Goal: Information Seeking & Learning: Learn about a topic

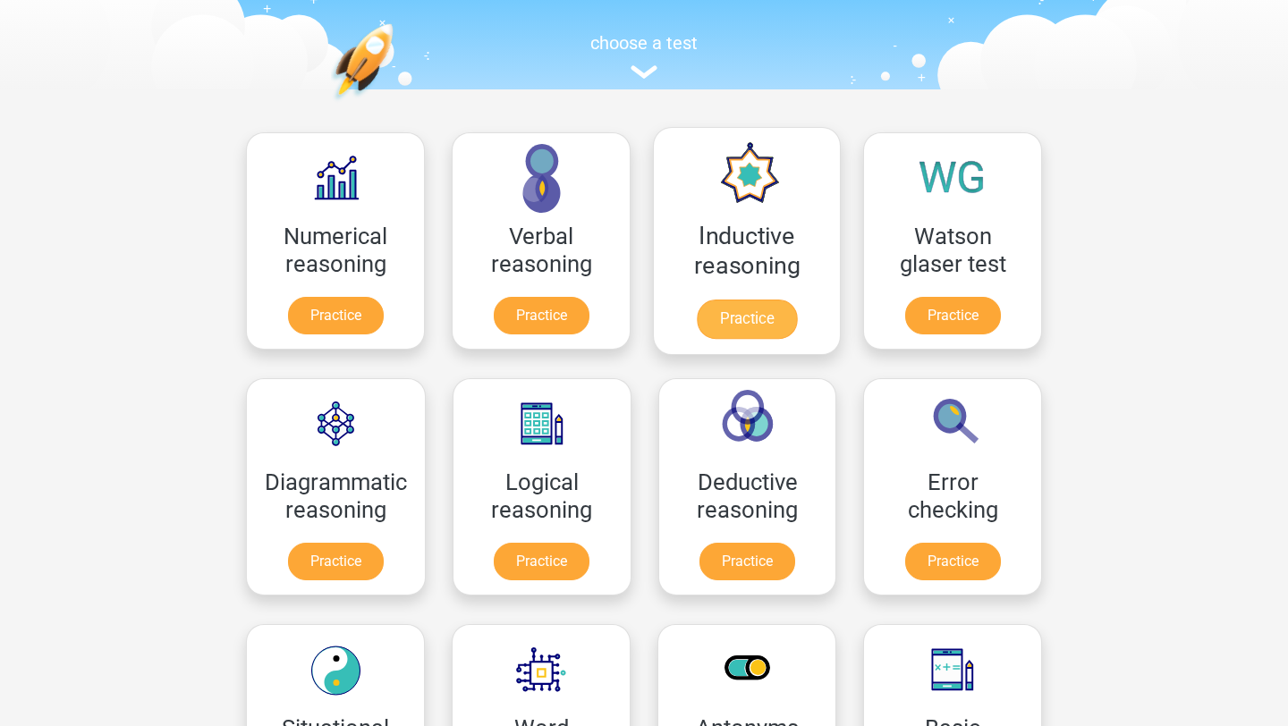
scroll to position [168, 0]
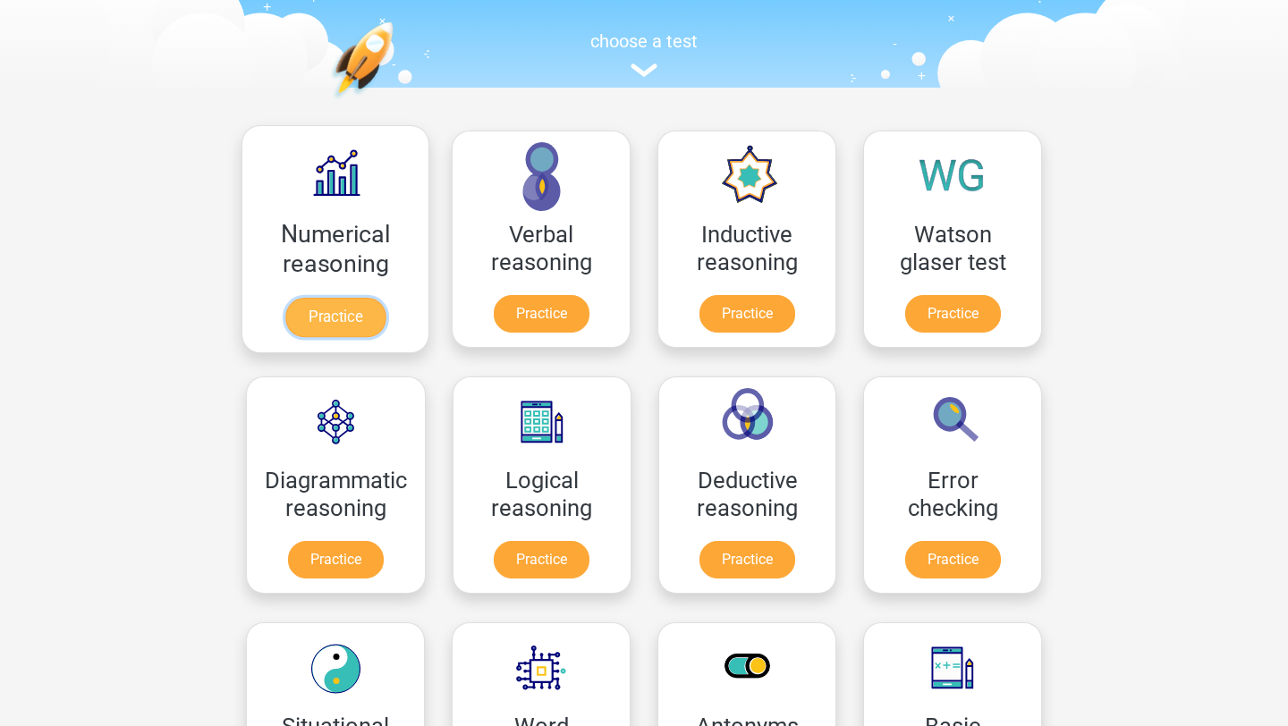
click at [354, 311] on link "Practice" at bounding box center [335, 317] width 100 height 39
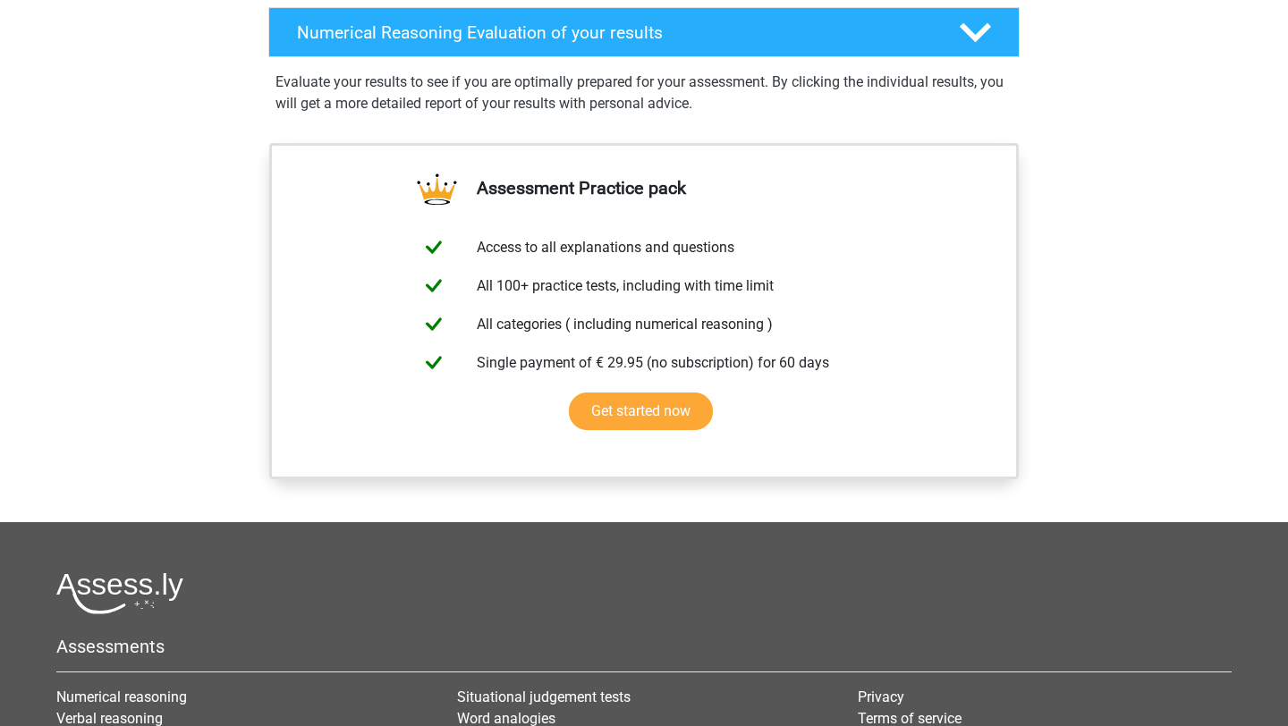
scroll to position [1023, 0]
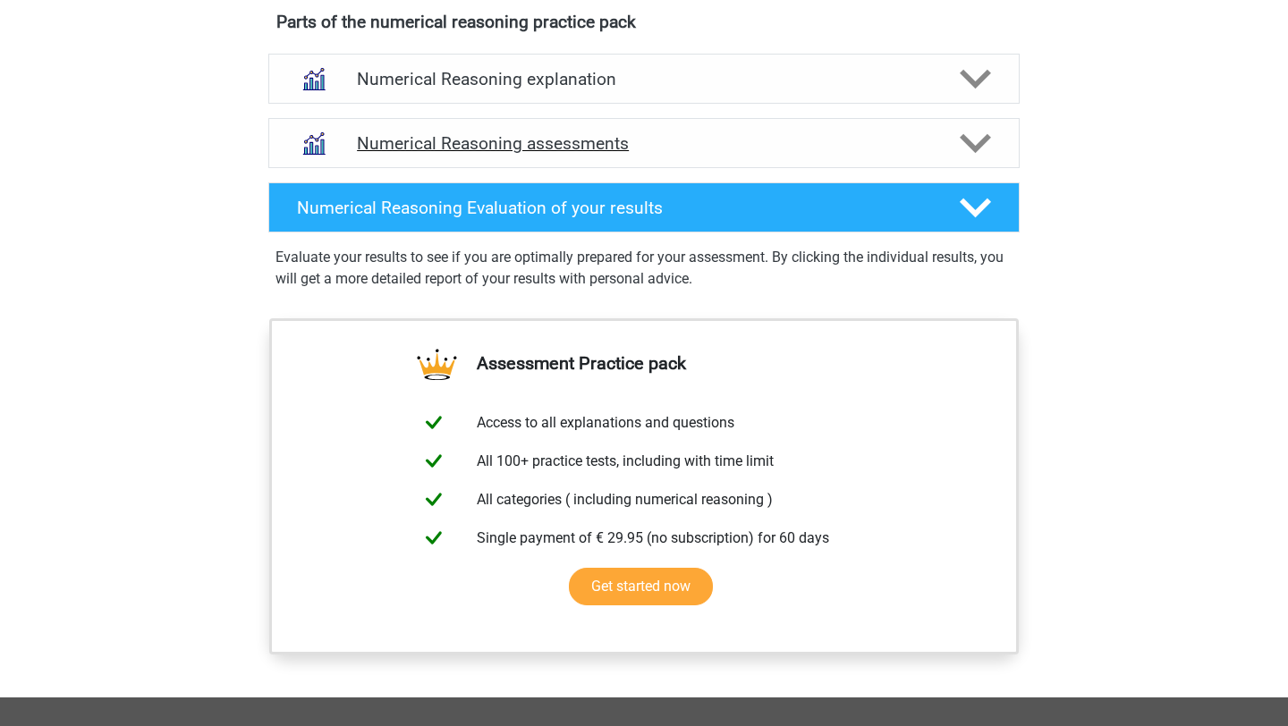
click at [727, 154] on h4 "Numerical Reasoning assessments" at bounding box center [644, 143] width 574 height 21
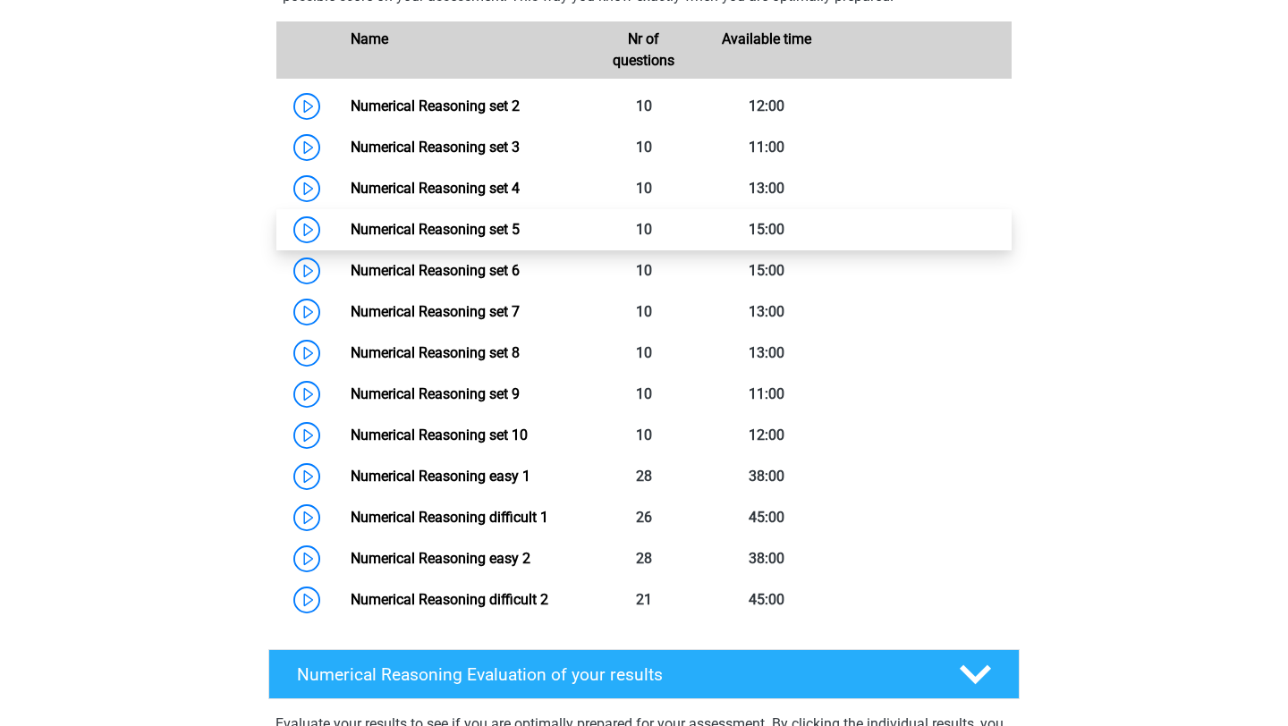
scroll to position [1262, 0]
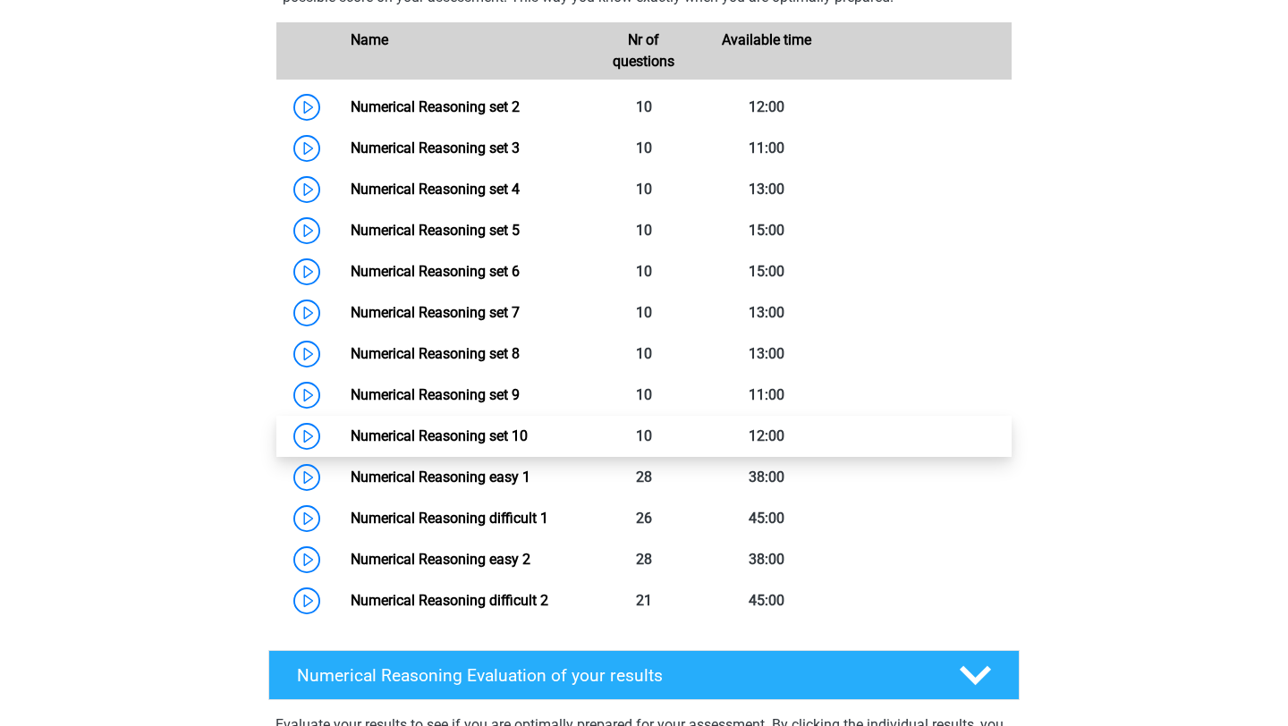
click at [465, 445] on link "Numerical Reasoning set 10" at bounding box center [439, 436] width 177 height 17
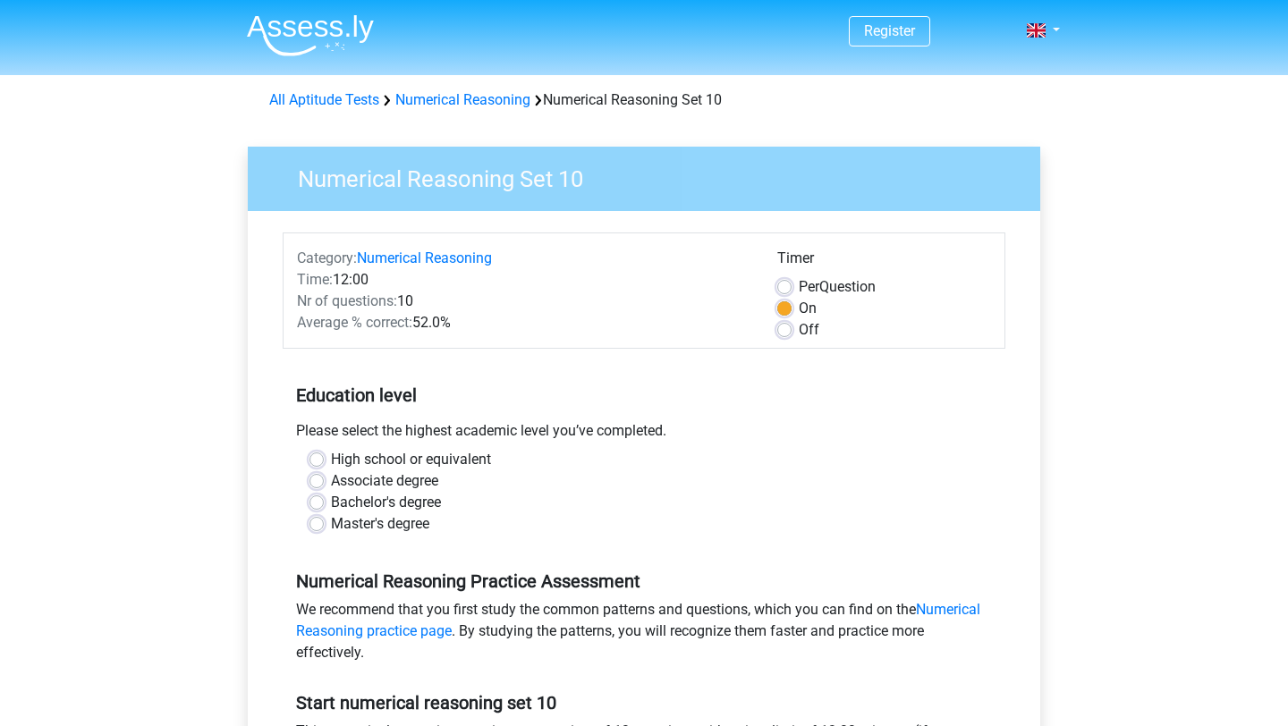
click at [420, 504] on label "Bachelor's degree" at bounding box center [386, 502] width 110 height 21
click at [324, 504] on input "Bachelor's degree" at bounding box center [316, 501] width 14 height 18
radio input "true"
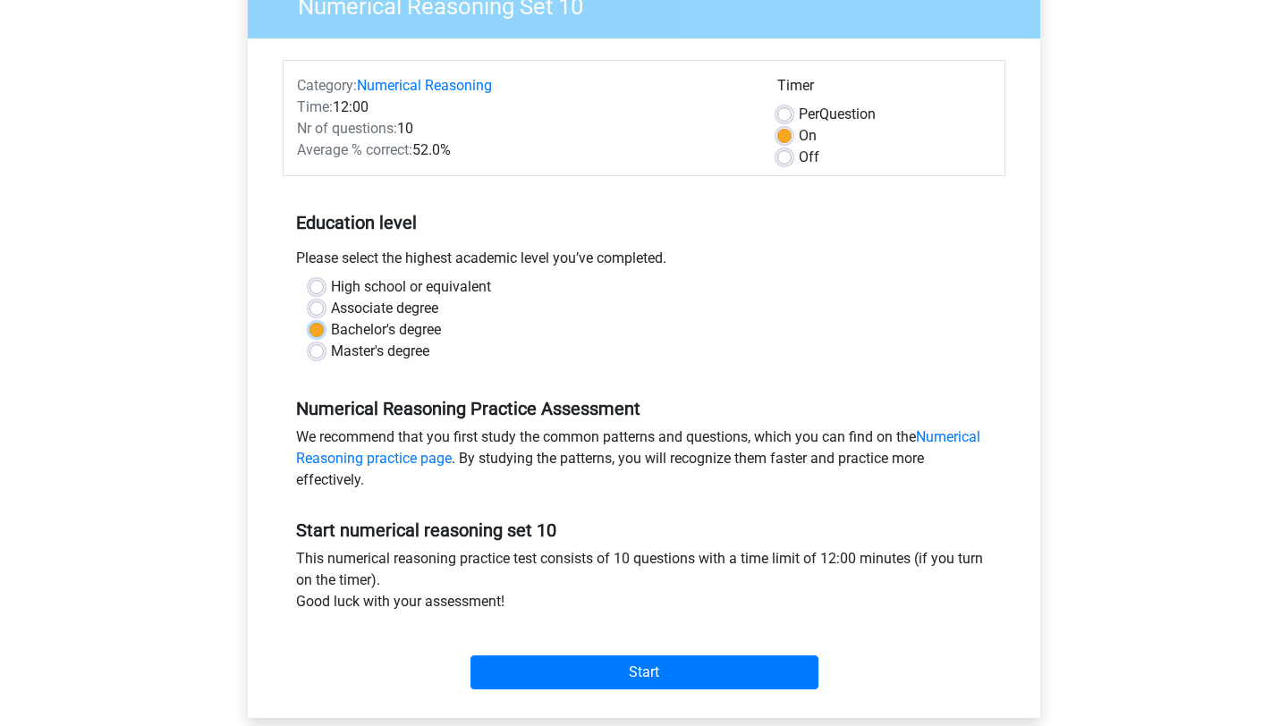
scroll to position [187, 0]
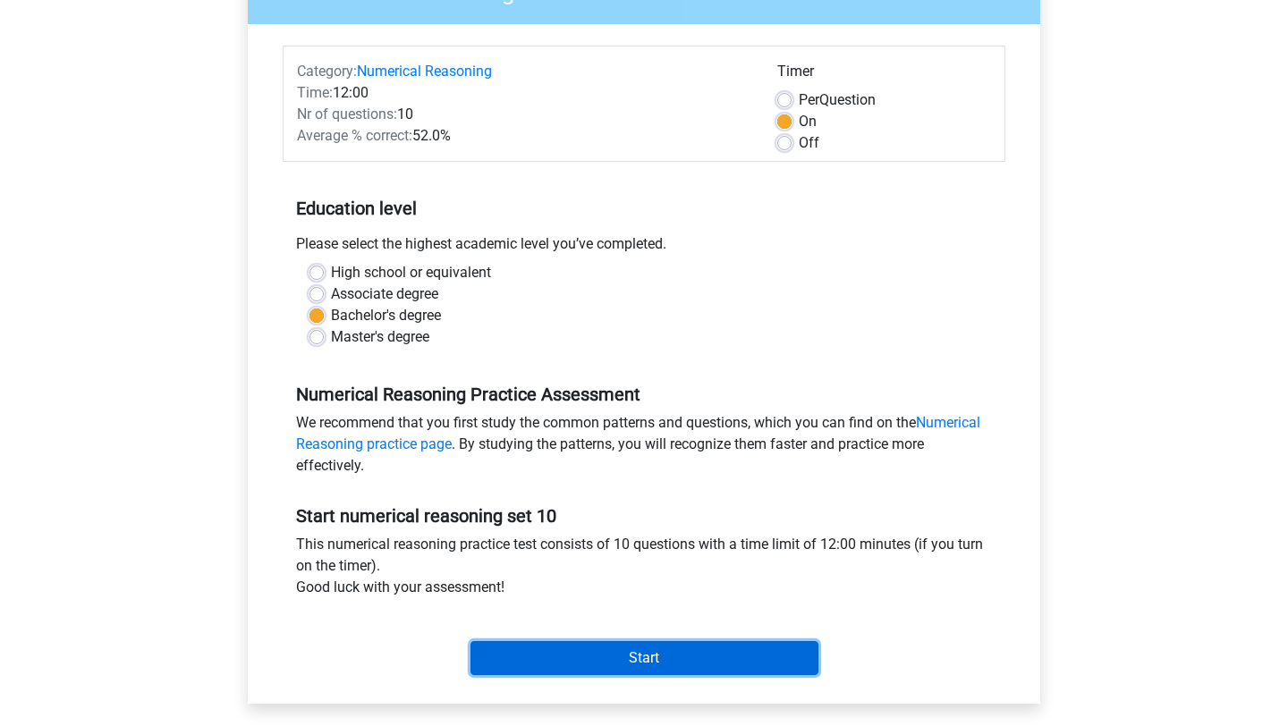
click at [773, 661] on input "Start" at bounding box center [644, 658] width 348 height 34
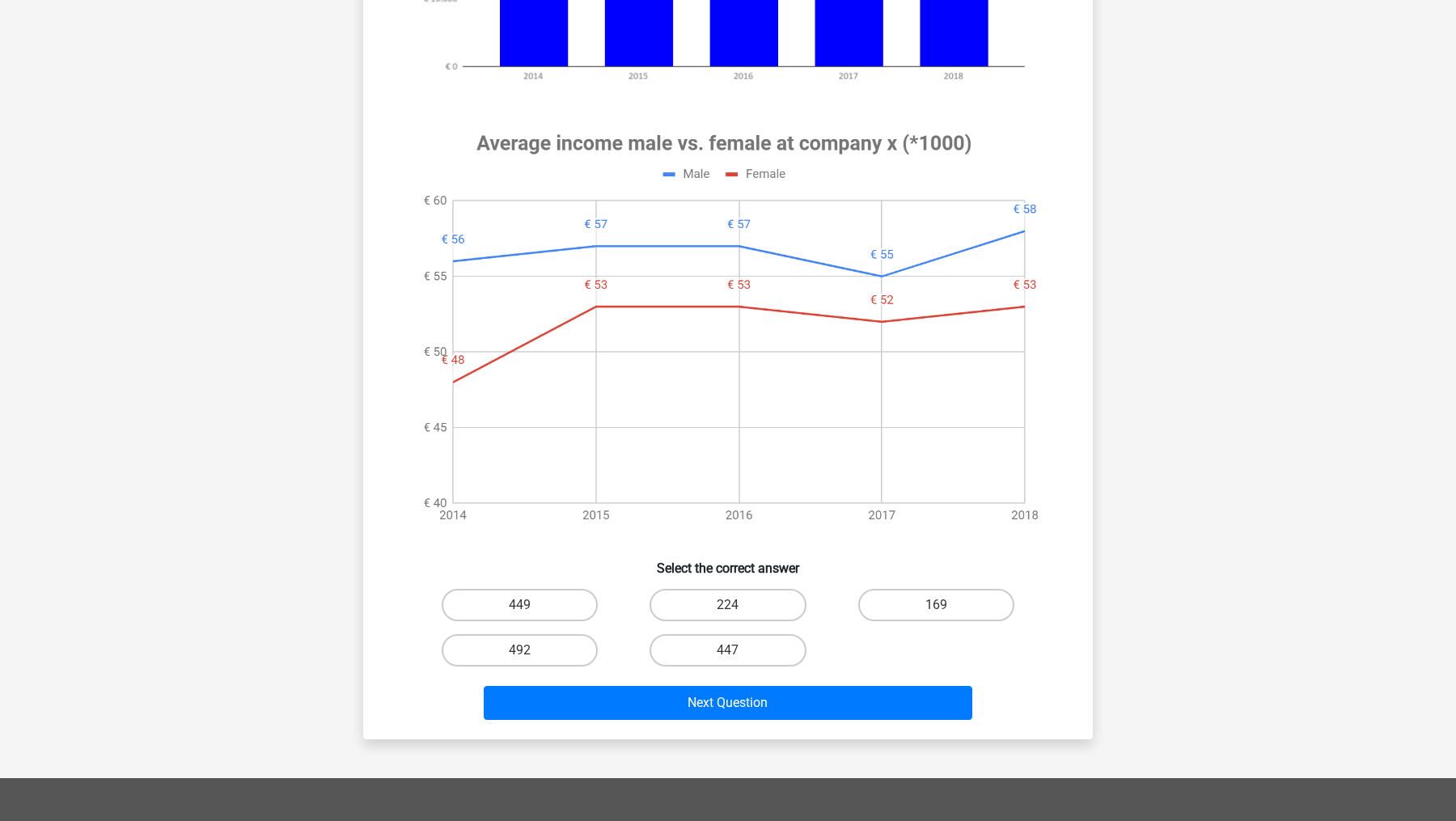
scroll to position [568, 0]
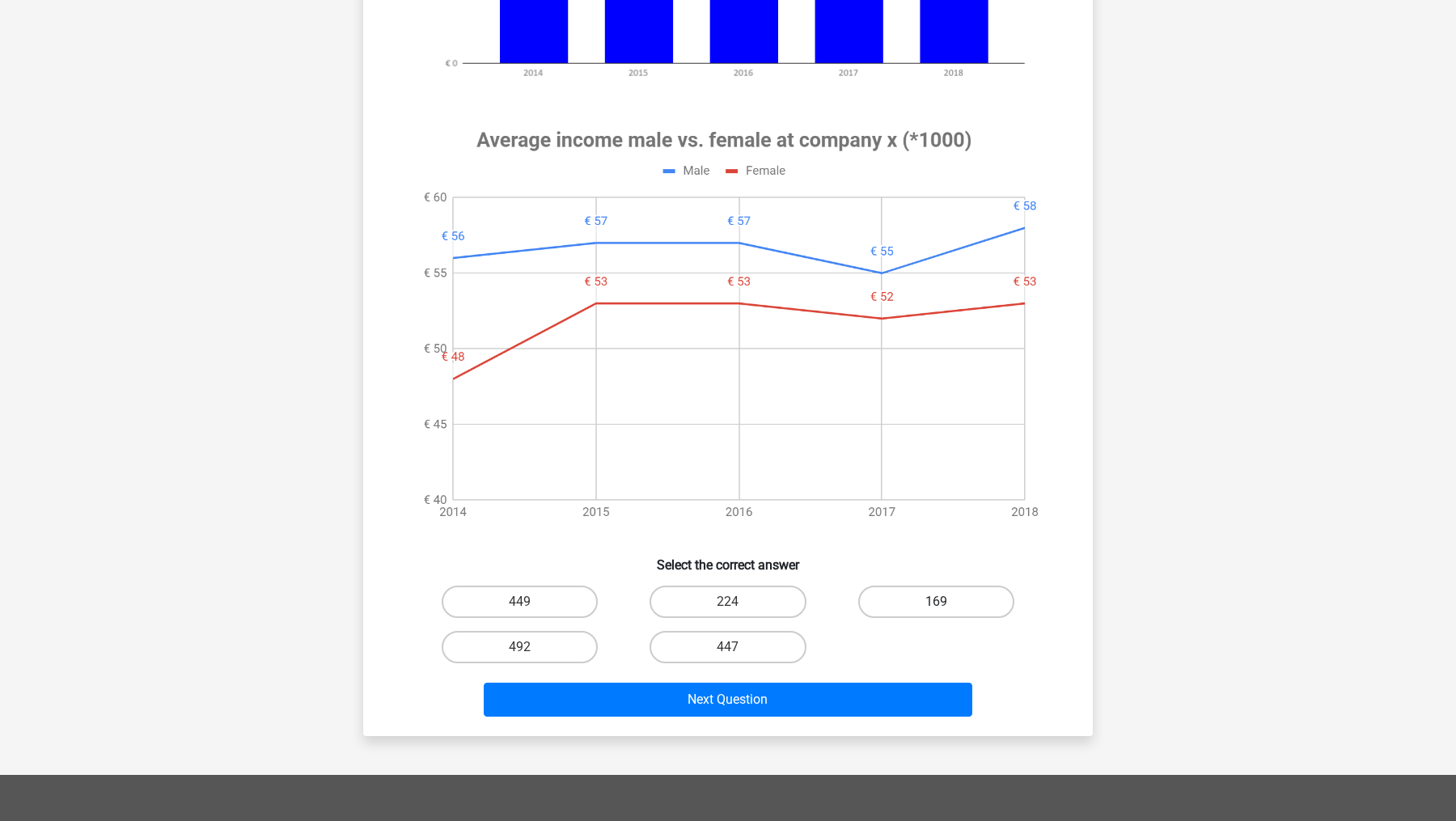
click at [904, 609] on label "169" at bounding box center [936, 602] width 156 height 33
click at [936, 609] on input "169" at bounding box center [941, 607] width 11 height 11
radio input "true"
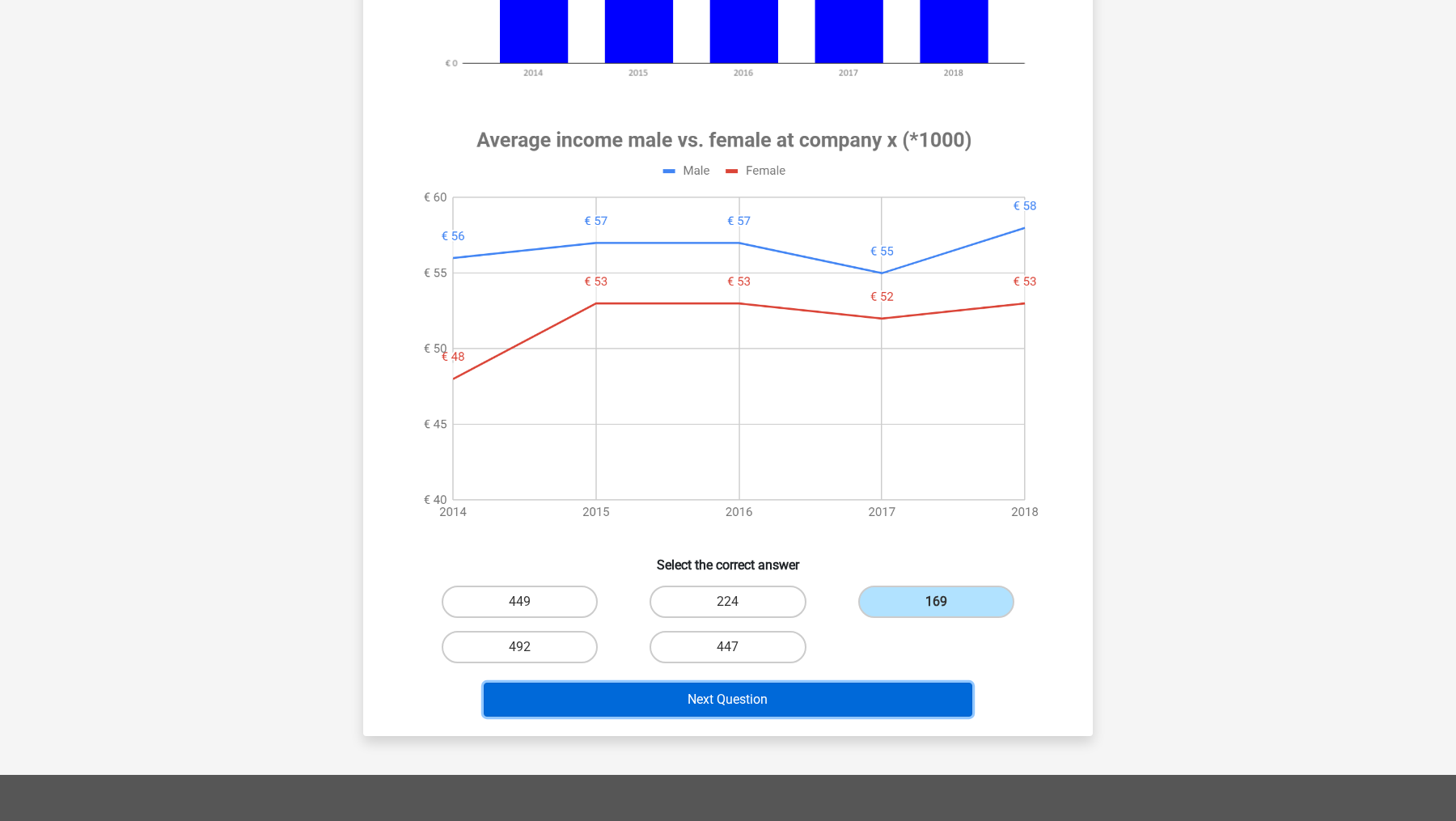
click at [869, 656] on button "Next Question" at bounding box center [728, 700] width 489 height 34
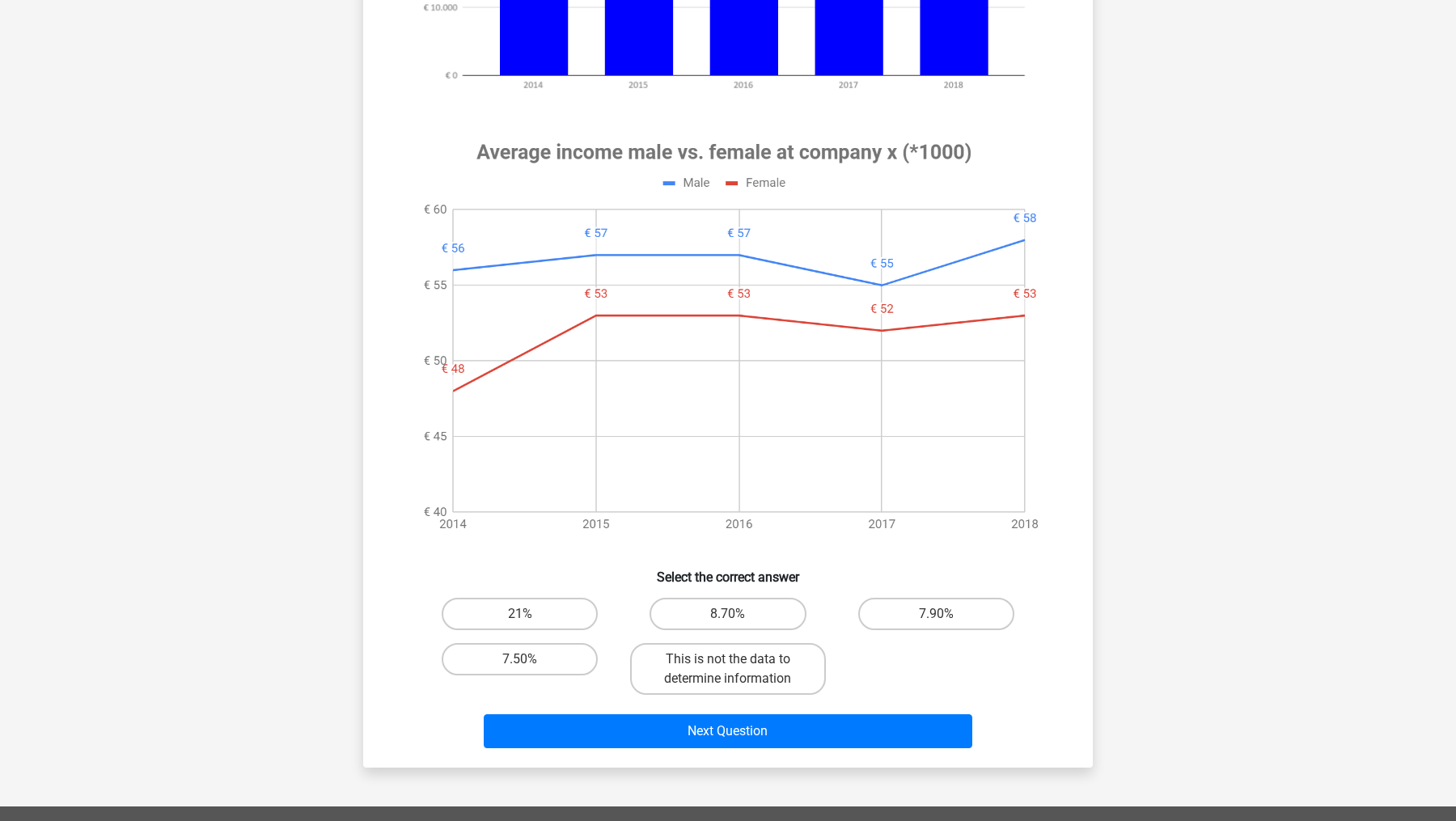
scroll to position [533, 0]
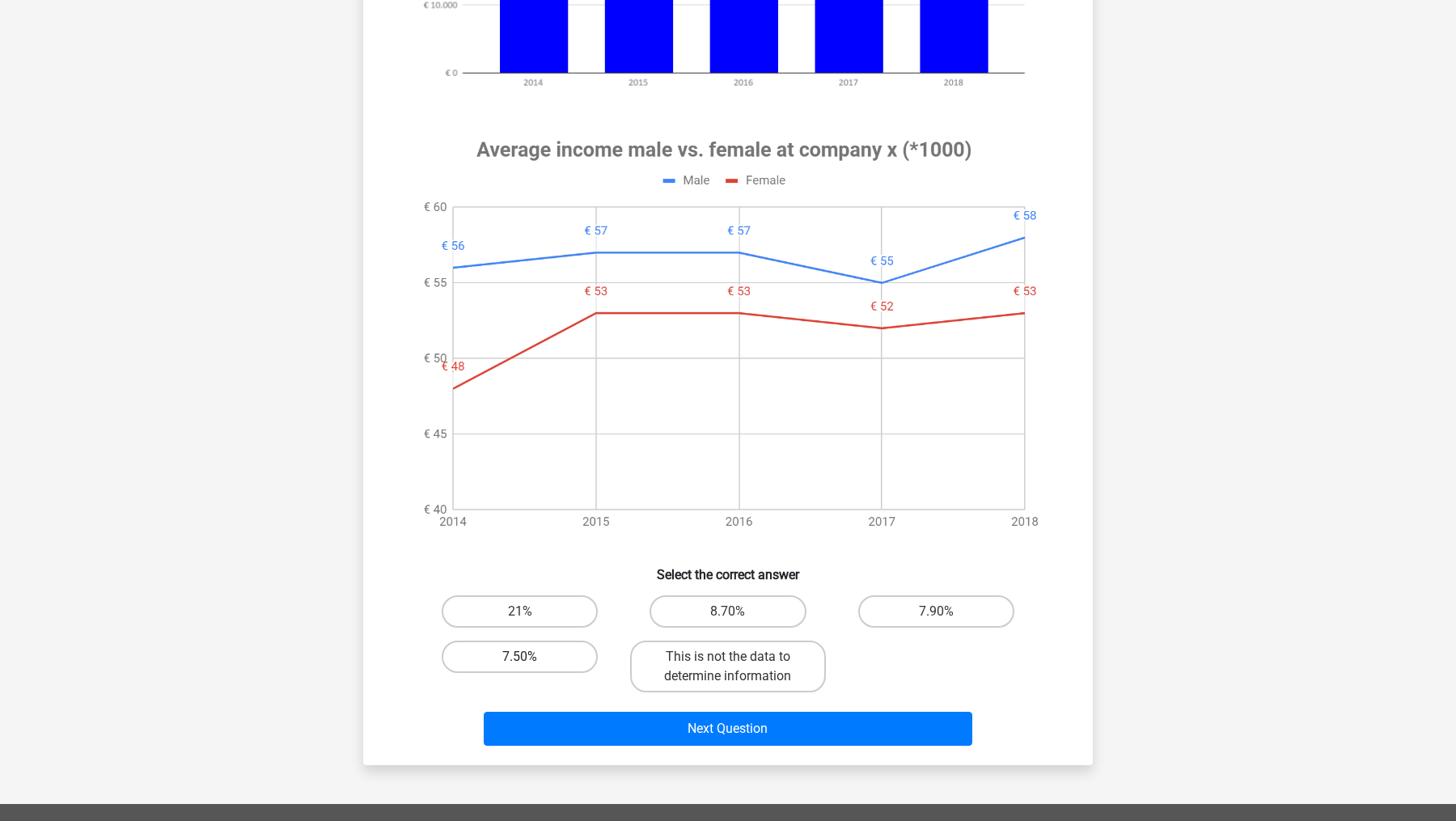
click at [597, 655] on label "7.50%" at bounding box center [519, 656] width 156 height 33
click at [531, 656] on input "7.50%" at bounding box center [525, 662] width 11 height 11
radio input "true"
click at [584, 655] on label "7.50%" at bounding box center [519, 656] width 156 height 33
click at [531, 656] on input "7.50%" at bounding box center [525, 662] width 11 height 11
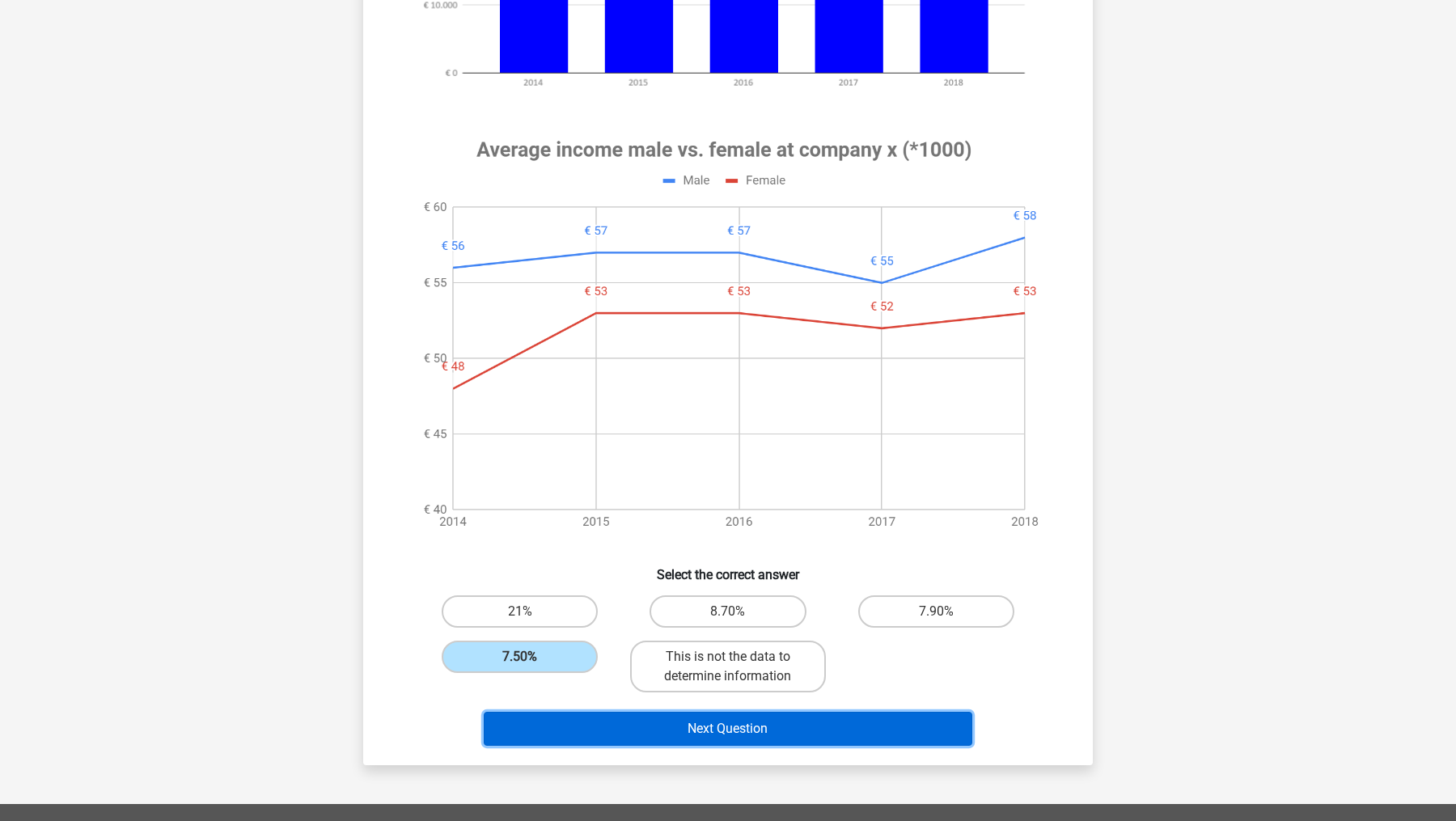
click at [613, 656] on button "Next Question" at bounding box center [728, 729] width 489 height 34
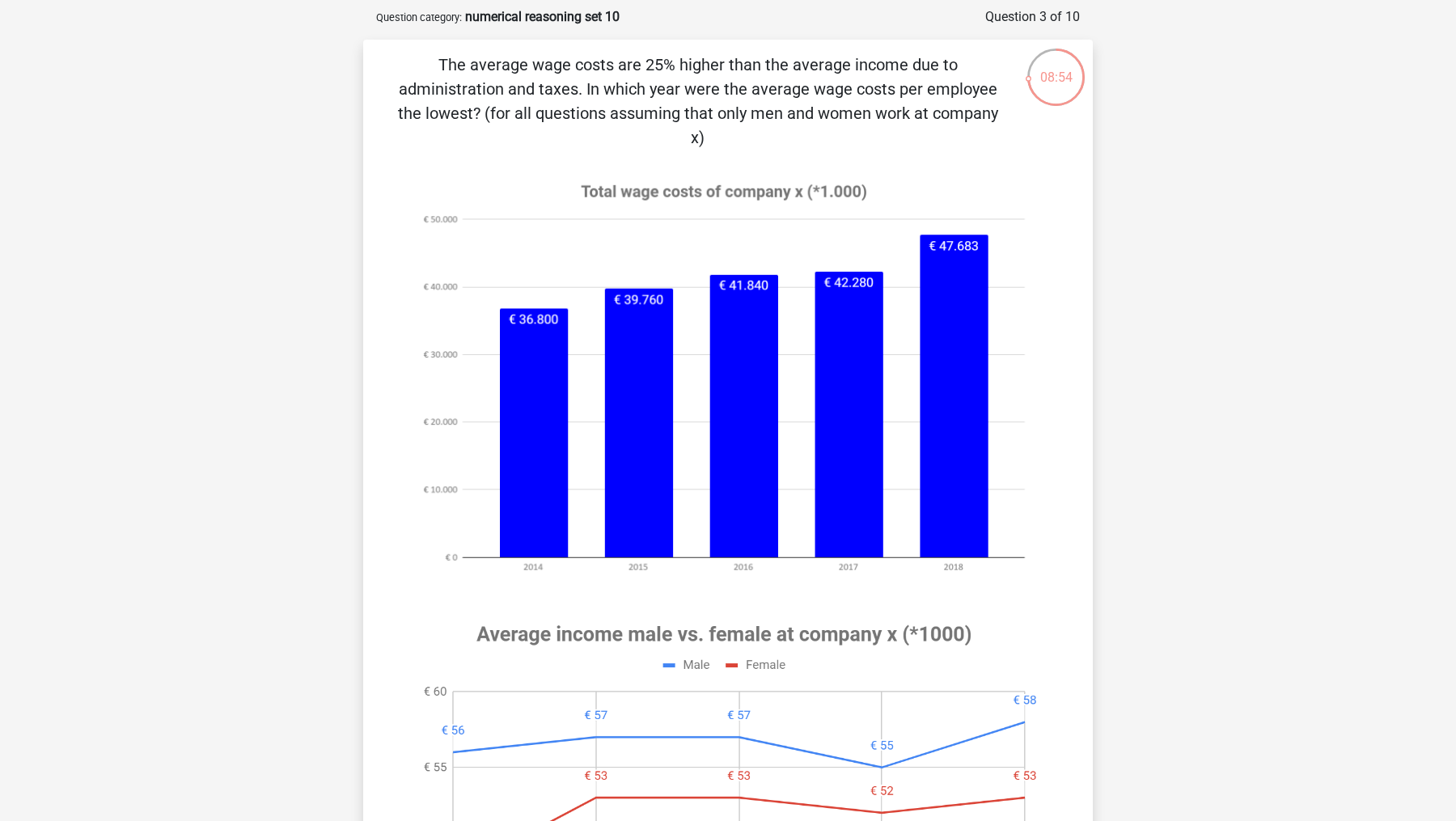
scroll to position [71, 0]
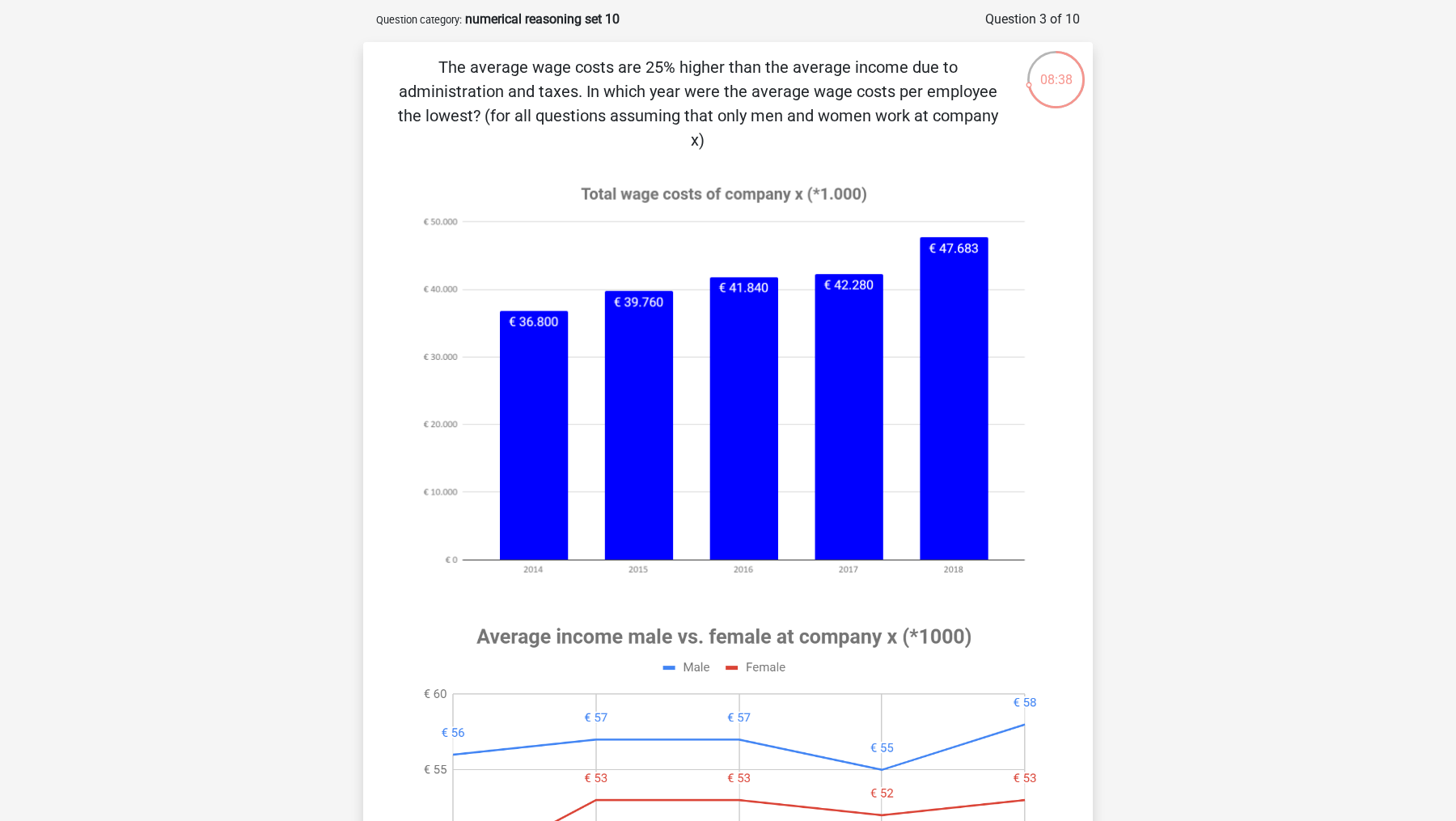
click at [960, 399] on image at bounding box center [724, 380] width 644 height 430
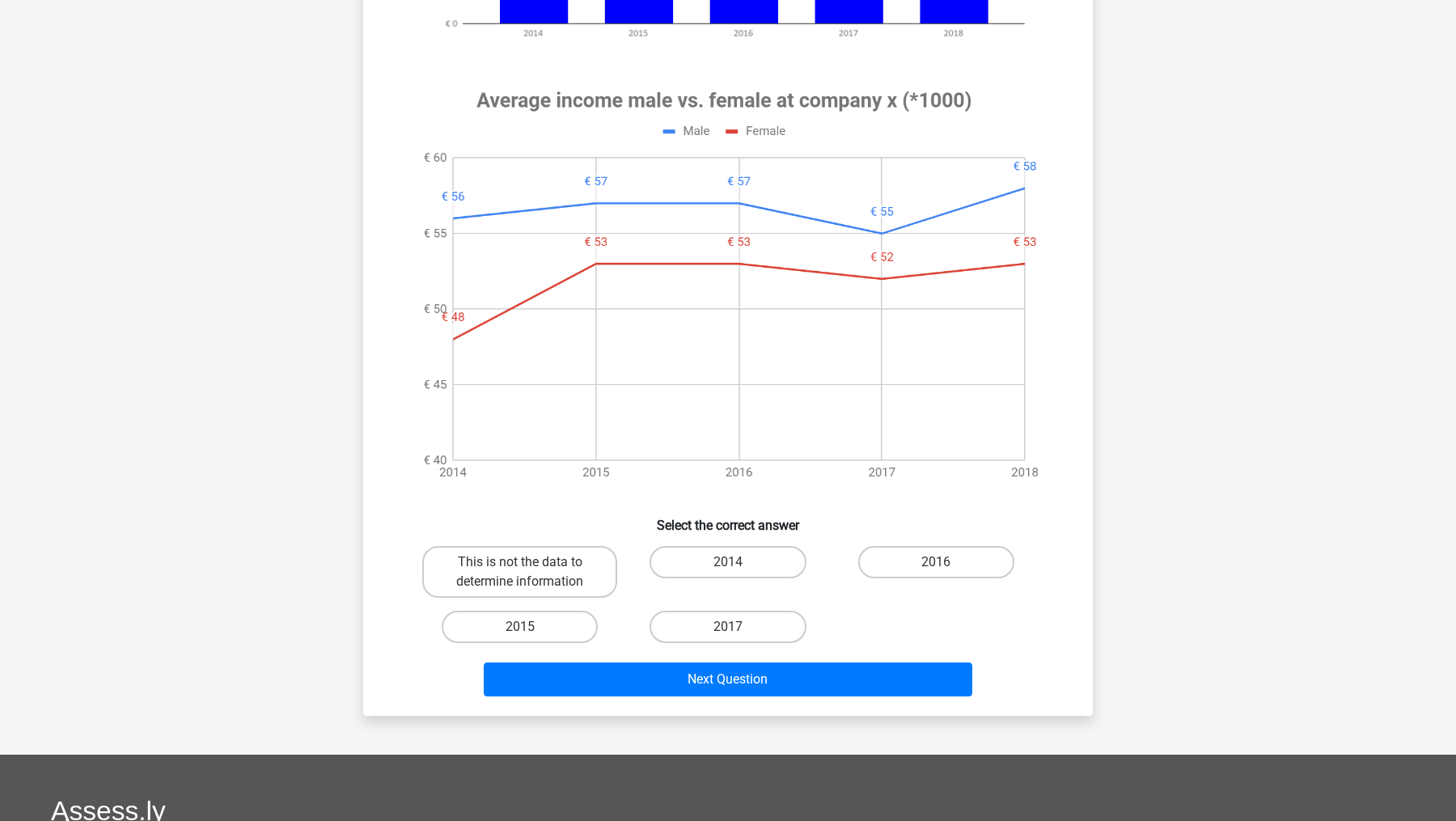
scroll to position [794, 0]
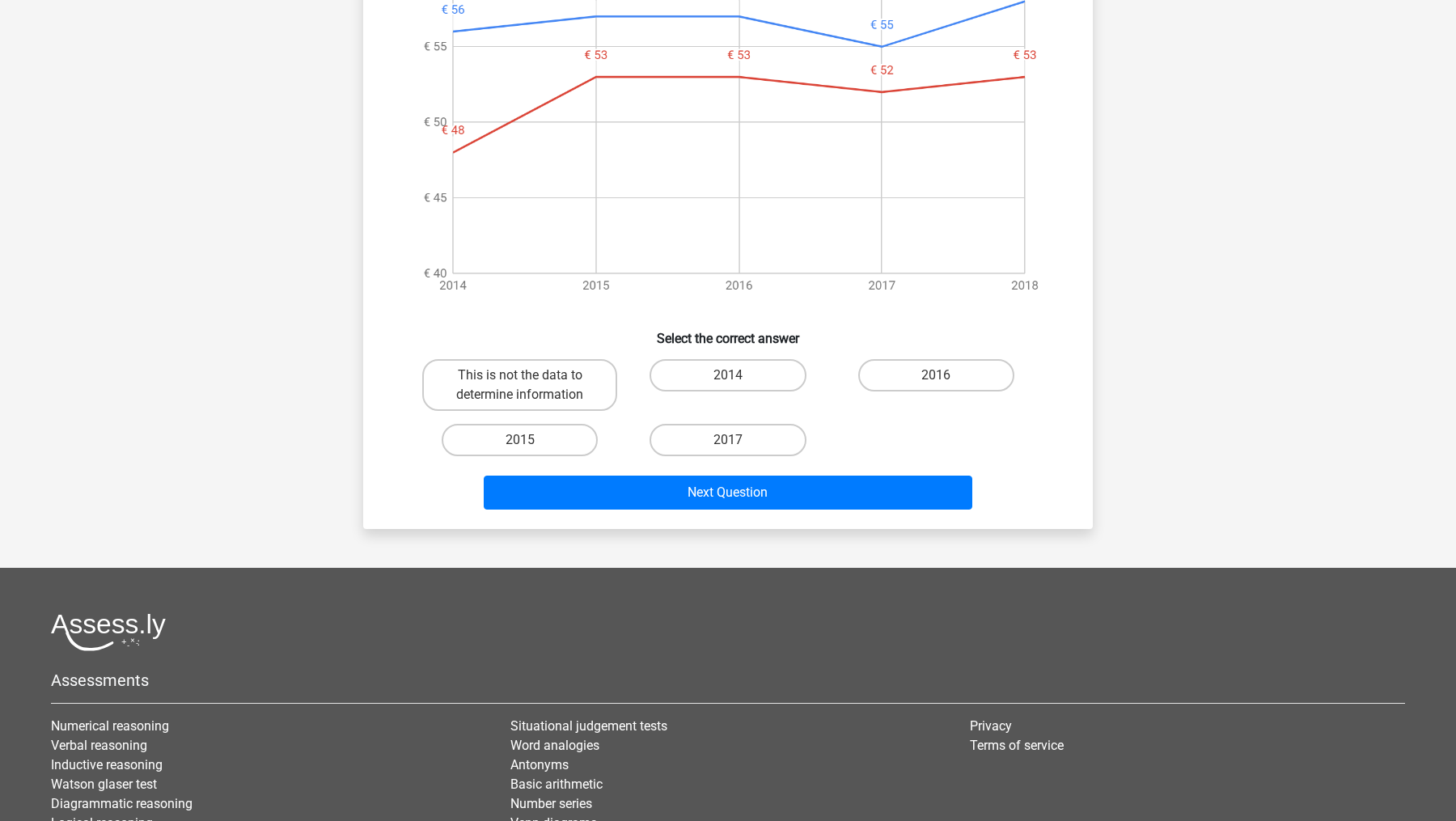
click at [708, 367] on div "2014" at bounding box center [728, 384] width 195 height 52
click at [708, 359] on label "2014" at bounding box center [727, 375] width 156 height 33
click at [728, 375] on input "2014" at bounding box center [733, 381] width 11 height 11
radio input "true"
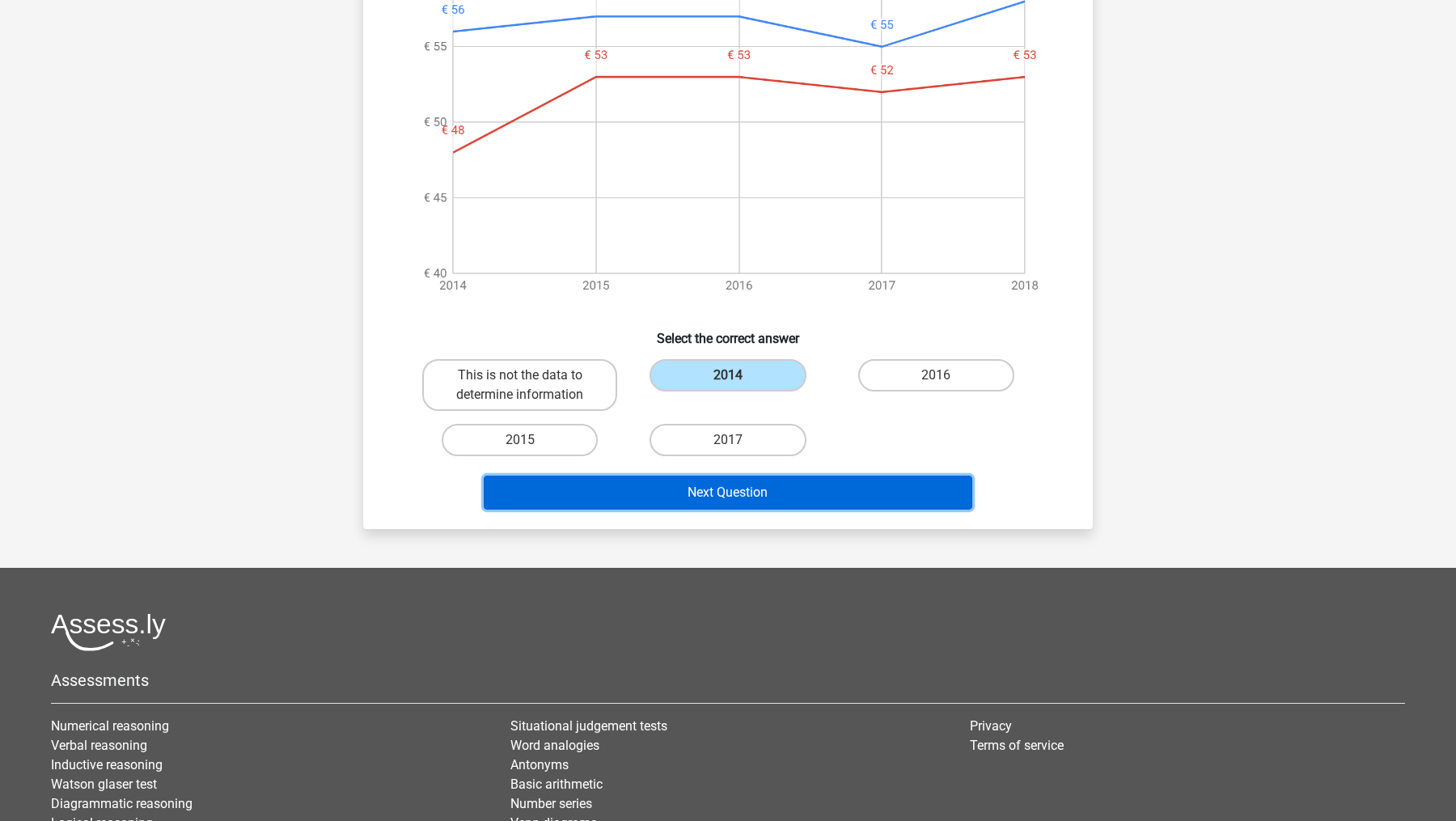
click at [724, 476] on button "Next Question" at bounding box center [728, 493] width 489 height 34
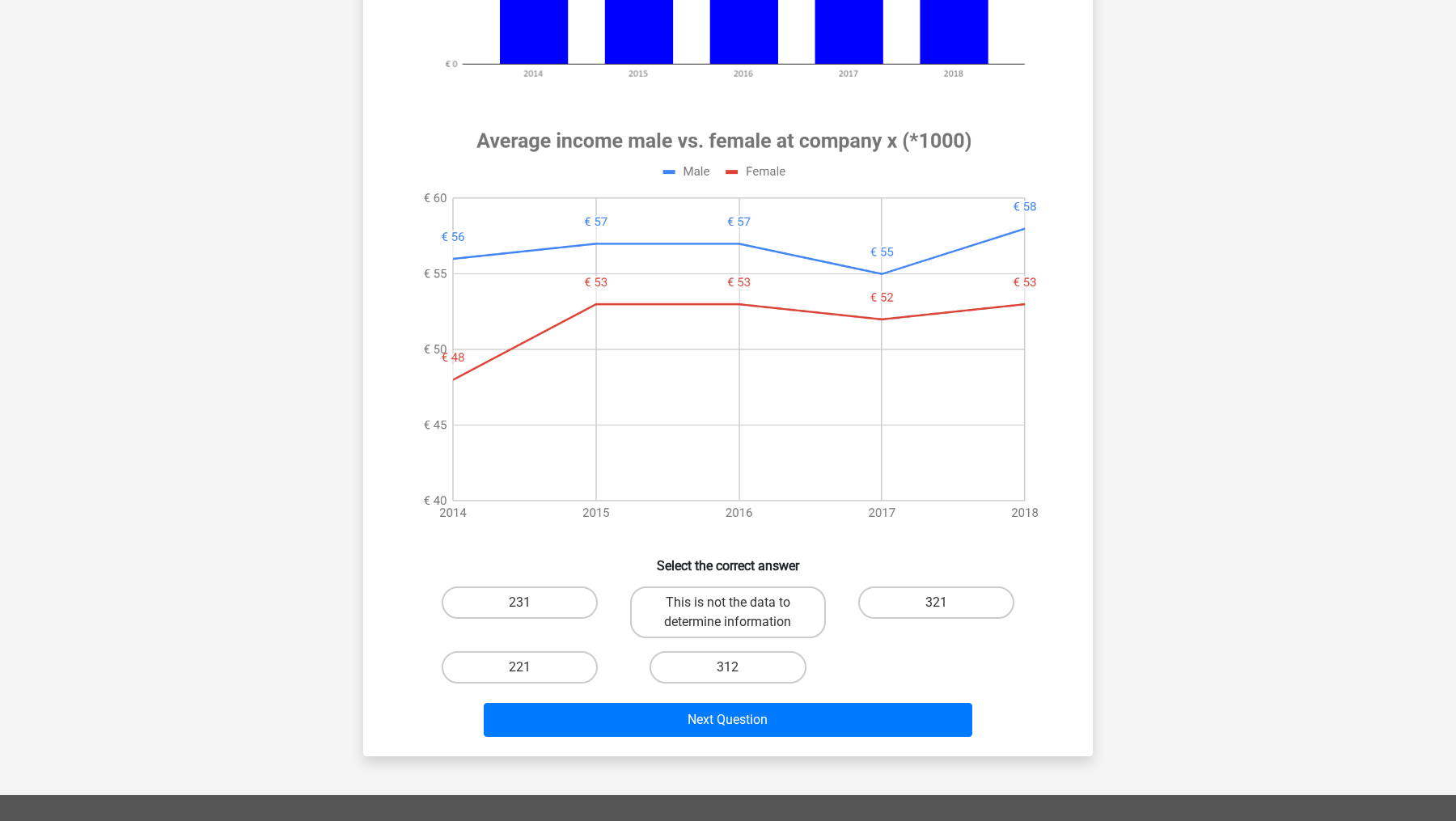
scroll to position [568, 0]
click at [745, 656] on label "312" at bounding box center [727, 666] width 156 height 33
click at [739, 656] on input "312" at bounding box center [733, 672] width 11 height 11
radio input "true"
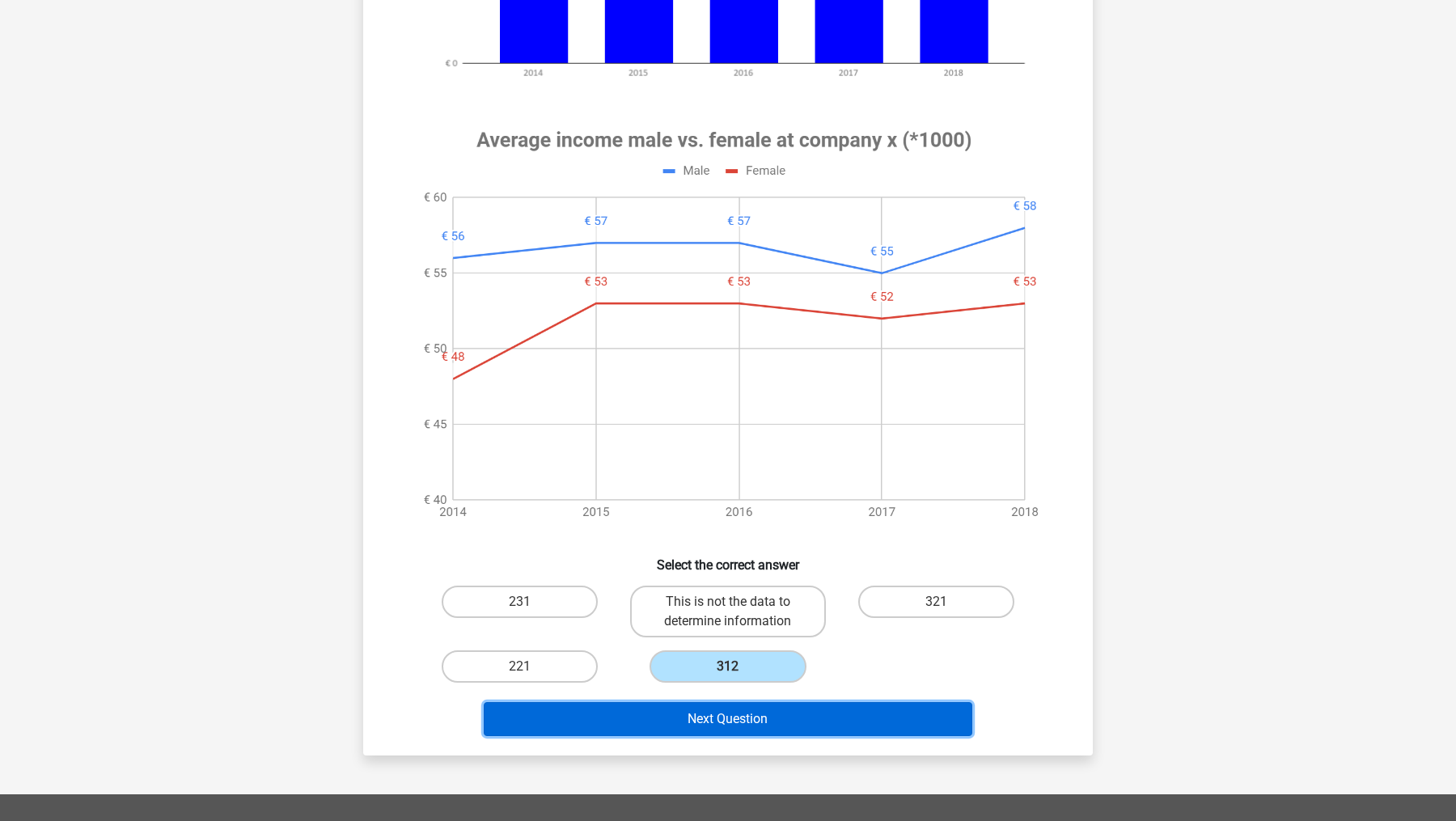
click at [766, 656] on button "Next Question" at bounding box center [728, 719] width 489 height 34
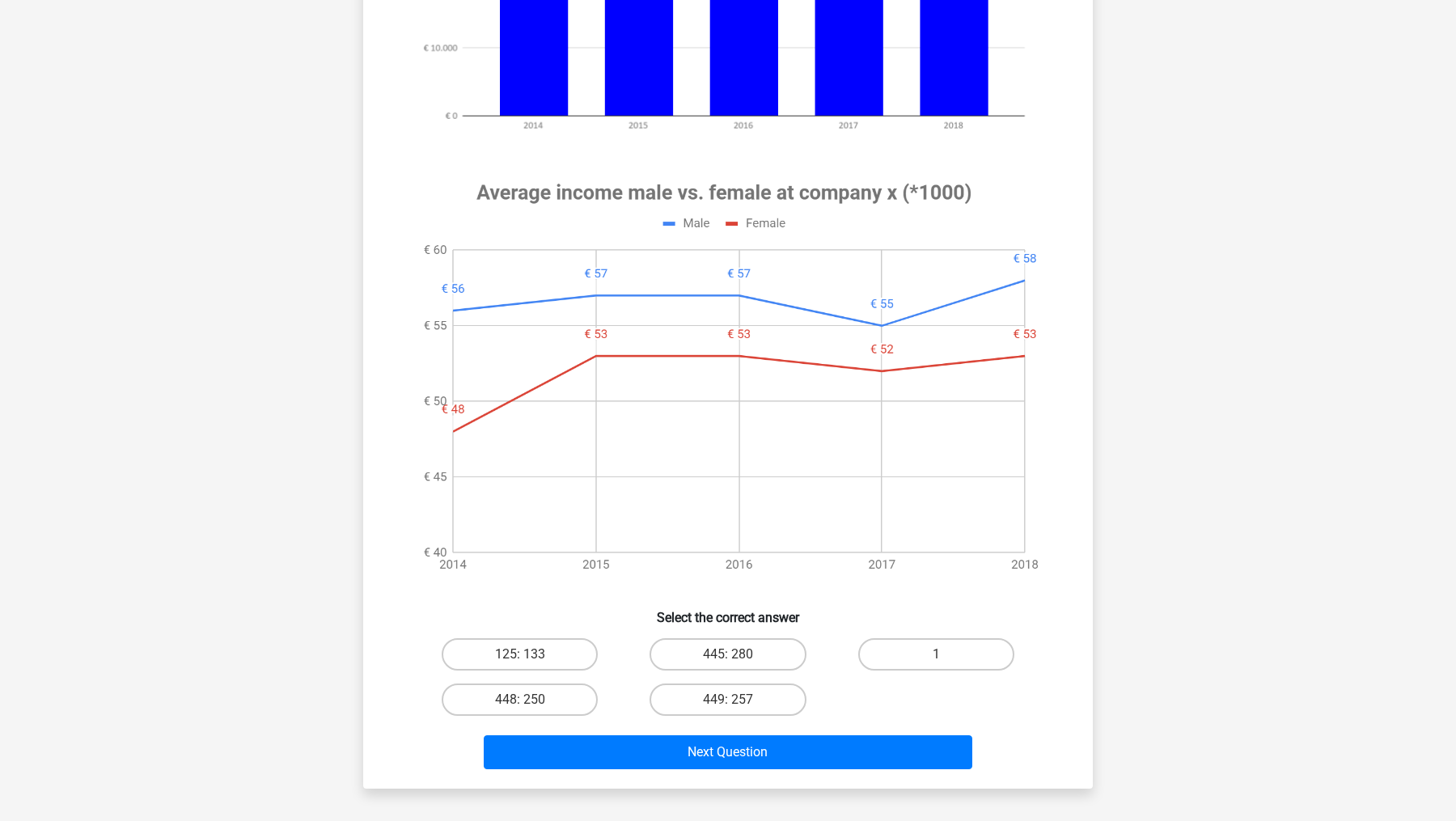
scroll to position [567, 0]
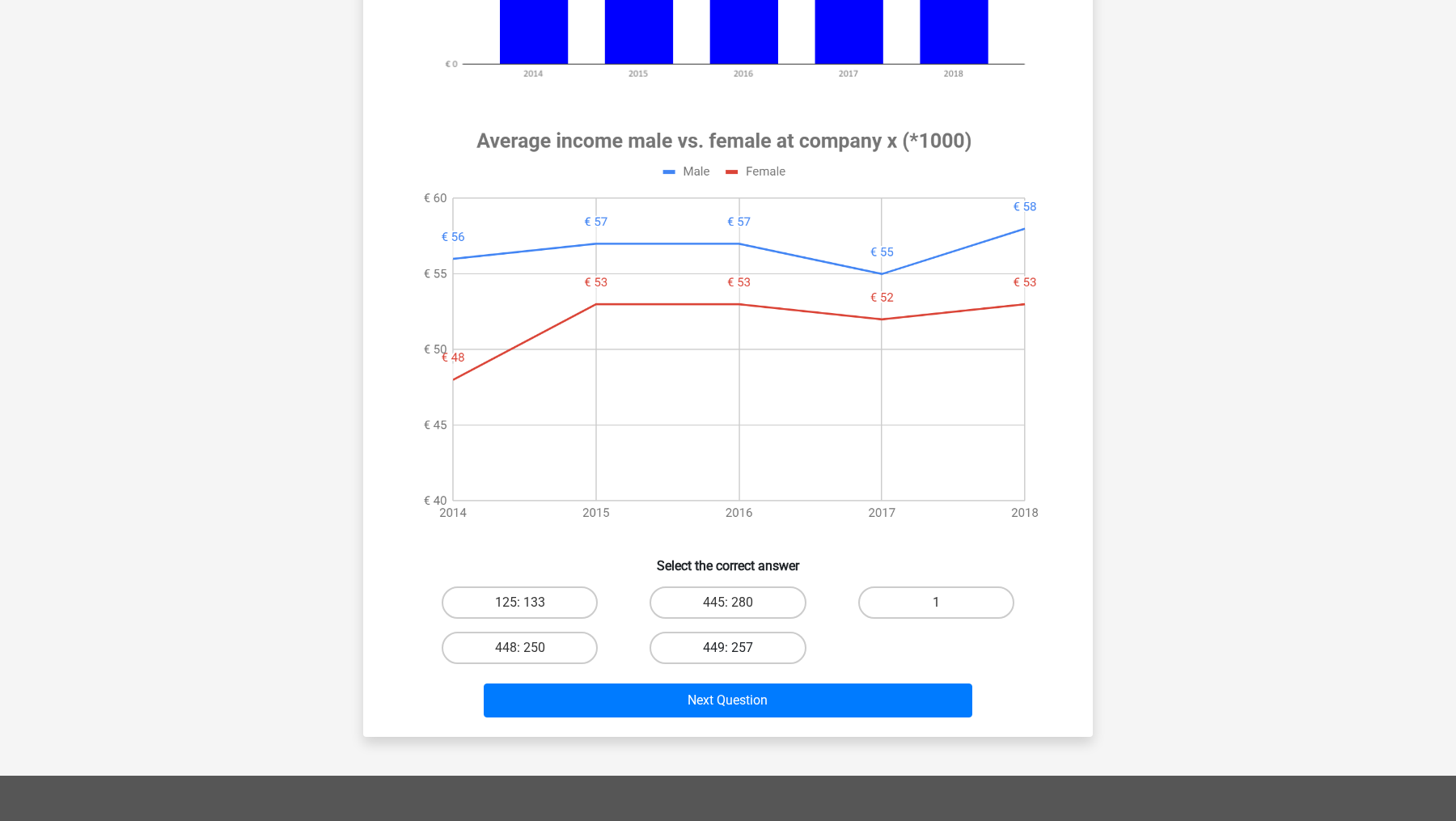
click at [663, 644] on label "449: 257" at bounding box center [727, 648] width 156 height 33
click at [728, 647] on input "449: 257" at bounding box center [733, 653] width 11 height 11
radio input "true"
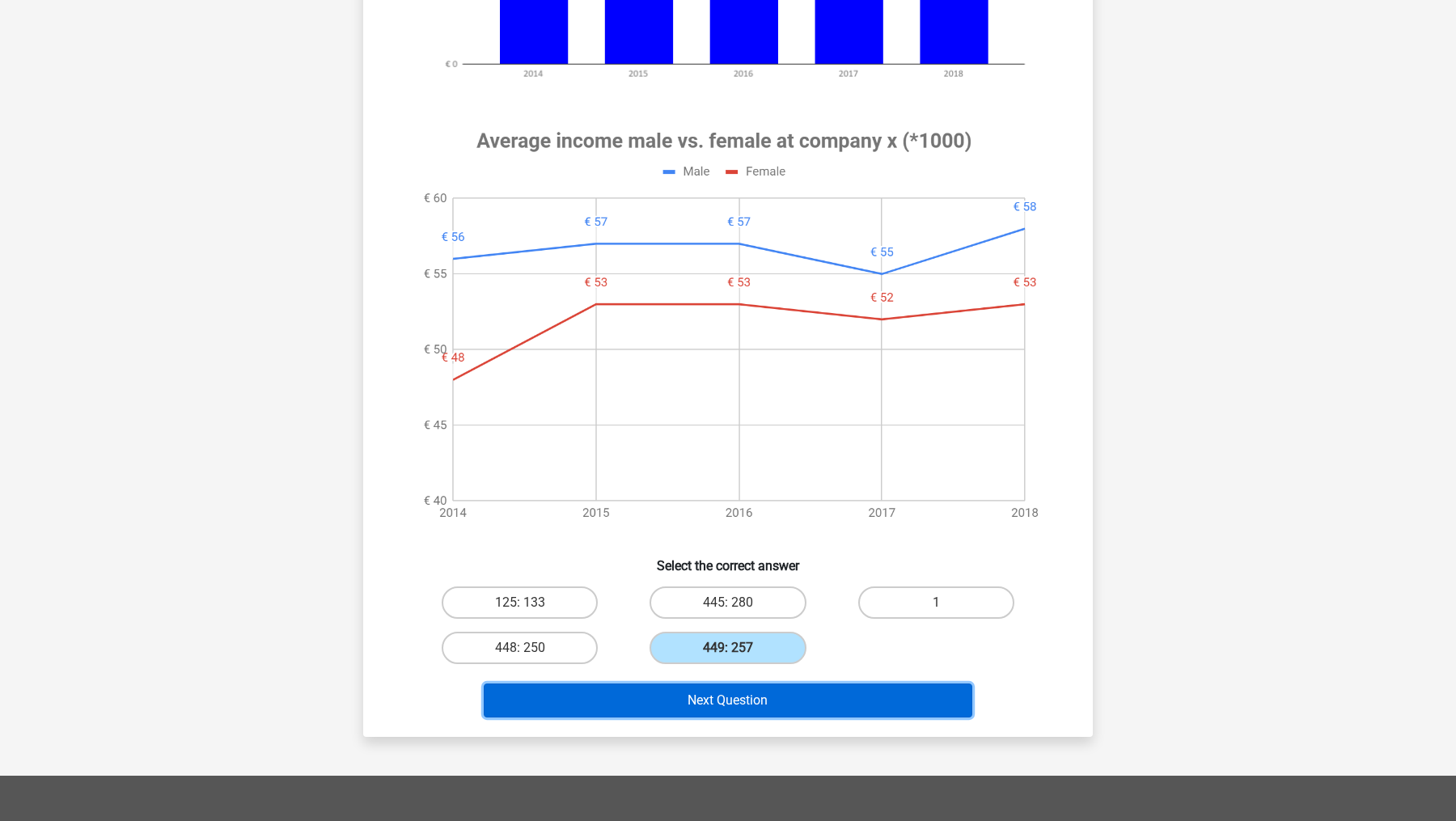
click at [740, 656] on button "Next Question" at bounding box center [728, 701] width 489 height 34
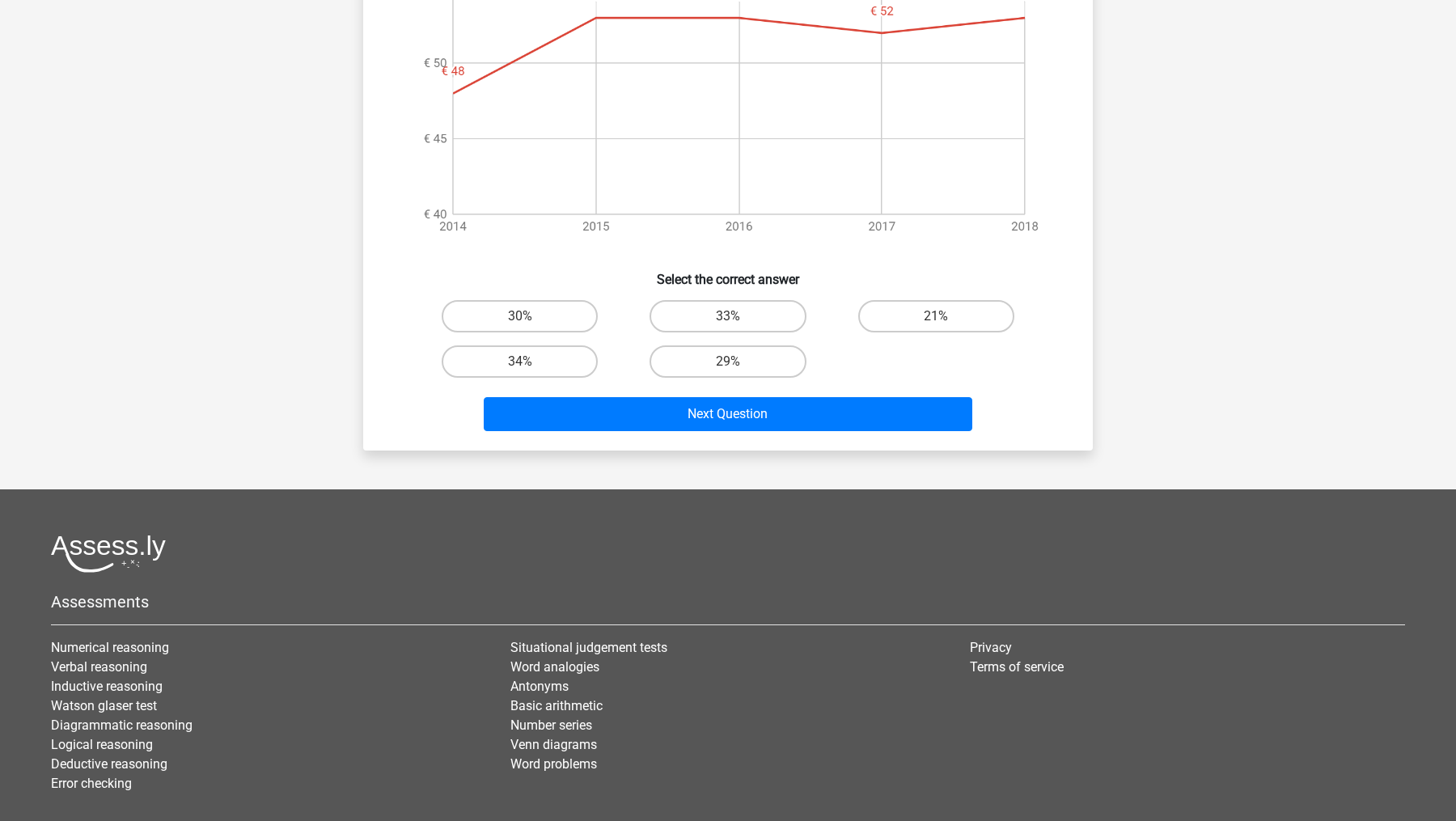
scroll to position [899, 0]
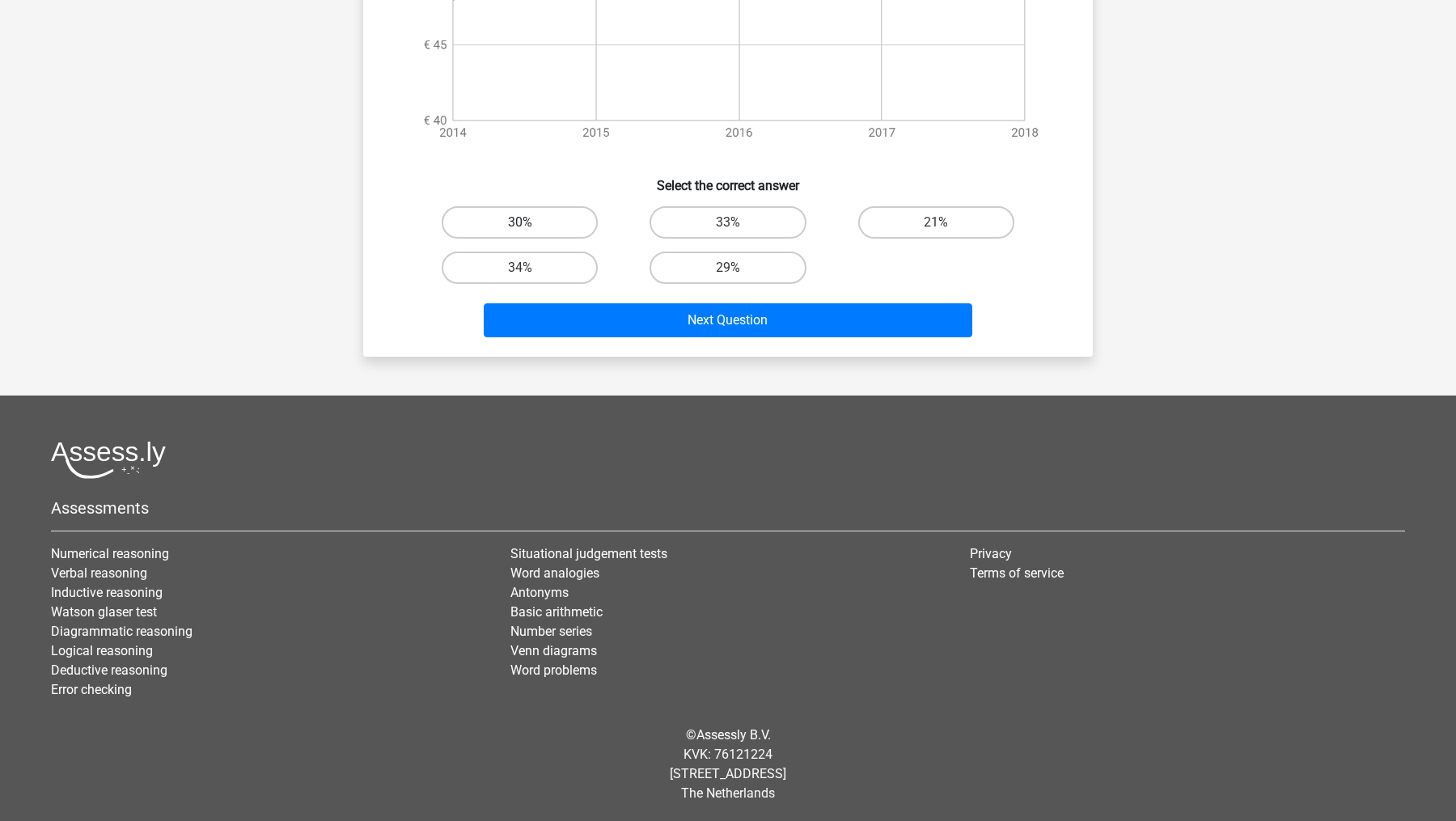
click at [547, 220] on label "30%" at bounding box center [519, 222] width 156 height 33
click at [531, 222] on input "30%" at bounding box center [525, 228] width 11 height 11
radio input "true"
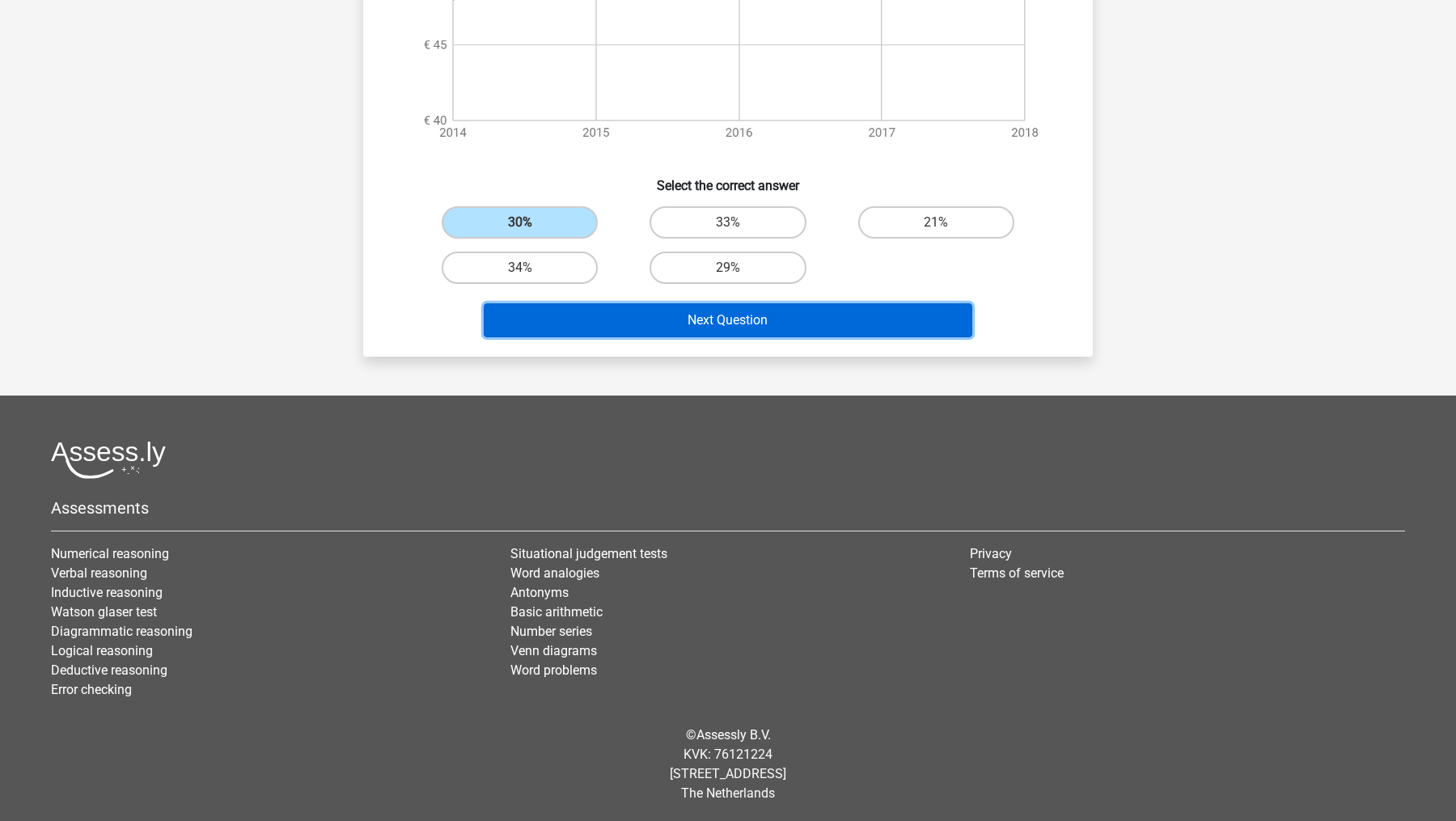
click at [633, 328] on button "Next Question" at bounding box center [728, 320] width 489 height 34
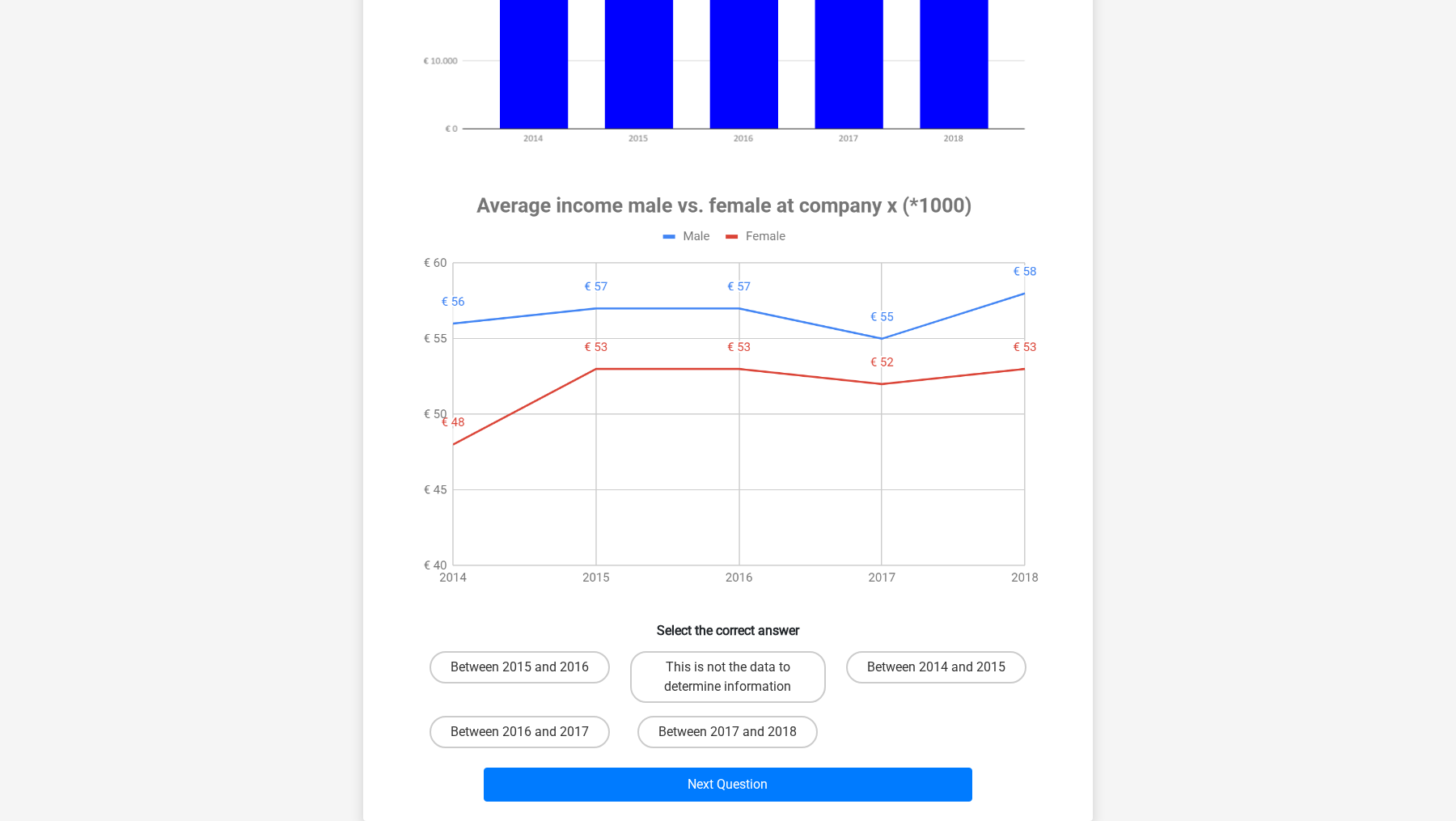
scroll to position [701, 0]
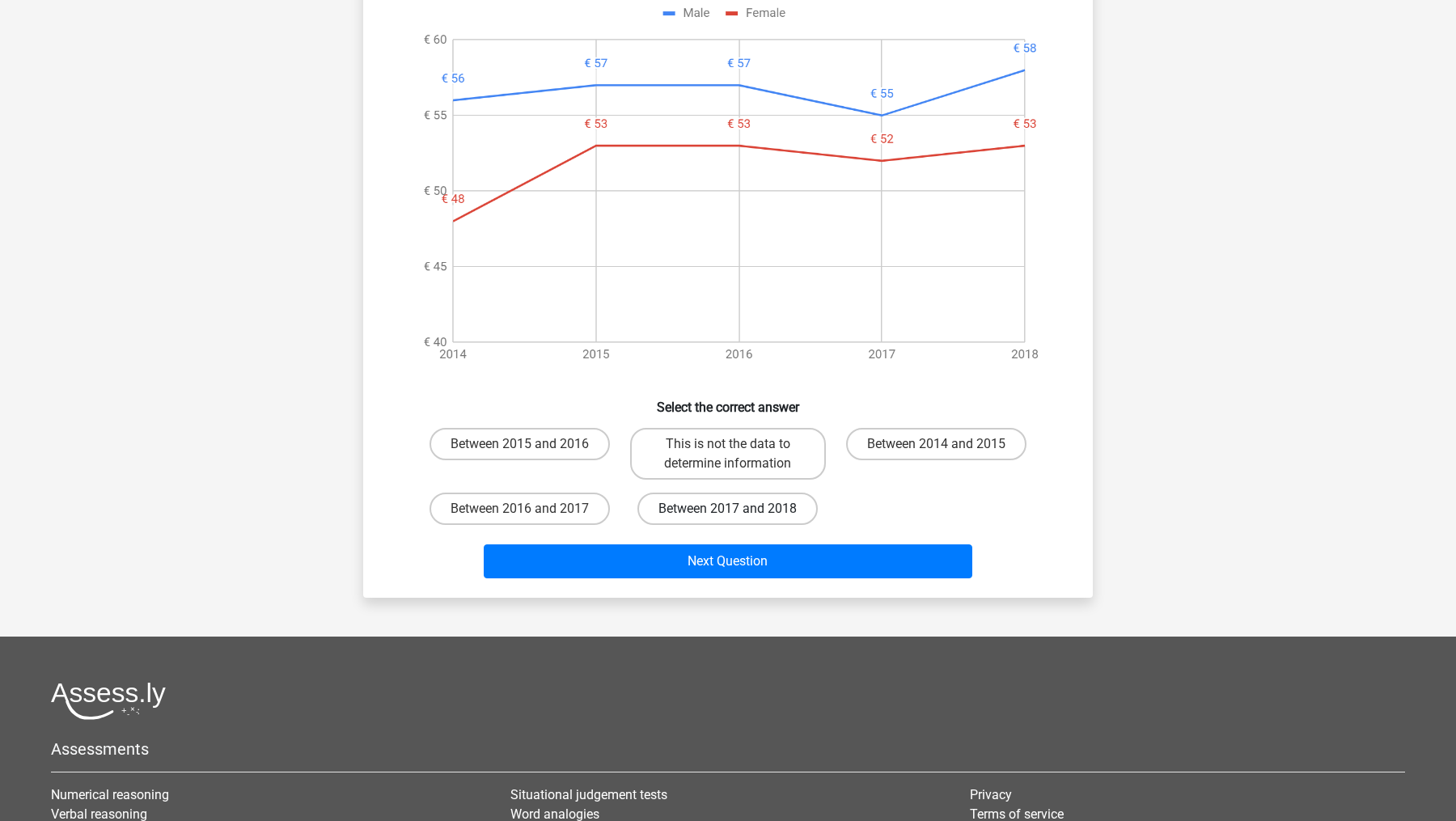
click at [758, 515] on label "Between 2017 and 2018" at bounding box center [727, 509] width 180 height 33
click at [739, 515] on input "Between 2017 and 2018" at bounding box center [733, 514] width 11 height 11
radio input "true"
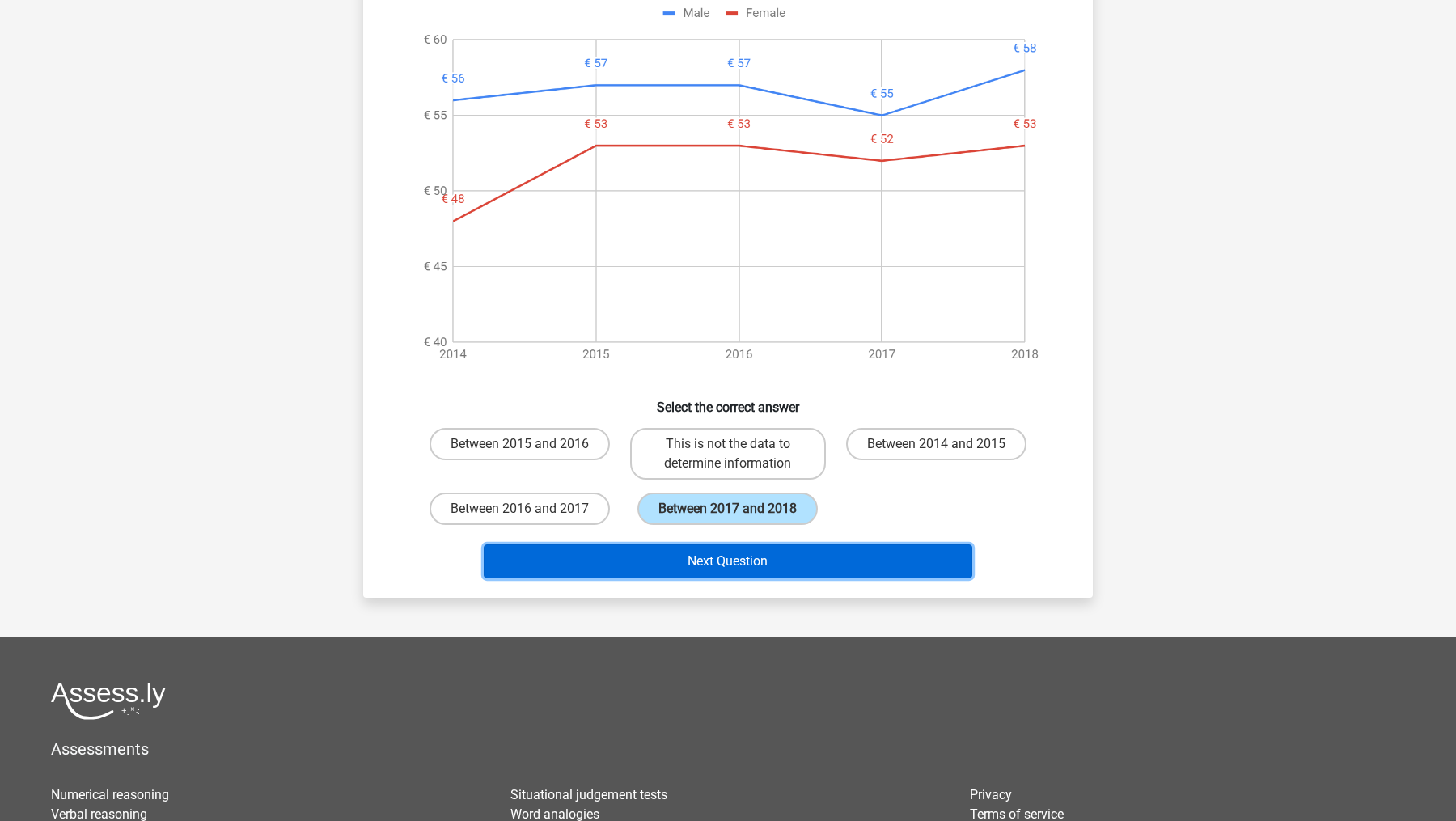
click at [758, 572] on button "Next Question" at bounding box center [728, 561] width 489 height 34
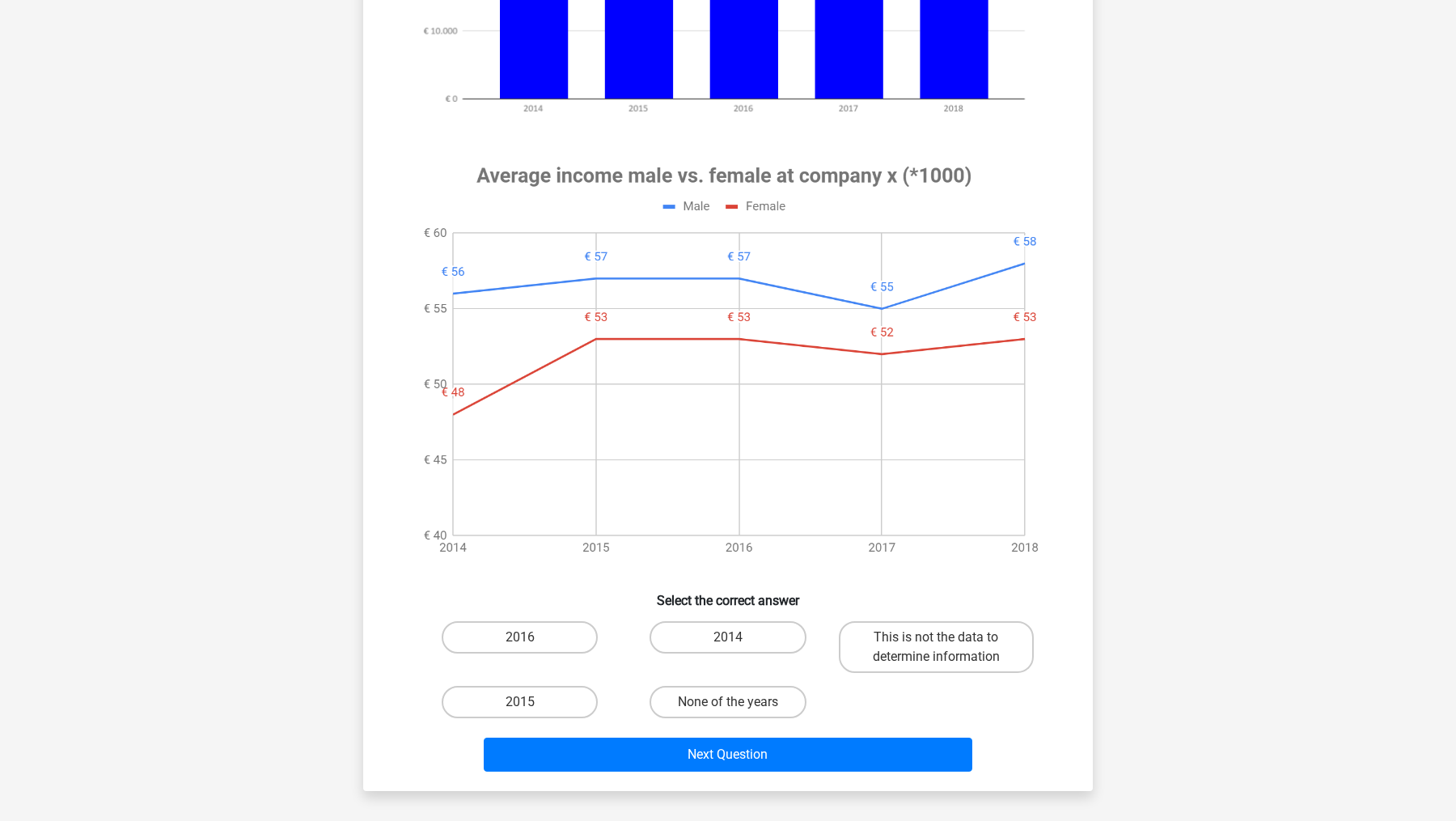
scroll to position [520, 0]
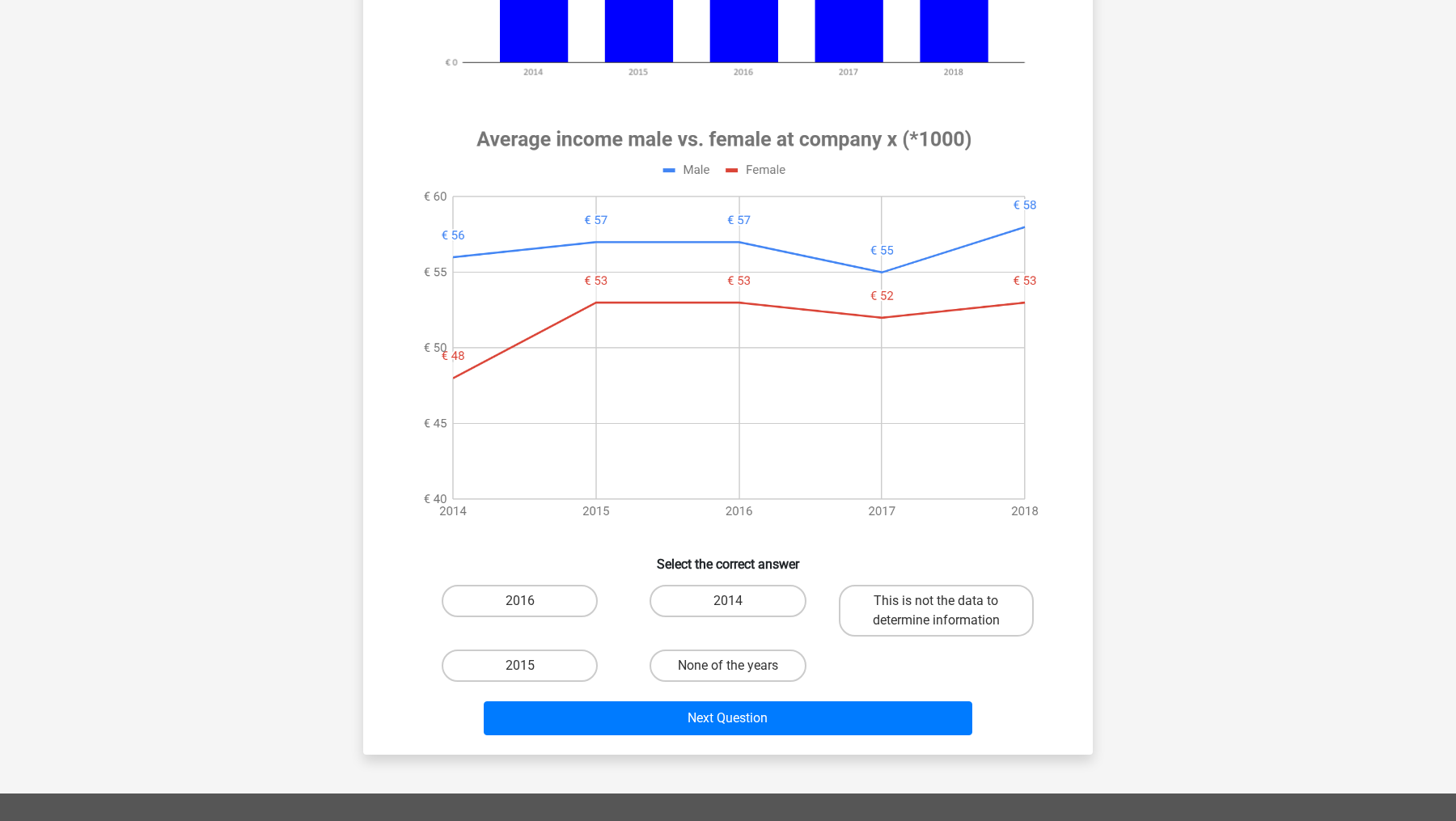
click at [690, 625] on div "2014" at bounding box center [728, 610] width 195 height 52
click at [692, 606] on label "2014" at bounding box center [727, 601] width 156 height 33
click at [728, 606] on input "2014" at bounding box center [733, 607] width 11 height 11
radio input "true"
click at [700, 656] on div "Next Question" at bounding box center [728, 714] width 678 height 53
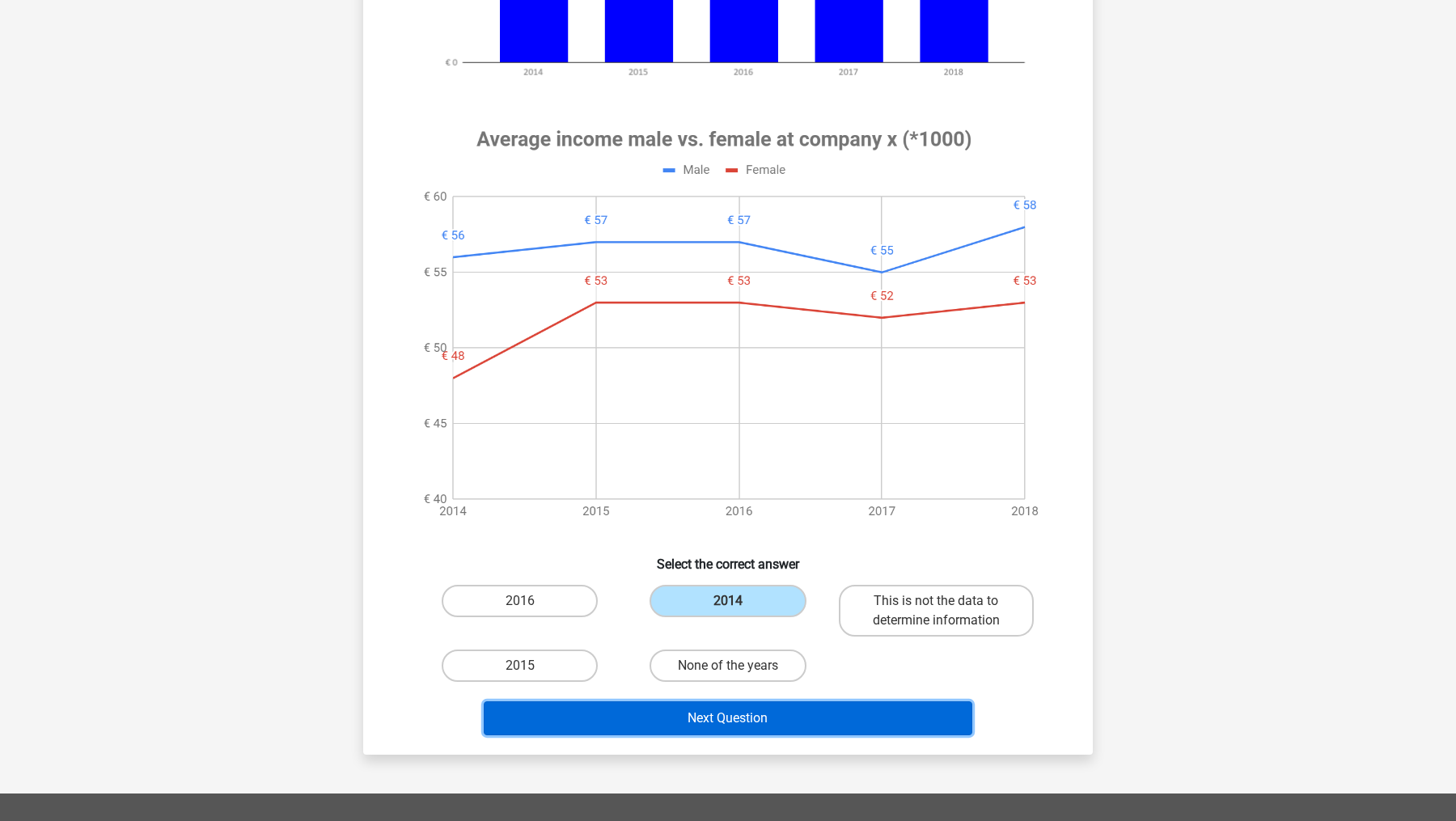
click at [700, 656] on button "Next Question" at bounding box center [728, 718] width 489 height 34
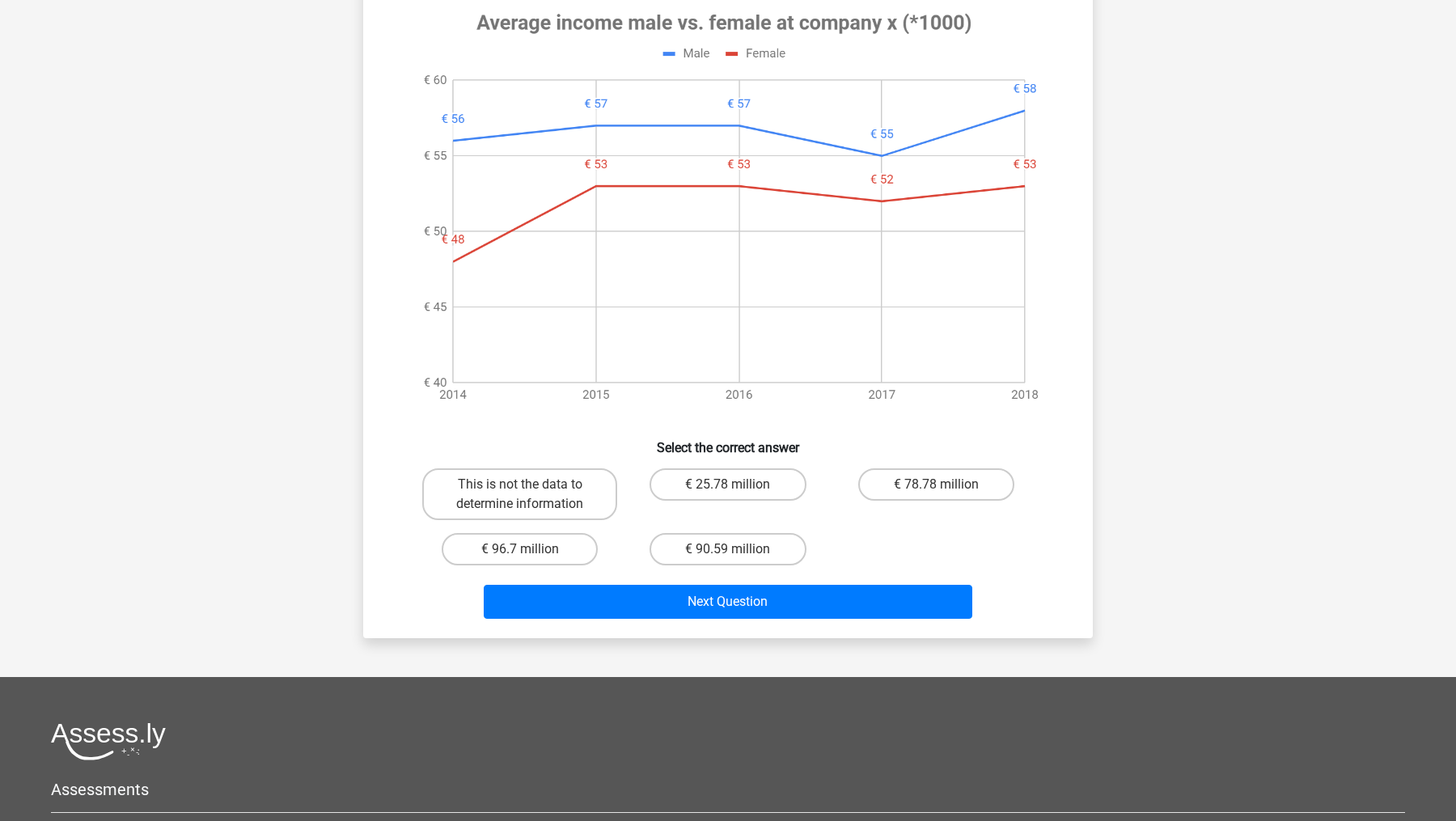
scroll to position [696, 0]
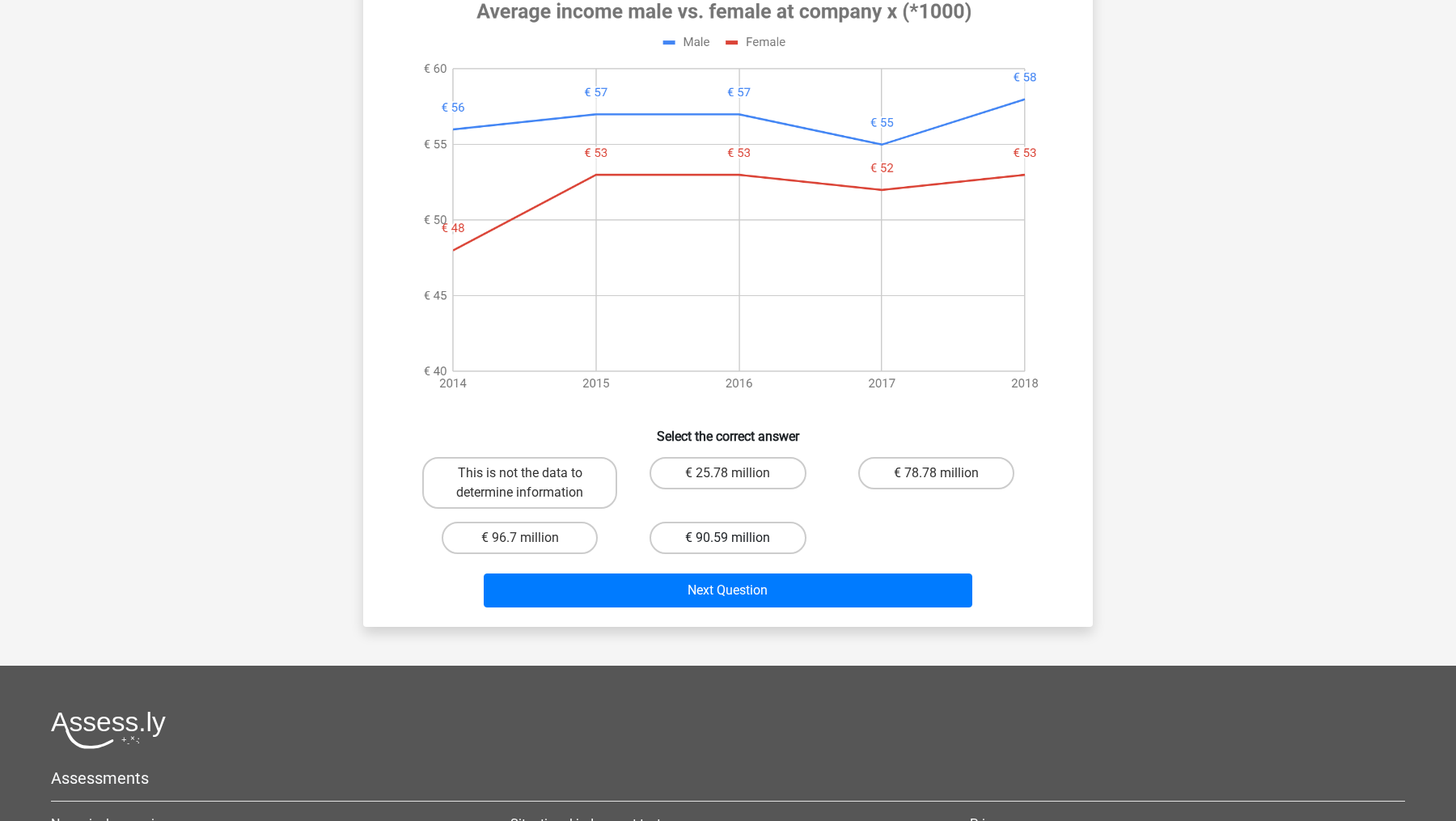
click at [778, 529] on label "€ 90.59 million" at bounding box center [727, 538] width 156 height 33
click at [739, 538] on input "€ 90.59 million" at bounding box center [733, 543] width 11 height 11
radio input "true"
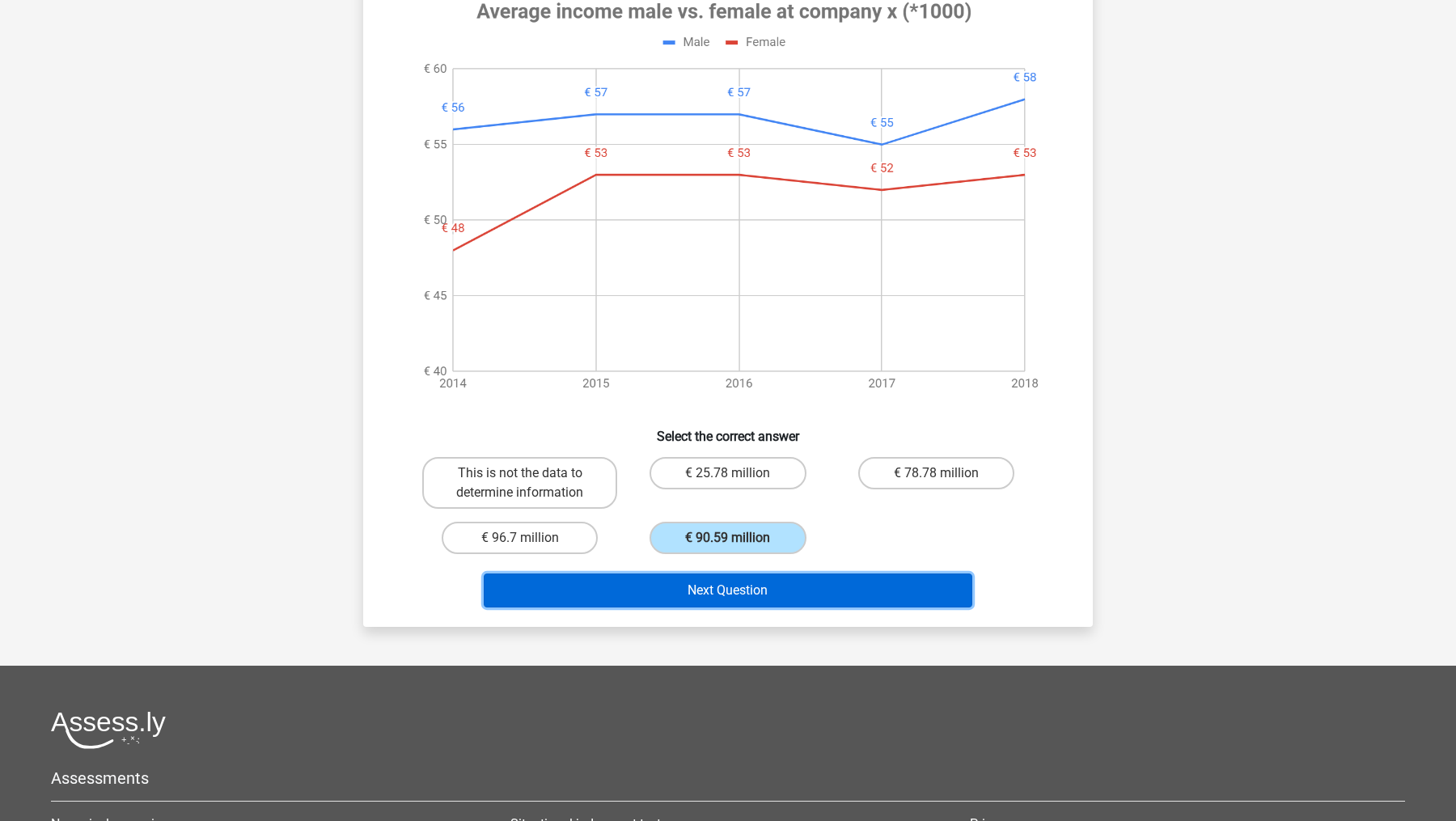
click at [788, 590] on button "Next Question" at bounding box center [728, 590] width 489 height 34
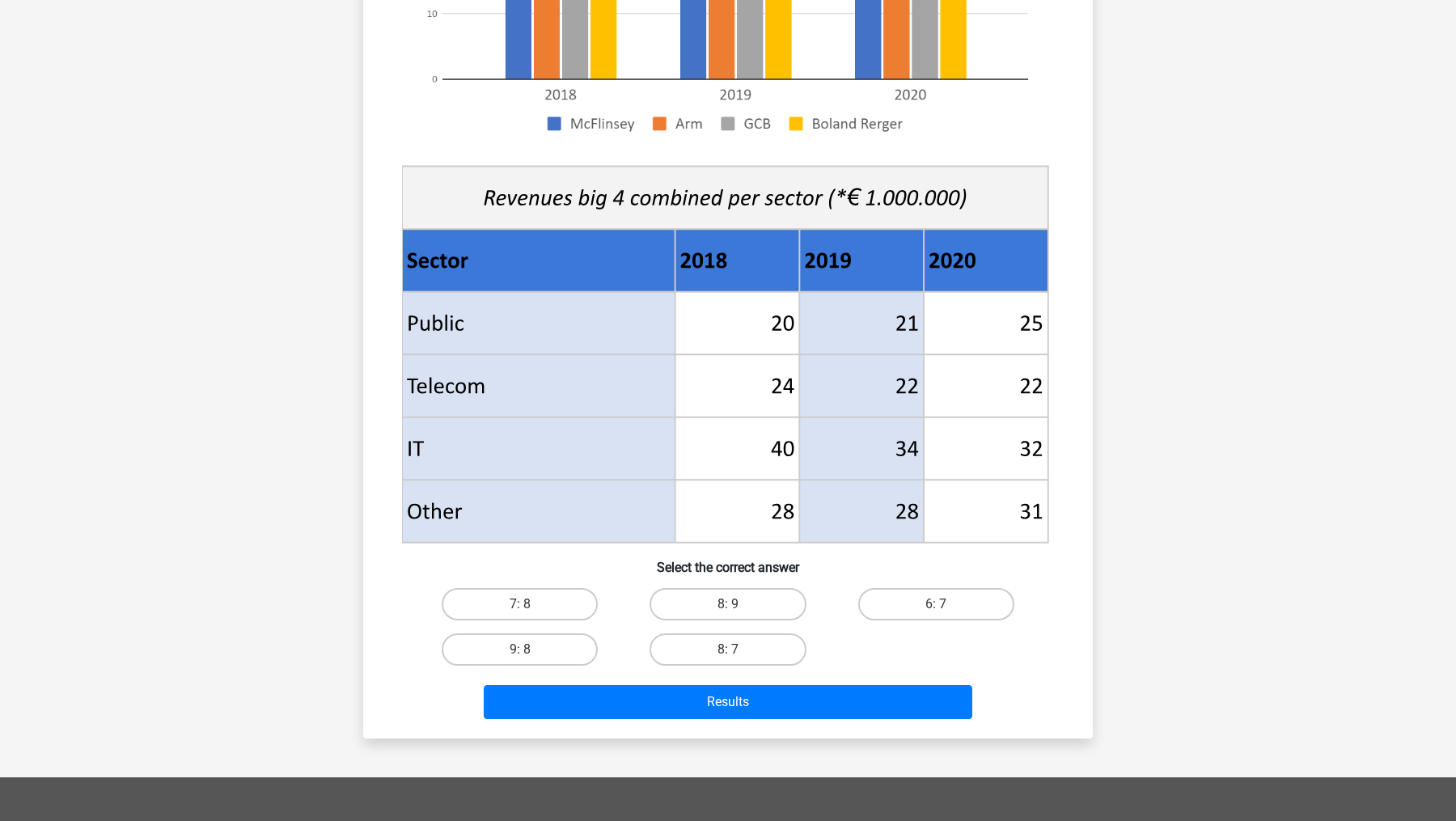
scroll to position [498, 0]
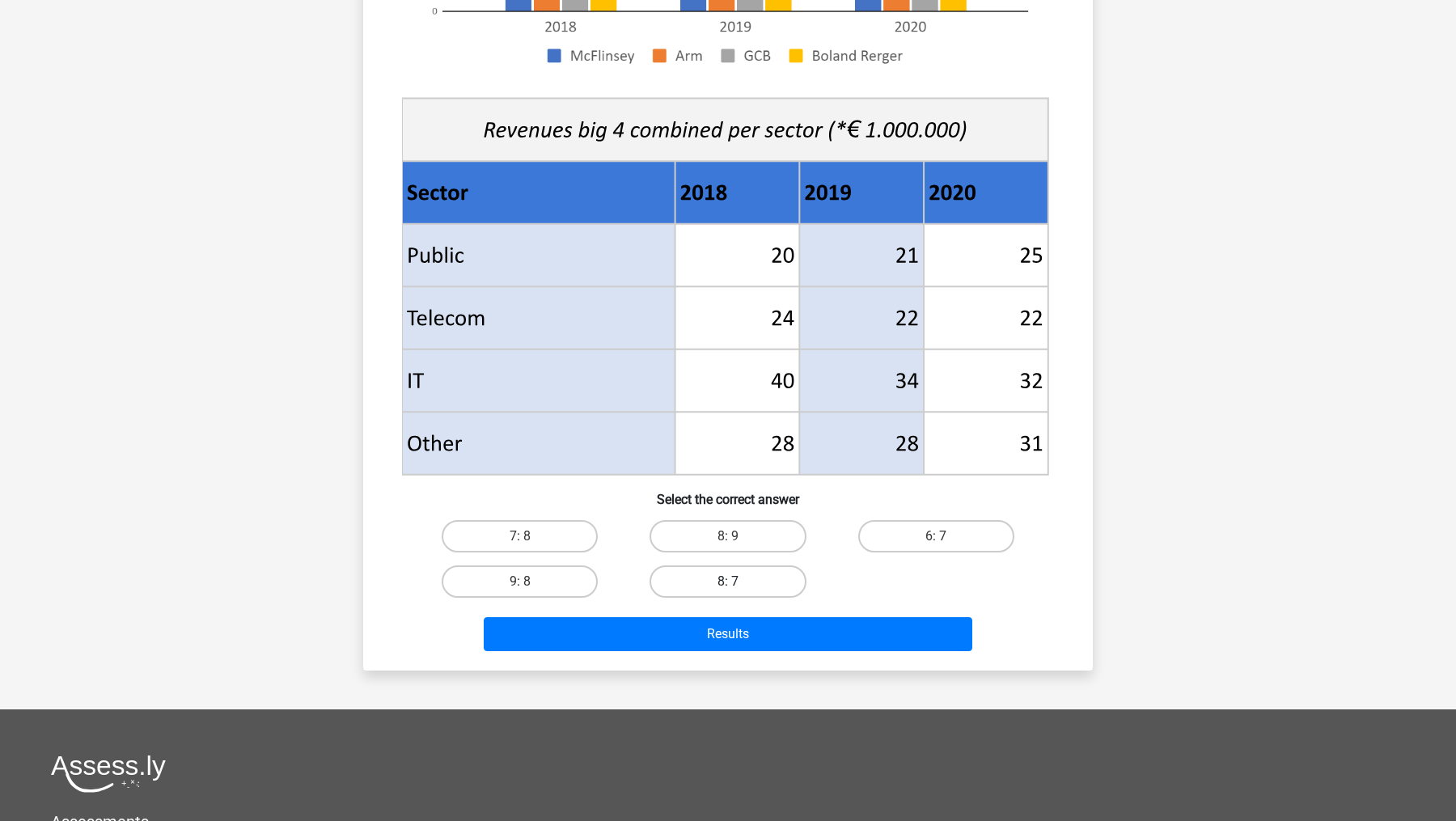
click at [795, 581] on label "8: 7" at bounding box center [727, 581] width 156 height 33
click at [739, 581] on input "8: 7" at bounding box center [733, 587] width 11 height 11
radio input "true"
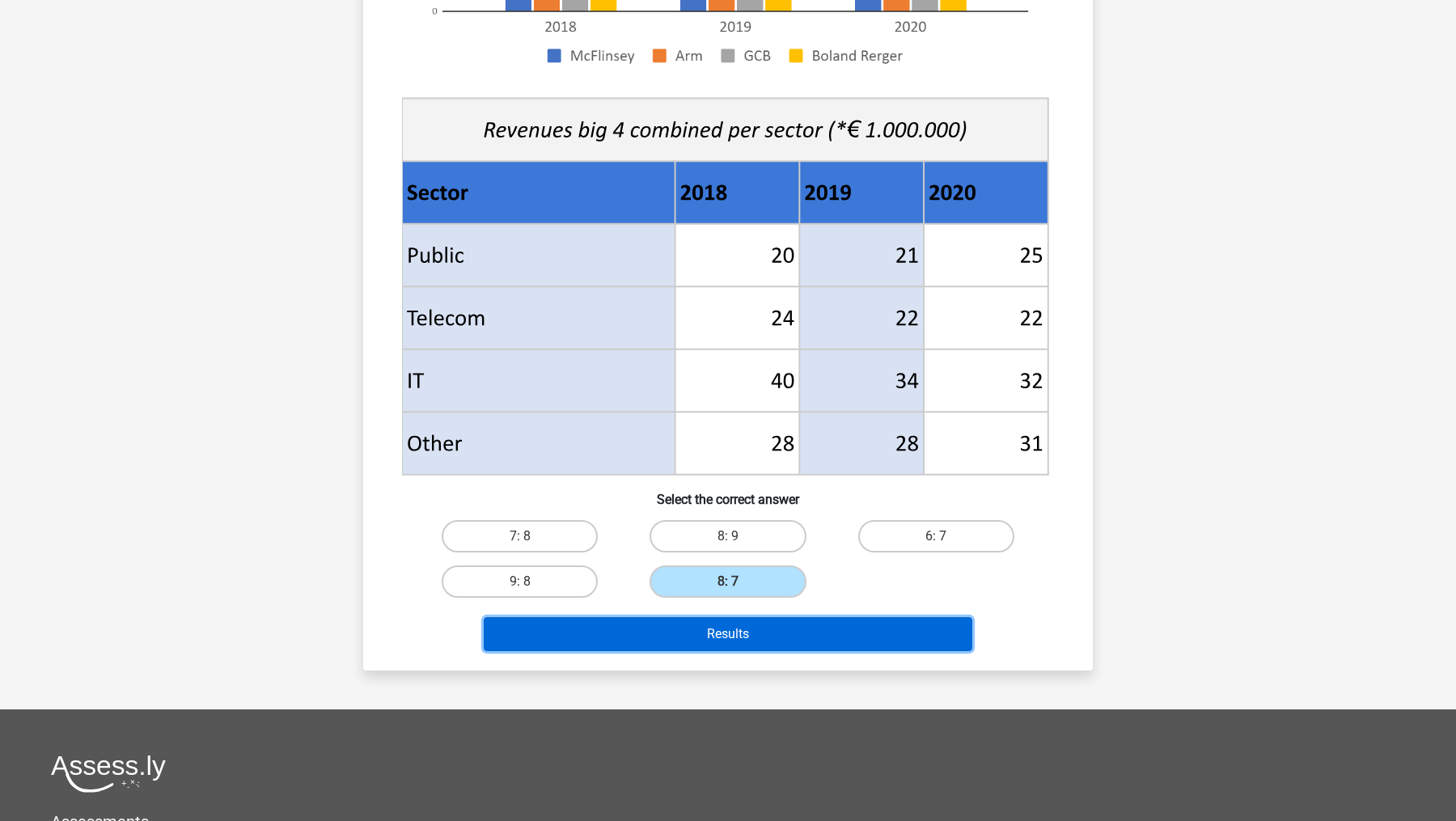
click at [795, 643] on button "Results" at bounding box center [728, 634] width 489 height 34
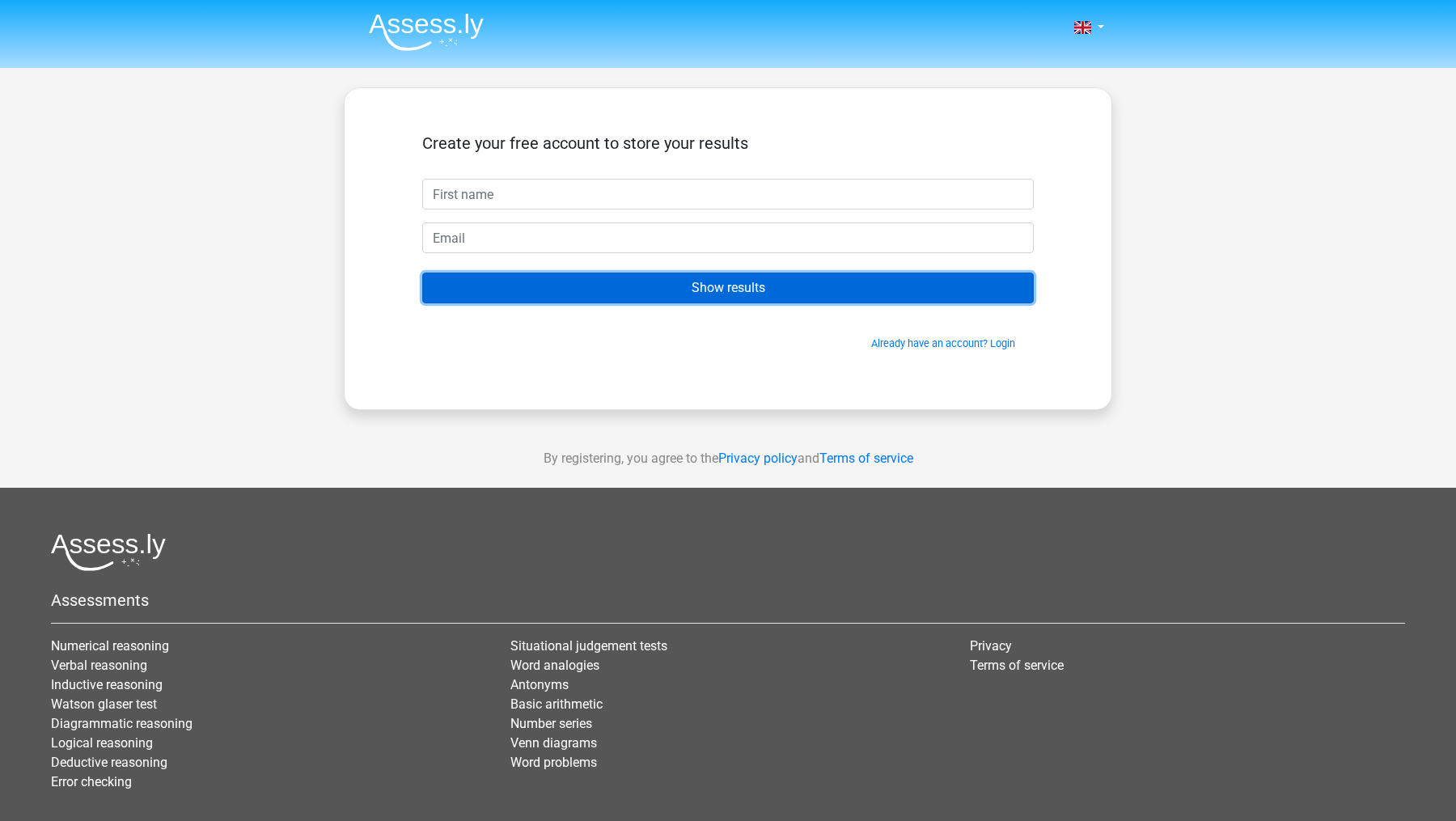
click at [803, 275] on input "Show results" at bounding box center [728, 288] width 611 height 31
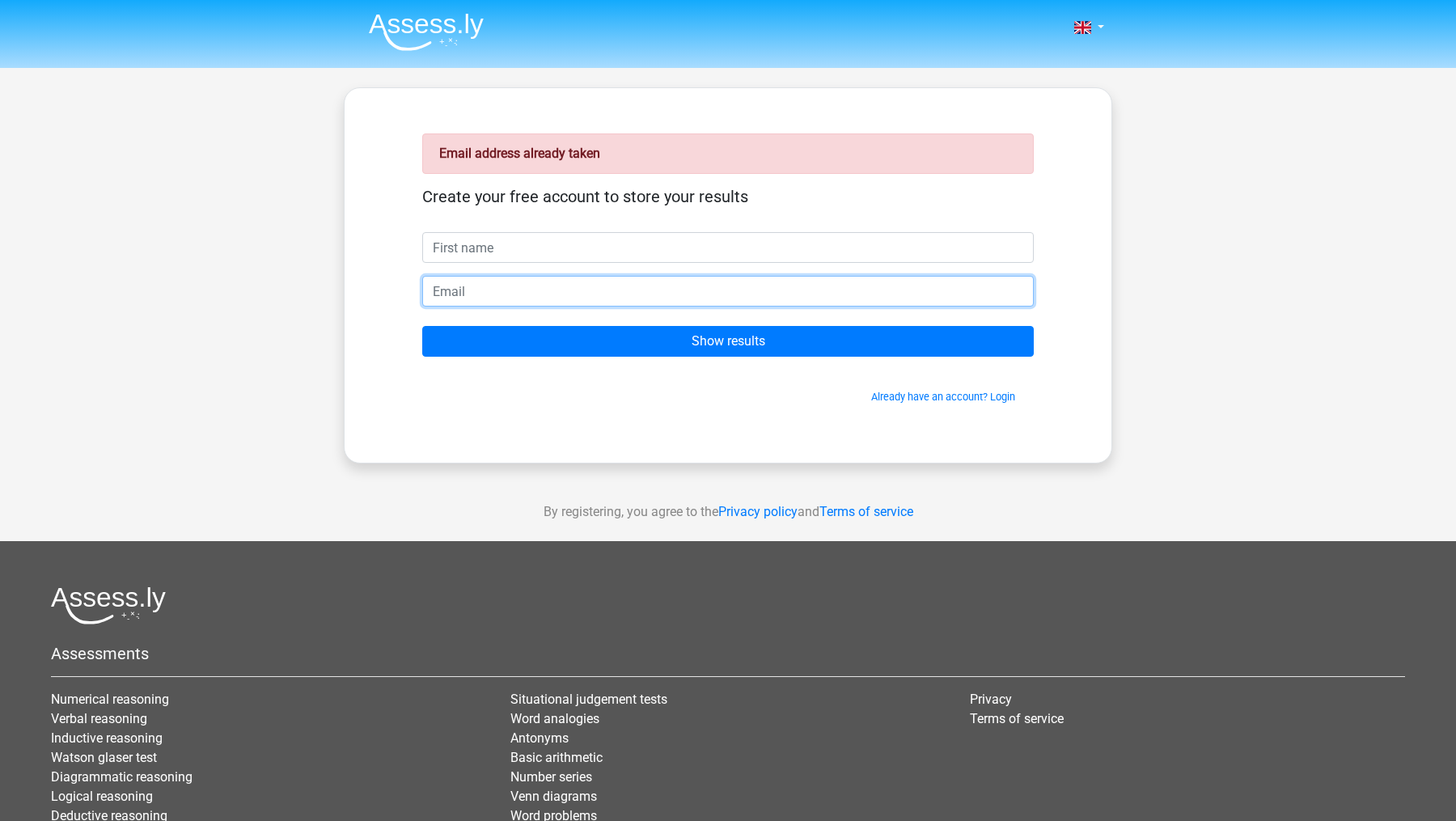
click at [640, 289] on input "email" at bounding box center [728, 291] width 611 height 31
type input "qwertyx145@outlook.com"
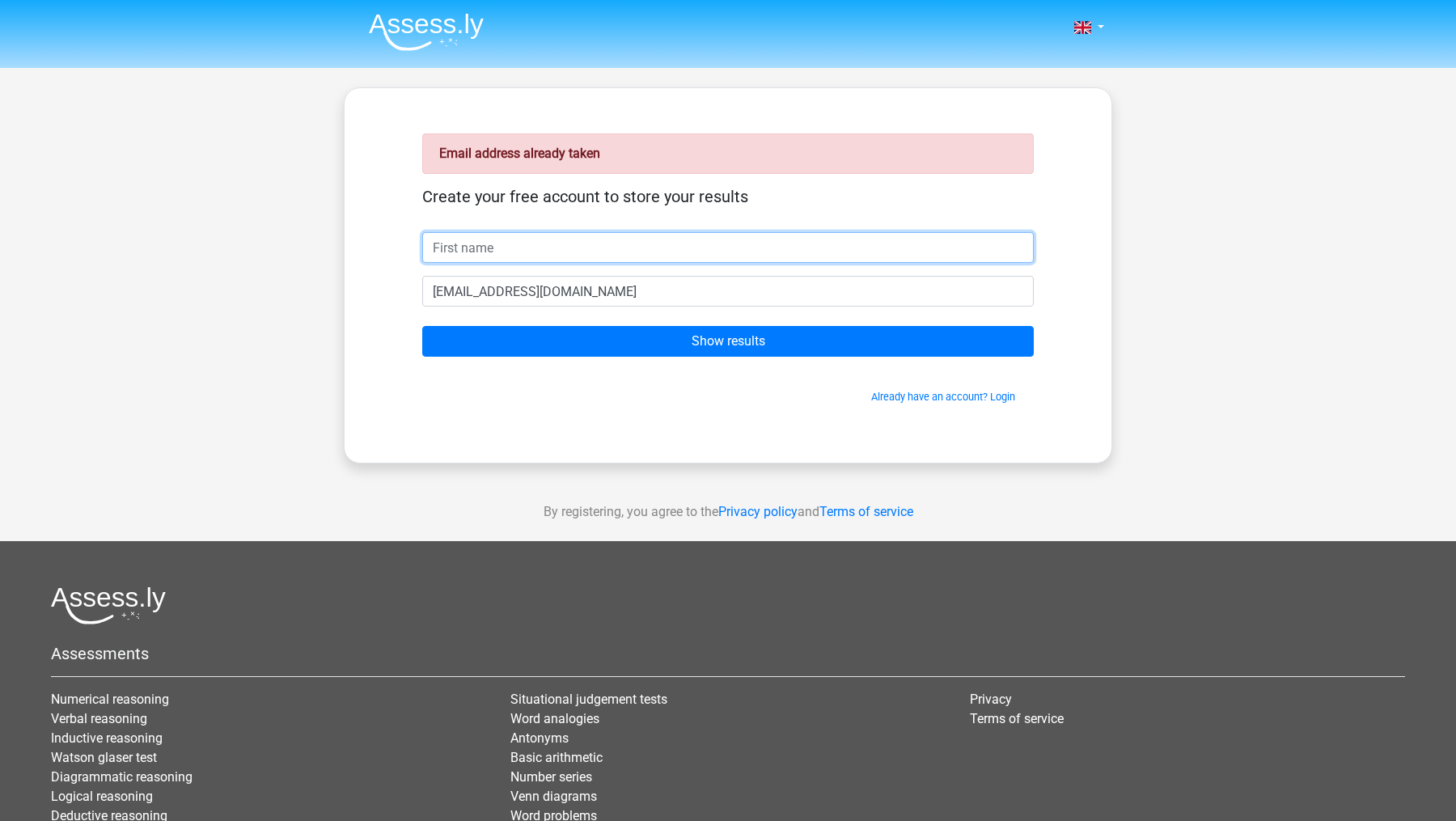
click at [557, 248] on input "text" at bounding box center [728, 248] width 611 height 31
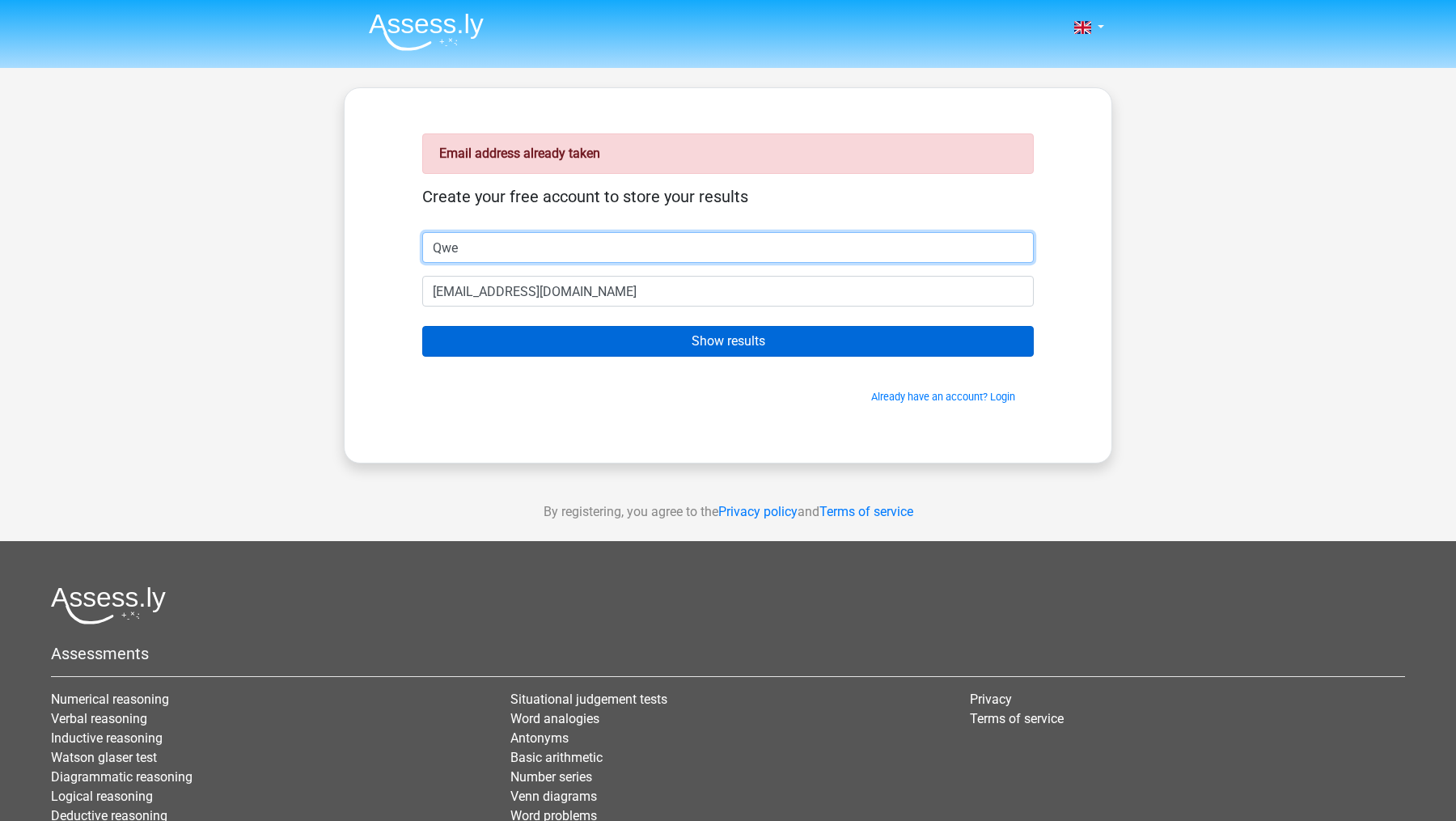
type input "Qwe"
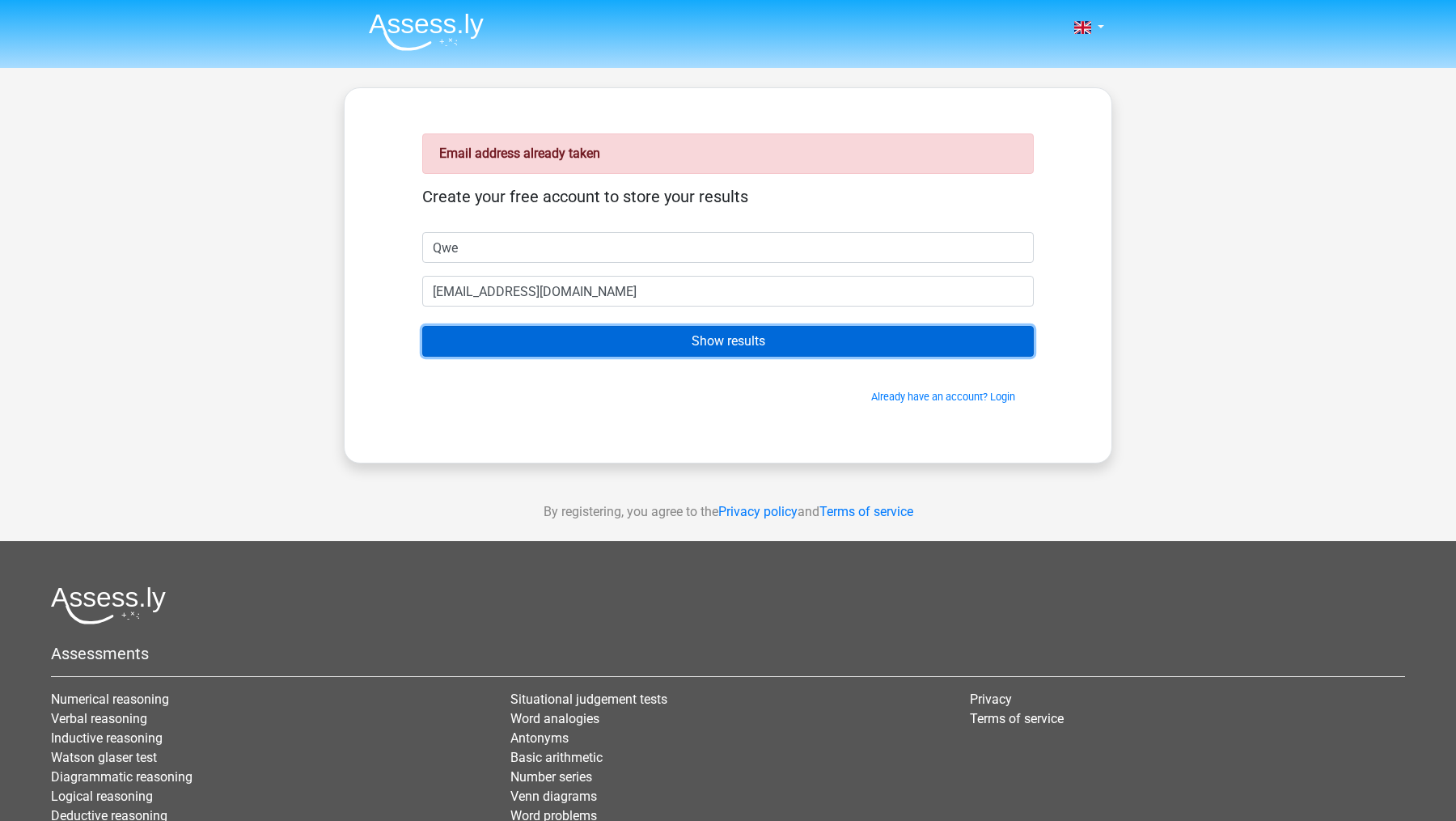
click at [625, 347] on input "Show results" at bounding box center [728, 341] width 611 height 31
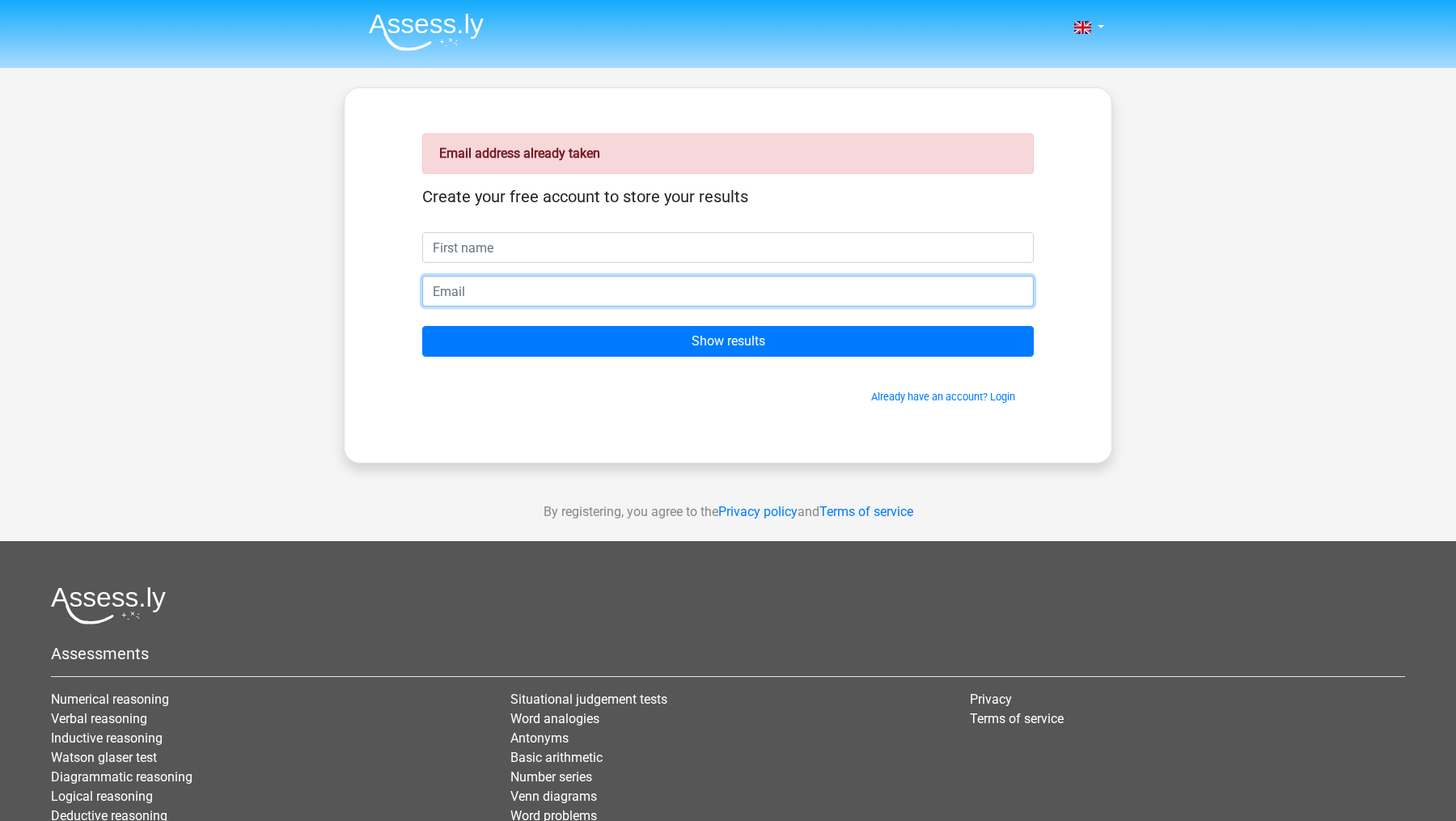
click at [627, 294] on input "email" at bounding box center [728, 291] width 611 height 31
click at [504, 291] on input "email" at bounding box center [728, 291] width 611 height 31
type input "[EMAIL_ADDRESS][DOMAIN_NAME]"
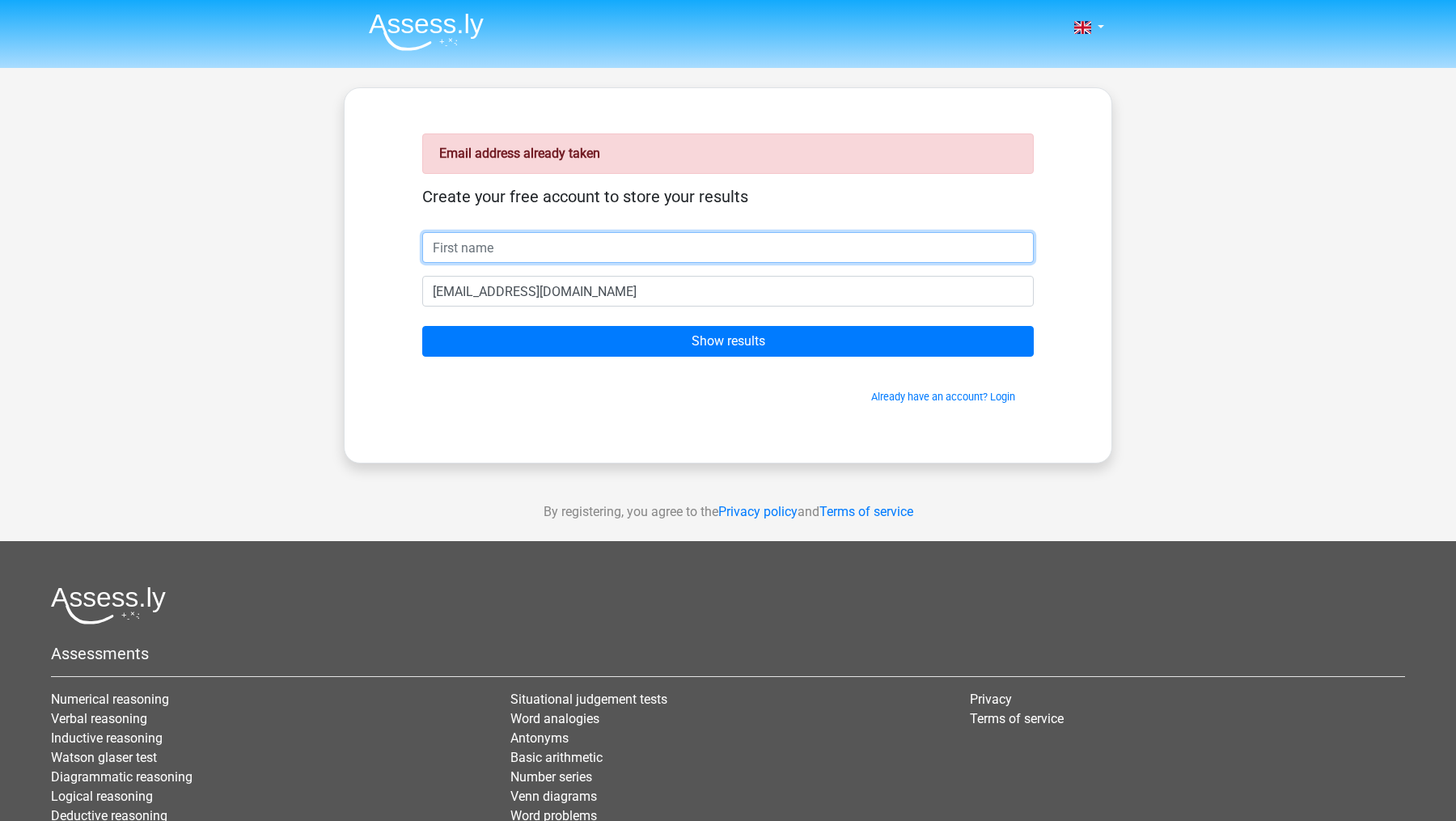
click at [531, 255] on input "text" at bounding box center [728, 248] width 611 height 31
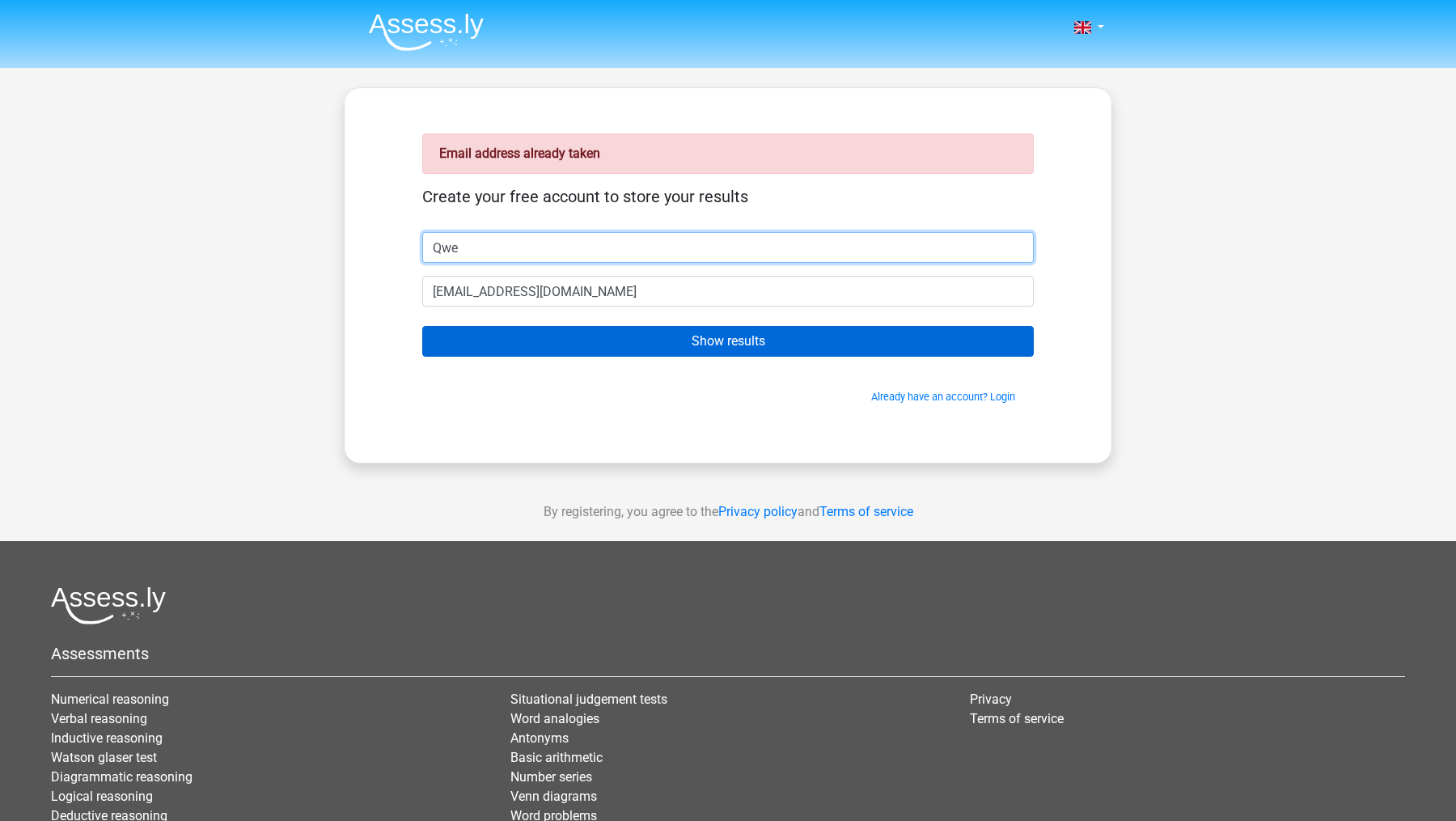
type input "Qwe"
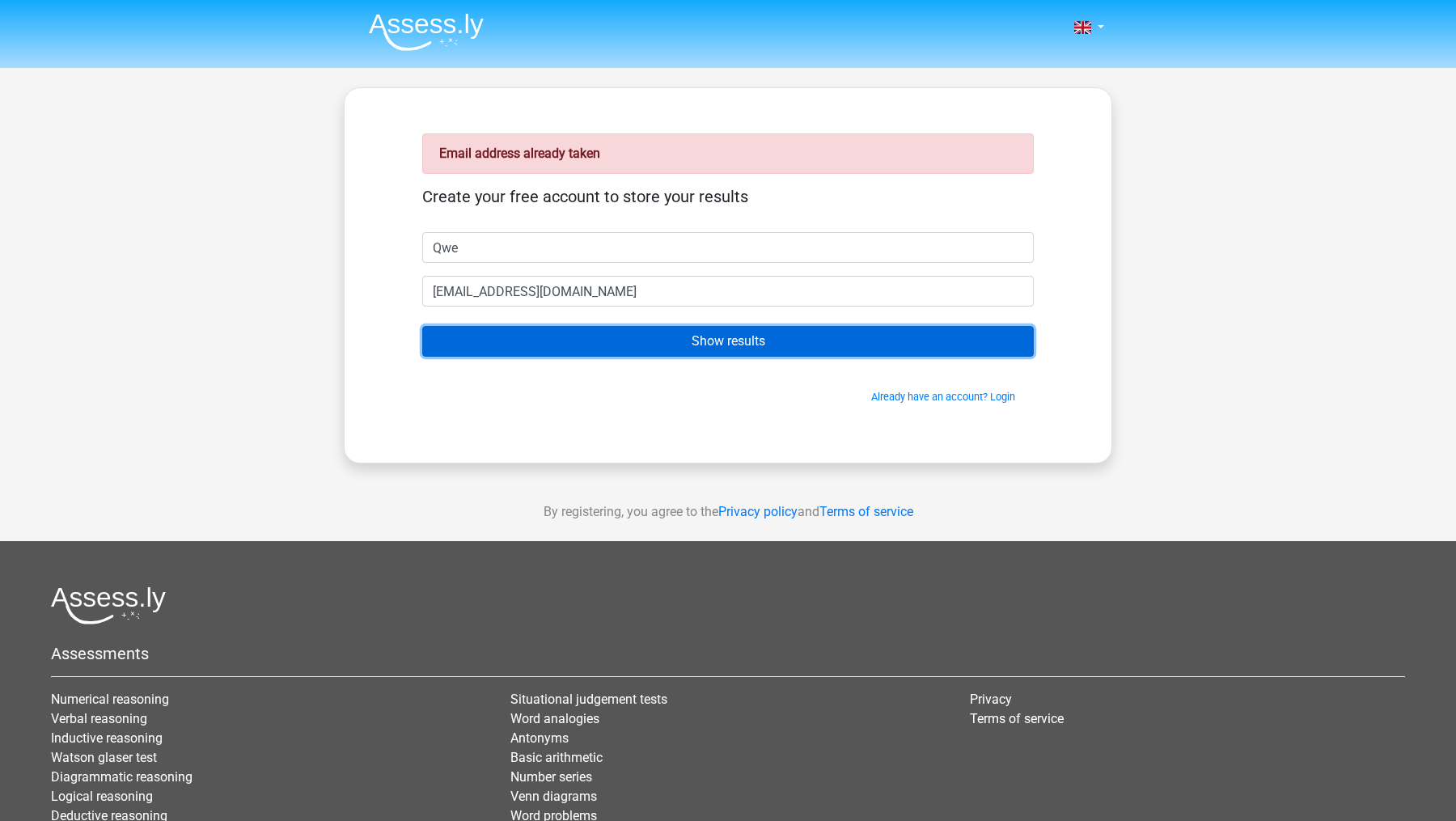
click at [538, 346] on input "Show results" at bounding box center [728, 341] width 611 height 31
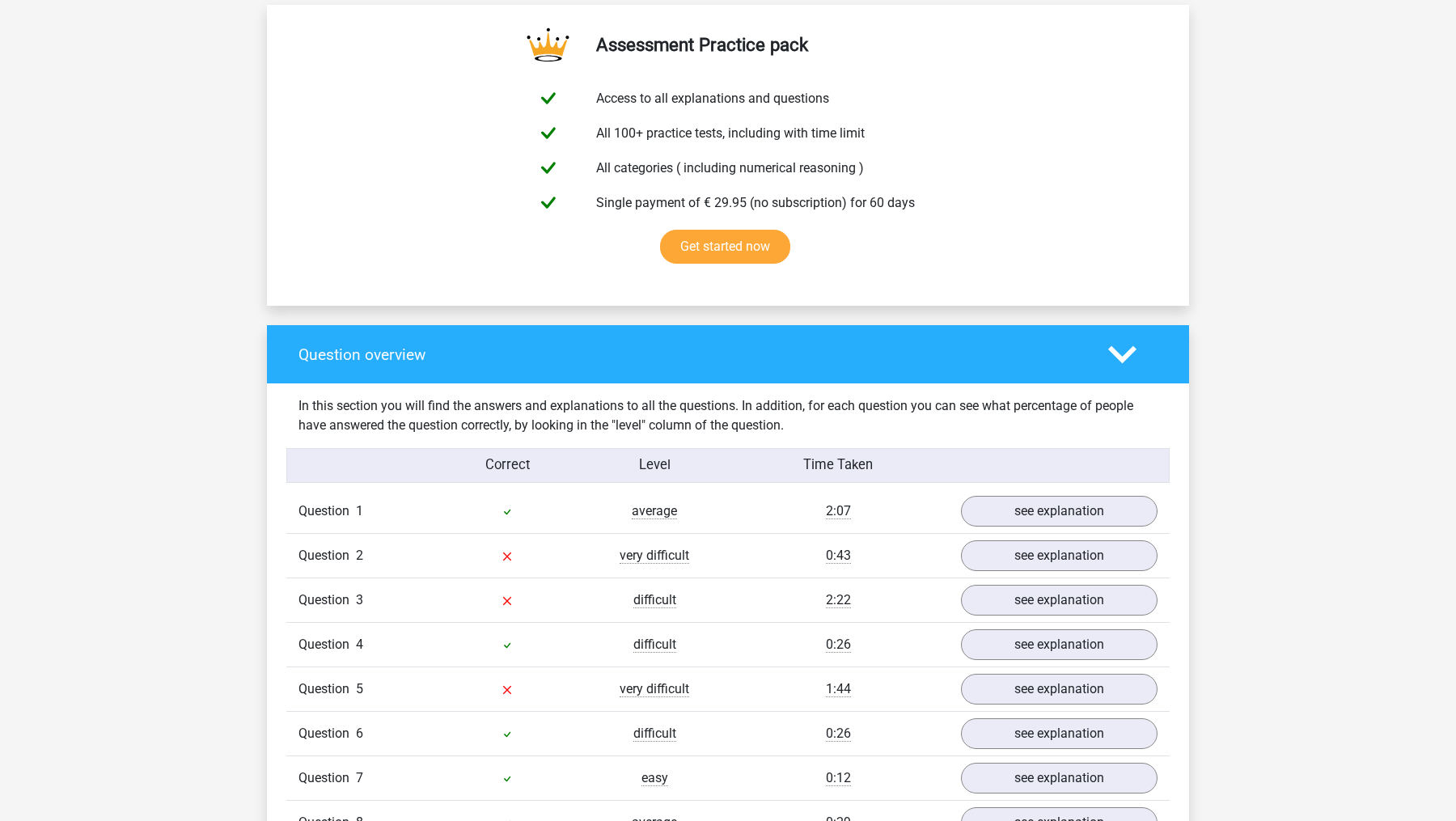
scroll to position [1135, 0]
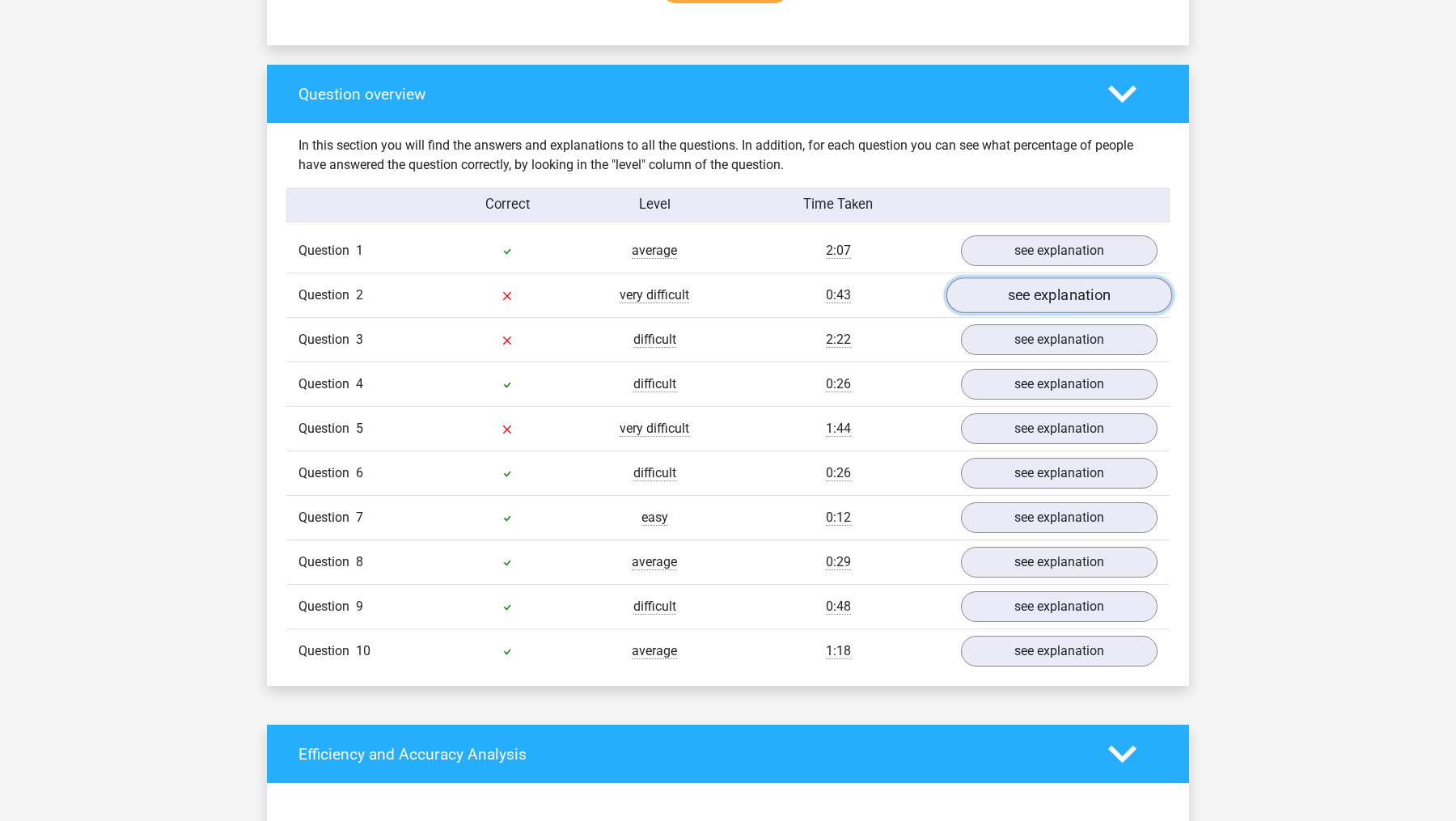
click at [1067, 285] on link "see explanation" at bounding box center [1059, 295] width 226 height 35
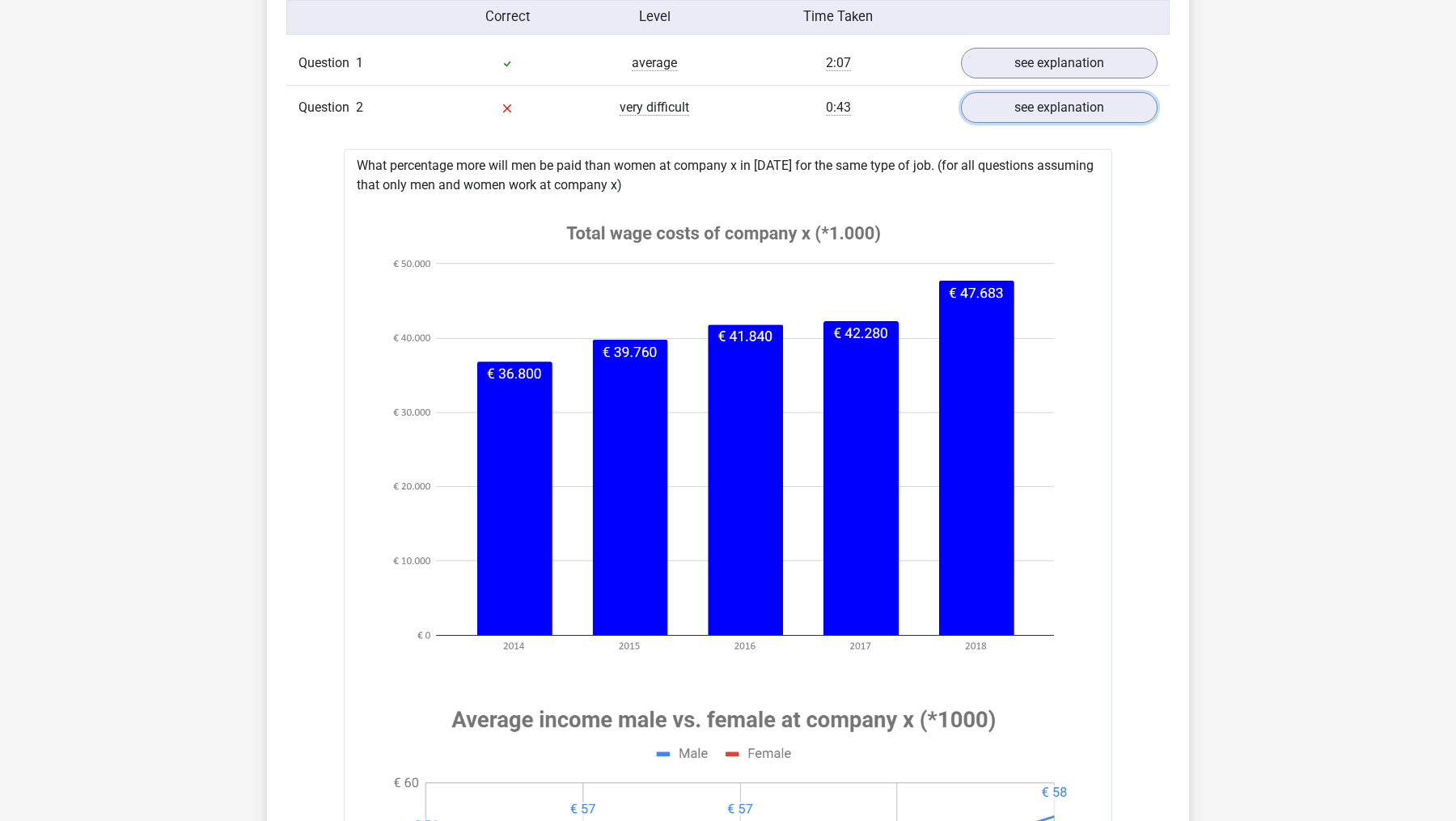
scroll to position [1283, 0]
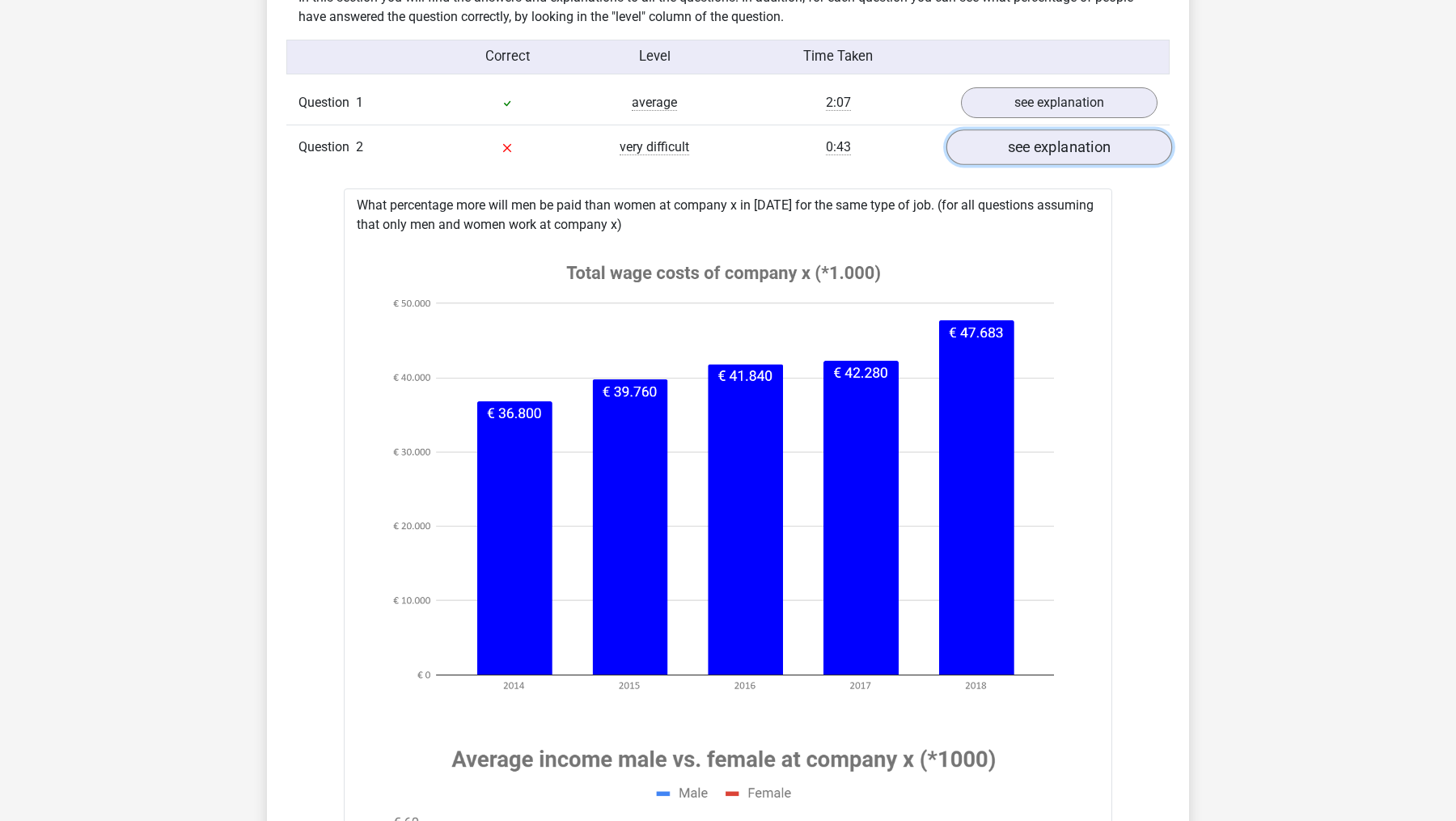
click at [1023, 137] on link "see explanation" at bounding box center [1059, 146] width 226 height 35
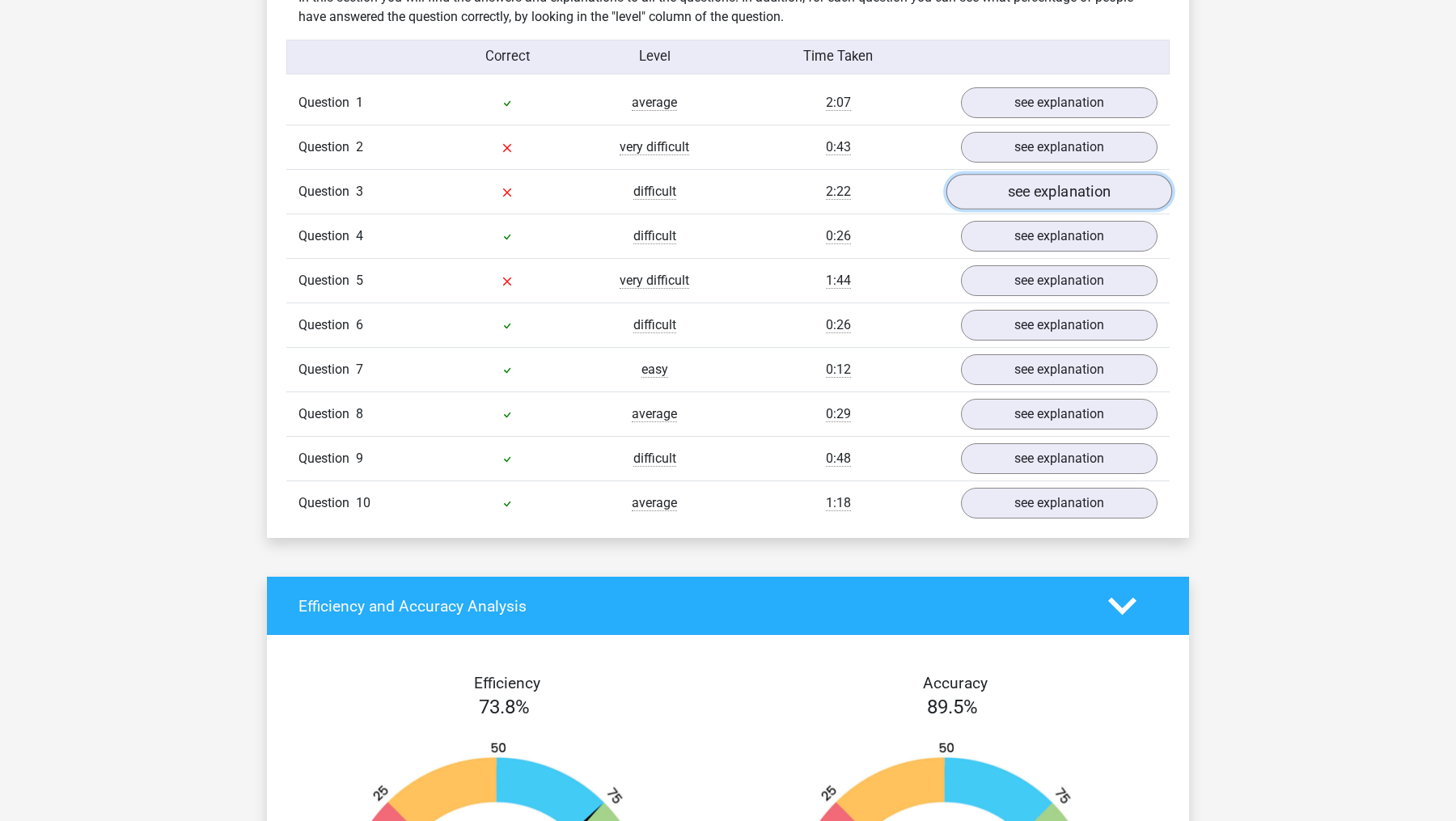
click at [1008, 187] on link "see explanation" at bounding box center [1059, 191] width 226 height 35
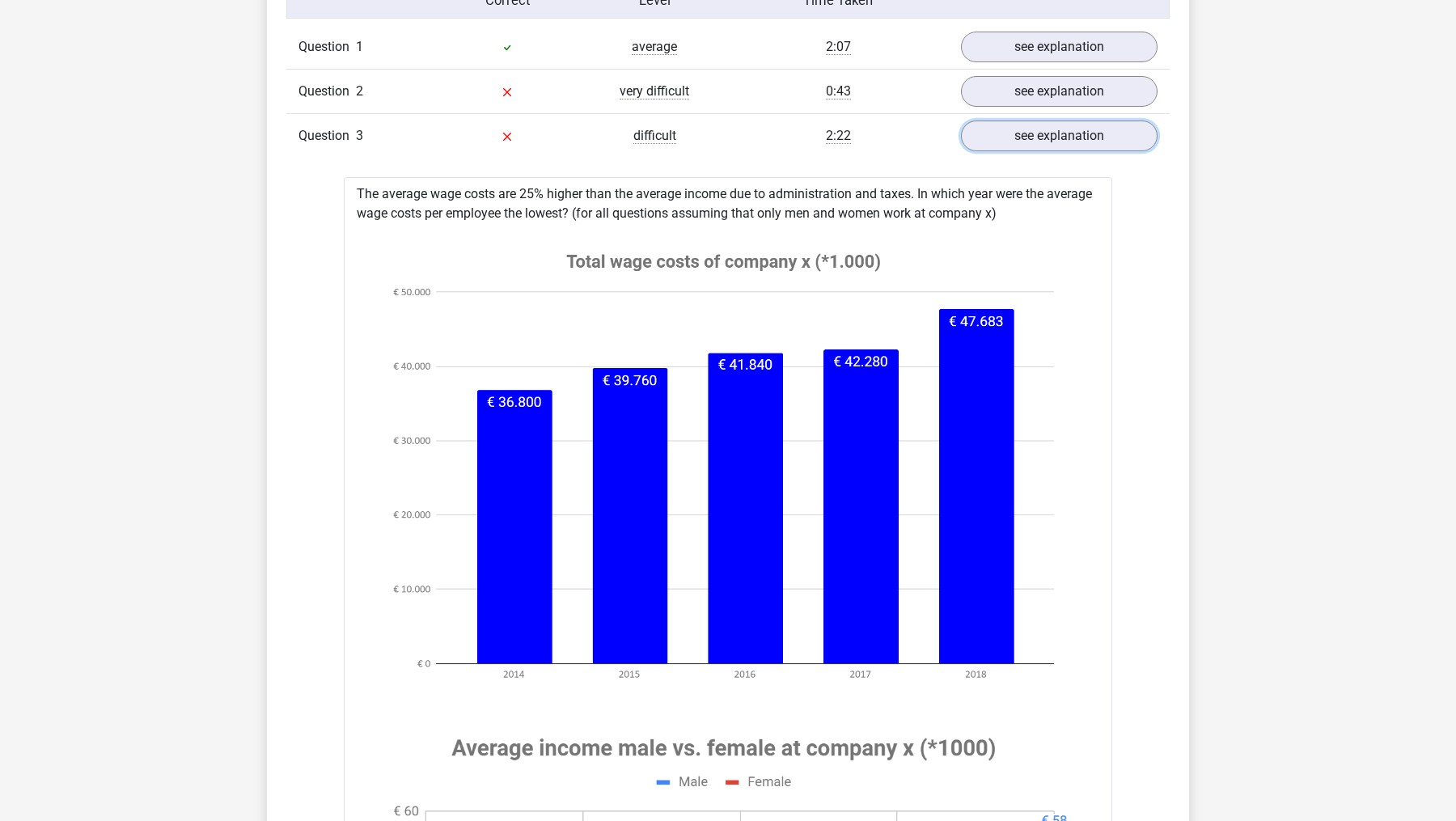
scroll to position [1333, 0]
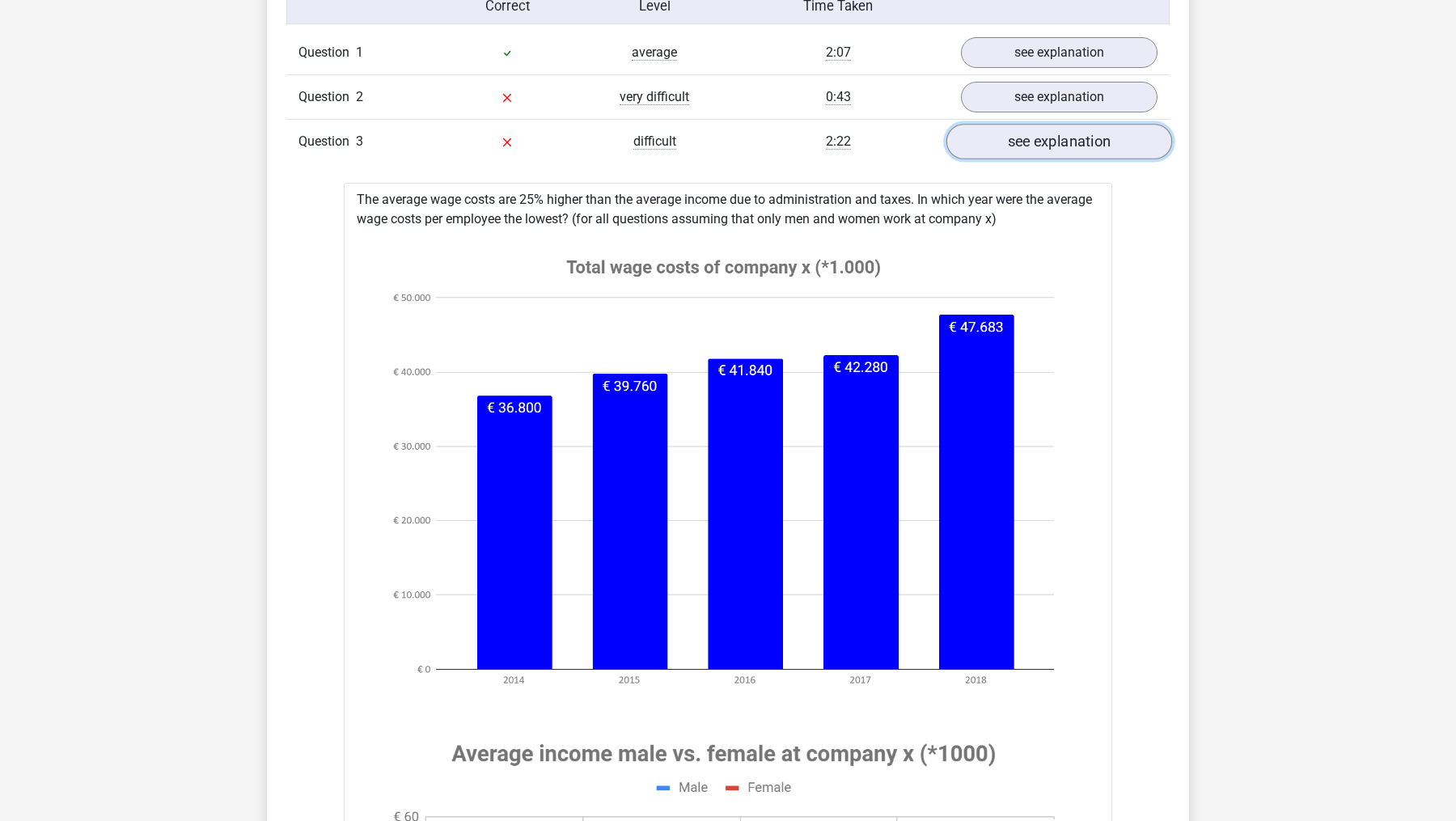
click at [1051, 133] on link "see explanation" at bounding box center [1059, 141] width 226 height 35
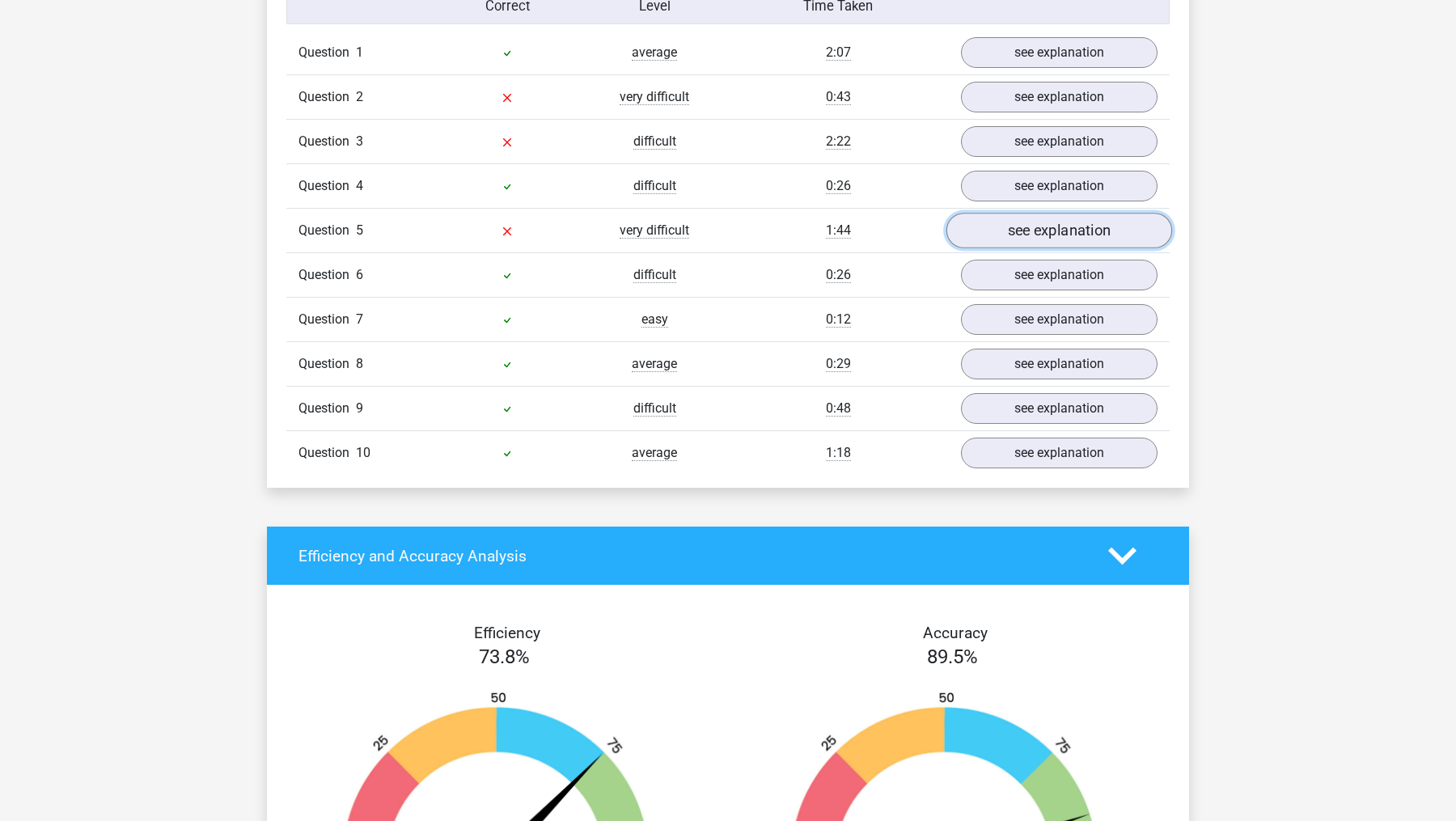
click at [1020, 222] on link "see explanation" at bounding box center [1059, 230] width 226 height 35
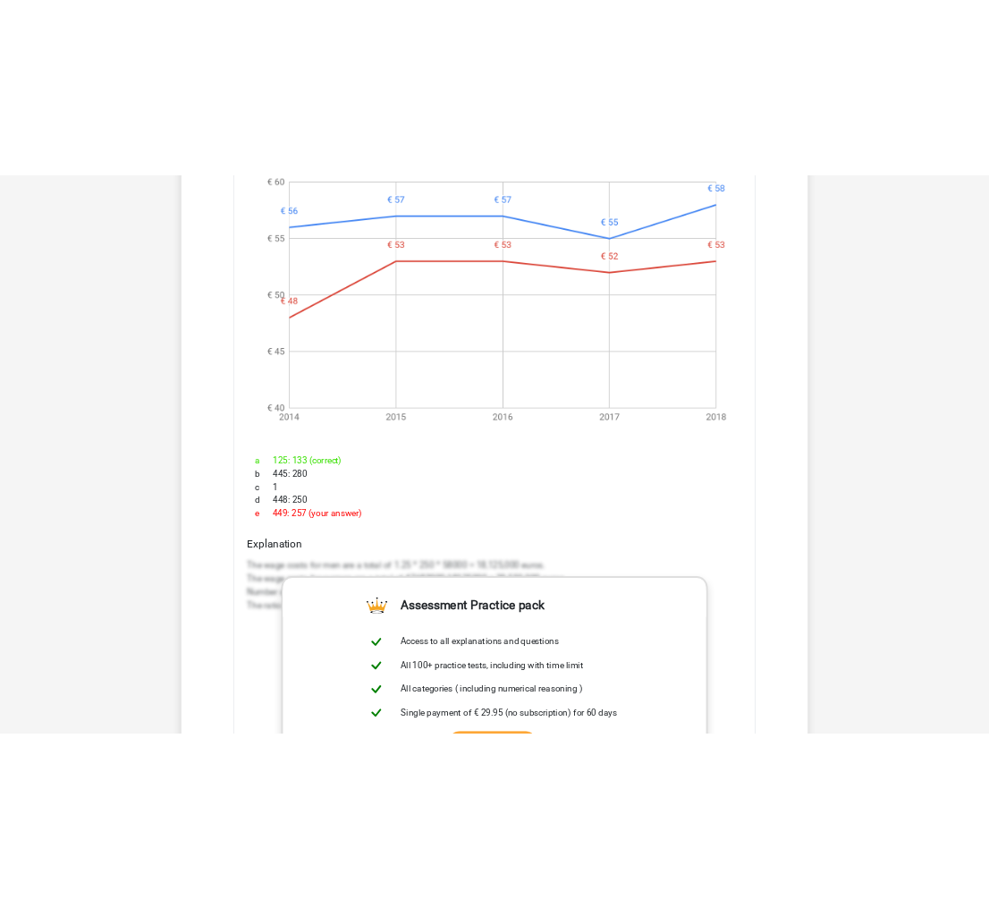
scroll to position [2501, 0]
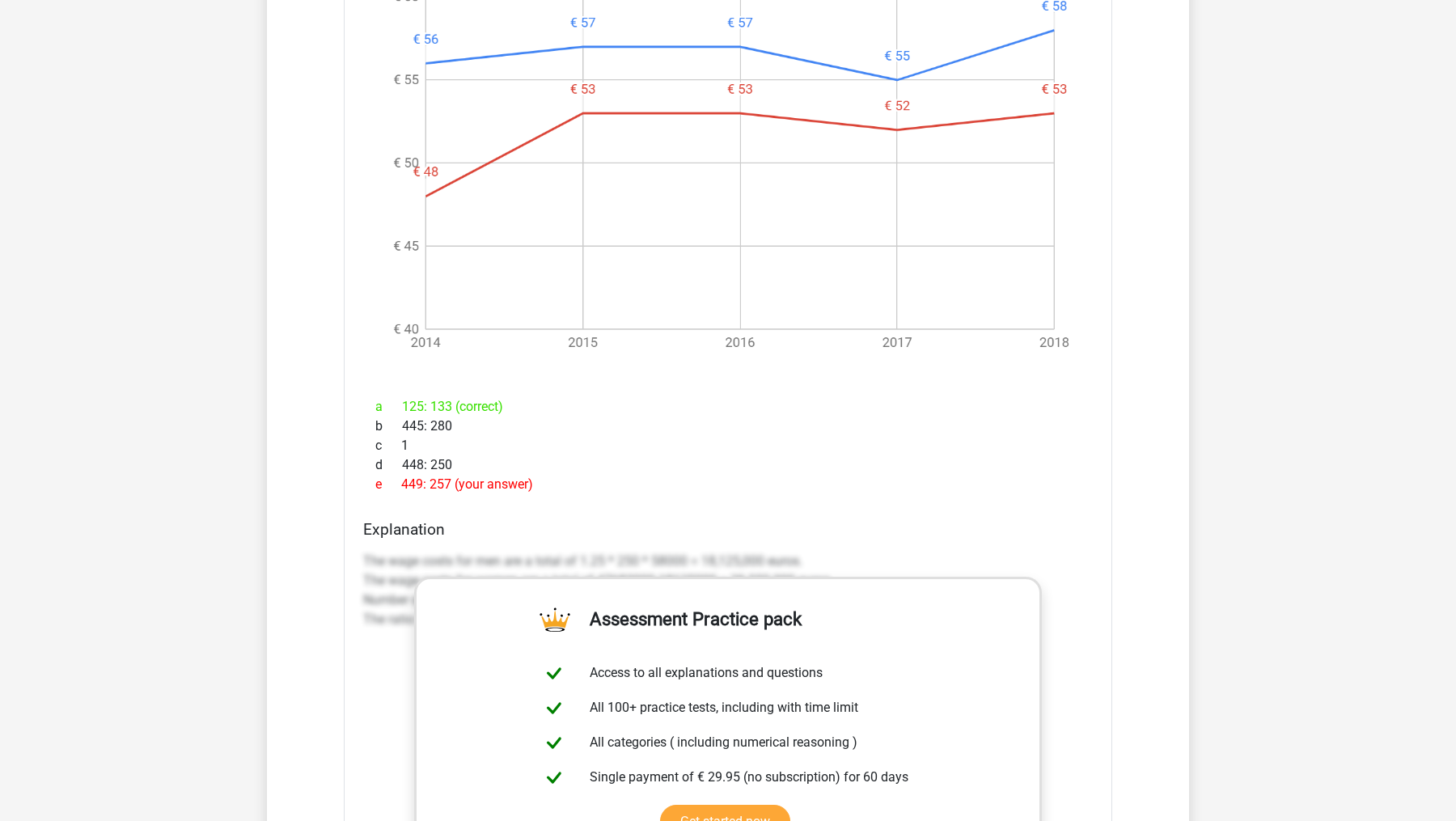
click at [657, 560] on p "The wage costs for men are a total of 1.25 * 250 * 58000 = 18,125,000 euros. Th…" at bounding box center [728, 590] width 730 height 78
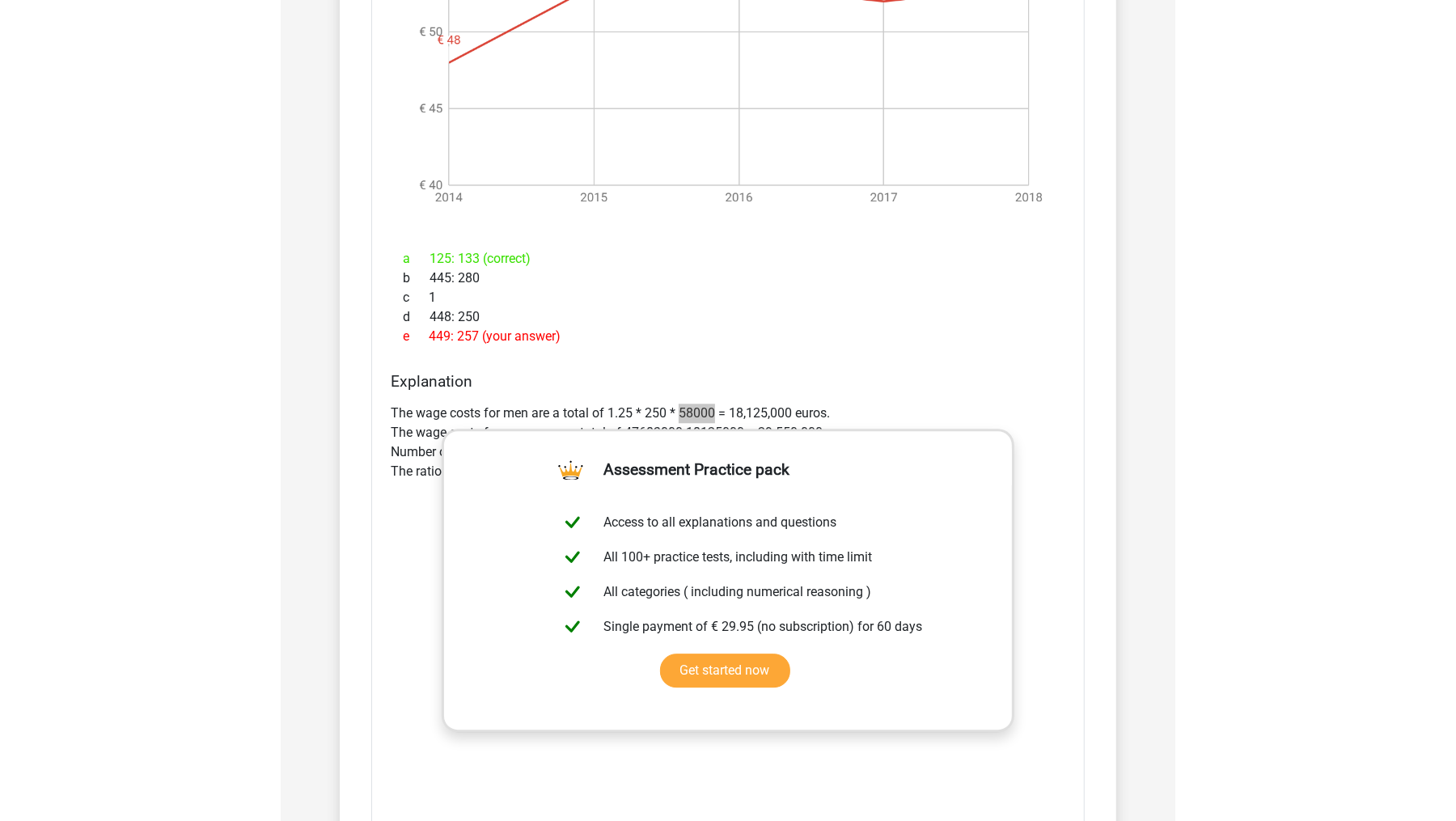
scroll to position [2298, 0]
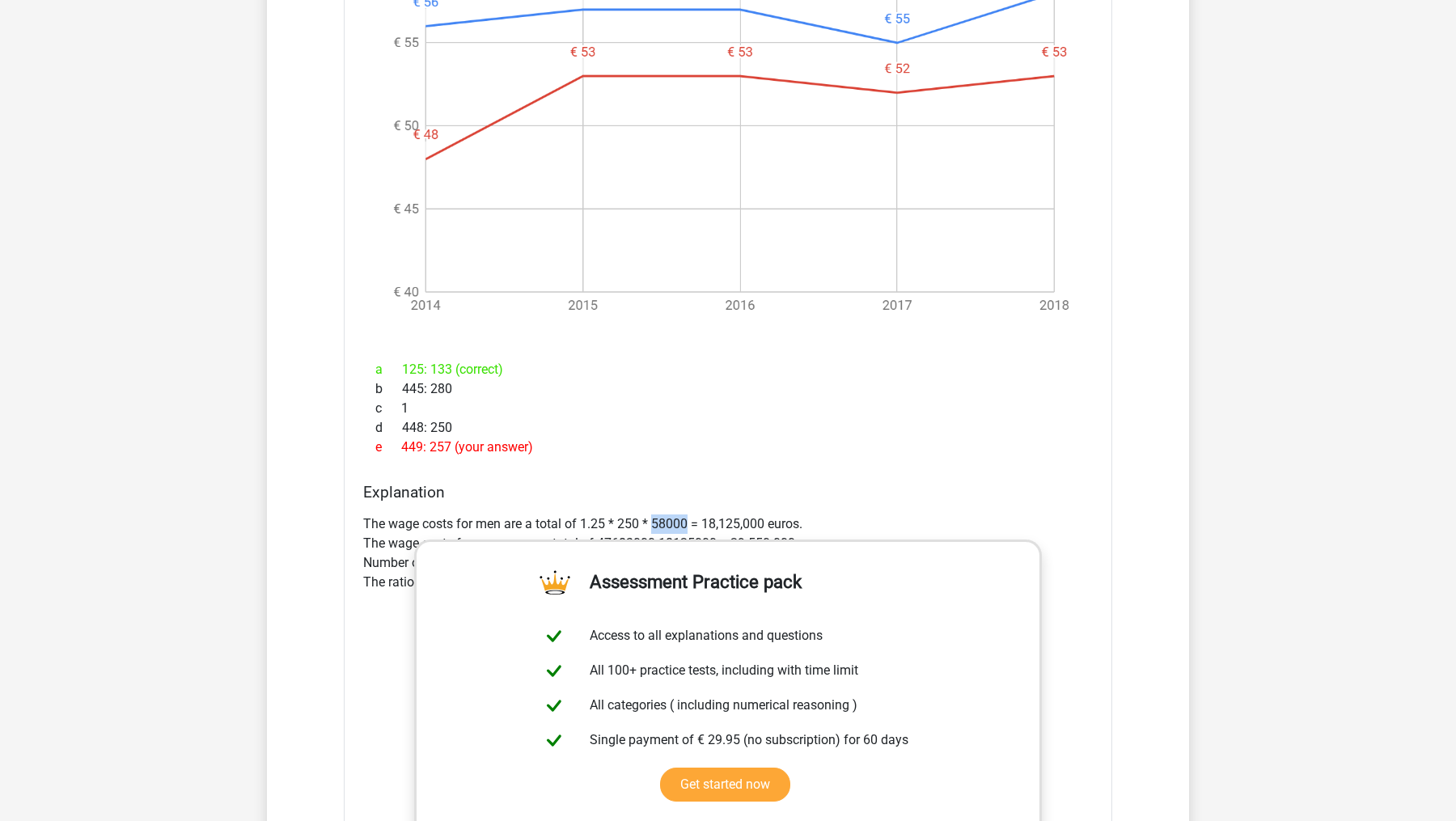
click at [658, 514] on p "The wage costs for men are a total of 1.25 * 250 * 58000 = 18,125,000 euros. Th…" at bounding box center [728, 553] width 730 height 78
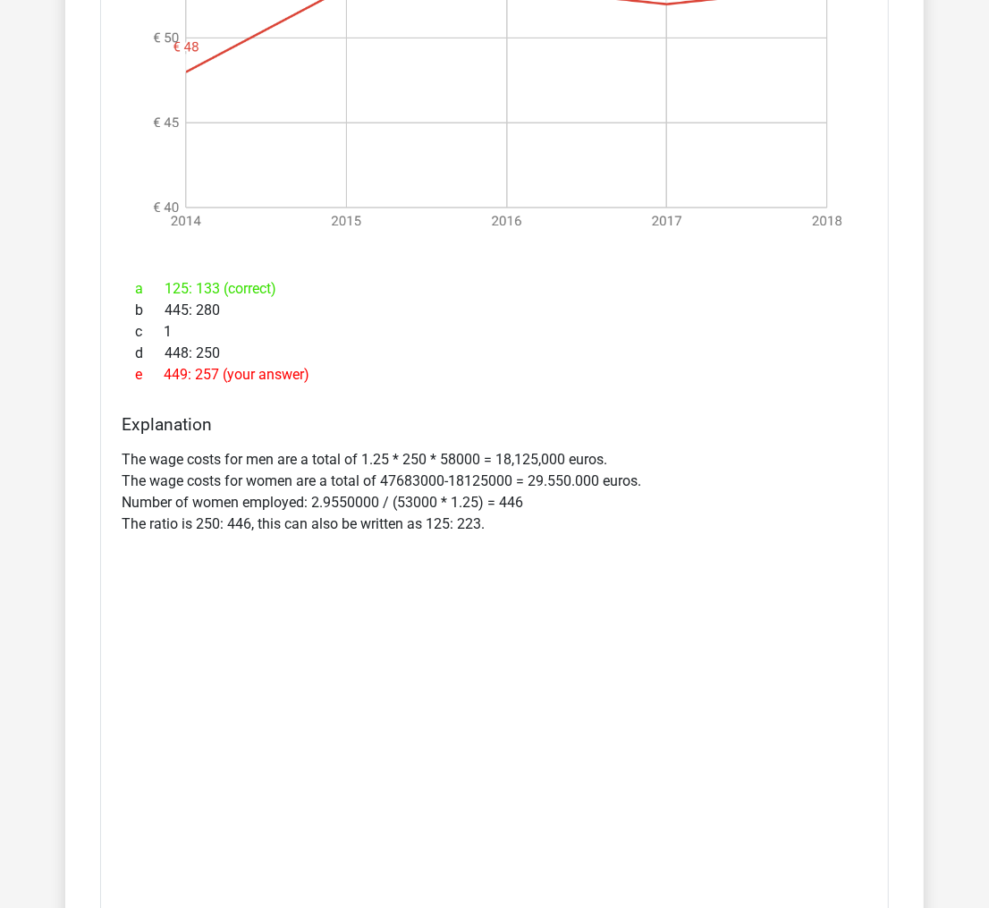
scroll to position [2529, 0]
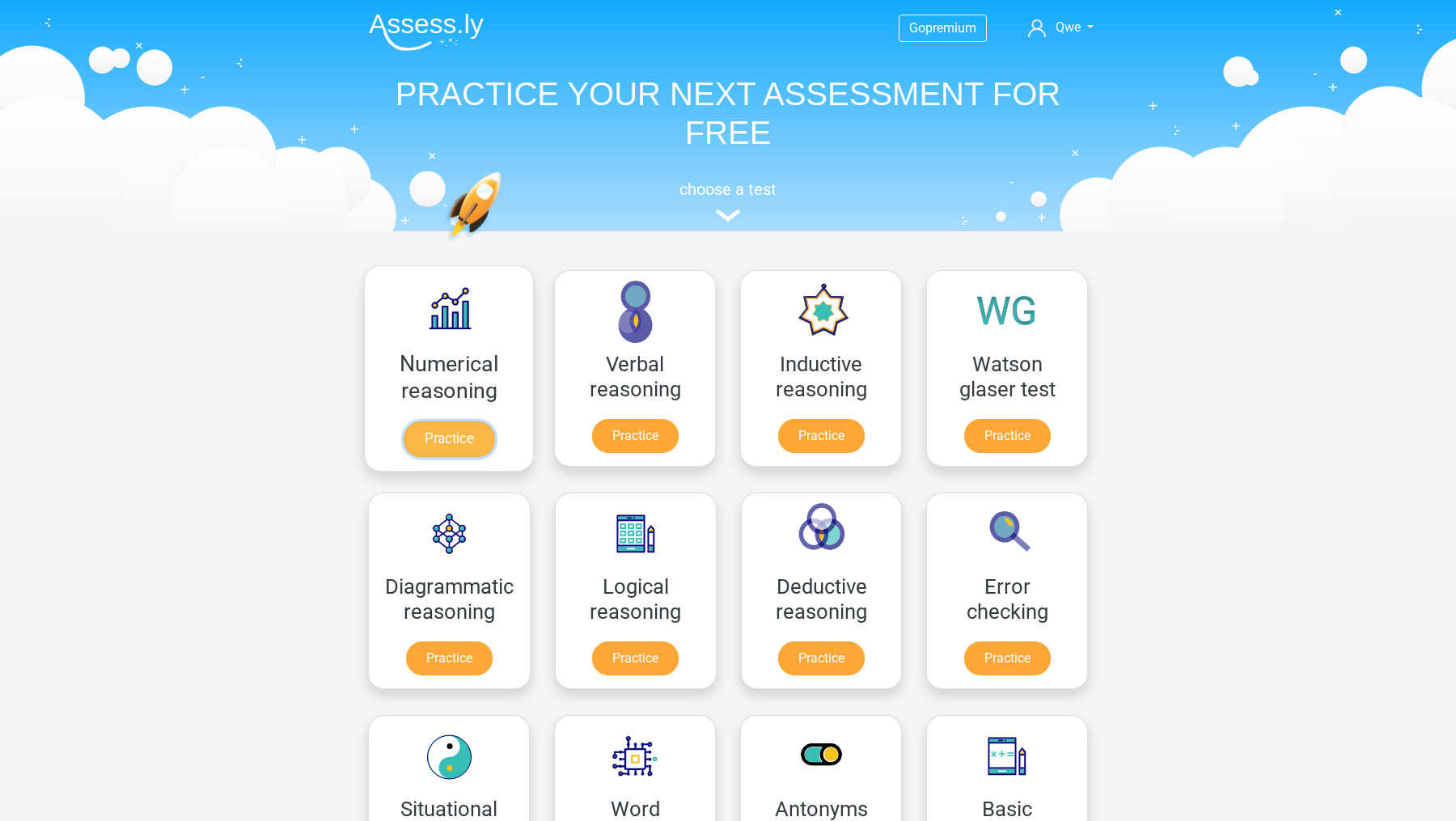
click at [466, 438] on link "Practice" at bounding box center [449, 439] width 90 height 35
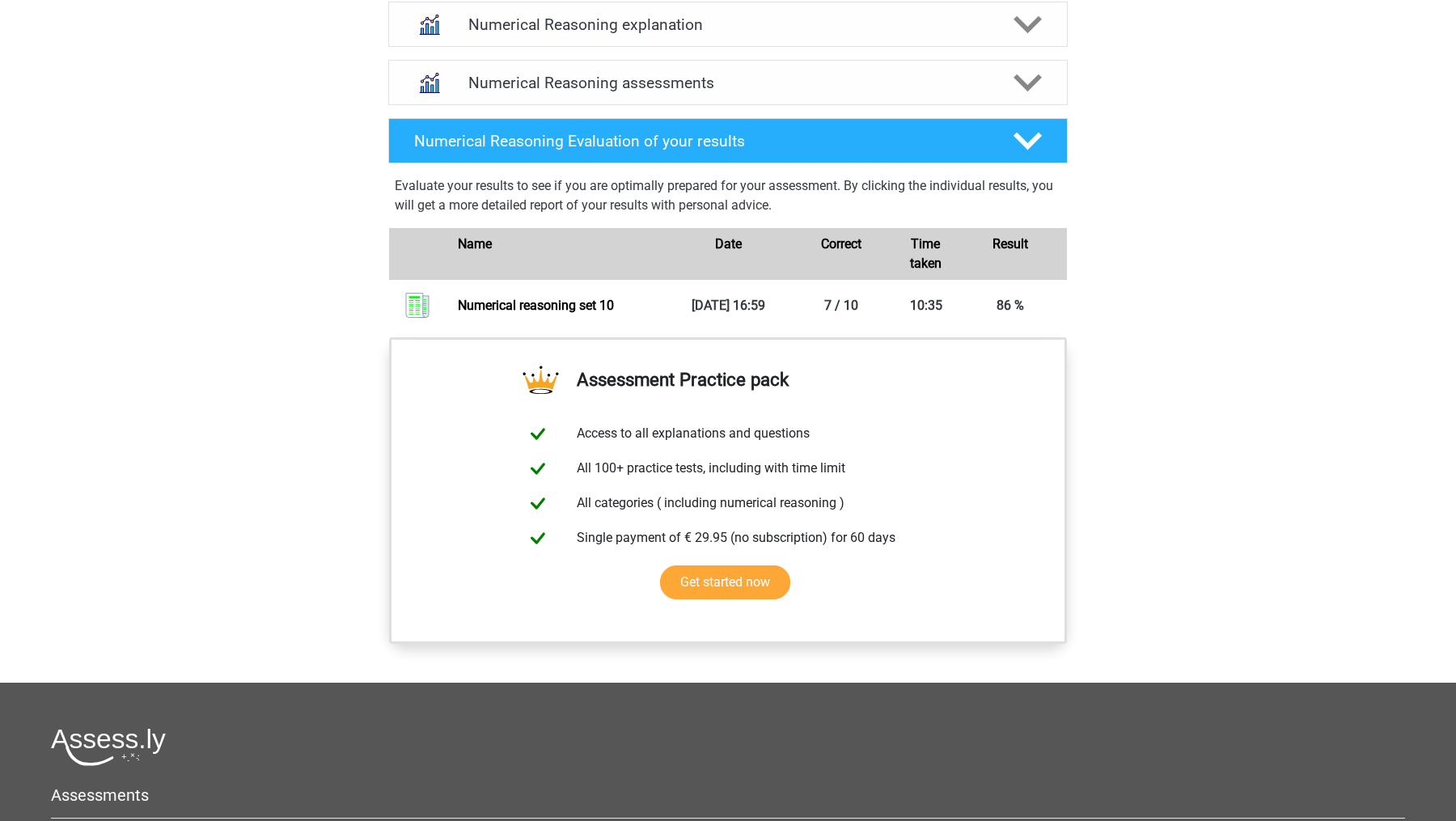
scroll to position [976, 0]
click at [960, 149] on h4 "Numerical Reasoning Evaluation of your results" at bounding box center [701, 140] width 573 height 19
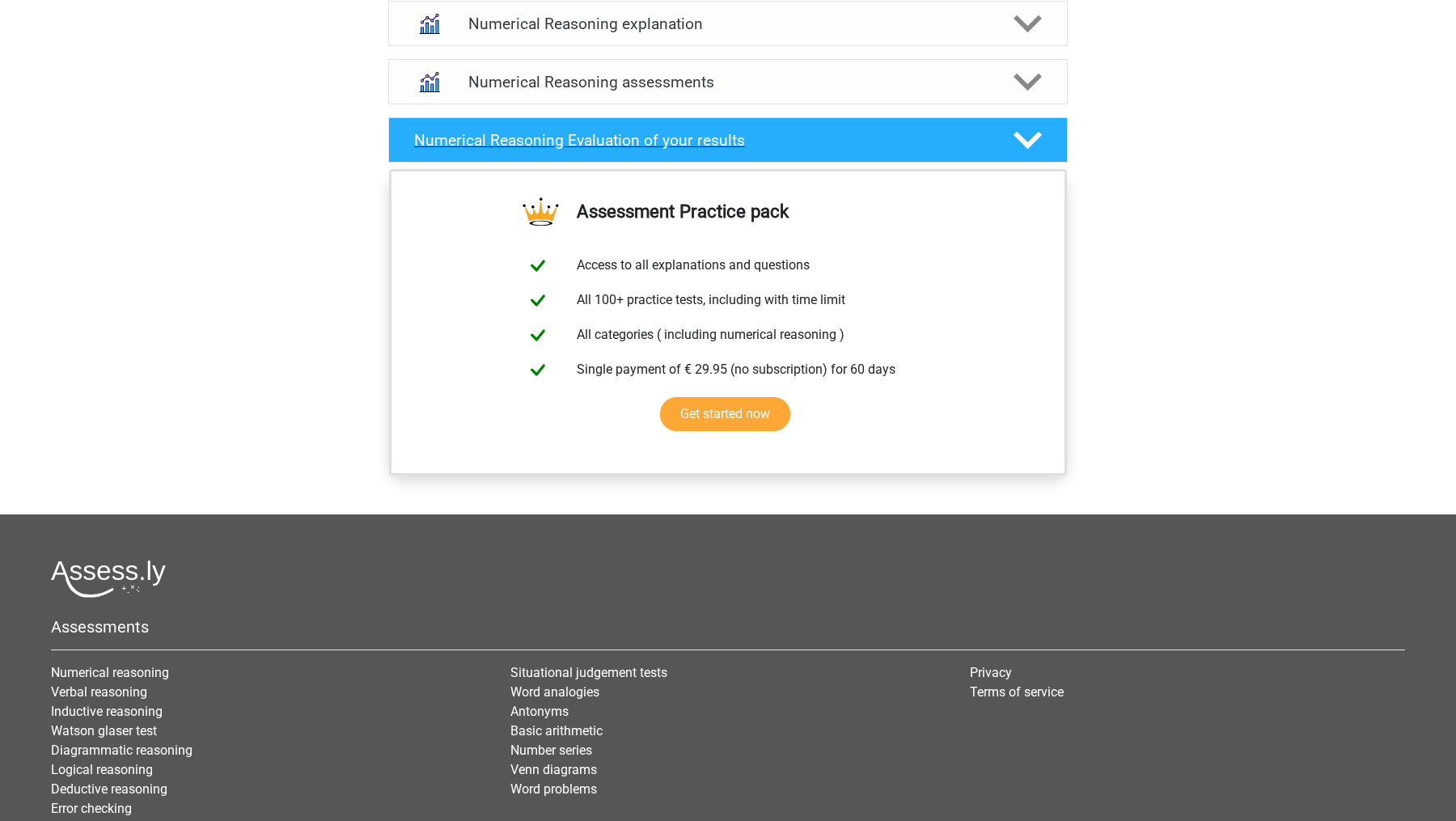
click at [960, 149] on h4 "Numerical Reasoning Evaluation of your results" at bounding box center [701, 140] width 573 height 19
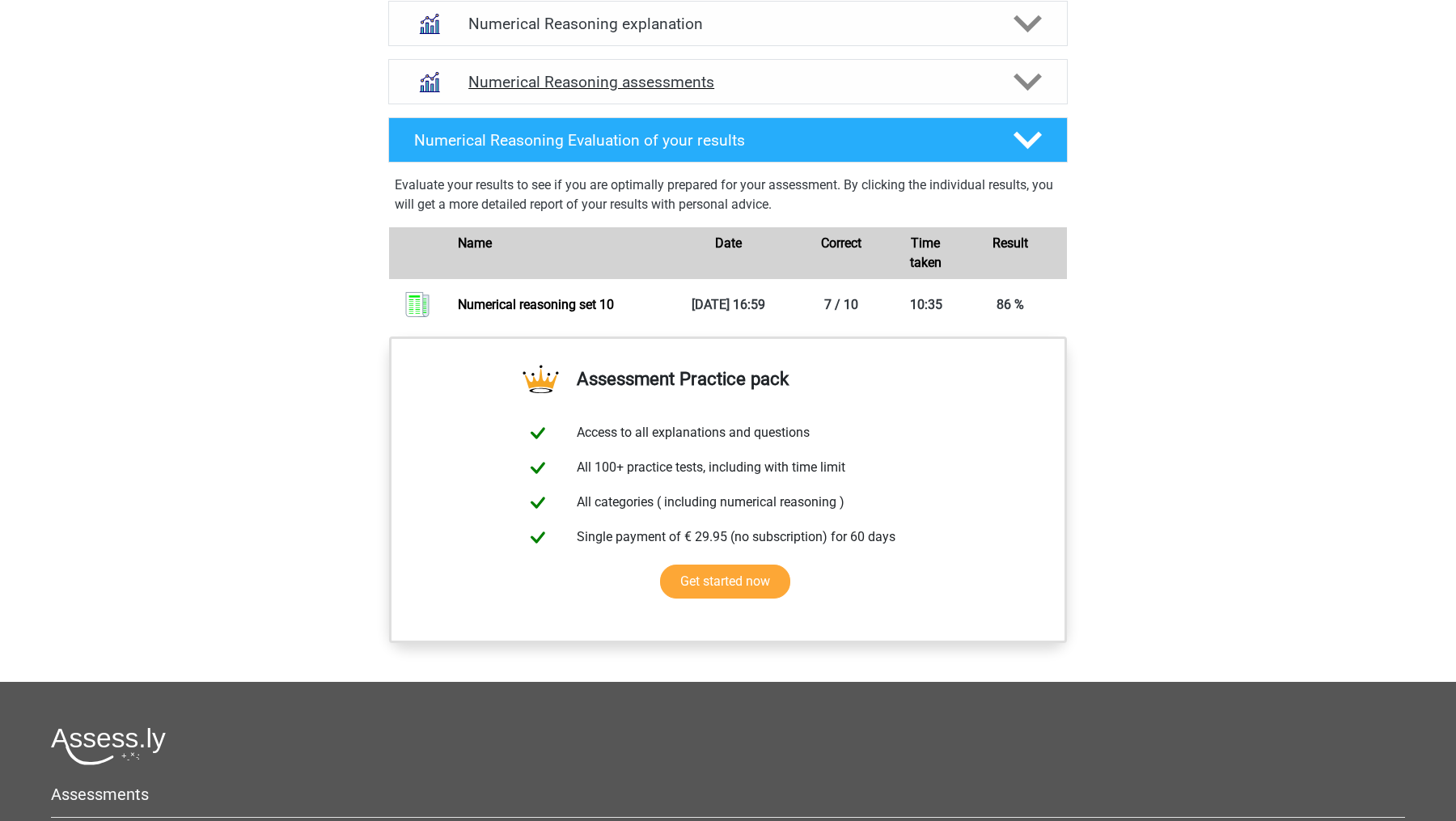
click at [732, 104] on div "Numerical Reasoning assessments" at bounding box center [727, 81] width 679 height 45
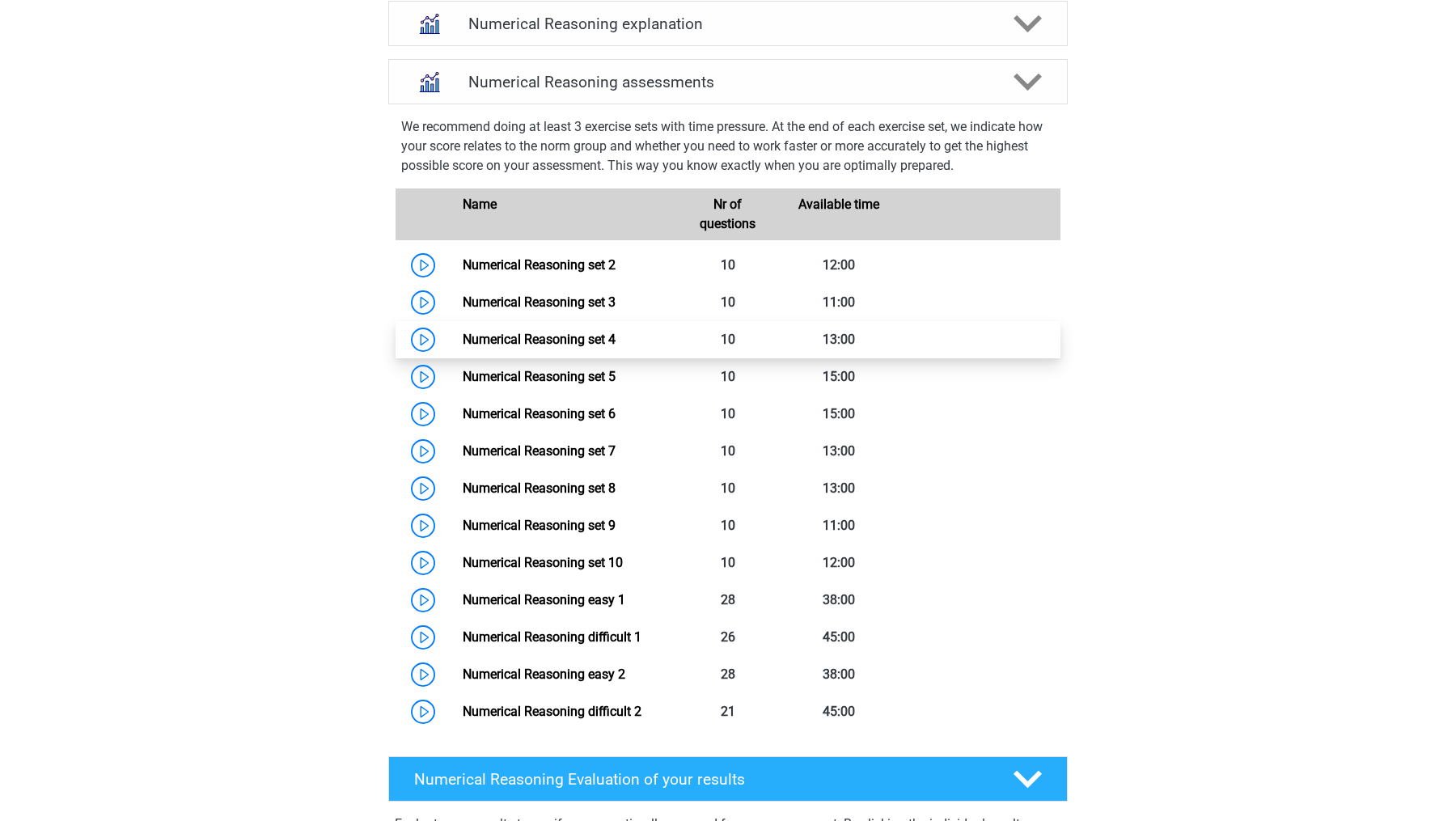
scroll to position [1035, 0]
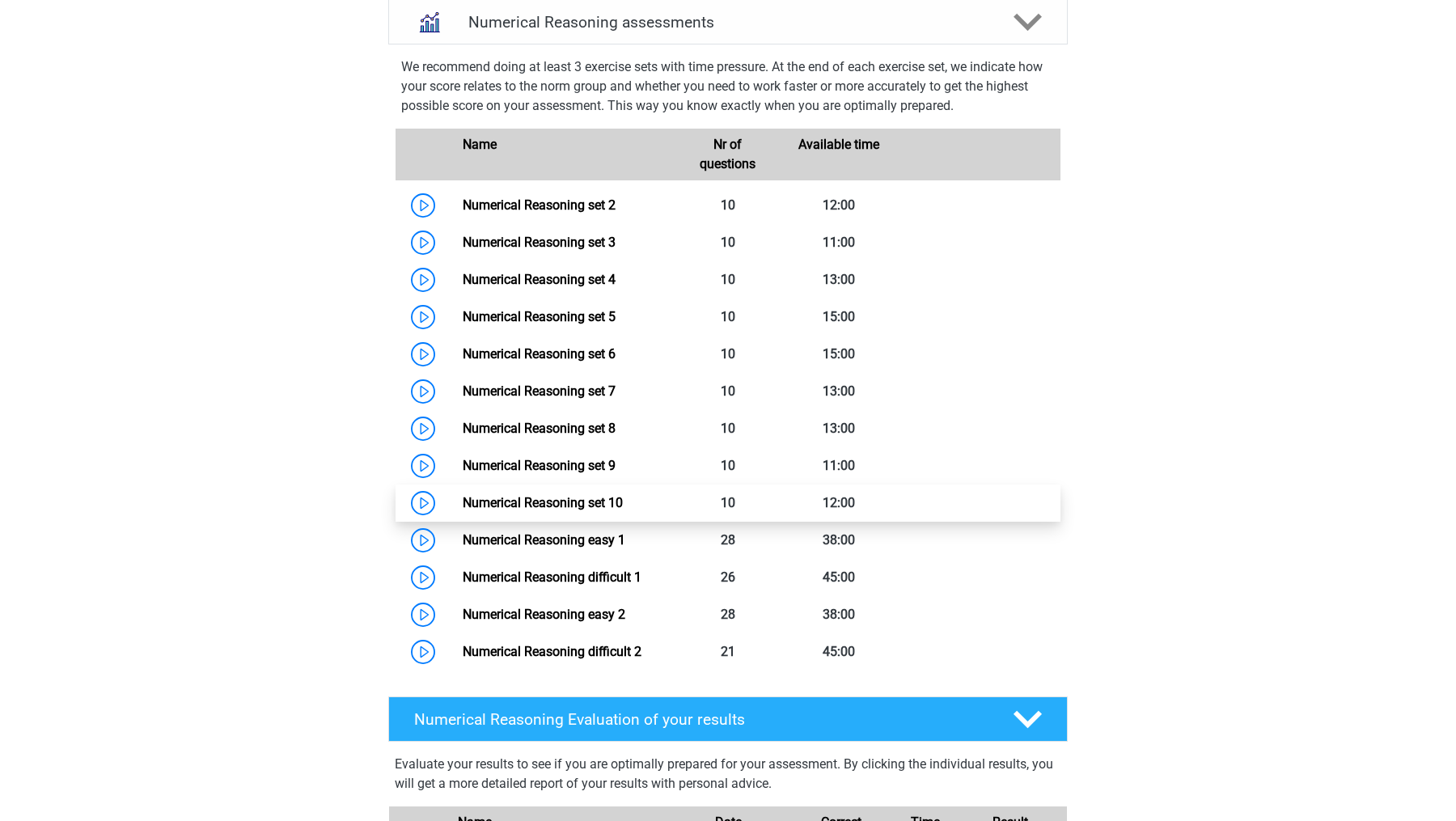
click at [463, 510] on link "Numerical Reasoning set 10" at bounding box center [543, 502] width 160 height 15
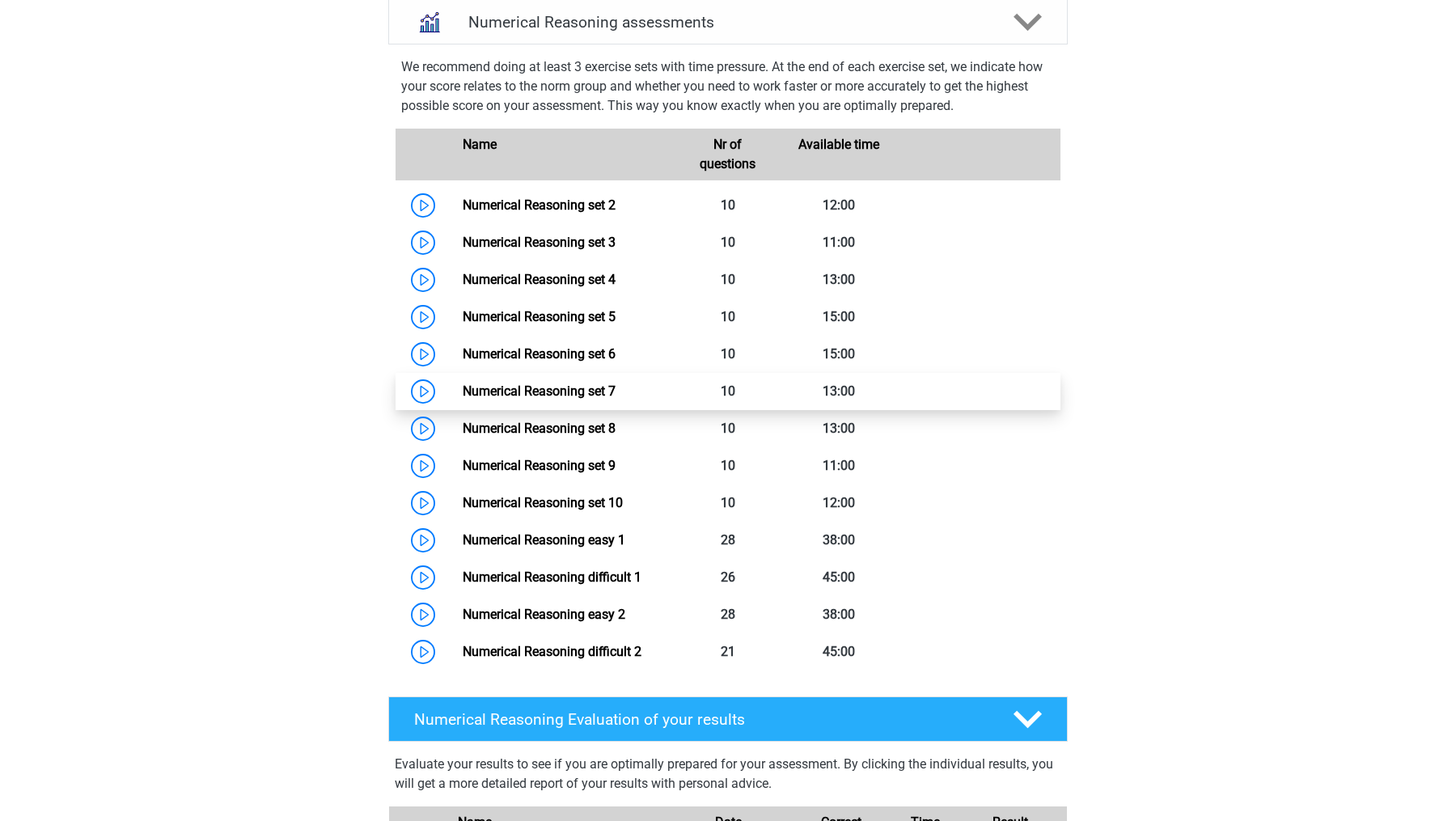
click at [463, 399] on link "Numerical Reasoning set 7" at bounding box center [539, 391] width 153 height 15
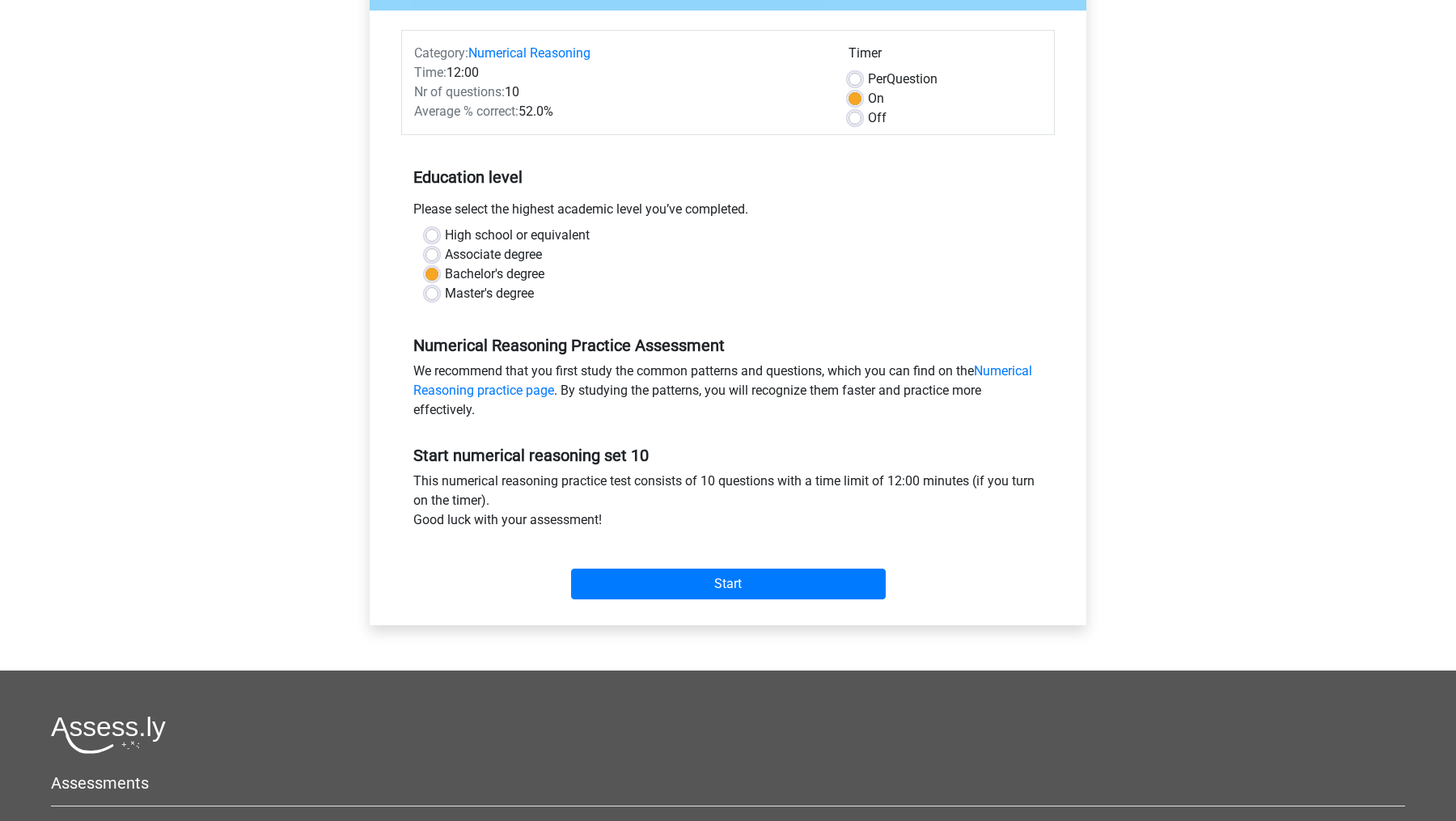
scroll to position [172, 0]
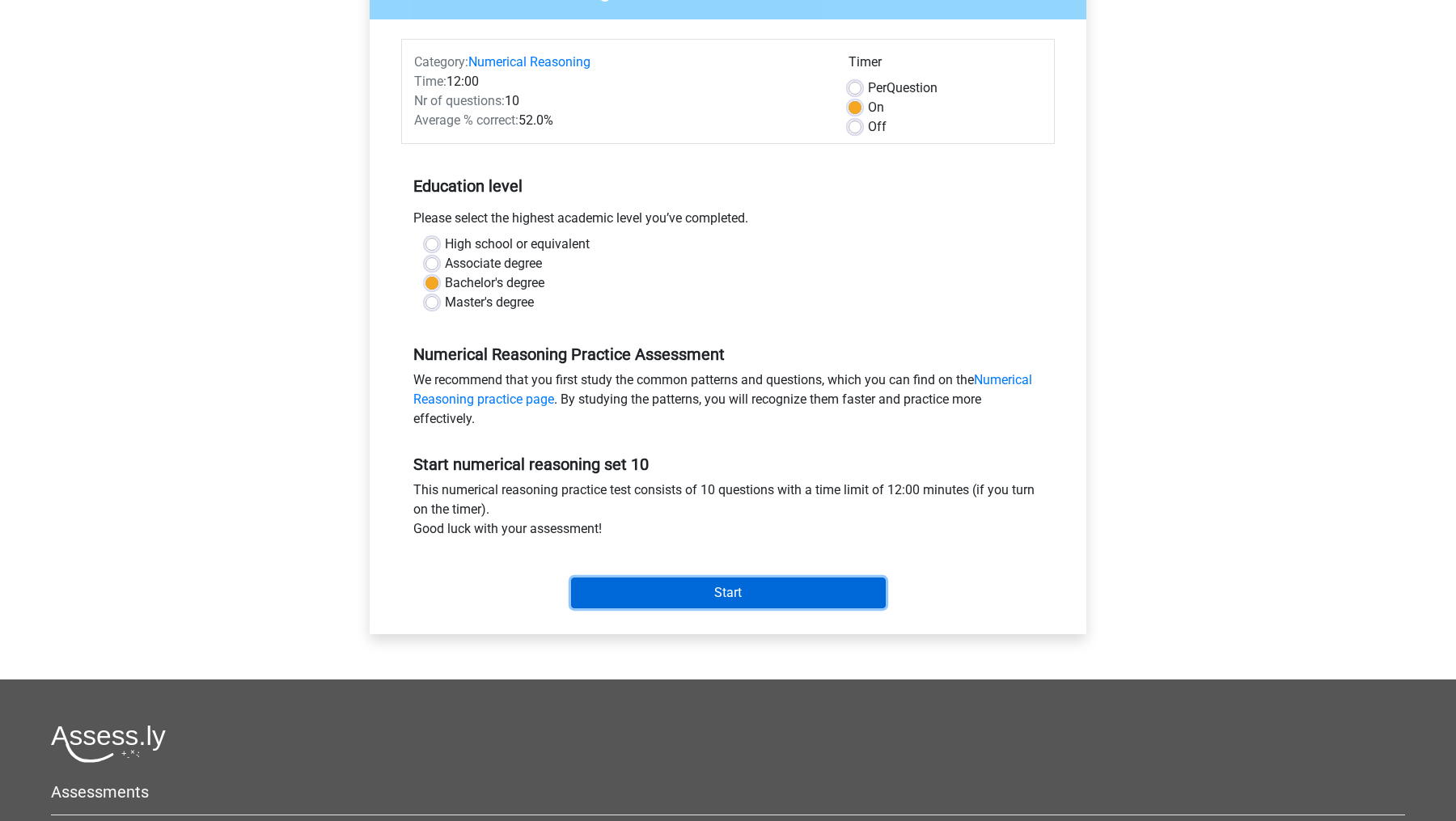
click at [765, 586] on input "Start" at bounding box center [728, 593] width 315 height 31
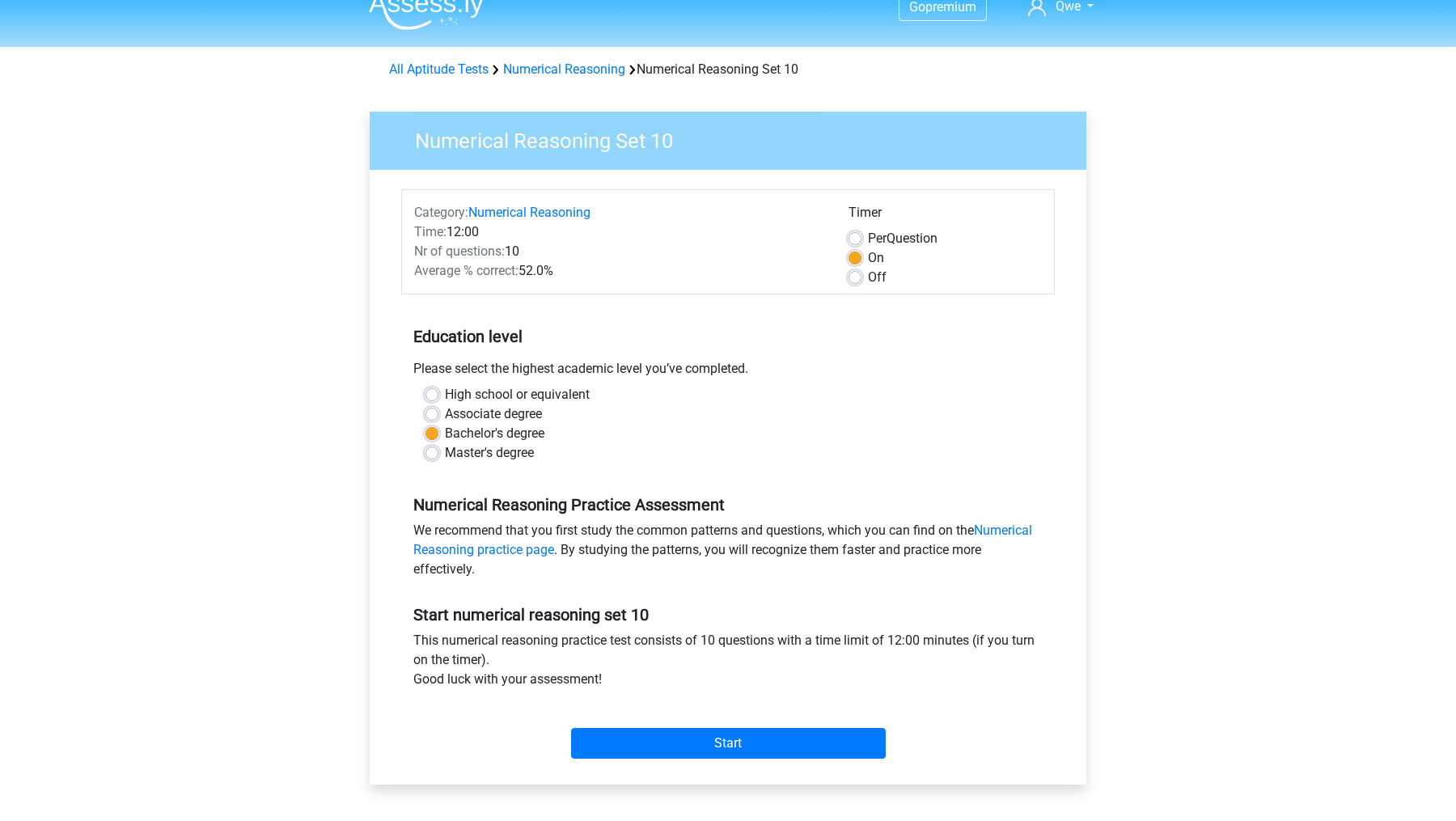
scroll to position [0, 0]
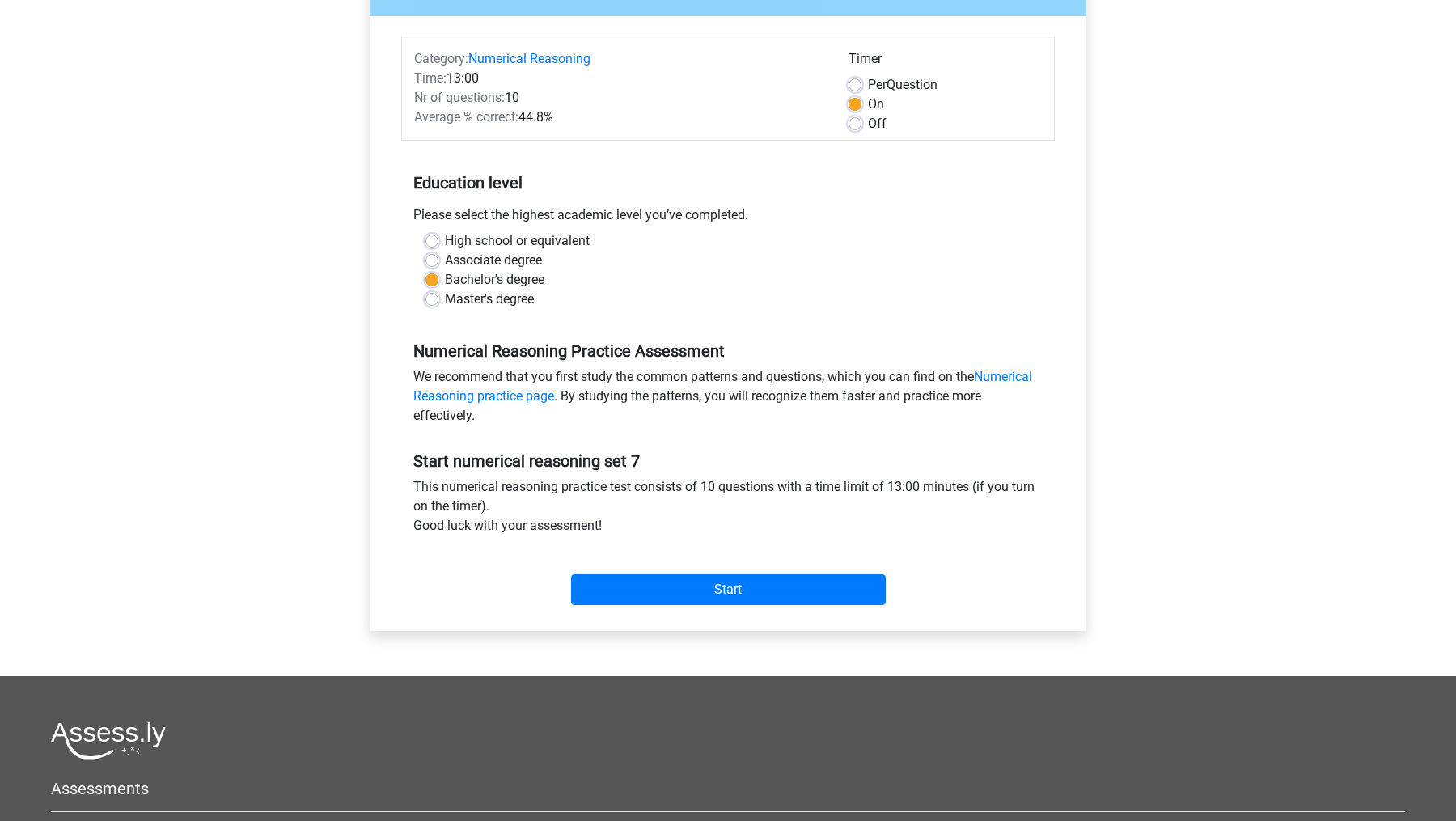
scroll to position [188, 0]
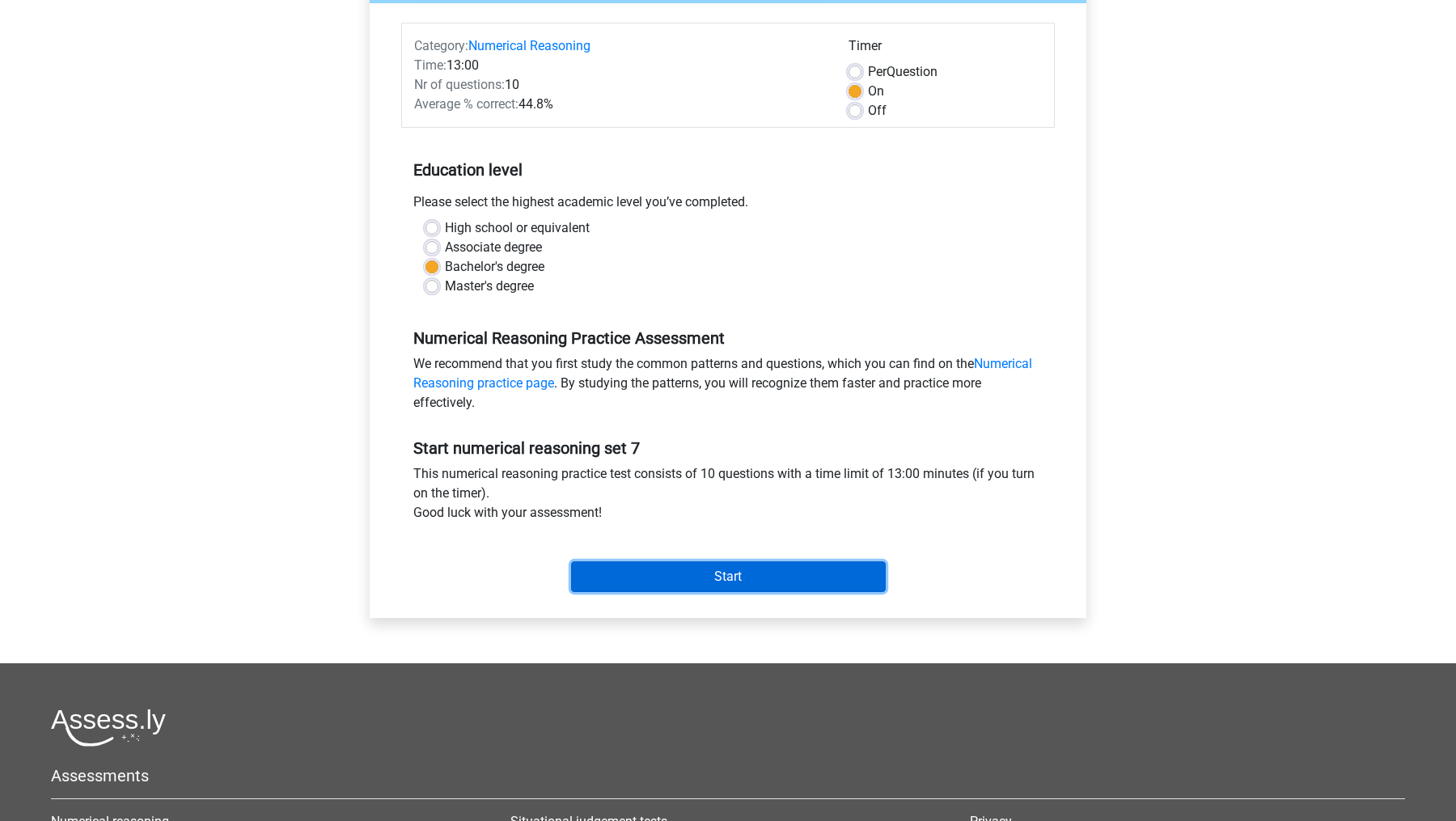
click at [681, 577] on input "Start" at bounding box center [728, 577] width 315 height 31
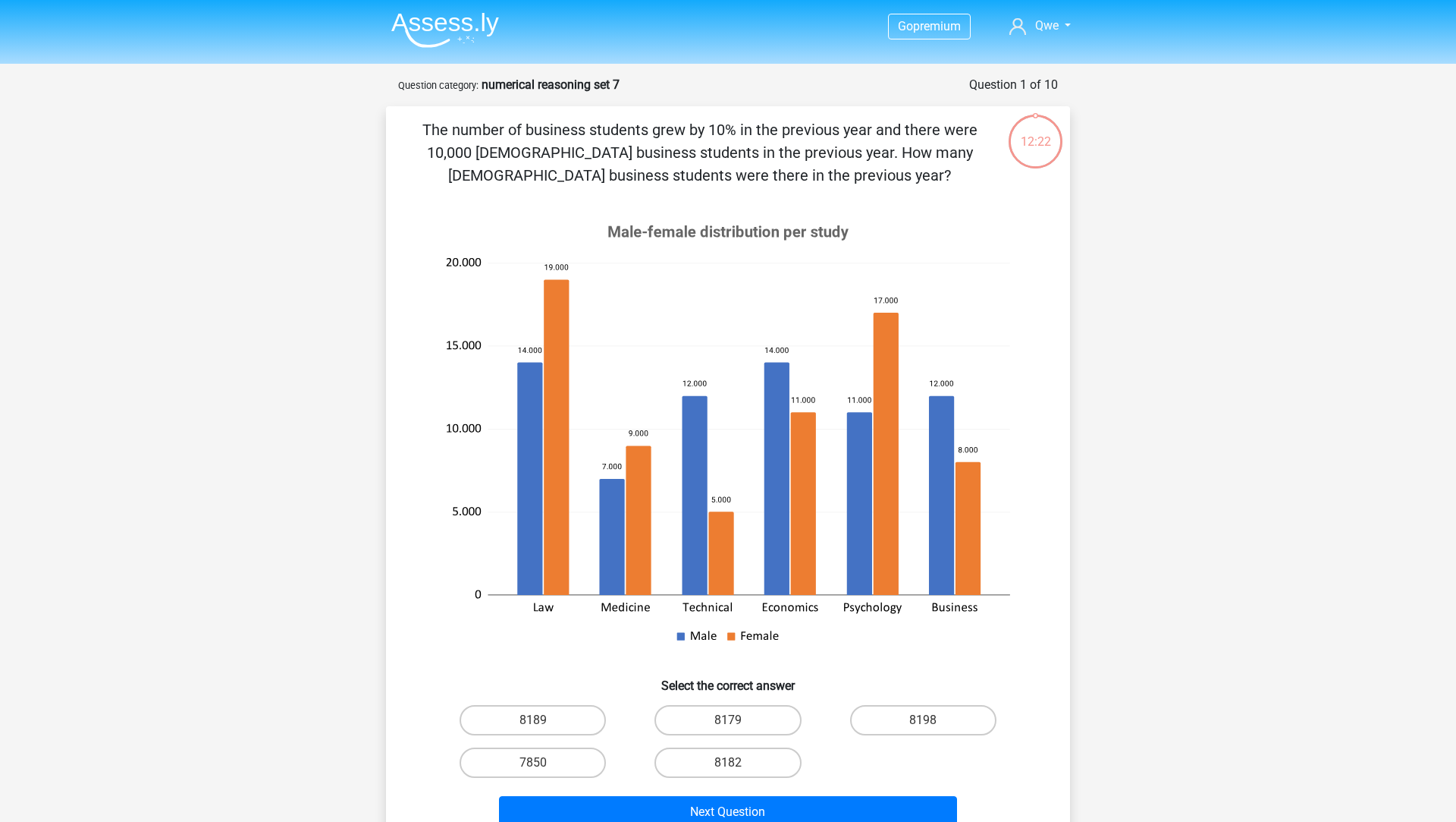
click at [1185, 486] on div "Go premium [GEOGRAPHIC_DATA] [EMAIL_ADDRESS][DOMAIN_NAME]" at bounding box center [728, 641] width 1456 height 1283
click at [692, 769] on label "8182" at bounding box center [728, 763] width 147 height 31
click at [728, 769] on input "8182" at bounding box center [734, 768] width 10 height 10
radio input "true"
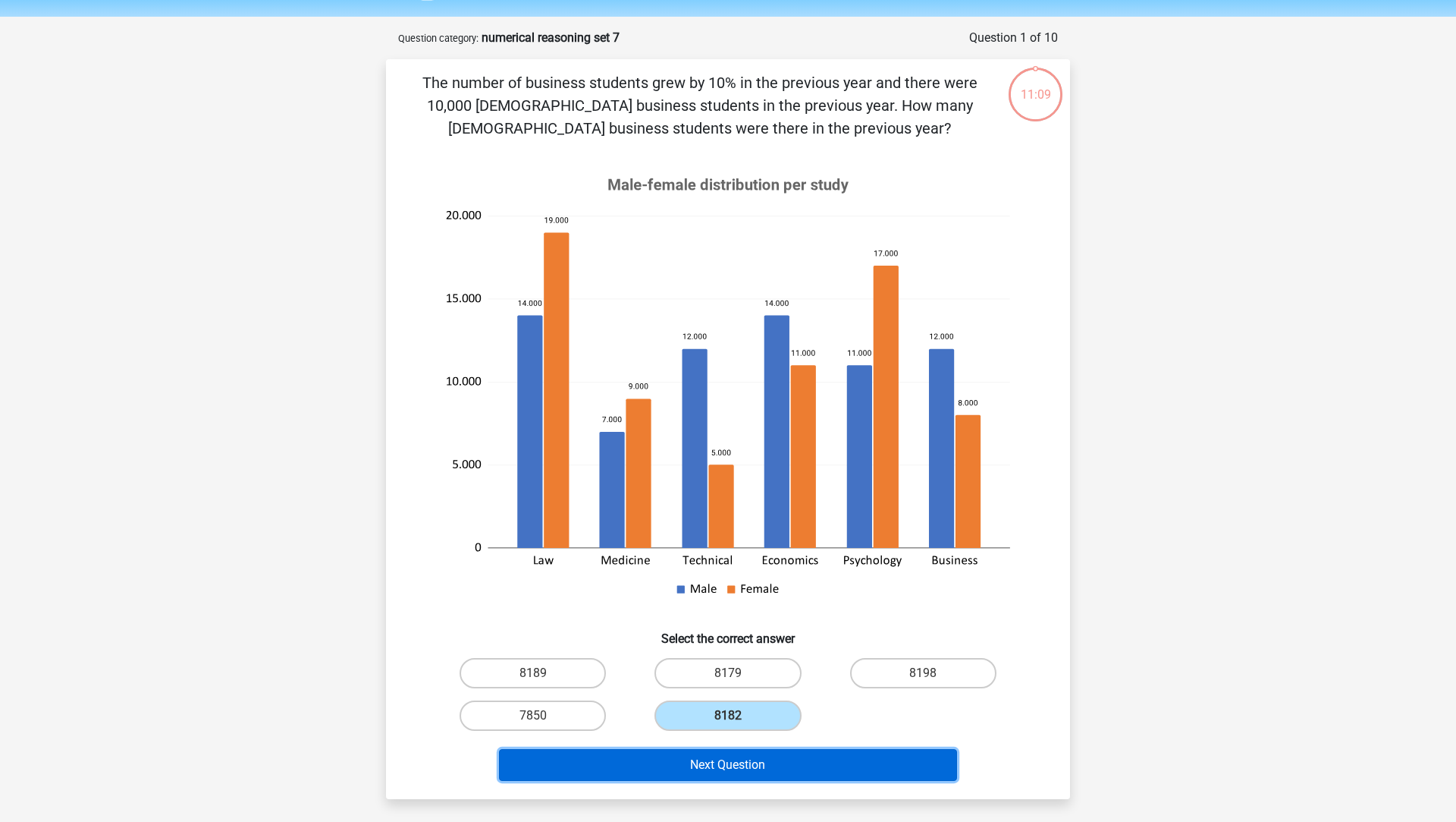
click at [784, 758] on button "Next Question" at bounding box center [728, 765] width 459 height 32
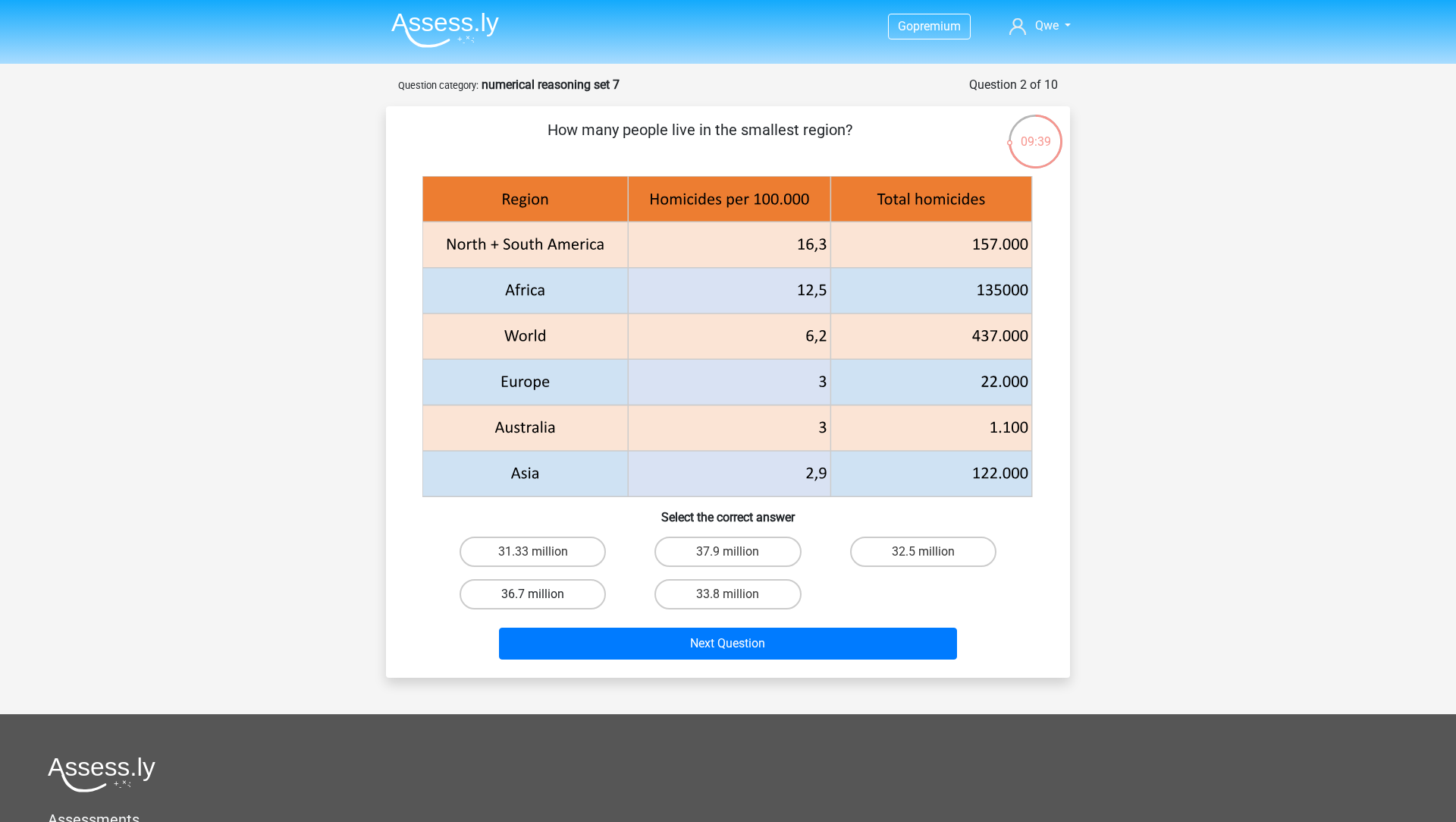
click at [586, 590] on label "36.7 million" at bounding box center [533, 594] width 147 height 31
click at [543, 594] on input "36.7 million" at bounding box center [538, 599] width 10 height 10
radio input "true"
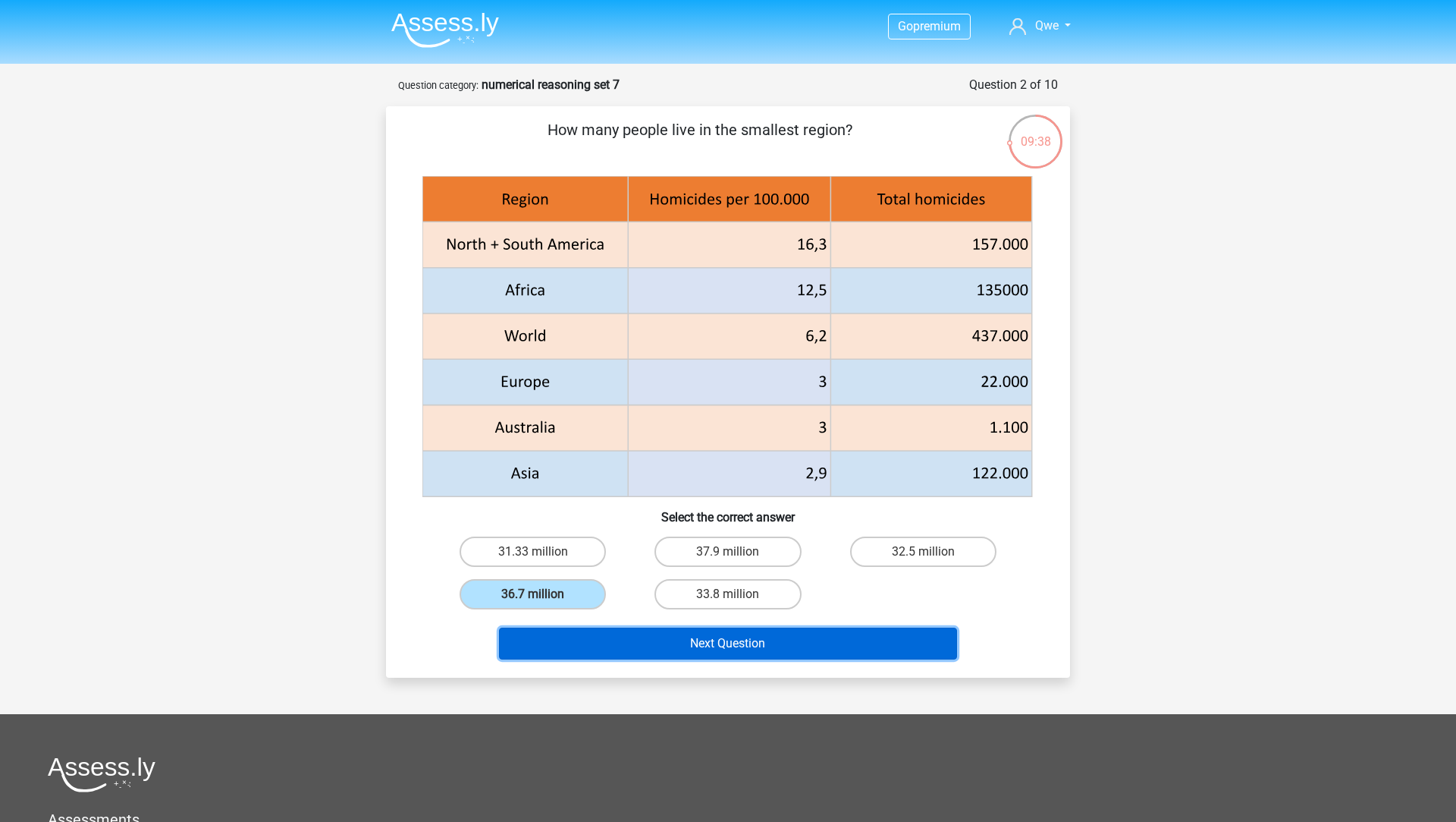
click at [614, 639] on button "Next Question" at bounding box center [728, 644] width 459 height 32
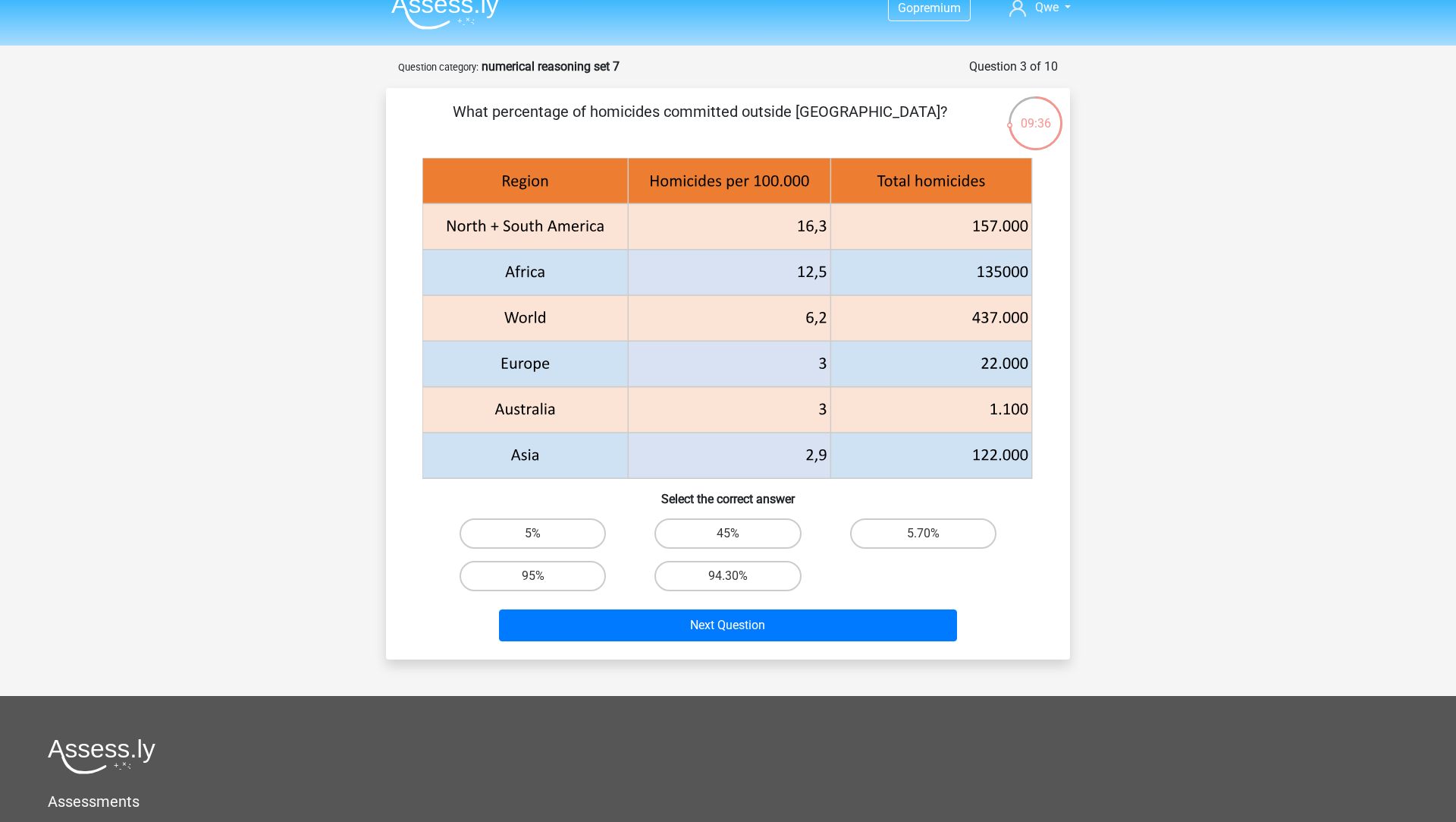
scroll to position [15, 0]
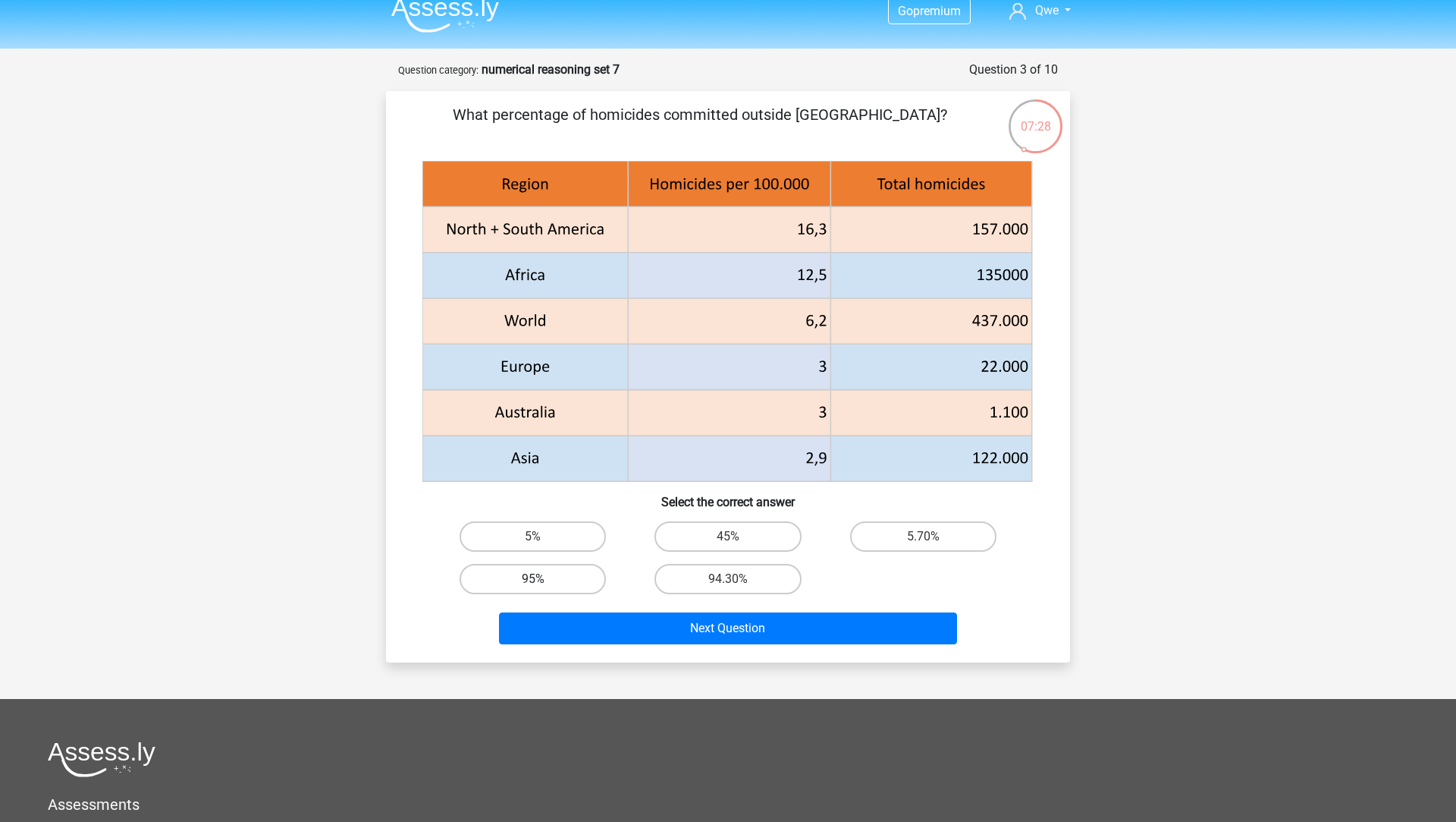
click at [569, 578] on label "95%" at bounding box center [533, 579] width 147 height 31
click at [543, 579] on input "95%" at bounding box center [538, 584] width 10 height 10
radio input "true"
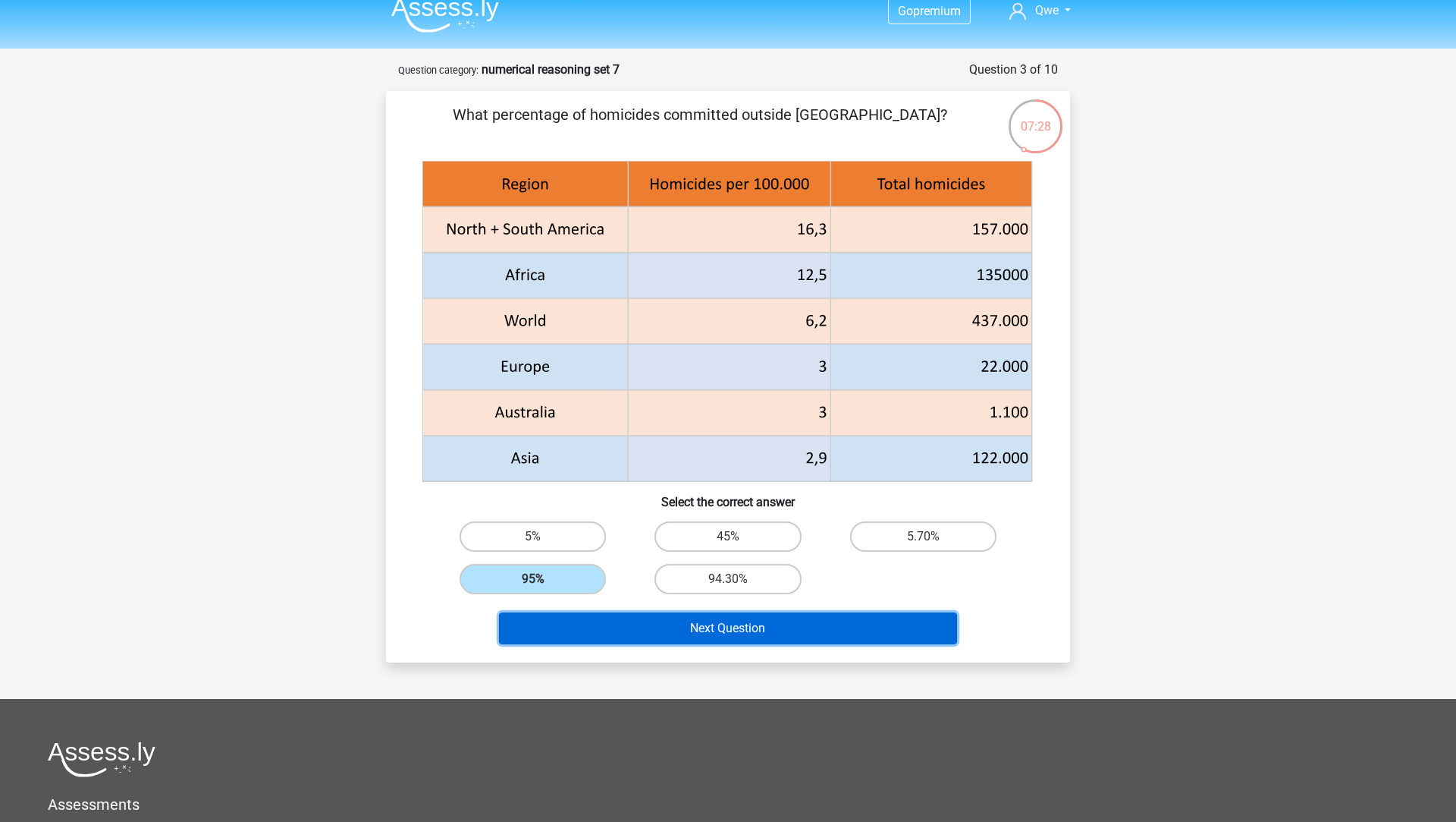
click at [613, 624] on button "Next Question" at bounding box center [728, 629] width 459 height 32
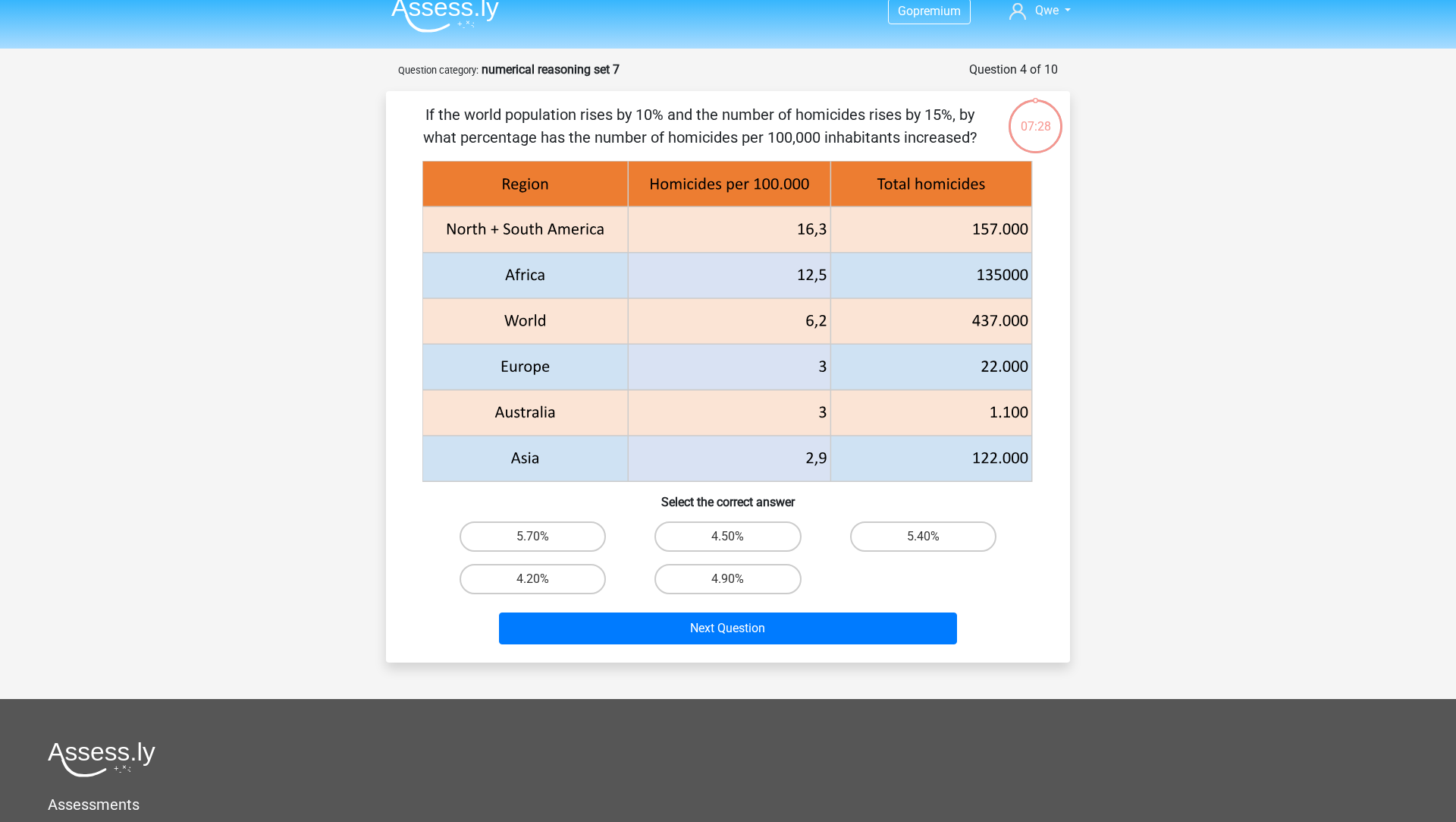
scroll to position [75, 0]
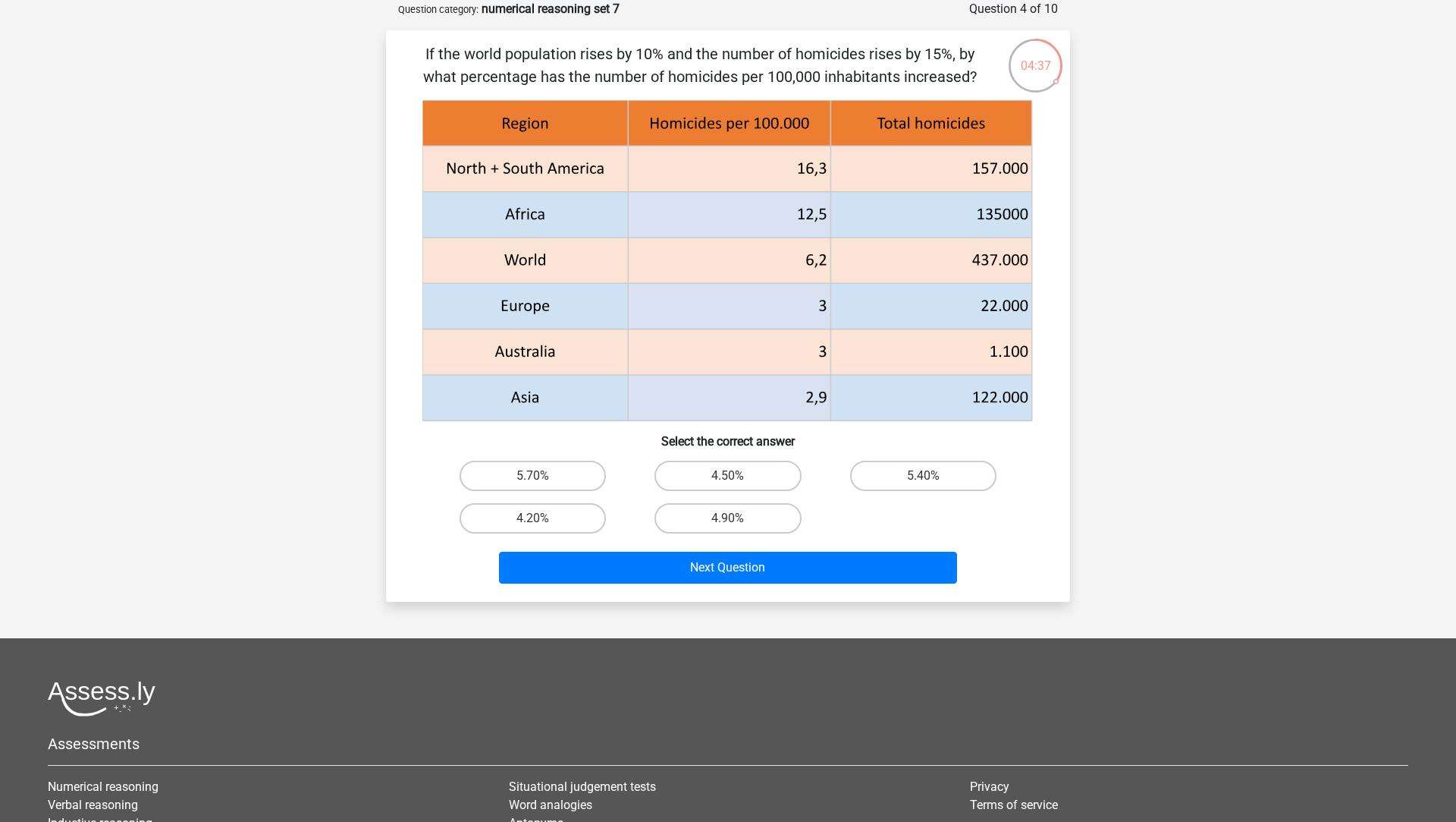
drag, startPoint x: 874, startPoint y: 475, endPoint x: 862, endPoint y: 508, distance: 35.1
click at [874, 474] on label "5.40%" at bounding box center [923, 476] width 147 height 31
click at [923, 476] on input "5.40%" at bounding box center [929, 481] width 10 height 10
radio input "true"
click at [823, 586] on div "Next Question" at bounding box center [728, 570] width 586 height 38
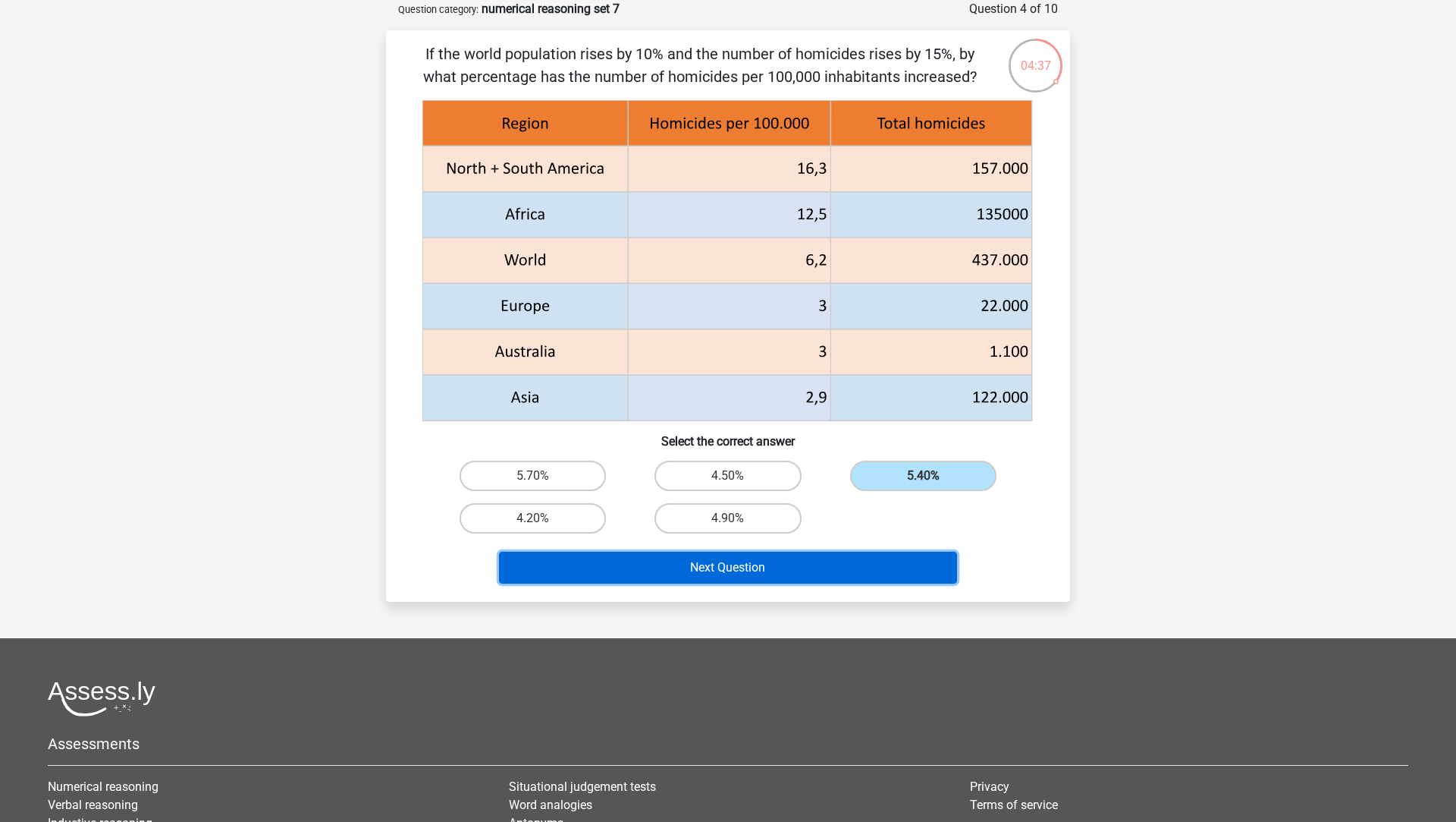
click at [823, 560] on button "Next Question" at bounding box center [728, 568] width 459 height 32
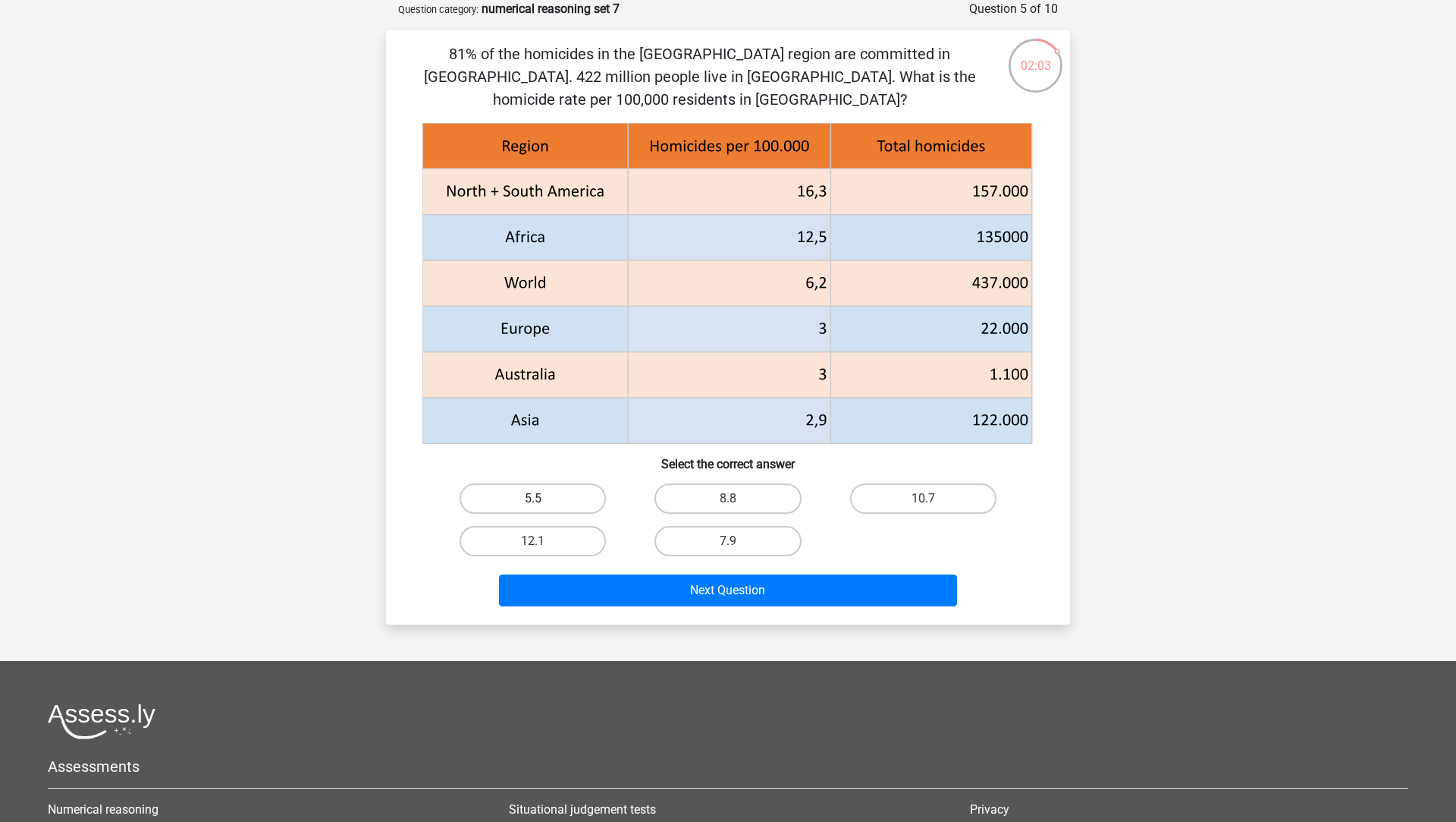
click at [571, 489] on label "5.5" at bounding box center [533, 499] width 147 height 31
click at [543, 499] on input "5.5" at bounding box center [538, 504] width 10 height 10
radio input "true"
click at [617, 492] on div "5.5" at bounding box center [533, 499] width 183 height 31
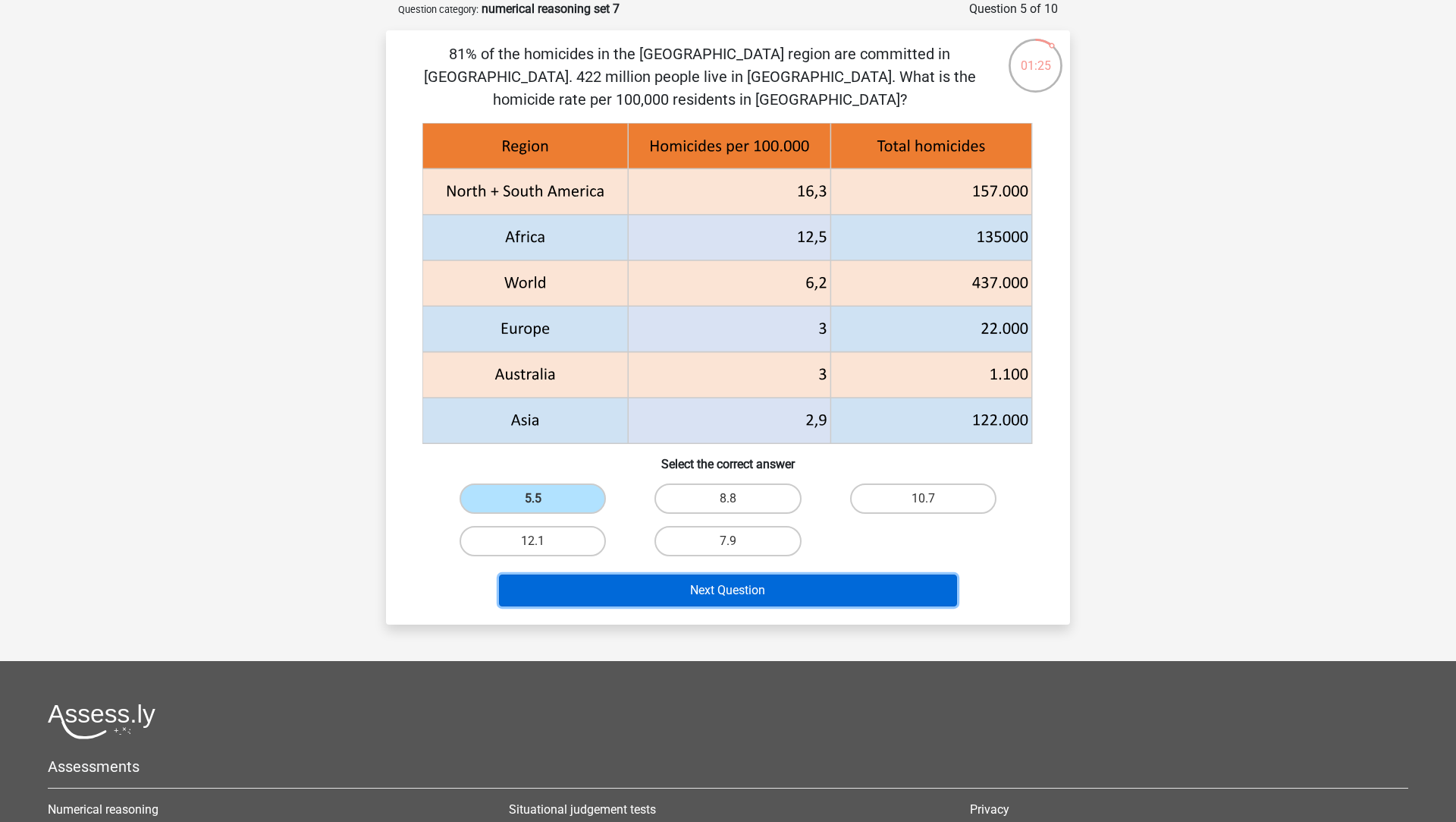
click at [668, 586] on button "Next Question" at bounding box center [728, 590] width 459 height 32
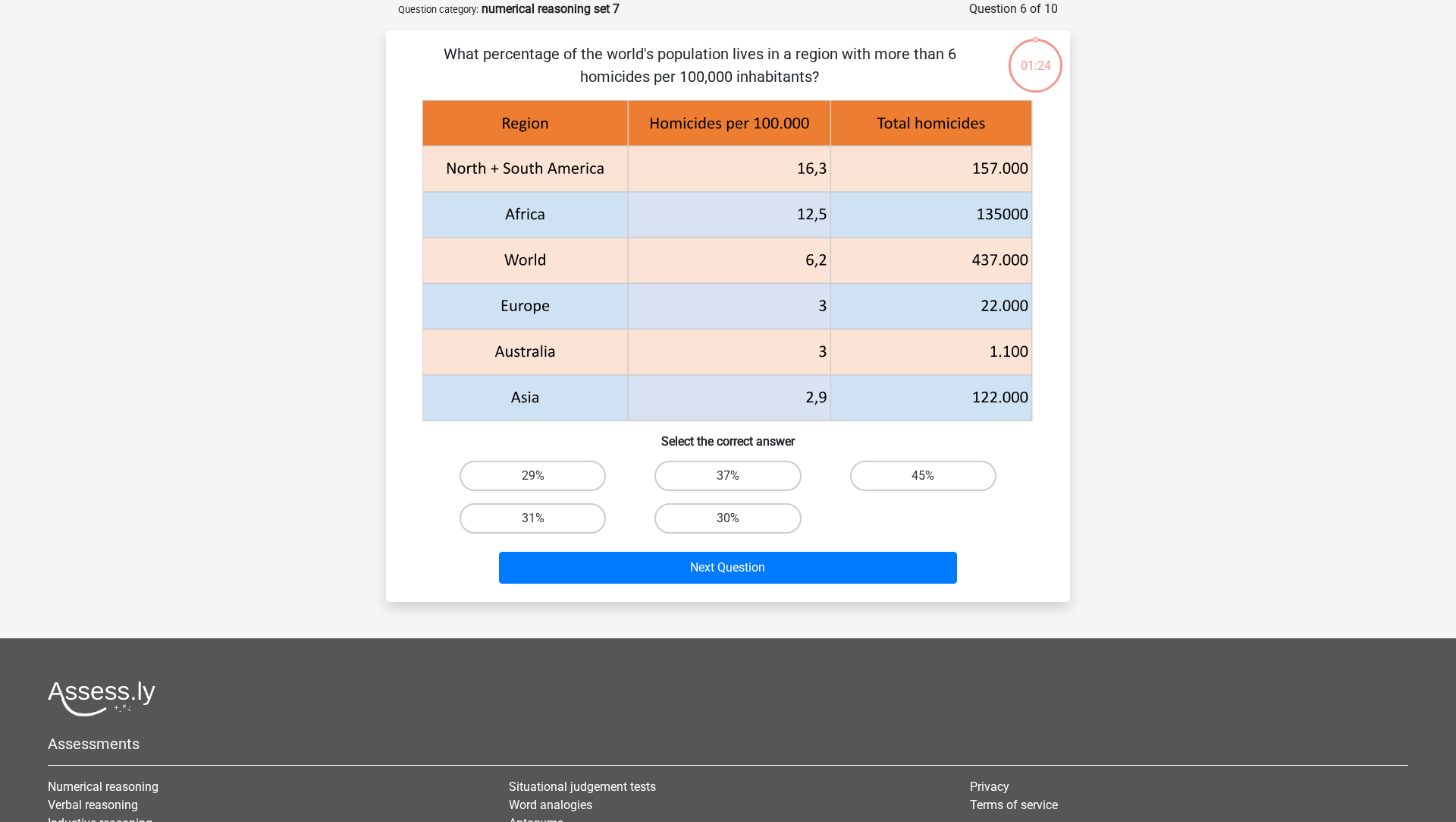
scroll to position [42, 0]
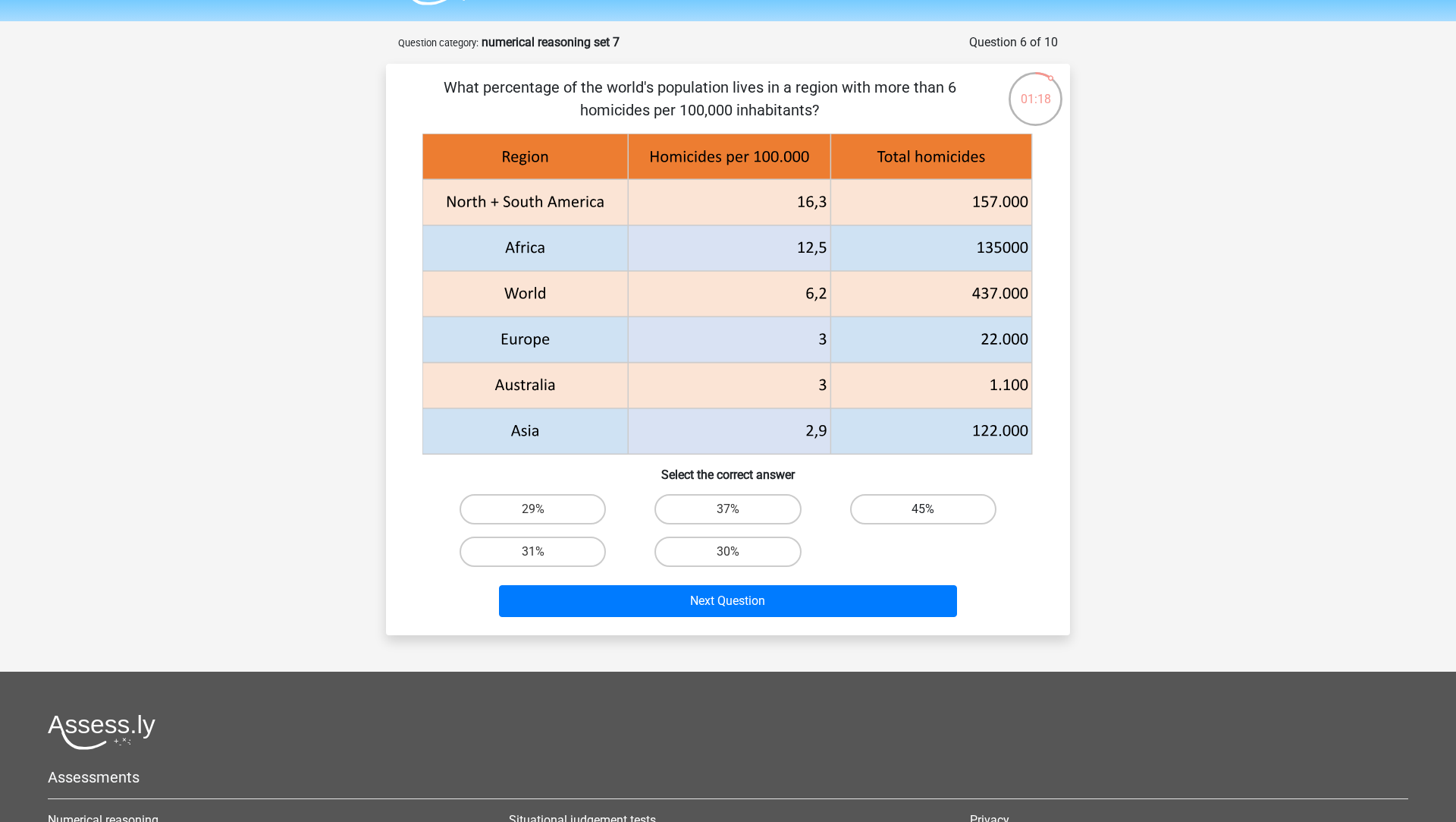
click at [922, 512] on label "45%" at bounding box center [923, 509] width 147 height 31
click at [923, 512] on input "45%" at bounding box center [929, 514] width 10 height 10
radio input "true"
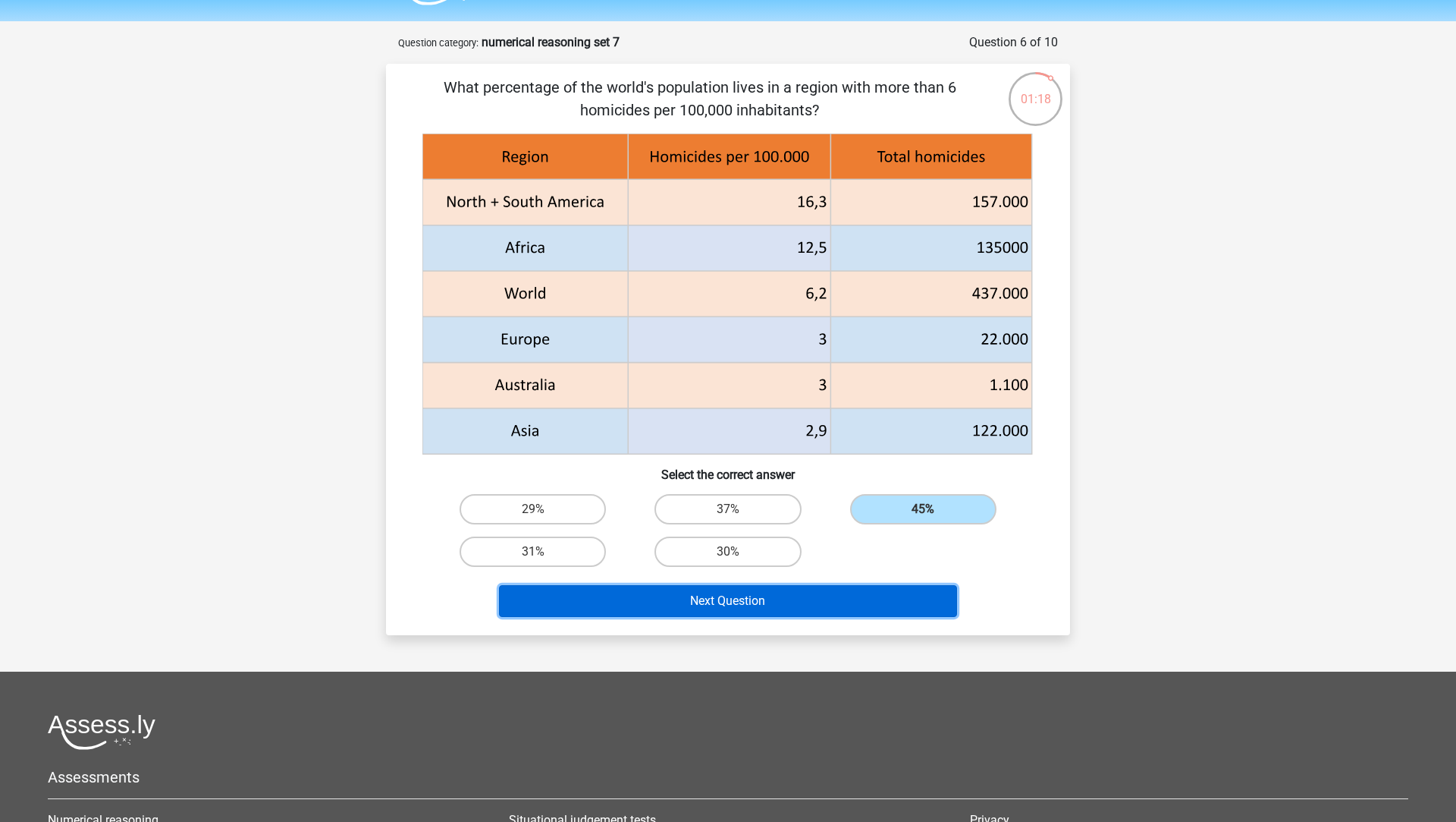
click at [895, 594] on button "Next Question" at bounding box center [728, 601] width 459 height 32
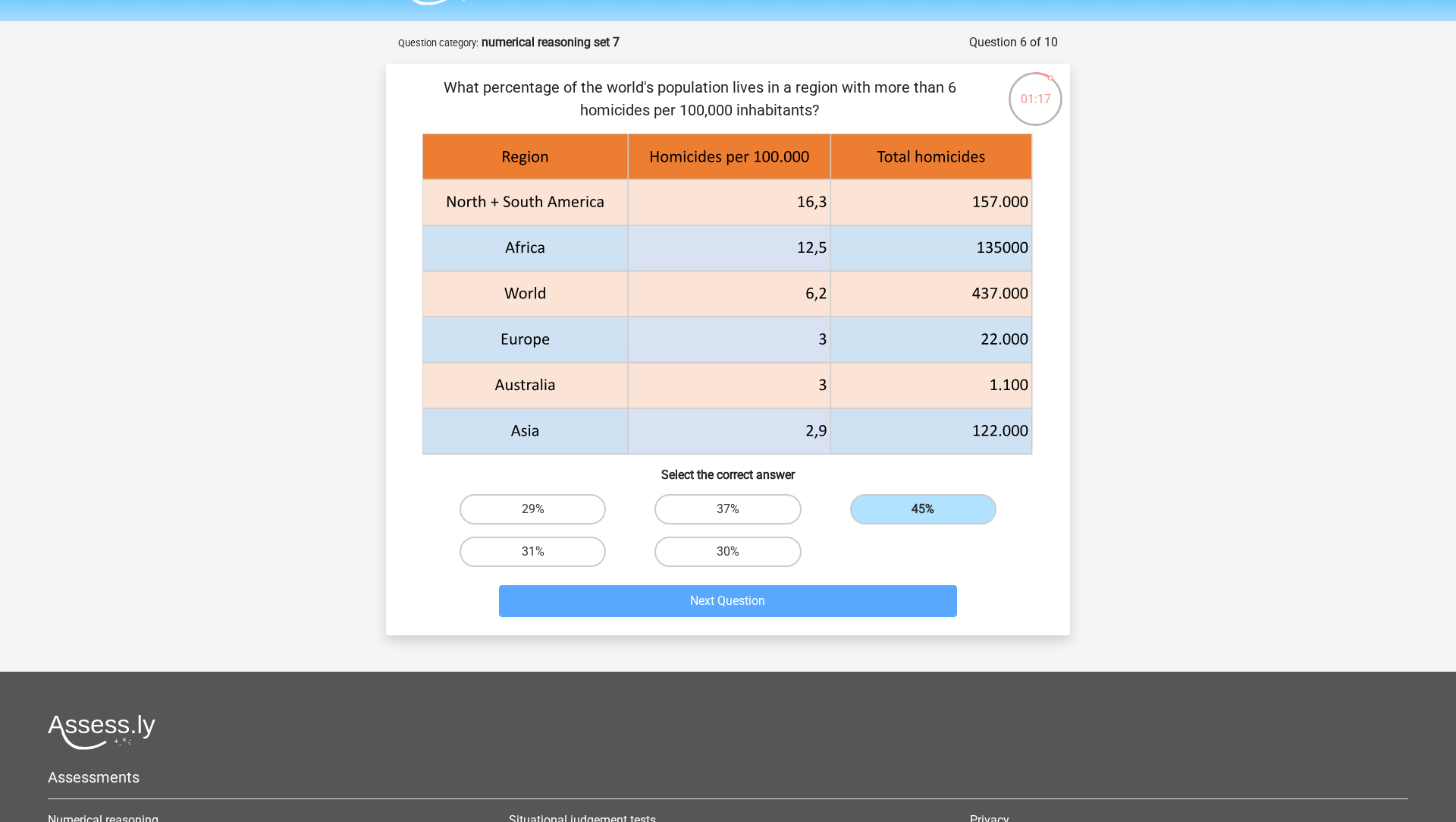
scroll to position [75, 0]
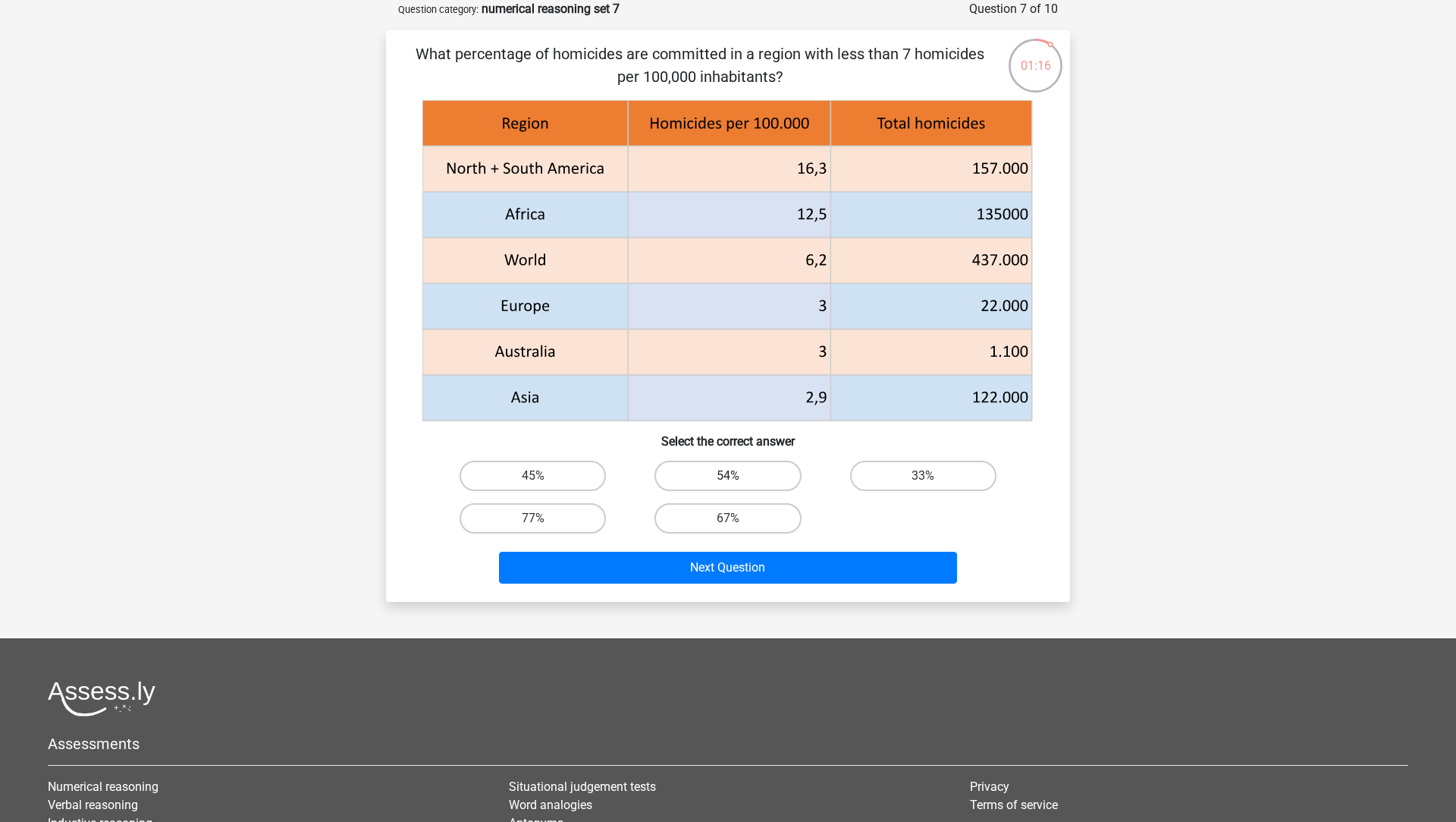
click at [755, 489] on label "54%" at bounding box center [728, 476] width 147 height 31
click at [738, 485] on input "54%" at bounding box center [734, 481] width 10 height 10
radio input "true"
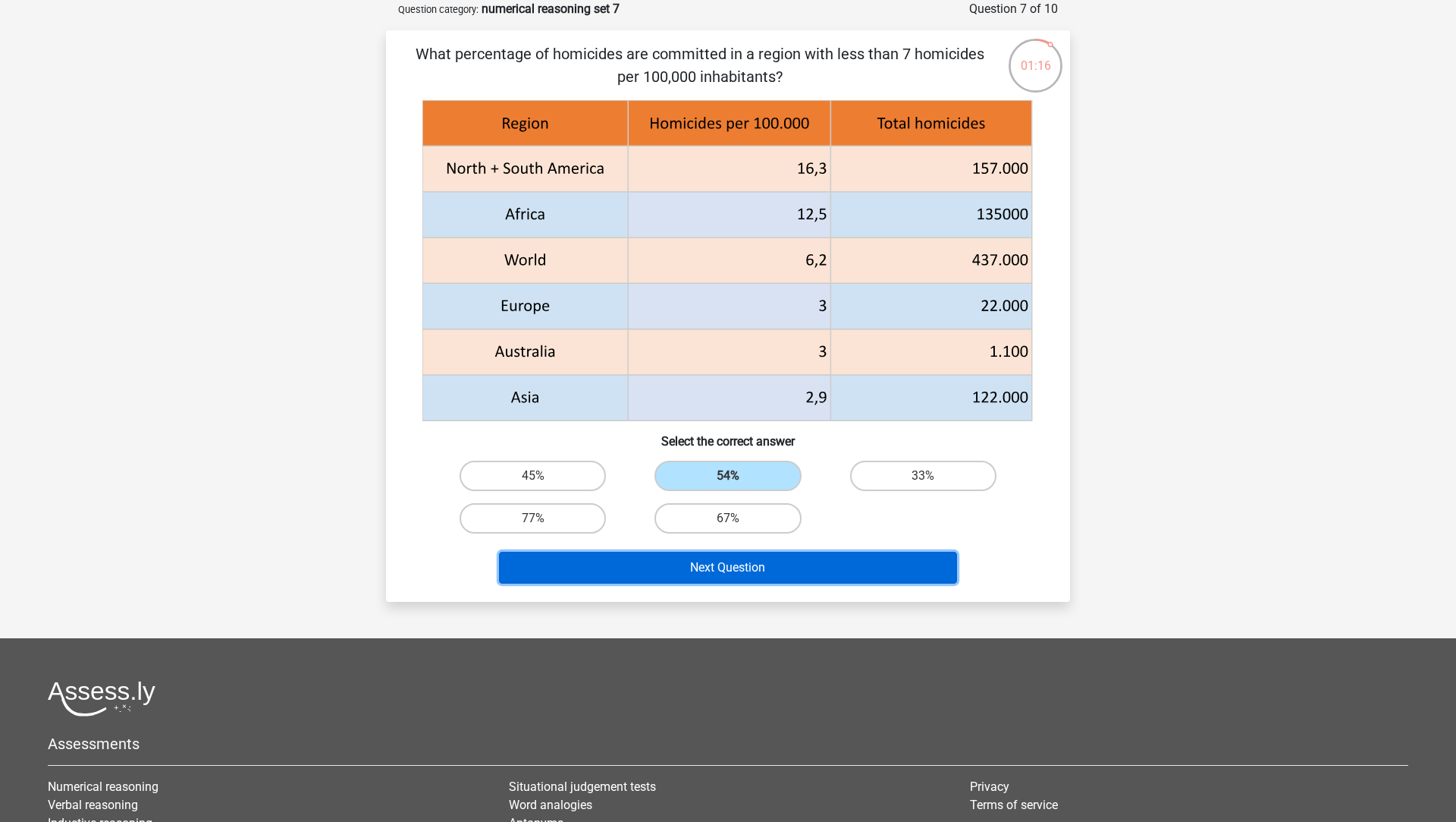
click at [773, 573] on button "Next Question" at bounding box center [728, 568] width 459 height 32
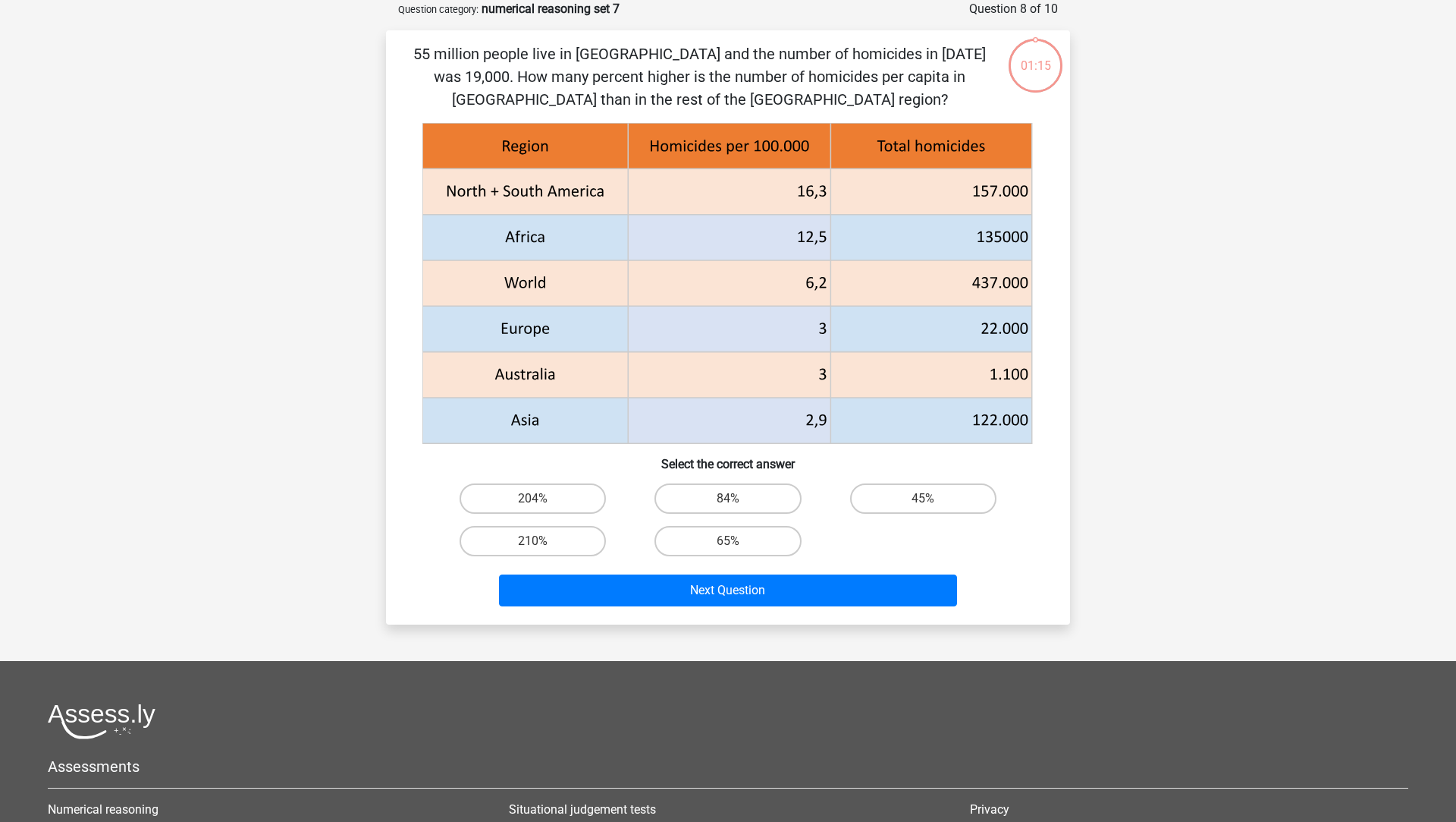
click at [593, 516] on div "204%" at bounding box center [533, 499] width 195 height 42
click at [583, 508] on label "204%" at bounding box center [533, 499] width 147 height 31
click at [543, 508] on input "204%" at bounding box center [538, 504] width 10 height 10
radio input "true"
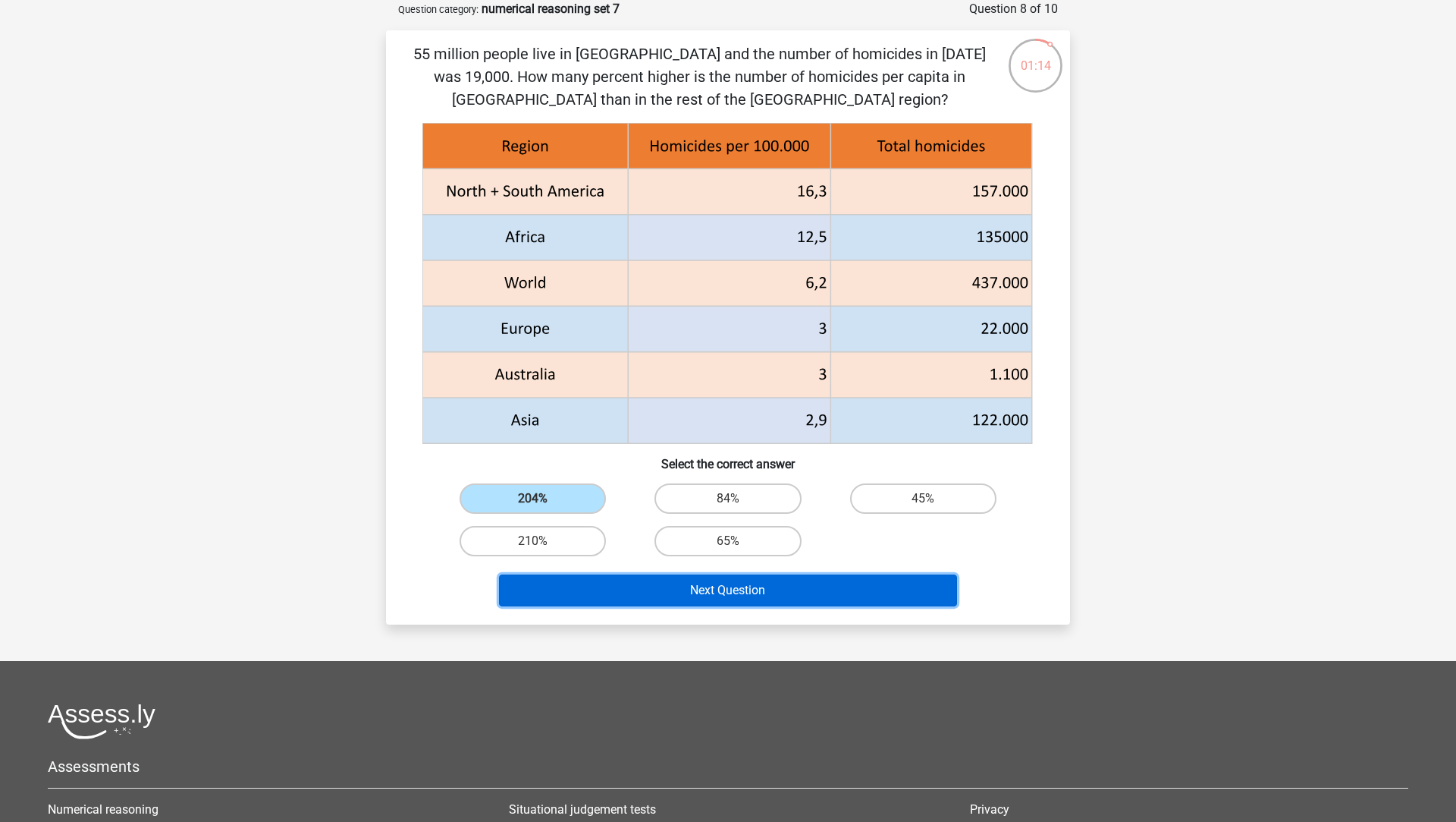
click at [647, 596] on button "Next Question" at bounding box center [728, 590] width 459 height 32
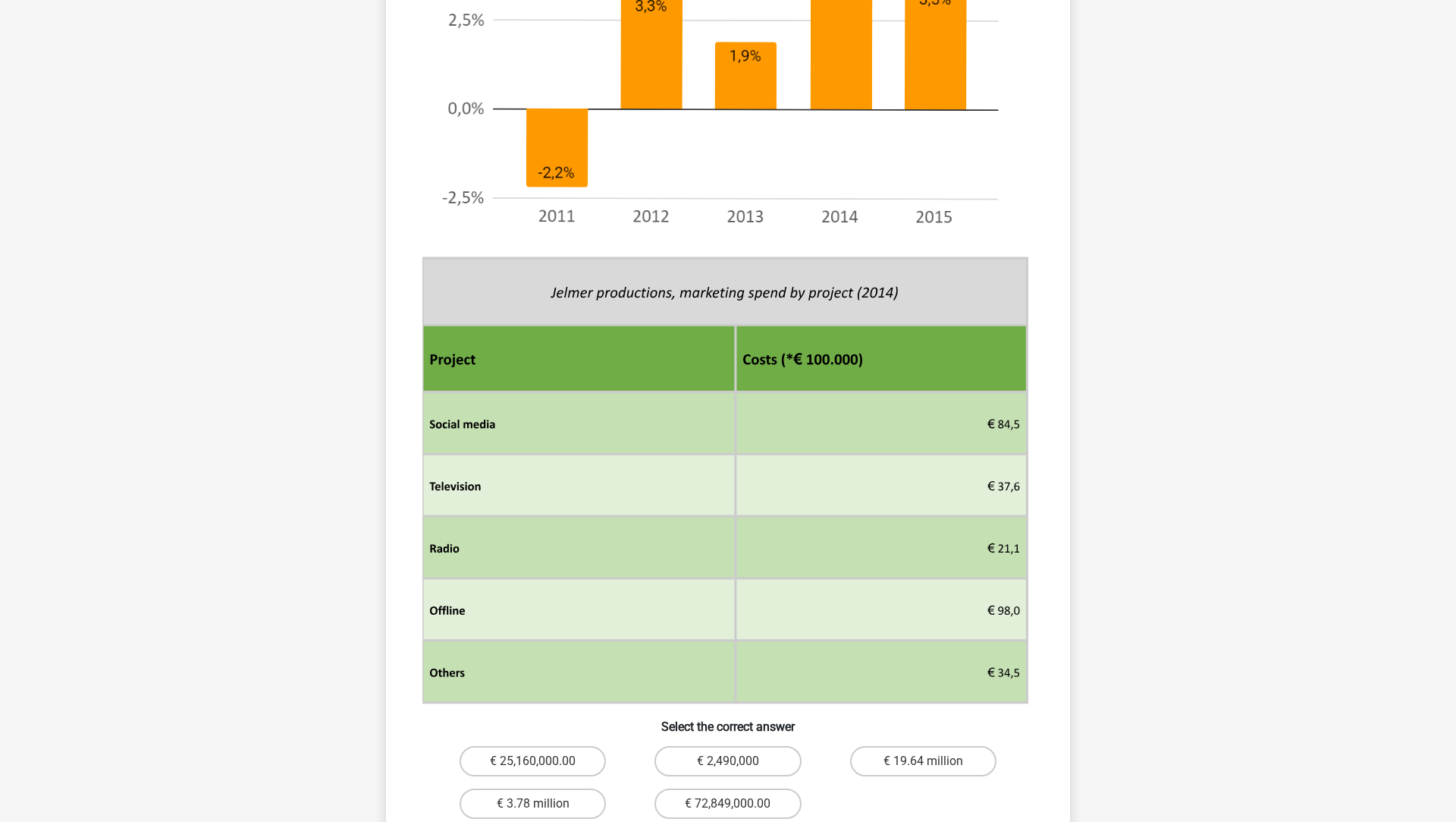
scroll to position [791, 0]
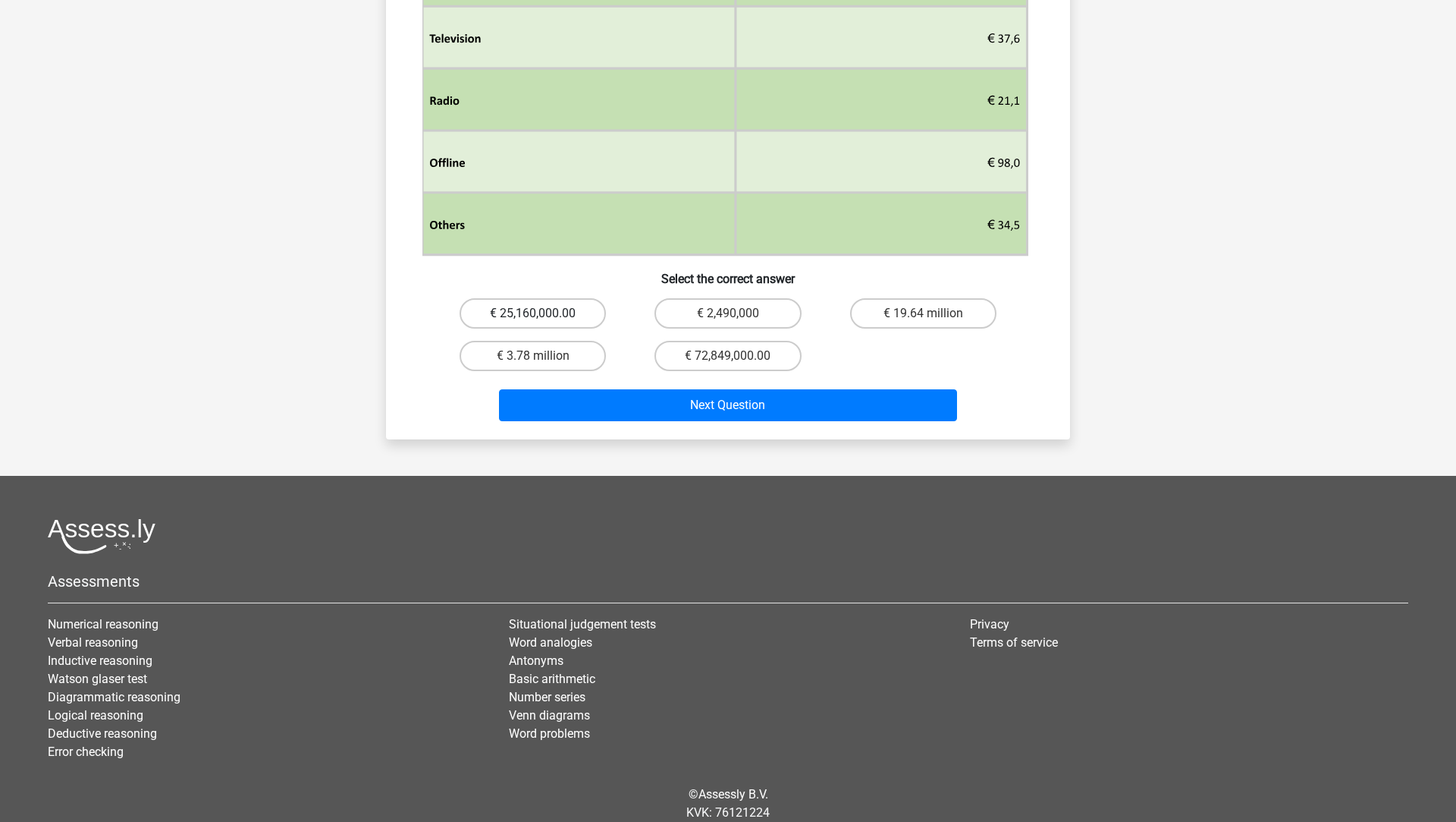
click at [594, 307] on label "€ 25,160,000.00" at bounding box center [533, 314] width 147 height 31
click at [543, 313] on input "€ 25,160,000.00" at bounding box center [538, 318] width 10 height 10
radio input "true"
click at [653, 420] on div "Next Question" at bounding box center [728, 408] width 586 height 38
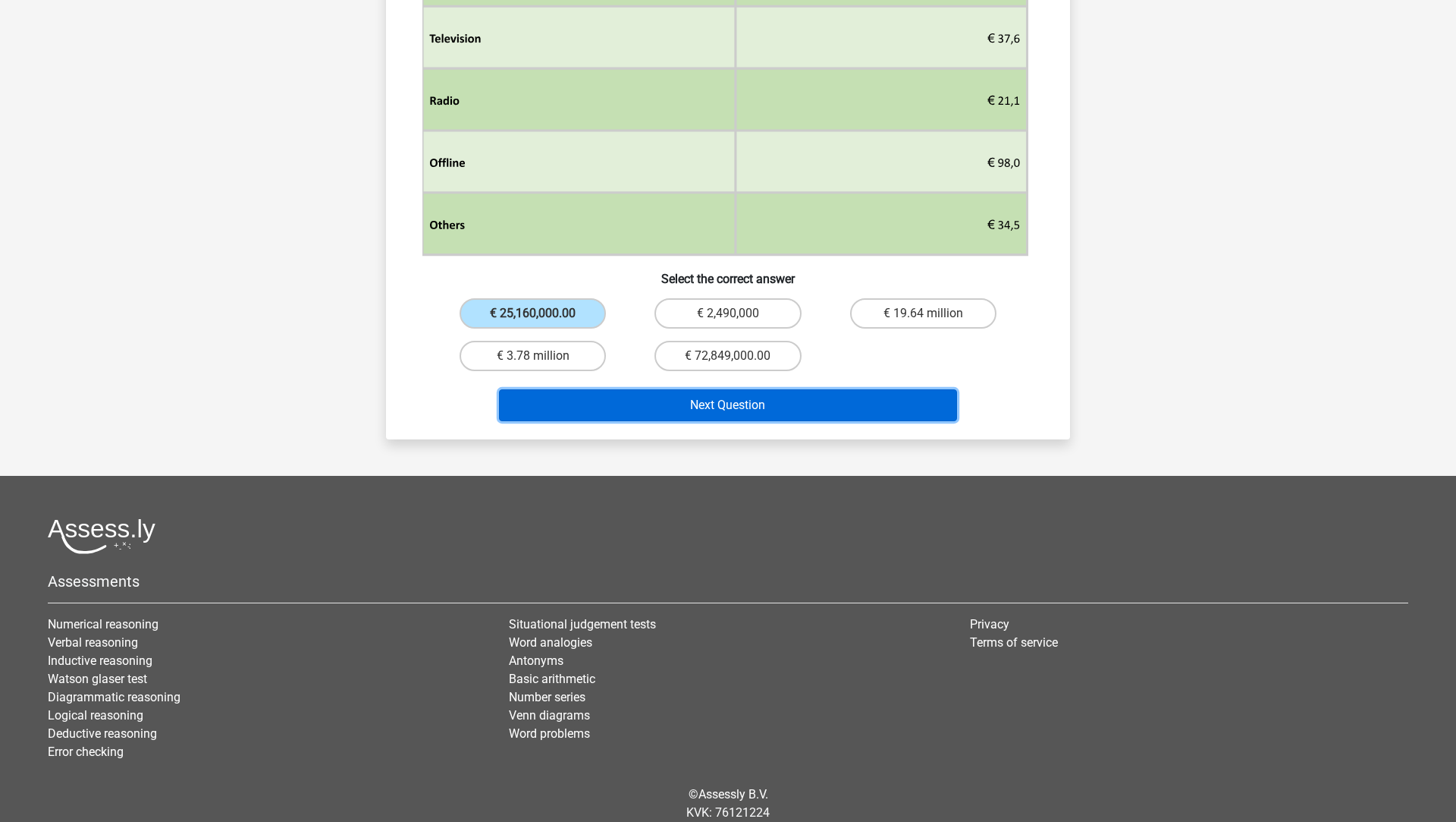
click at [651, 416] on button "Next Question" at bounding box center [728, 405] width 459 height 32
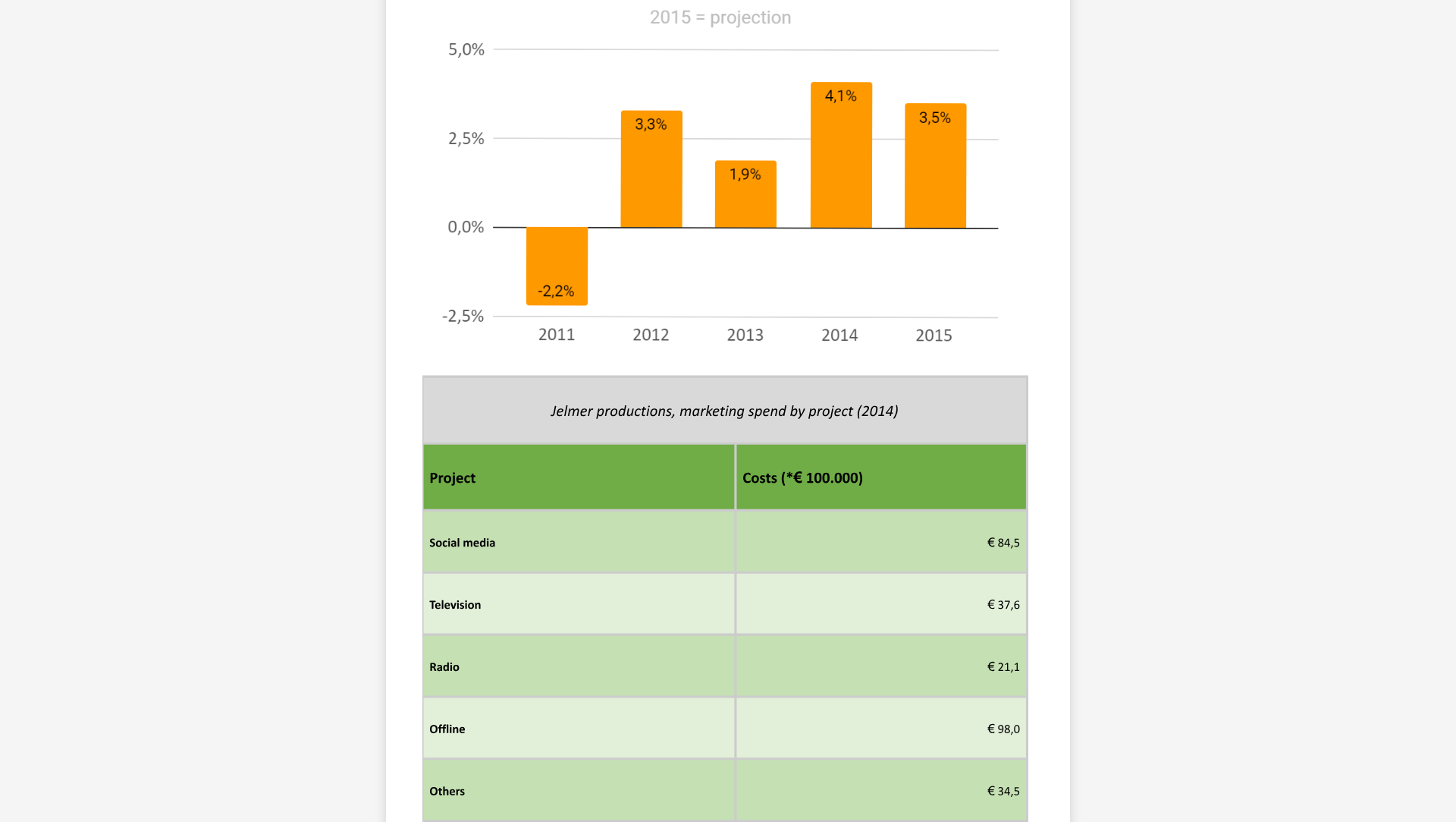
scroll to position [605, 0]
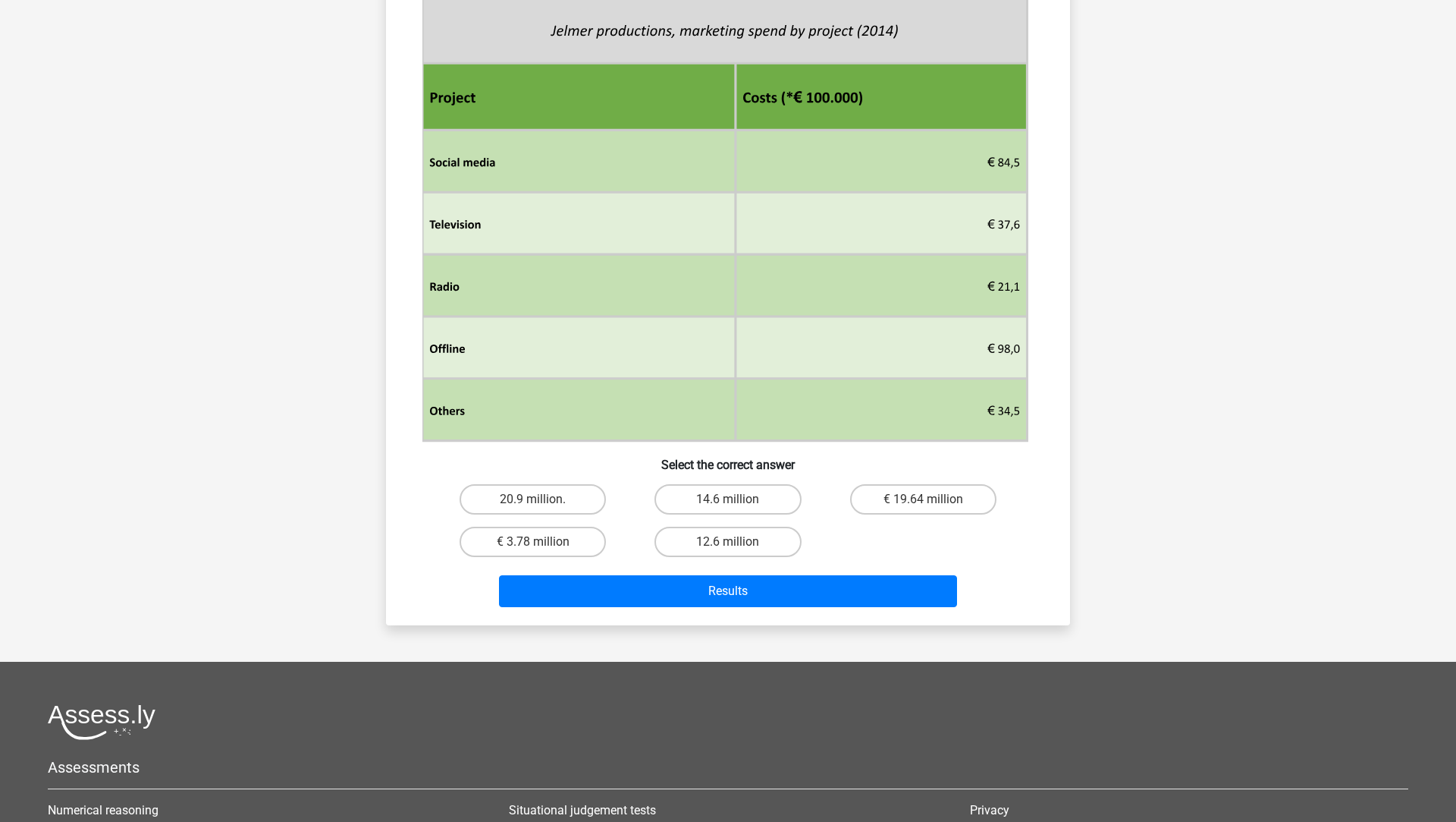
click at [560, 525] on div "€ 3.78 million" at bounding box center [533, 542] width 195 height 42
click at [560, 523] on div "€ 3.78 million" at bounding box center [533, 542] width 195 height 42
click at [553, 512] on label "20.9 million." at bounding box center [533, 500] width 147 height 31
click at [543, 509] on input "20.9 million." at bounding box center [538, 505] width 10 height 10
radio input "true"
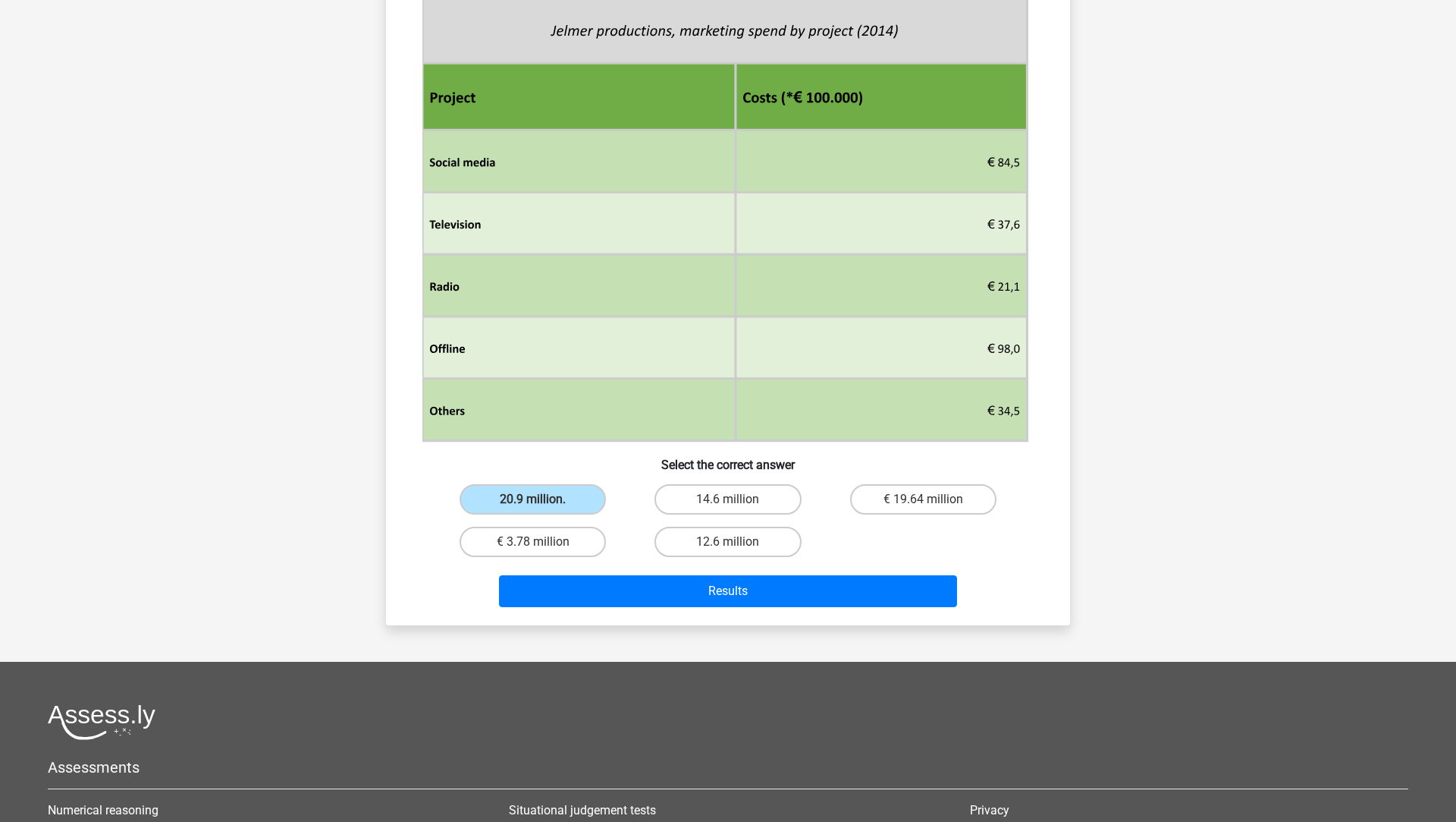
click at [585, 623] on div "In 2013, 21% of the total marketing spend was spent on television. What was the…" at bounding box center [728, 63] width 684 height 1124
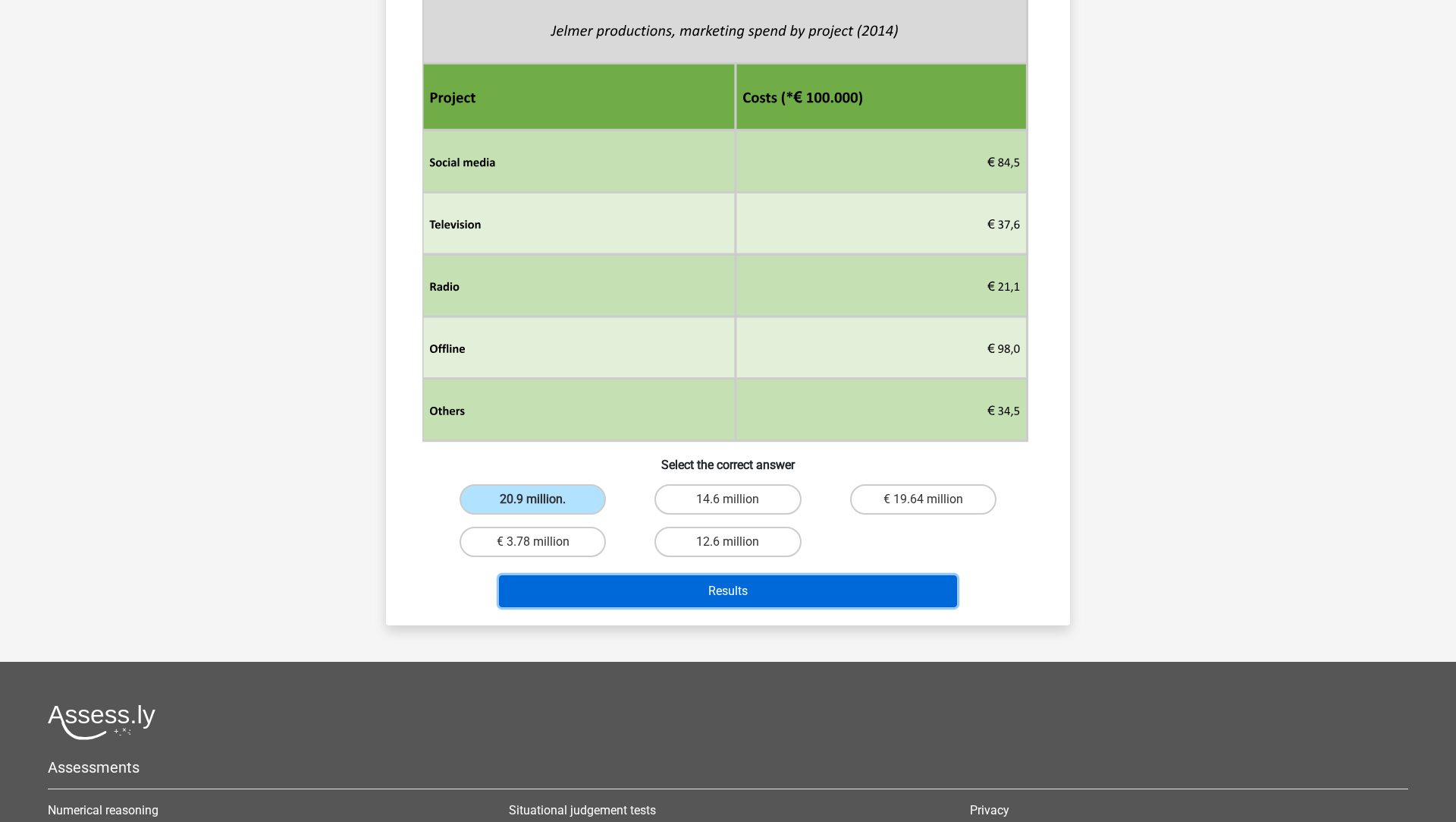
click at [585, 601] on button "Results" at bounding box center [728, 591] width 459 height 32
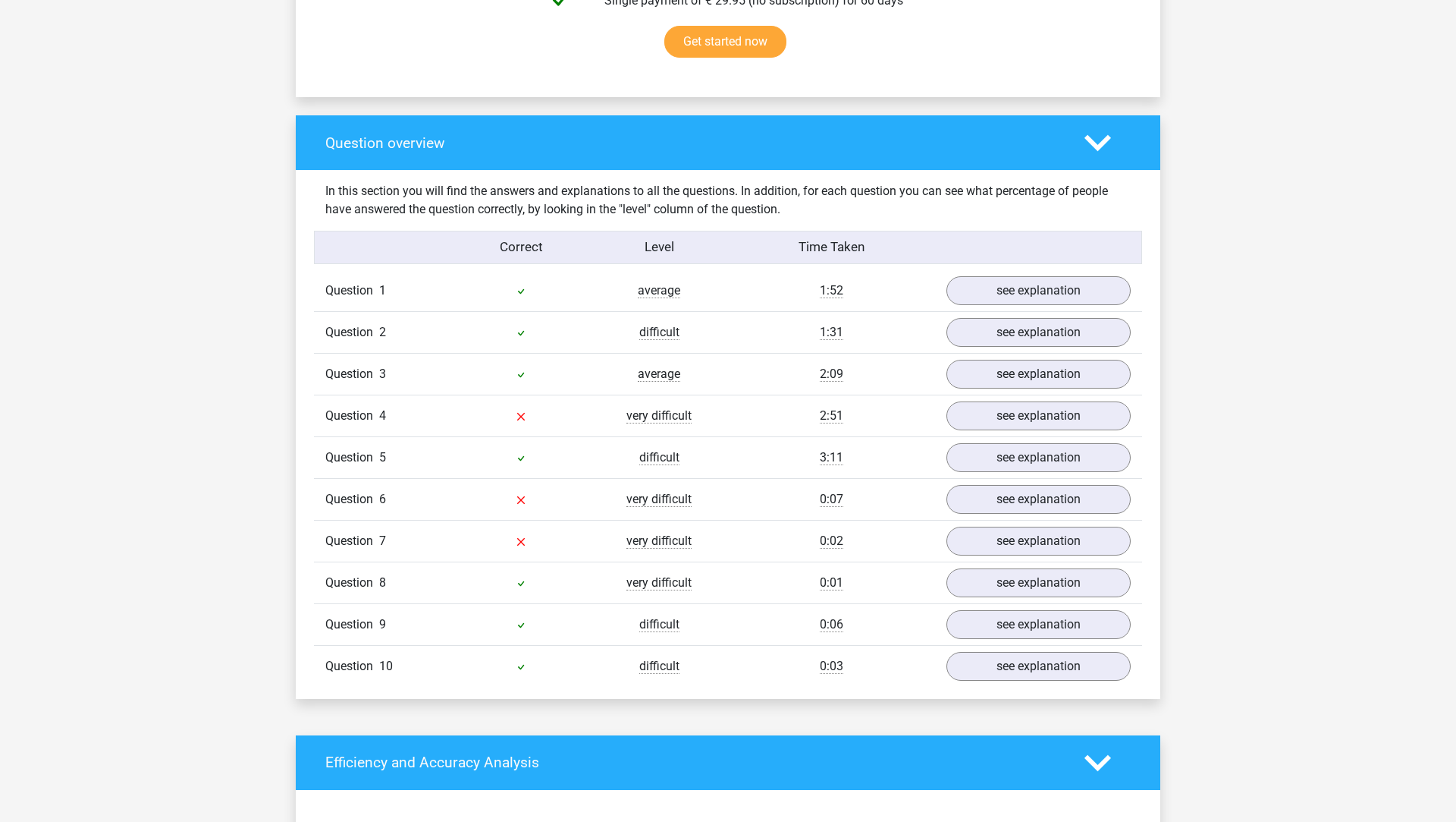
scroll to position [1012, 0]
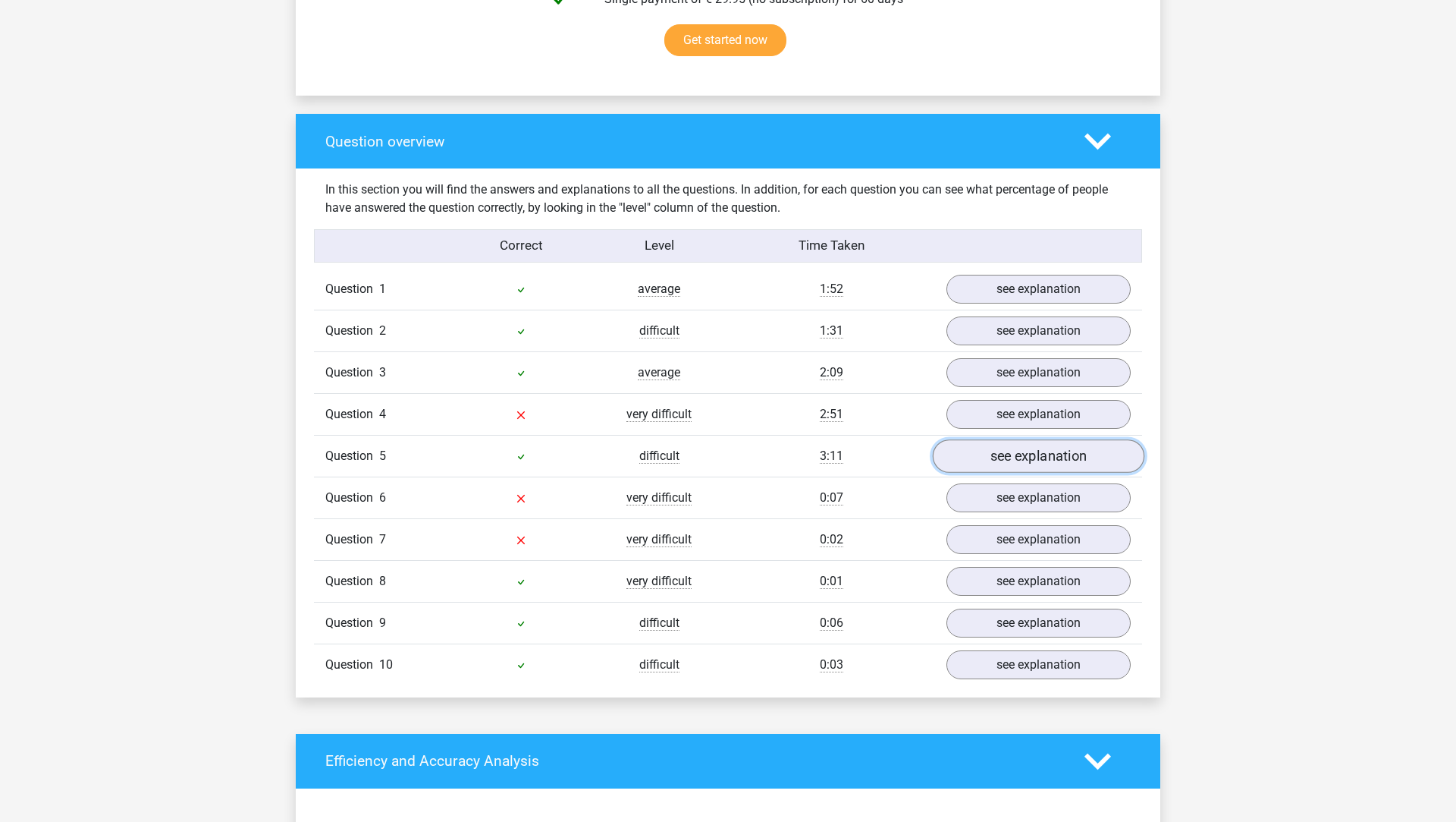
click at [964, 452] on link "see explanation" at bounding box center [1039, 456] width 212 height 33
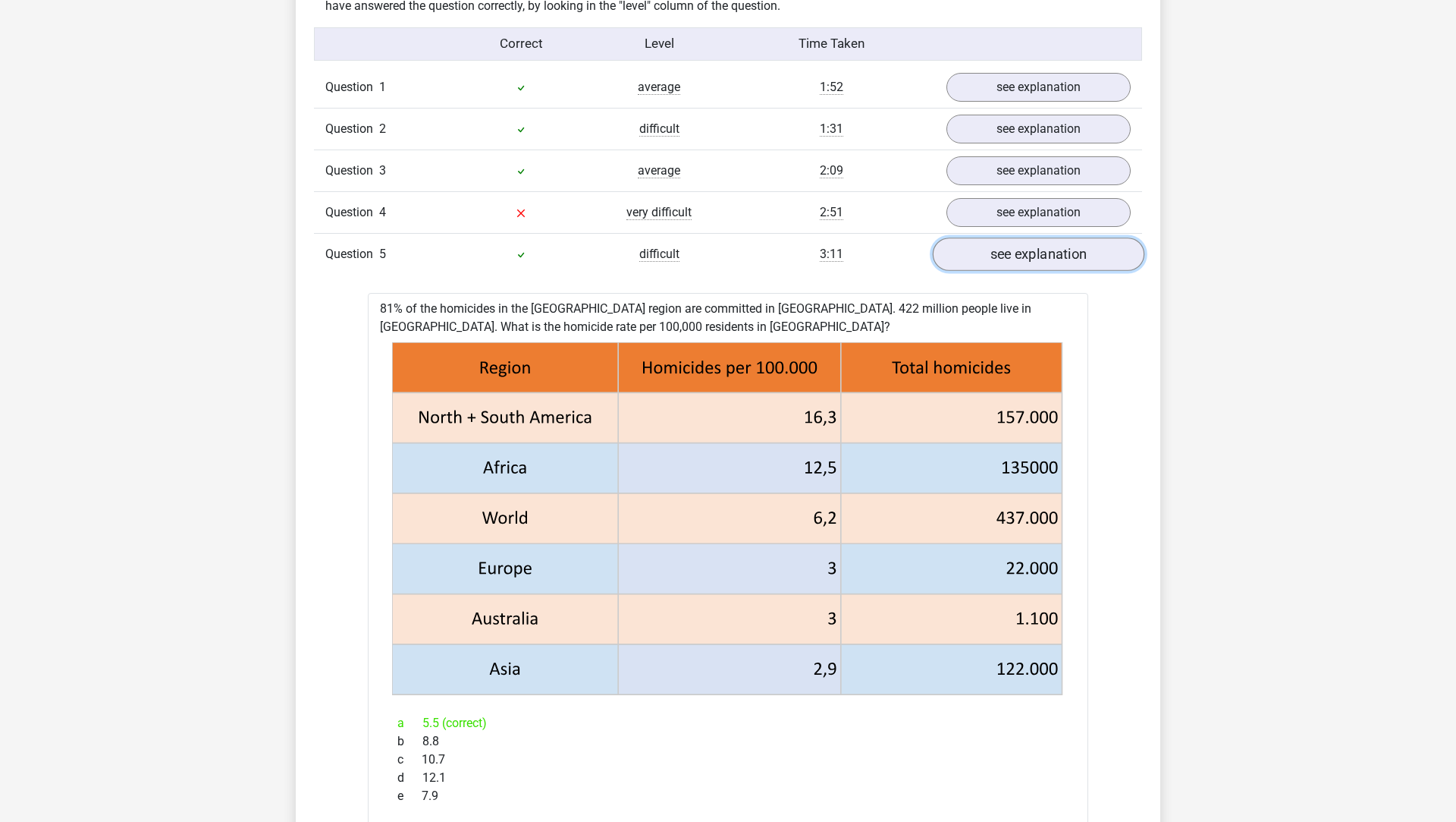
scroll to position [1104, 0]
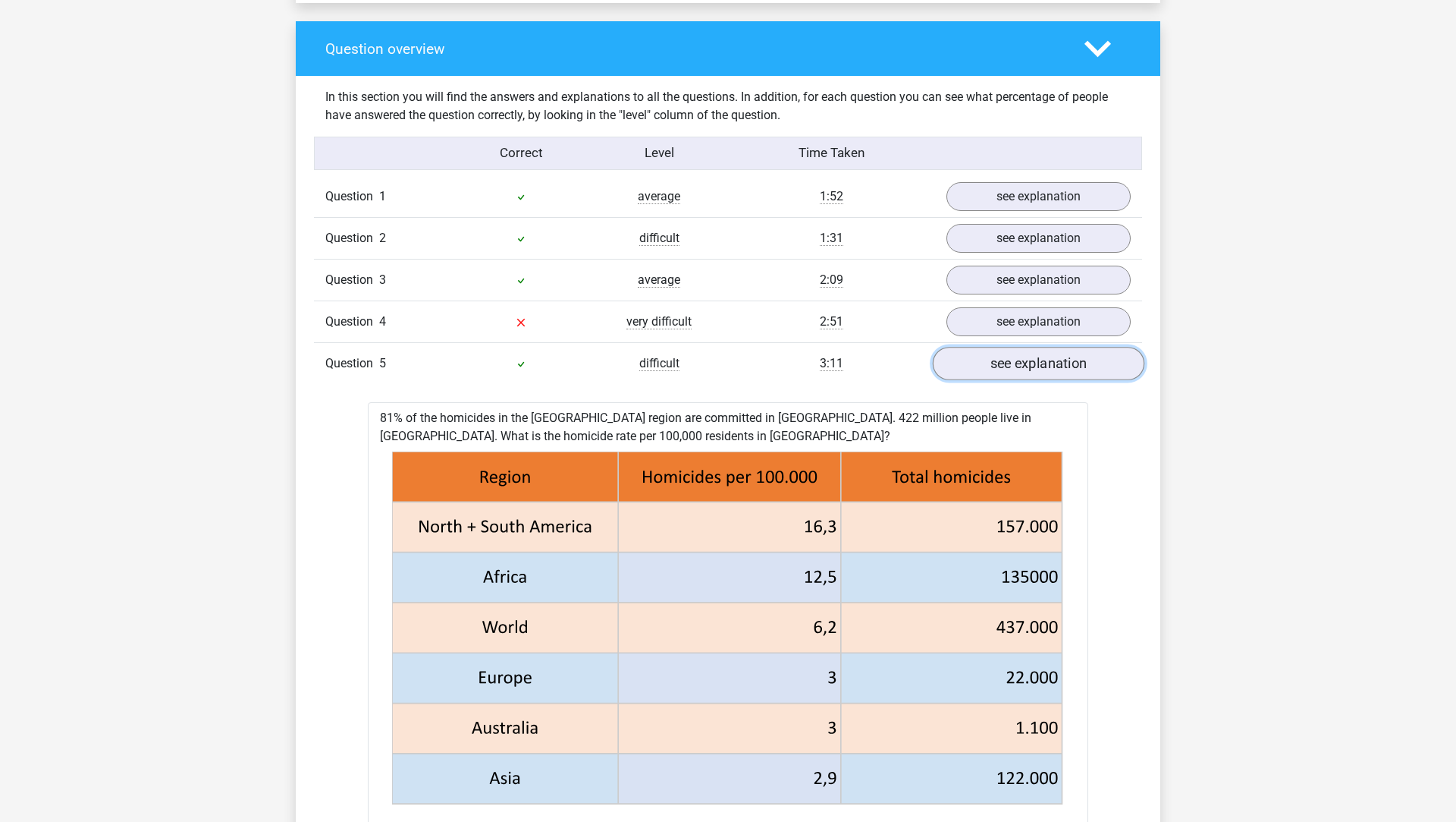
click at [996, 362] on link "see explanation" at bounding box center [1039, 363] width 212 height 33
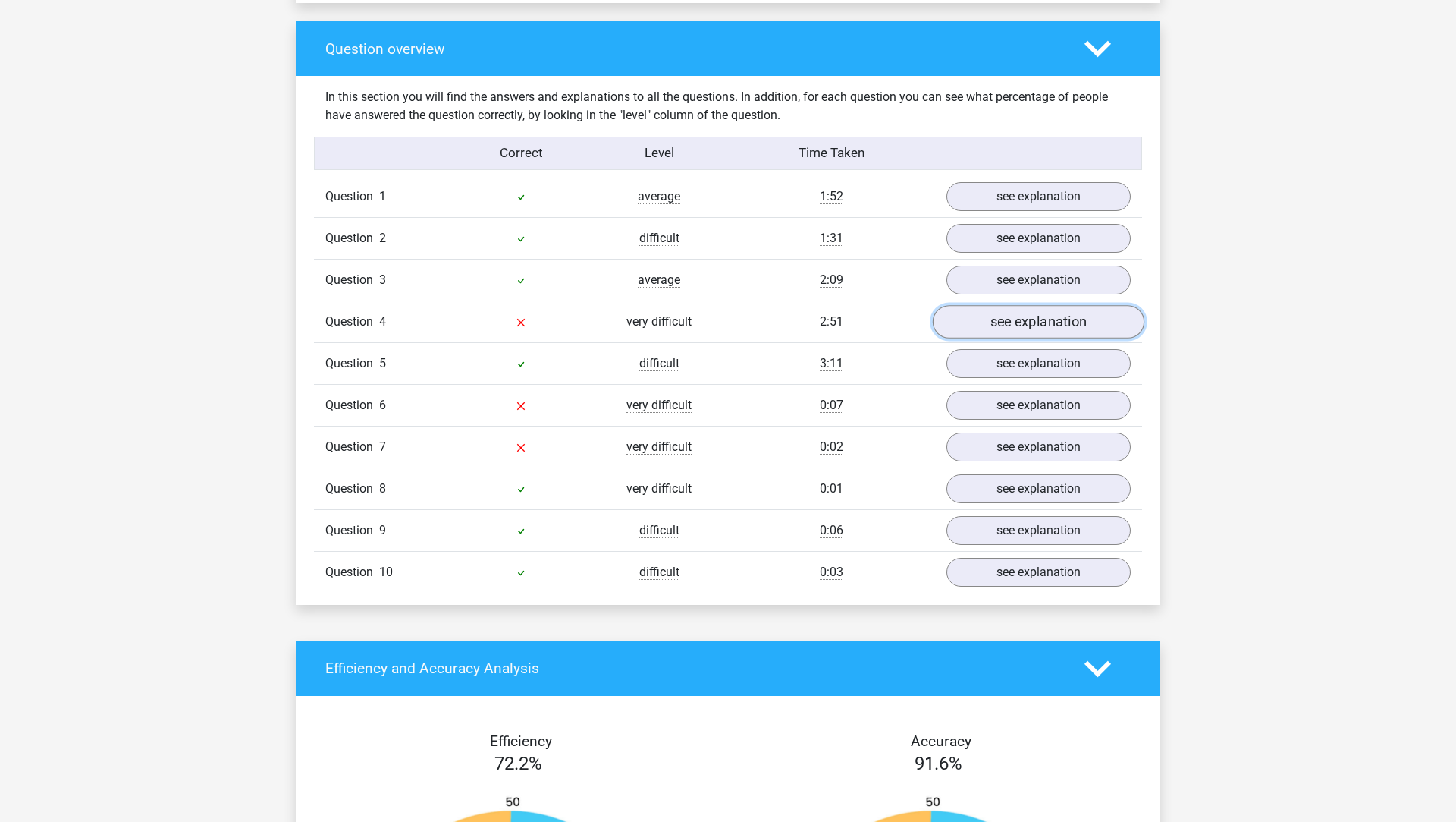
click at [964, 319] on link "see explanation" at bounding box center [1039, 322] width 212 height 33
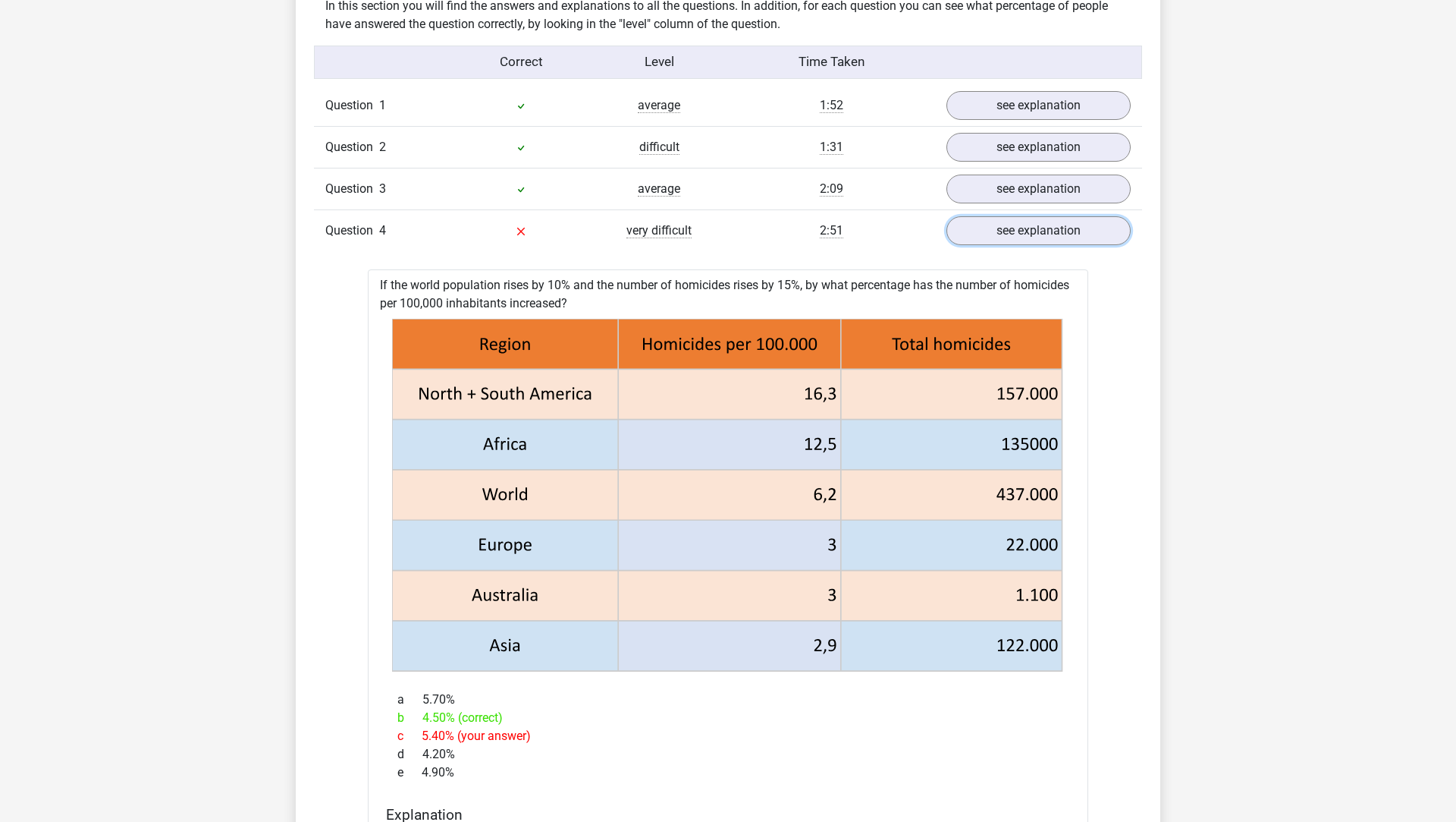
scroll to position [1548, 0]
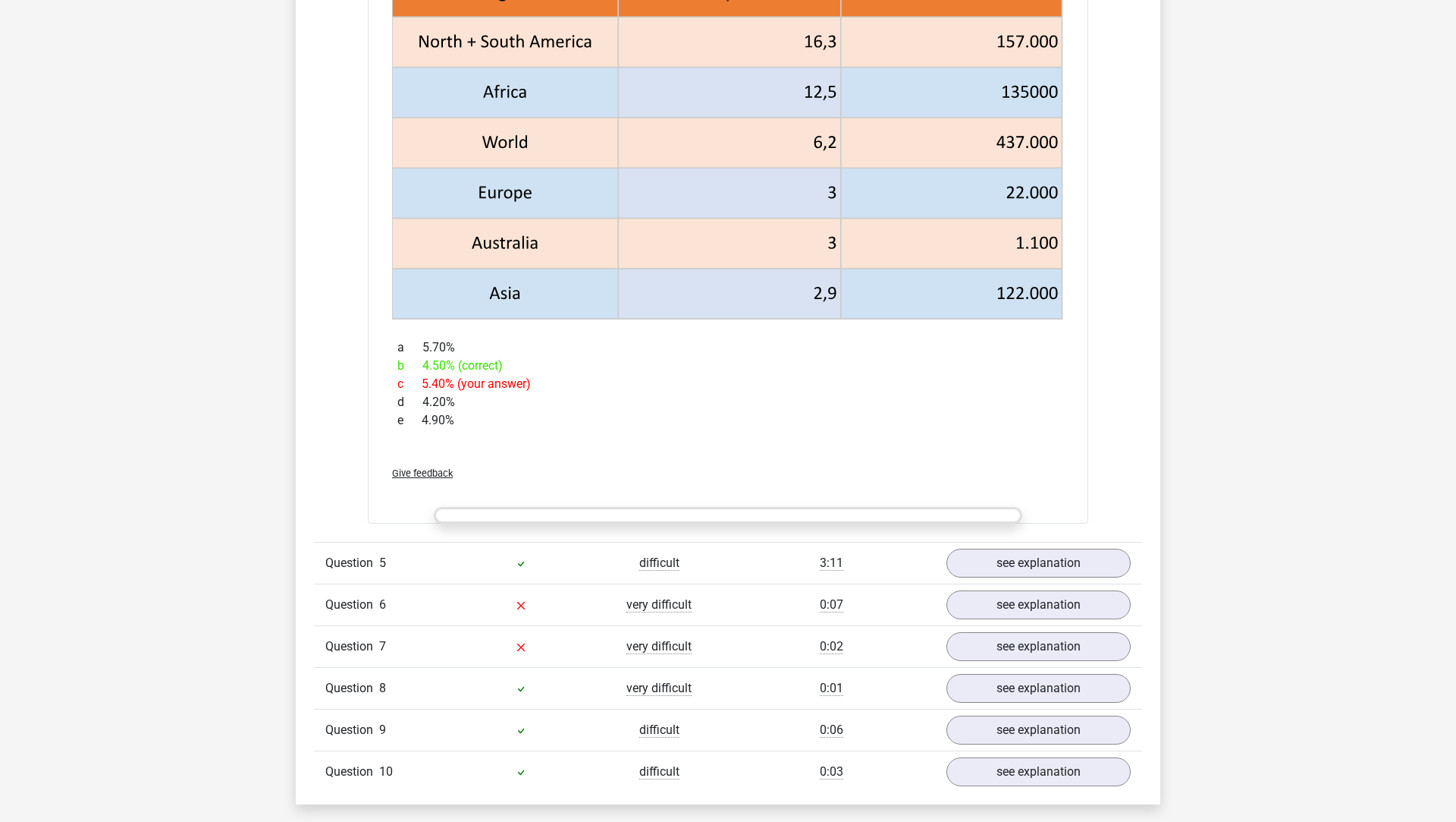
click at [1049, 393] on div "d 4.20%" at bounding box center [728, 401] width 684 height 18
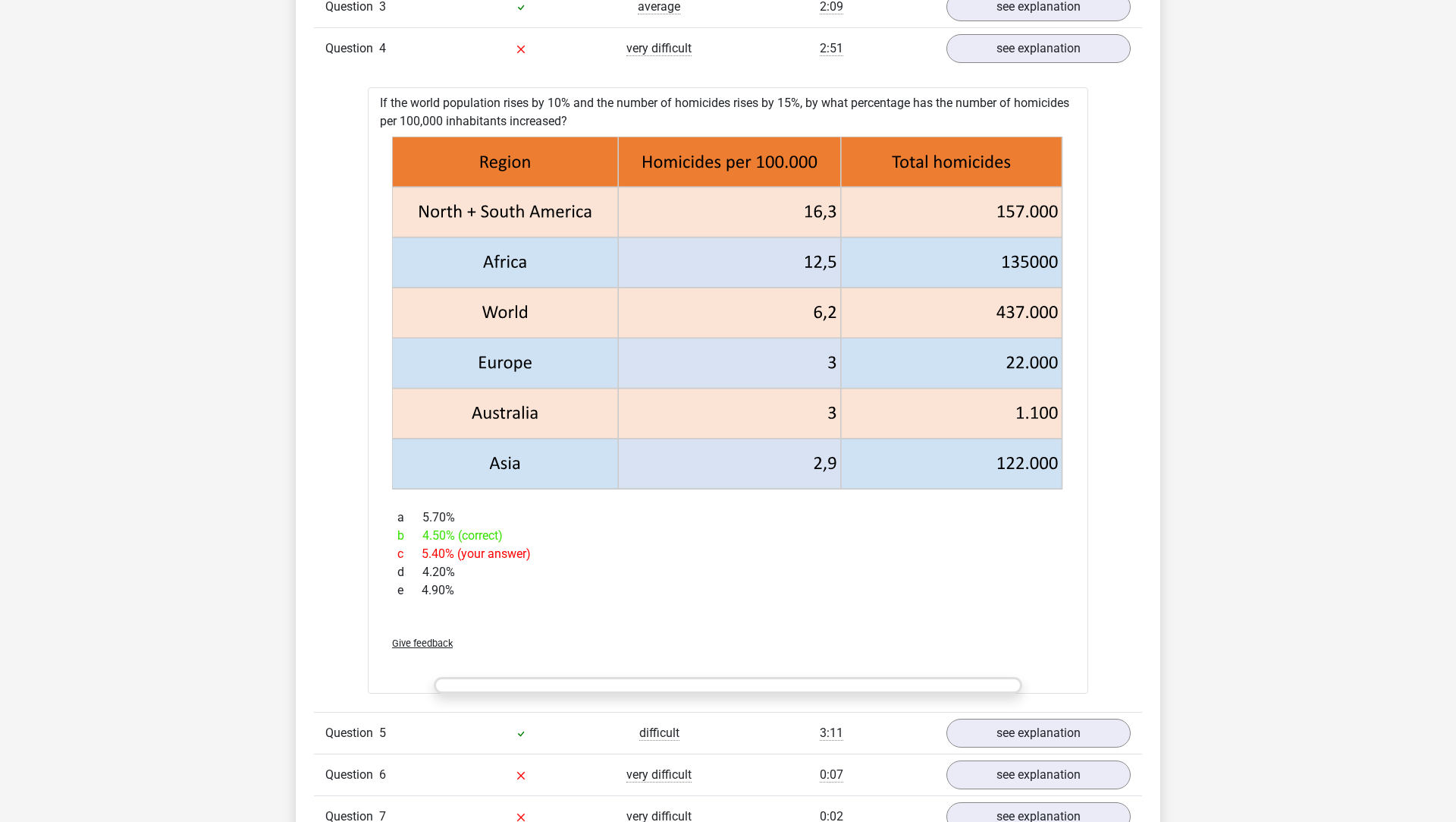
scroll to position [1345, 0]
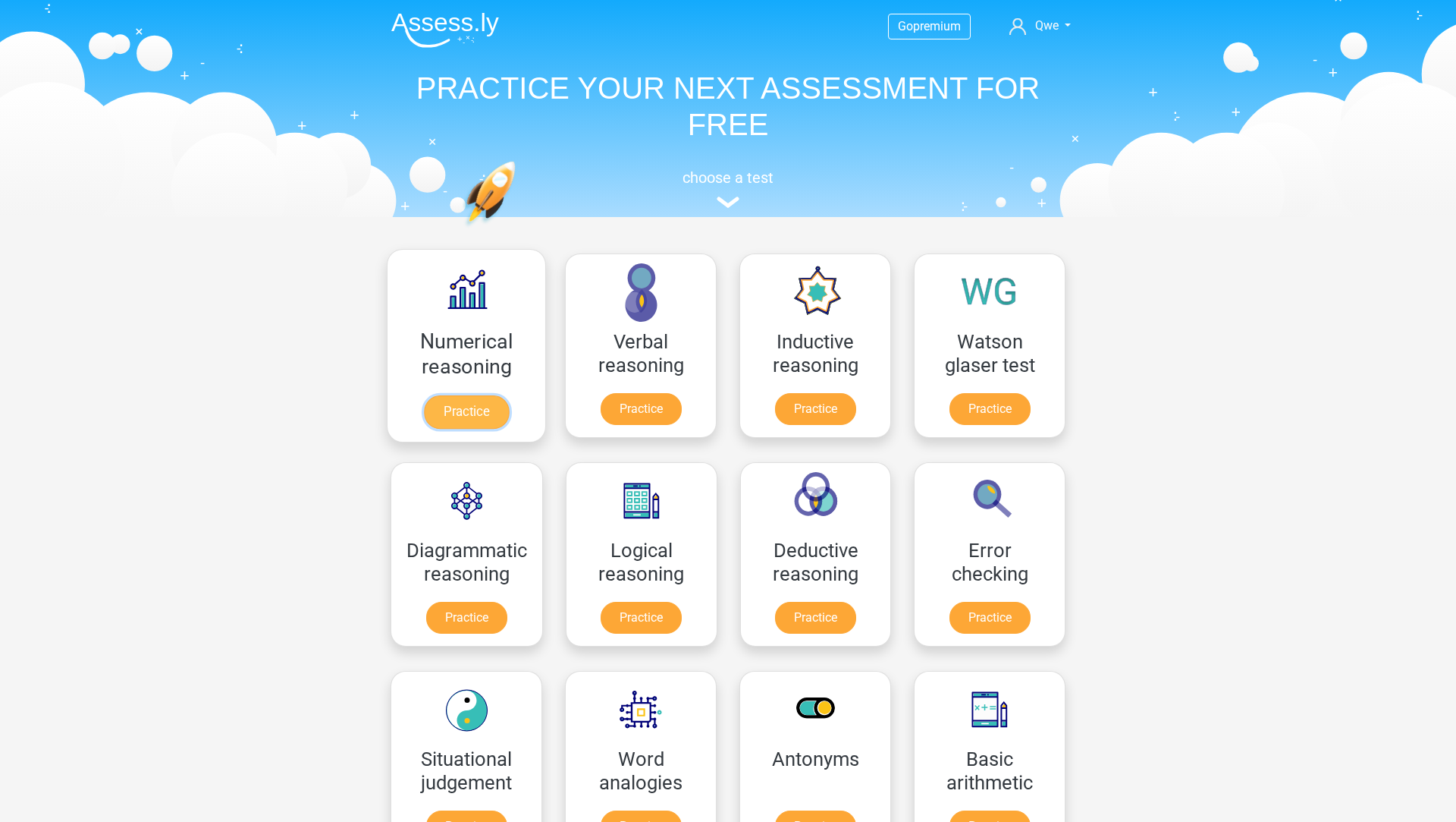
click at [475, 398] on link "Practice" at bounding box center [466, 411] width 85 height 33
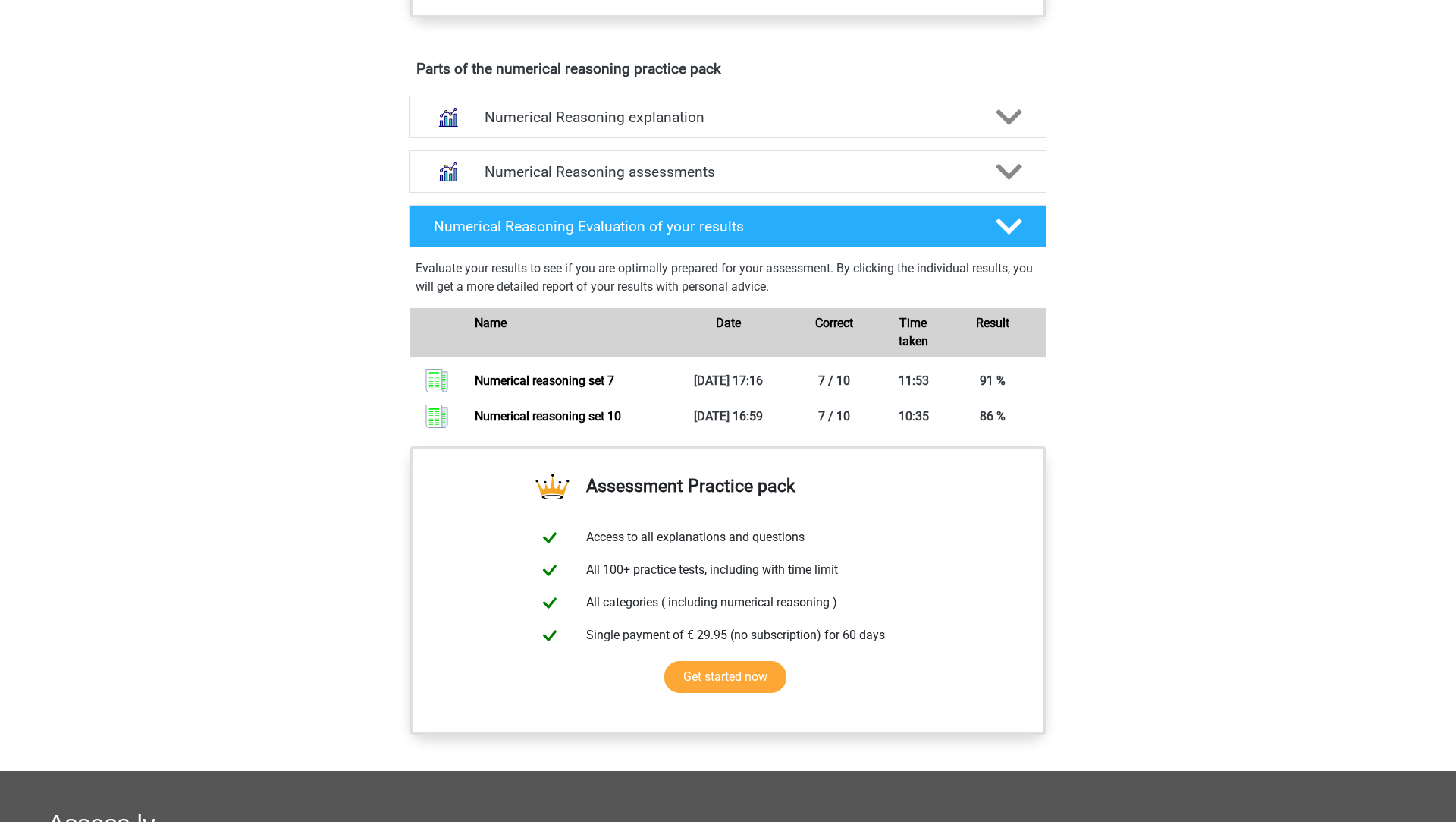
scroll to position [814, 0]
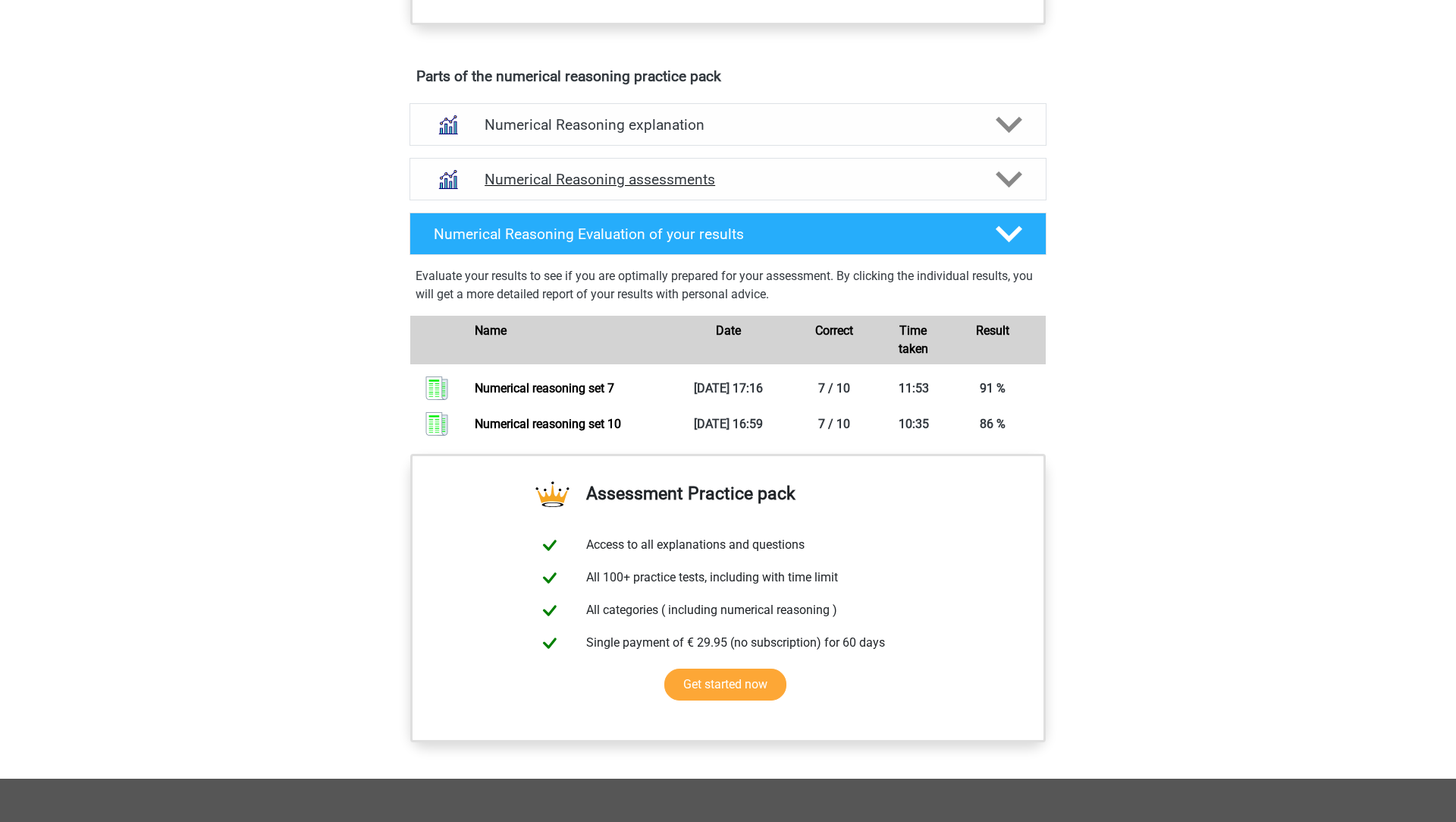
click at [706, 183] on div "Numerical Reasoning assessments" at bounding box center [728, 179] width 637 height 42
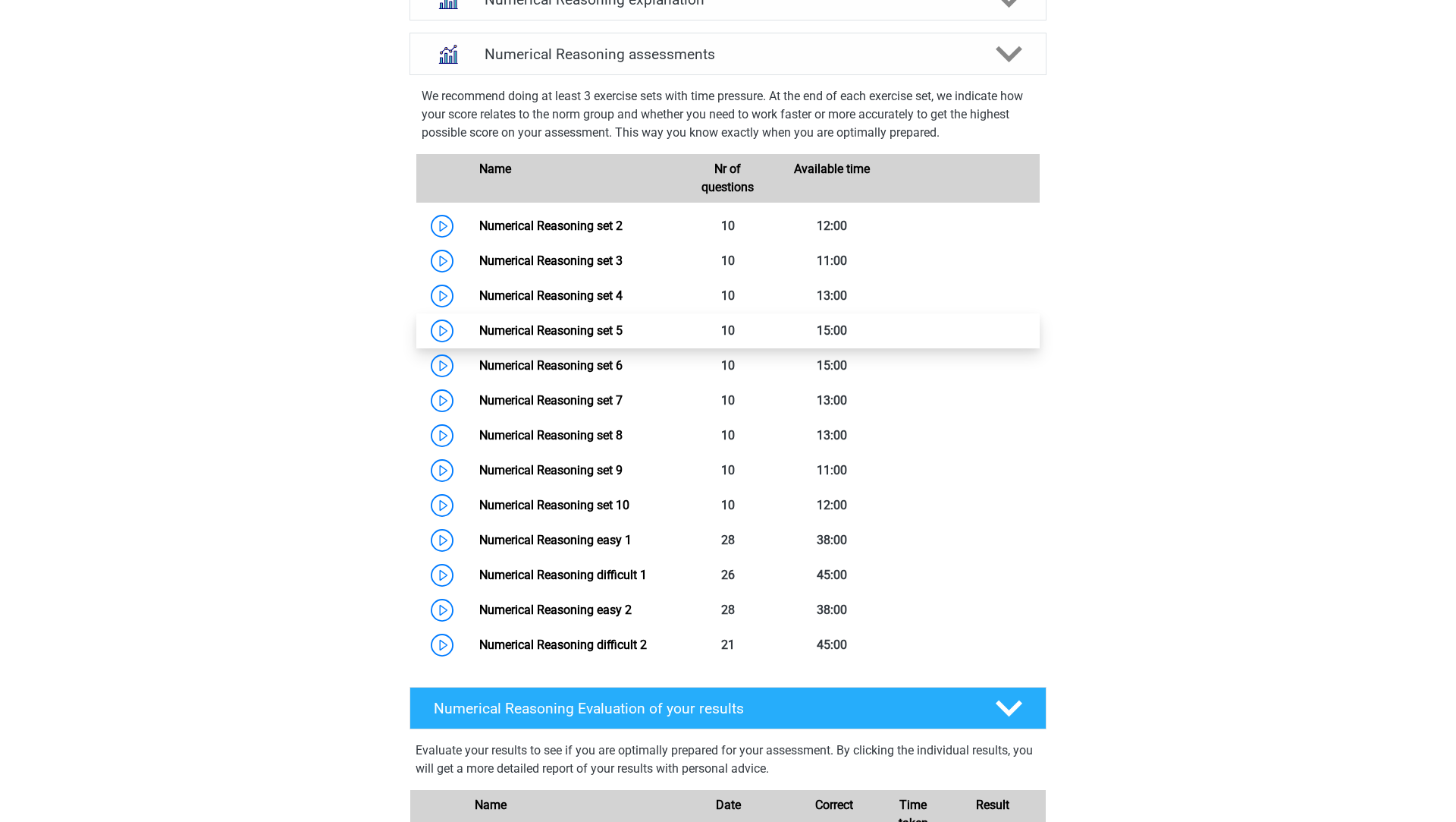
scroll to position [939, 0]
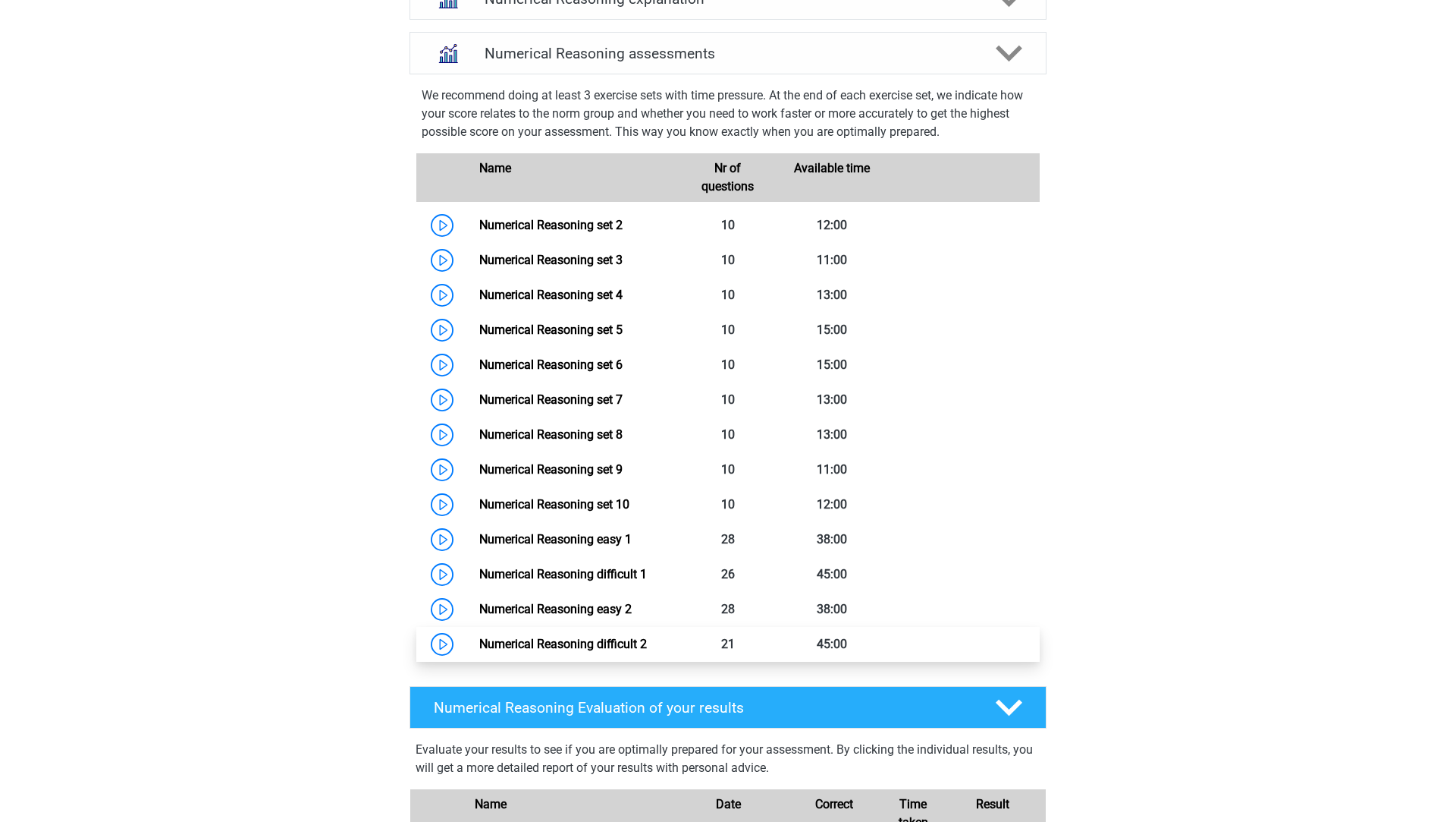
click at [479, 651] on link "Numerical Reasoning difficult 2" at bounding box center [563, 643] width 168 height 14
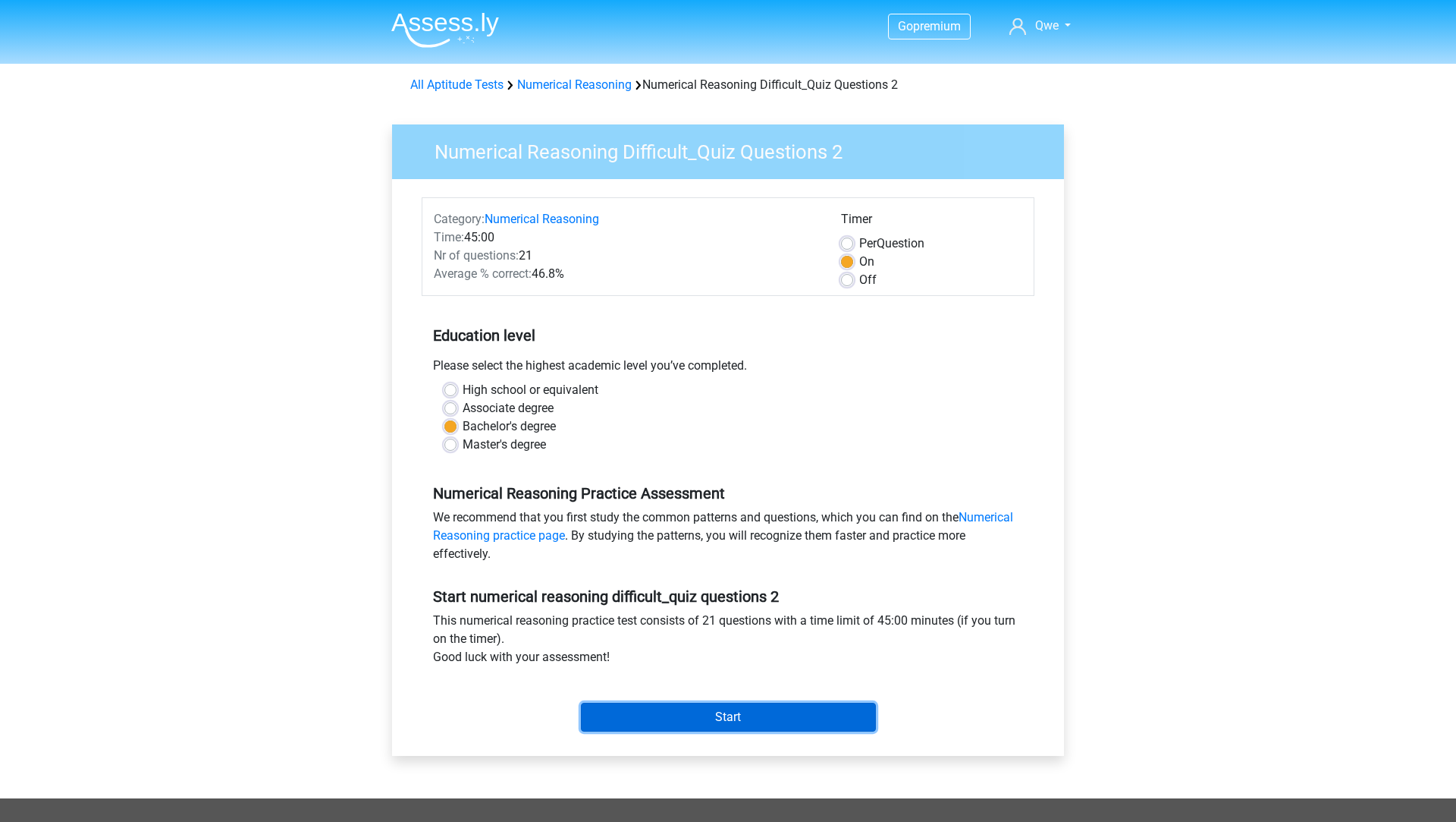
click at [679, 715] on input "Start" at bounding box center [728, 717] width 295 height 29
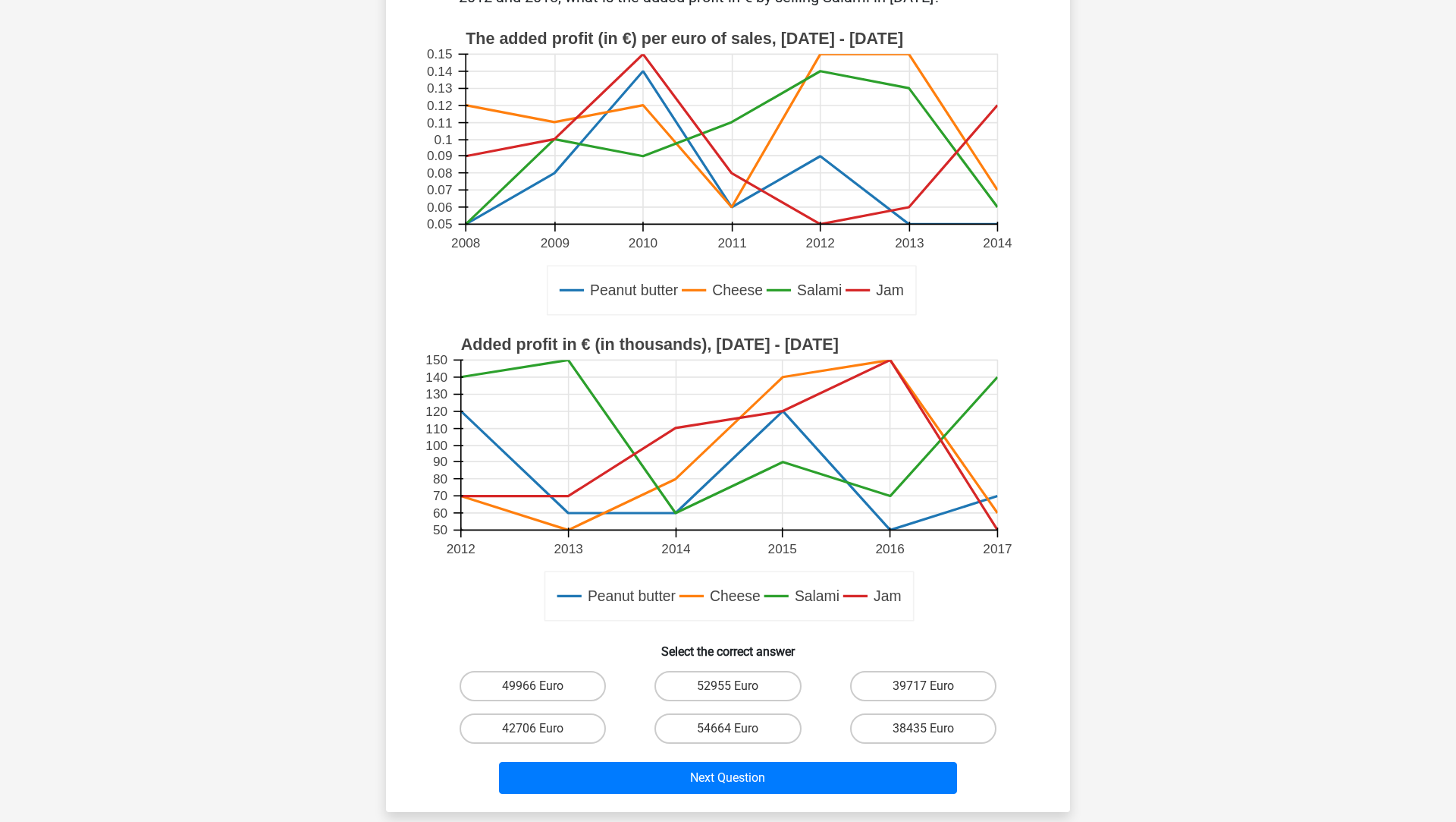
scroll to position [215, 0]
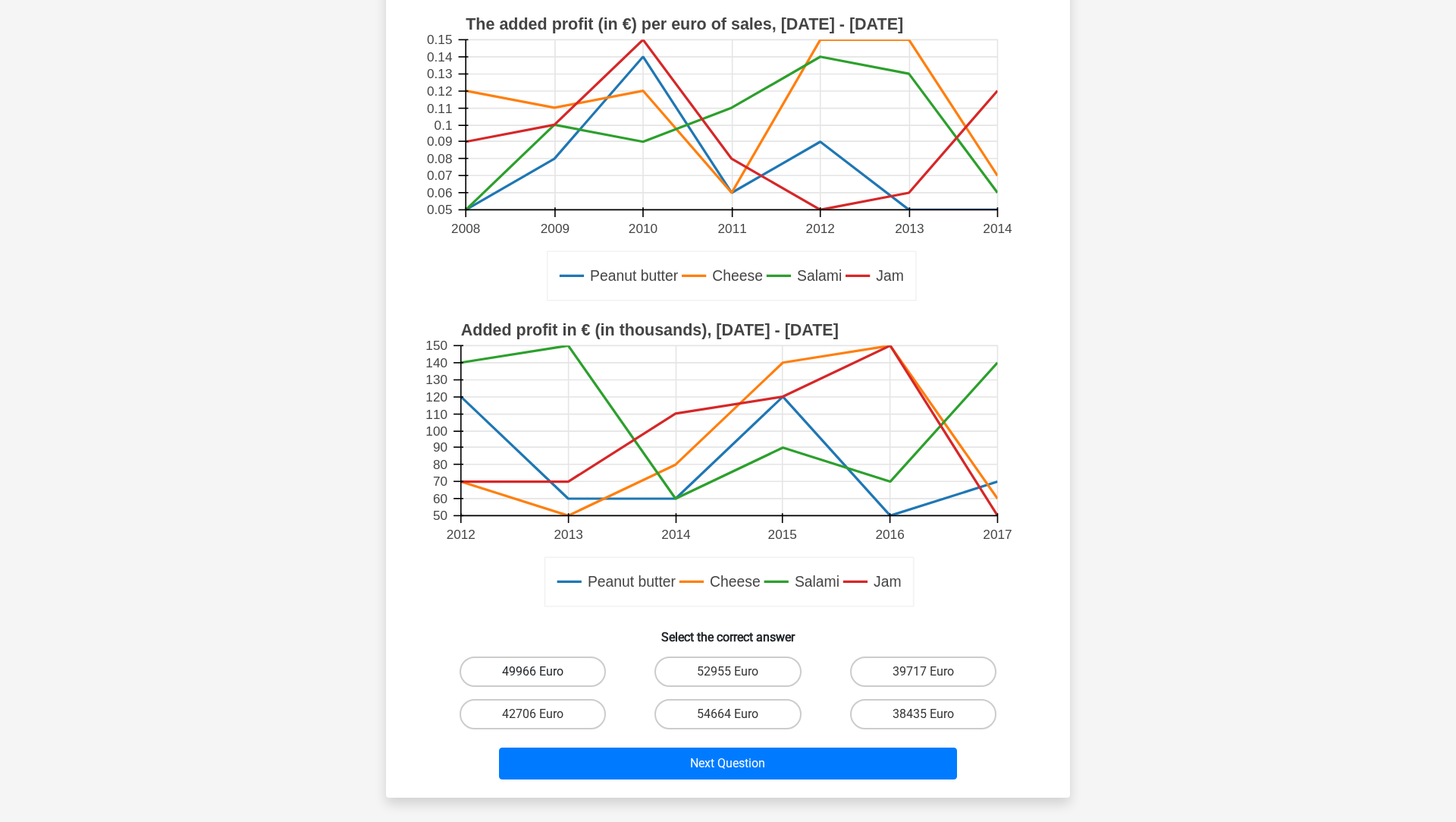
click at [476, 674] on label "49966 Euro" at bounding box center [533, 672] width 147 height 31
click at [533, 674] on input "49966 Euro" at bounding box center [538, 677] width 10 height 10
radio input "true"
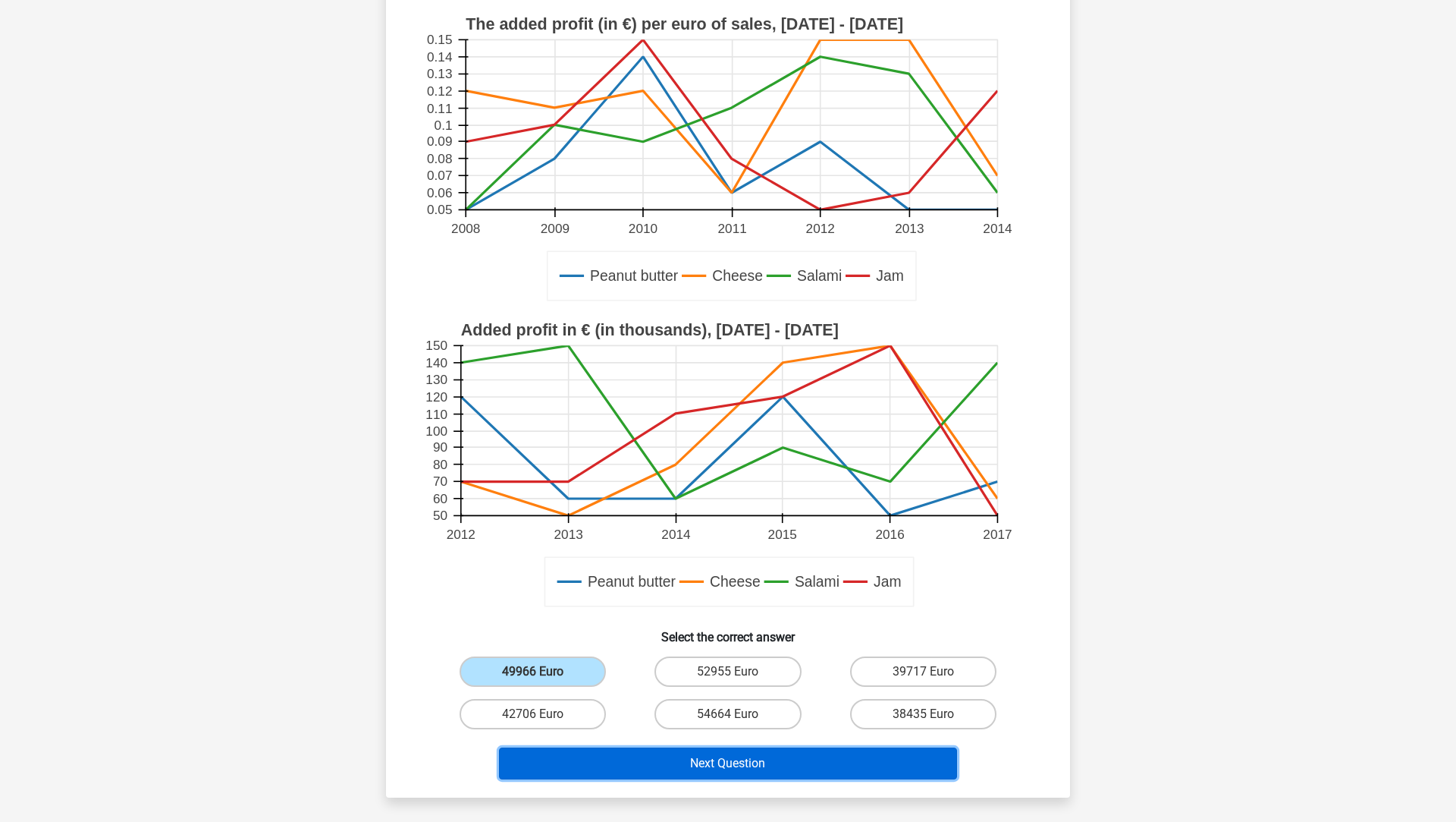
click at [560, 747] on button "Next Question" at bounding box center [728, 763] width 459 height 32
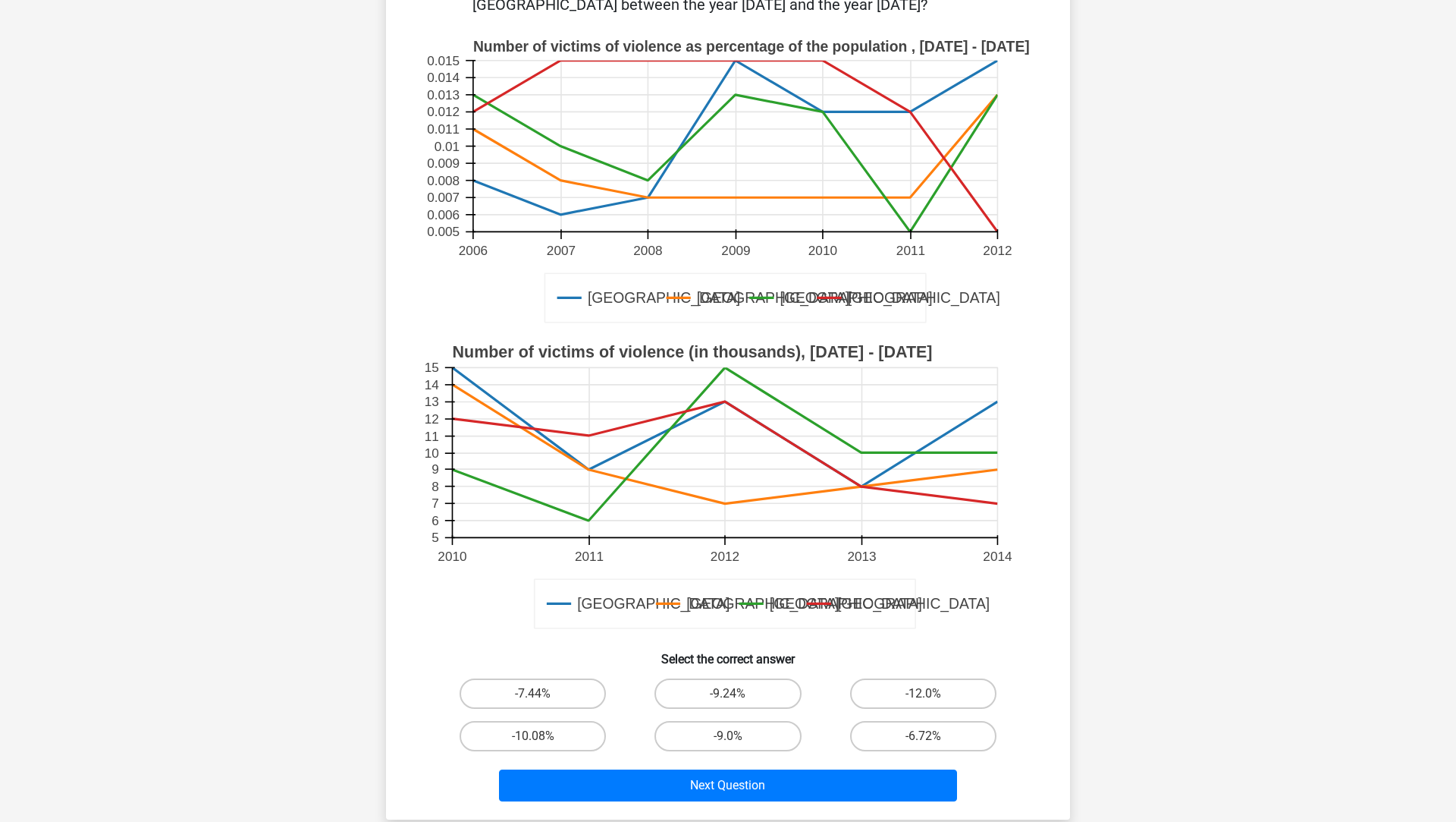
scroll to position [199, 0]
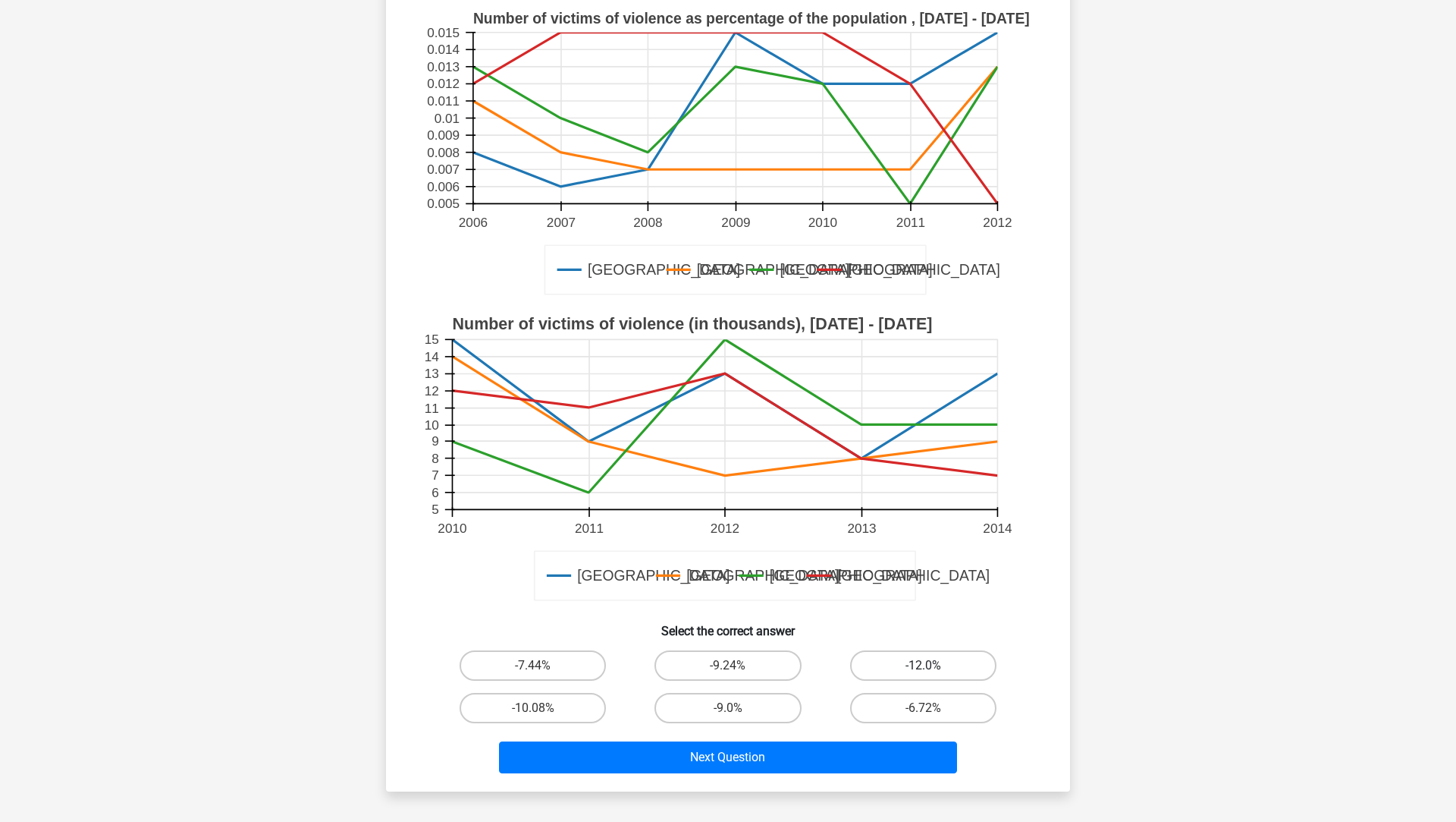
click at [886, 674] on label "-12.0%" at bounding box center [923, 666] width 147 height 31
click at [923, 674] on input "-12.0%" at bounding box center [929, 670] width 10 height 10
radio input "true"
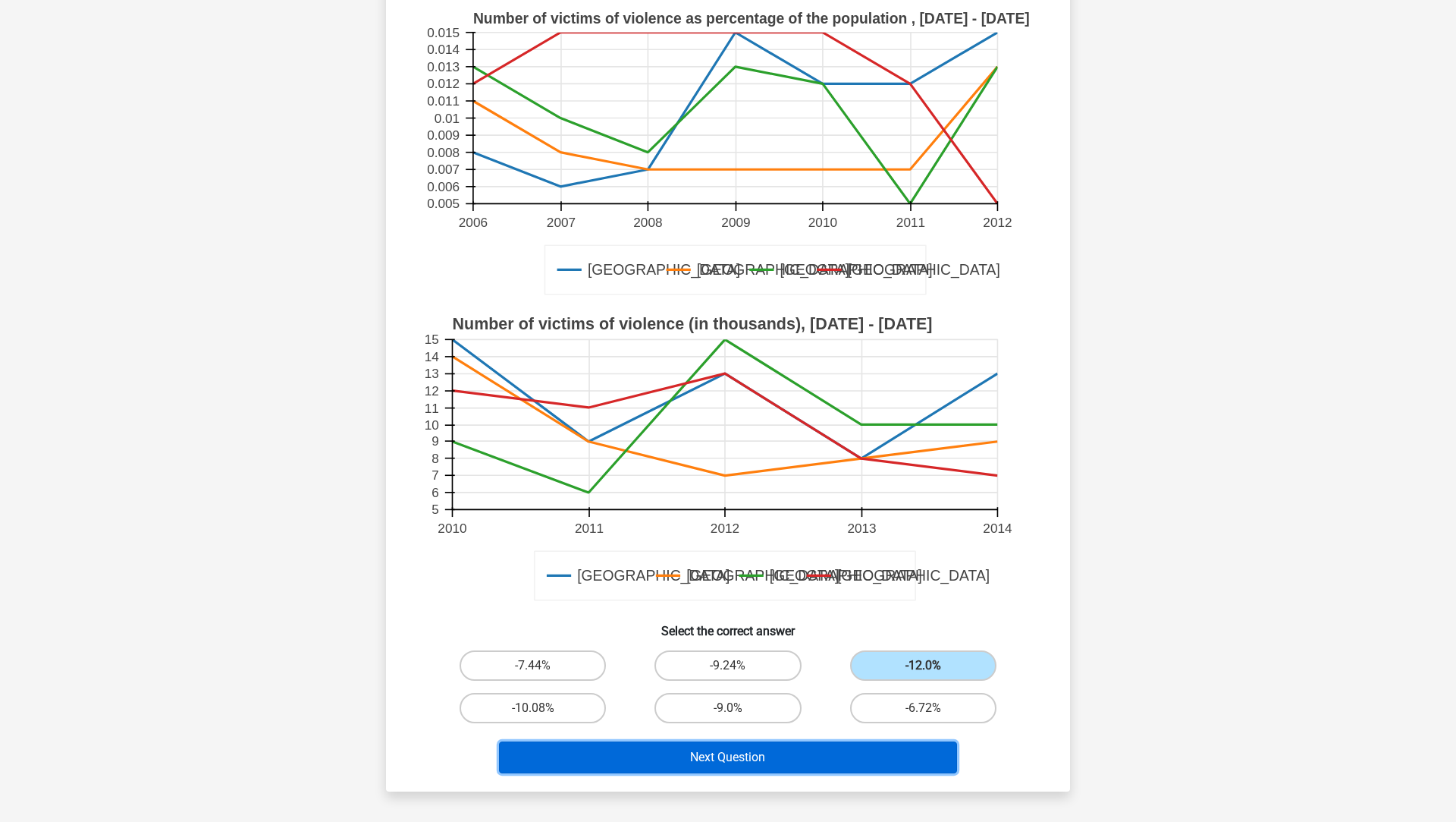
click at [827, 767] on button "Next Question" at bounding box center [728, 758] width 459 height 32
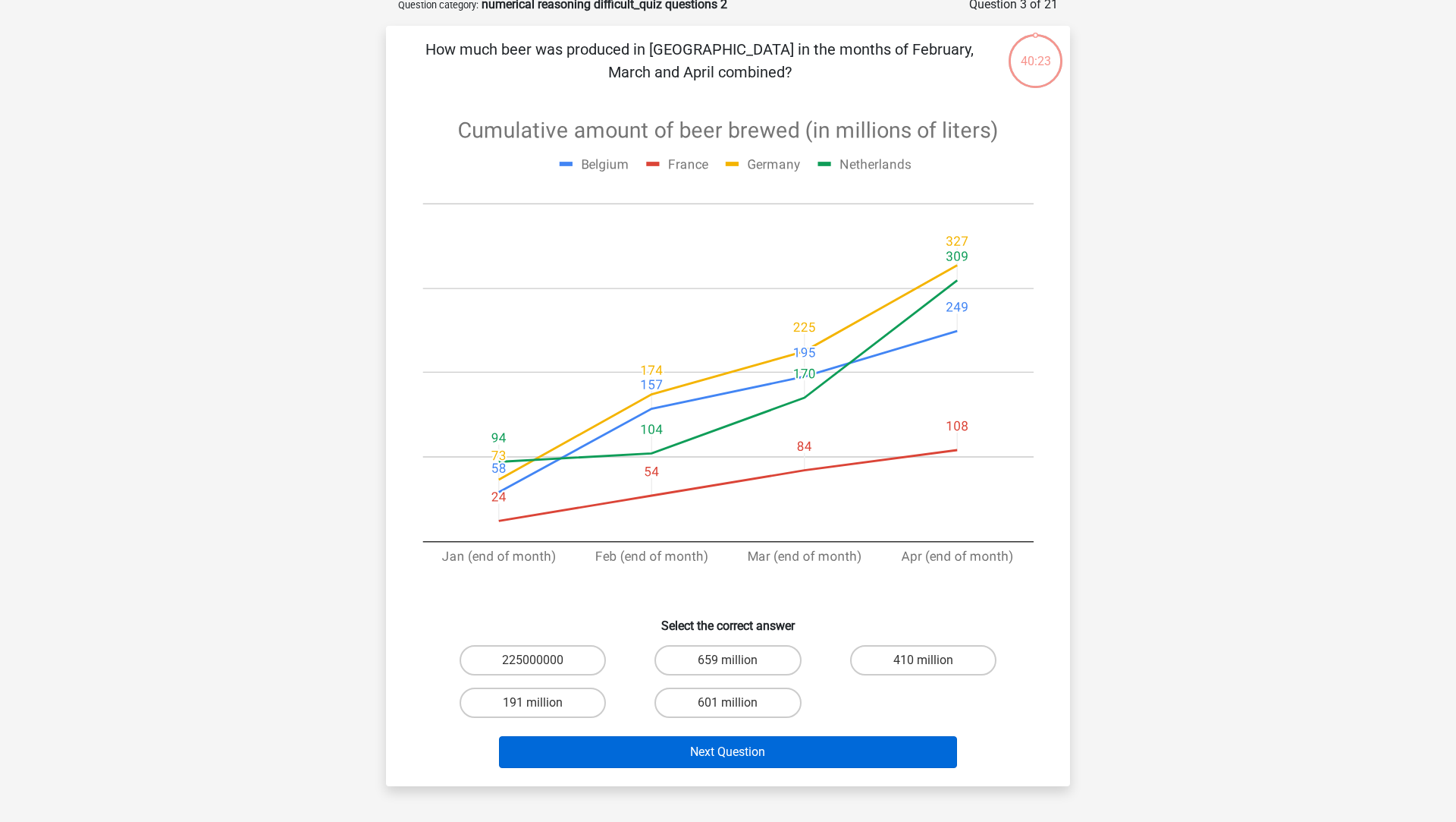
scroll to position [75, 0]
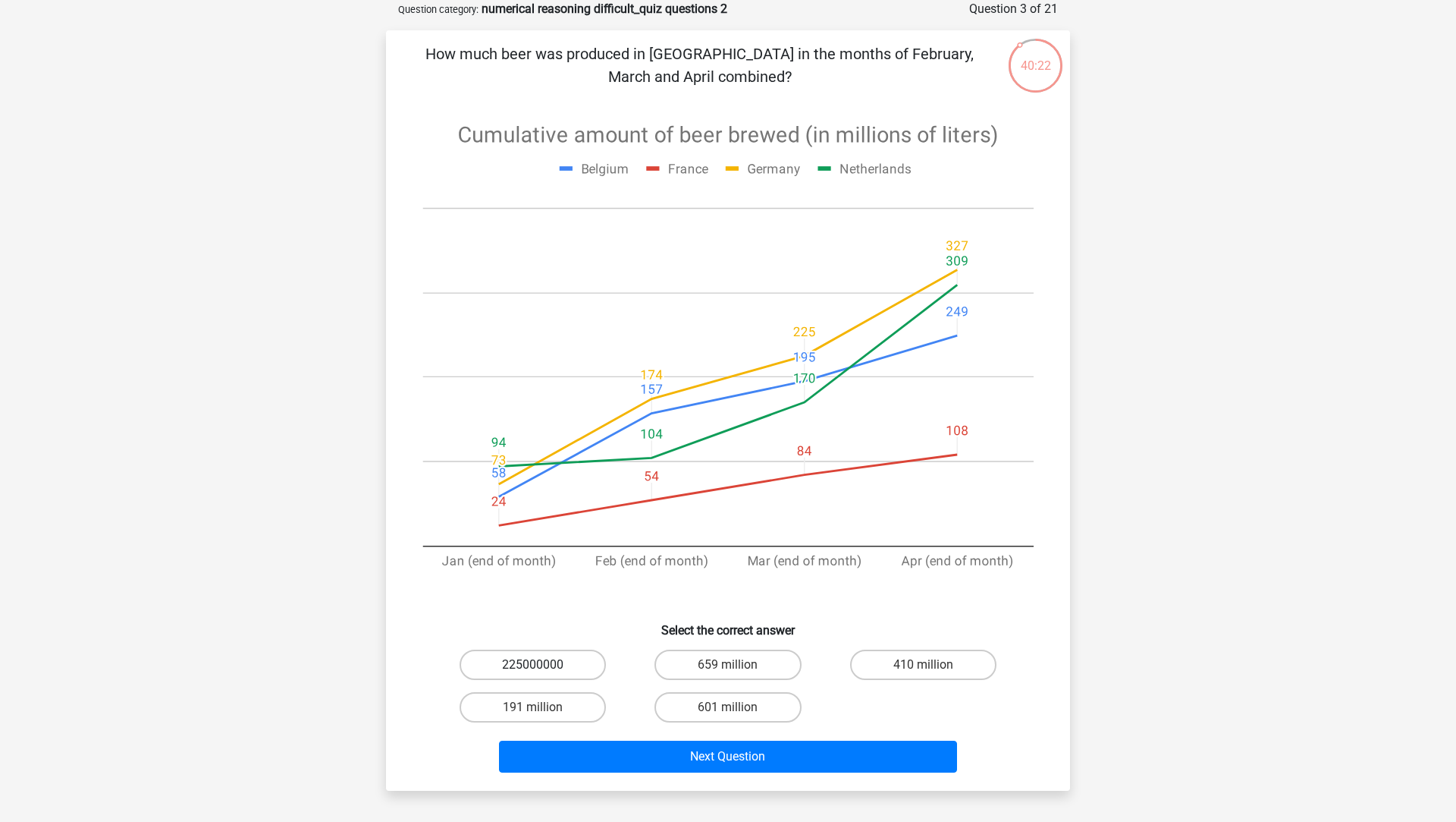
click at [572, 671] on label "225000000" at bounding box center [533, 665] width 147 height 31
click at [543, 671] on input "225000000" at bounding box center [538, 670] width 10 height 10
radio input "true"
click at [619, 618] on h6 "Select the correct answer" at bounding box center [728, 623] width 636 height 26
click at [704, 579] on icon at bounding box center [728, 355] width 611 height 511
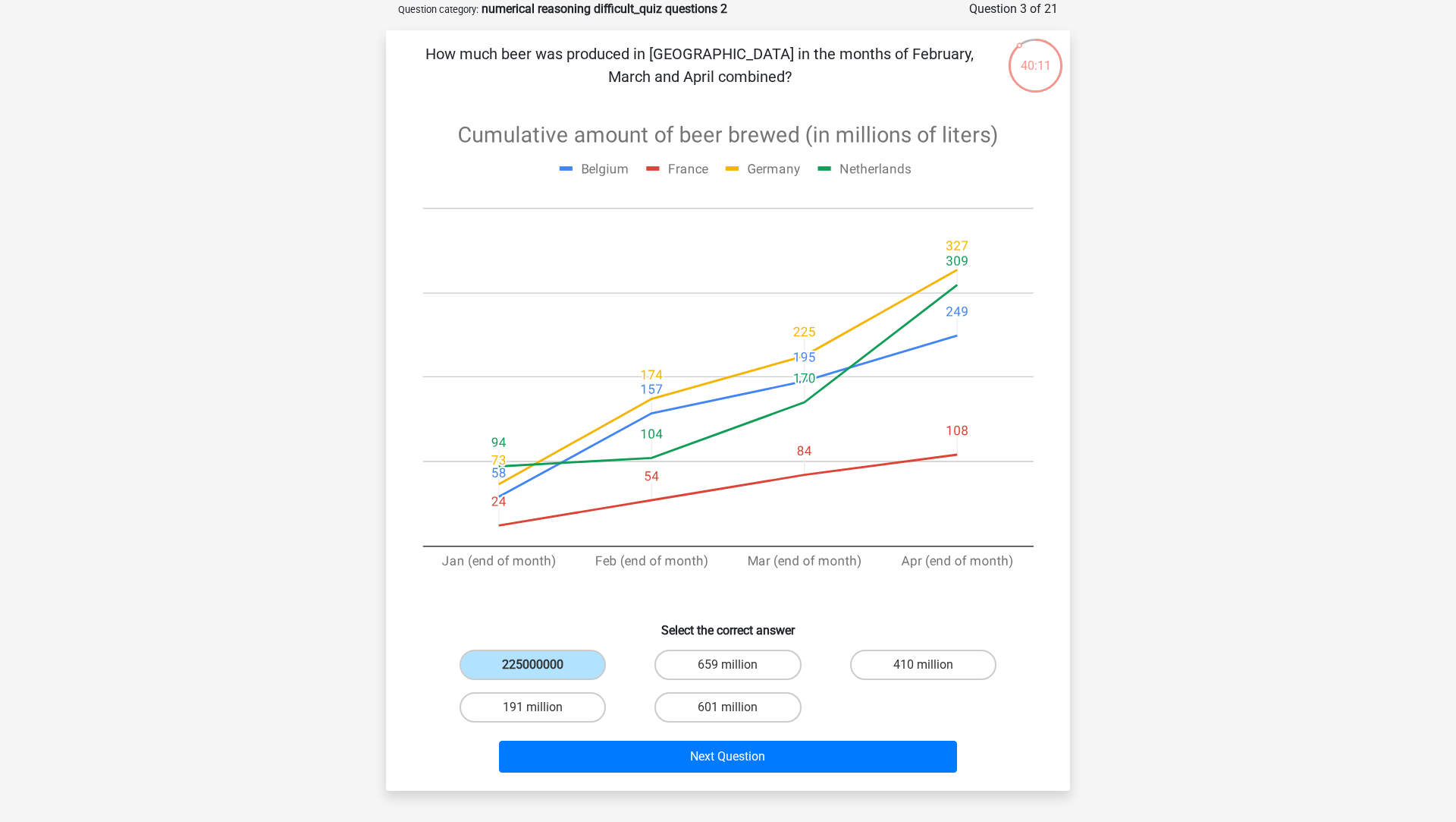
click at [747, 597] on icon at bounding box center [728, 355] width 611 height 511
drag, startPoint x: 781, startPoint y: 714, endPoint x: 780, endPoint y: 724, distance: 10.0
click at [780, 714] on label "601 million" at bounding box center [728, 707] width 147 height 31
click at [738, 714] on input "601 million" at bounding box center [734, 713] width 10 height 10
radio input "true"
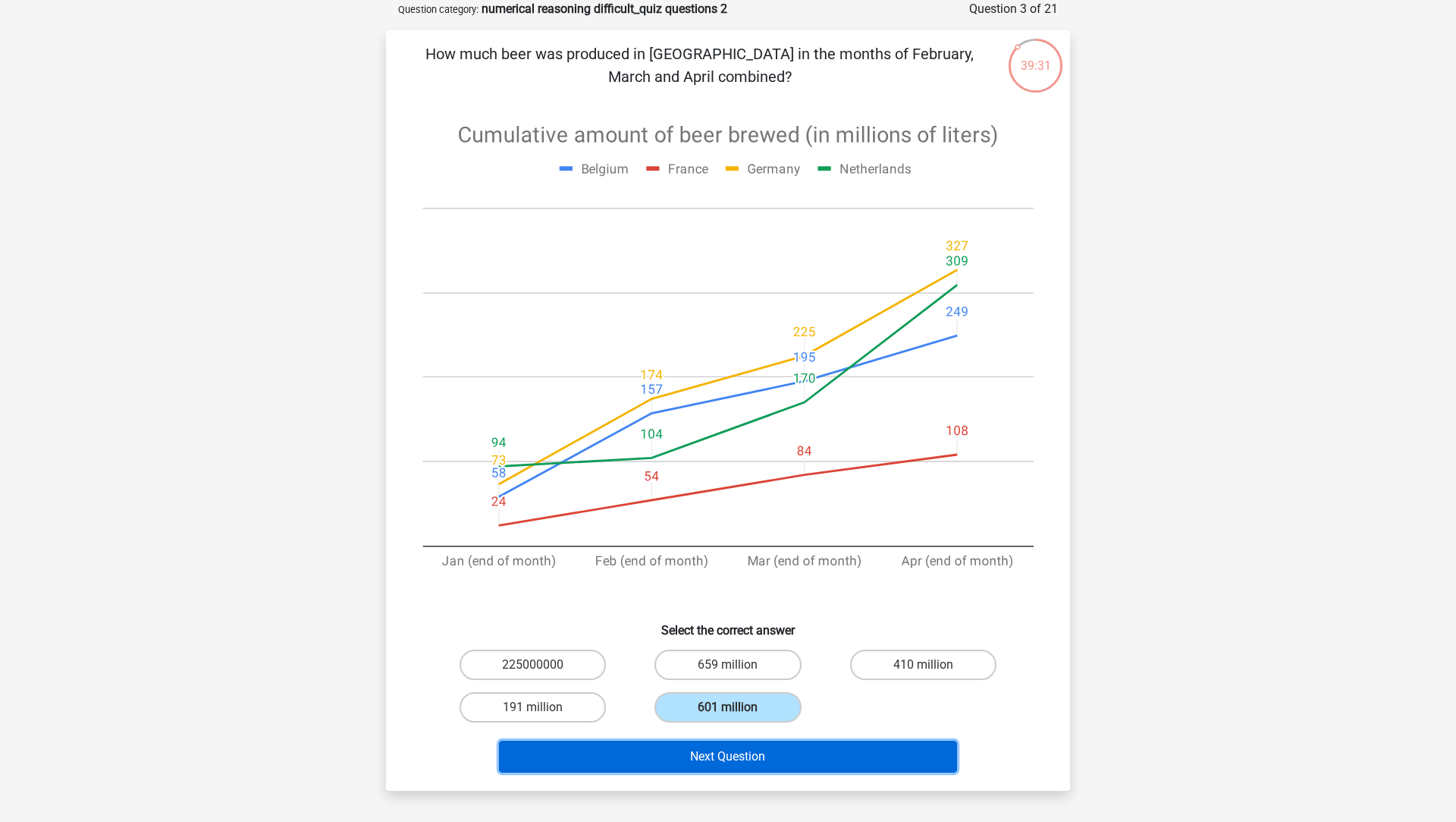
click at [784, 761] on button "Next Question" at bounding box center [728, 757] width 459 height 32
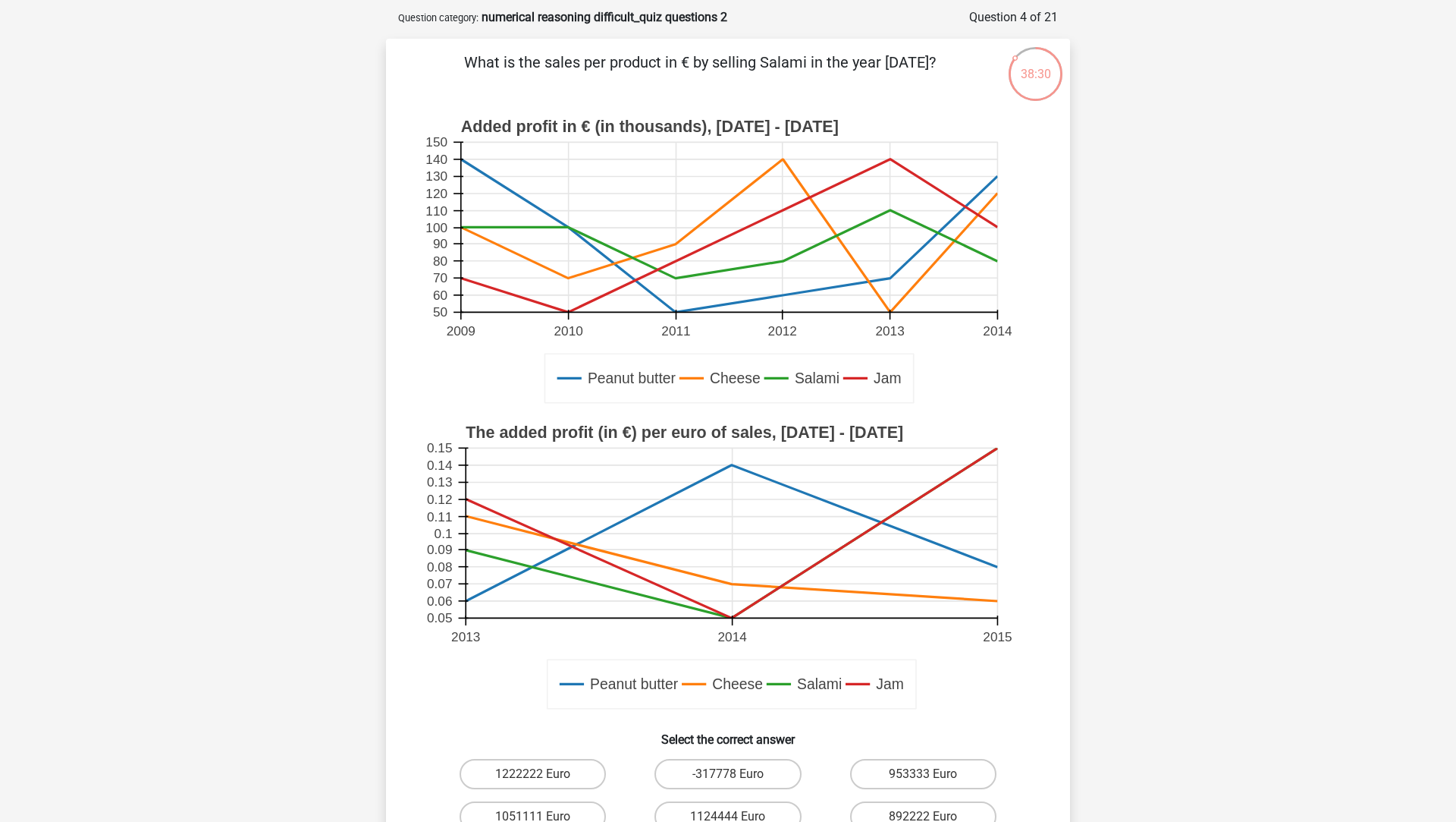
scroll to position [256, 0]
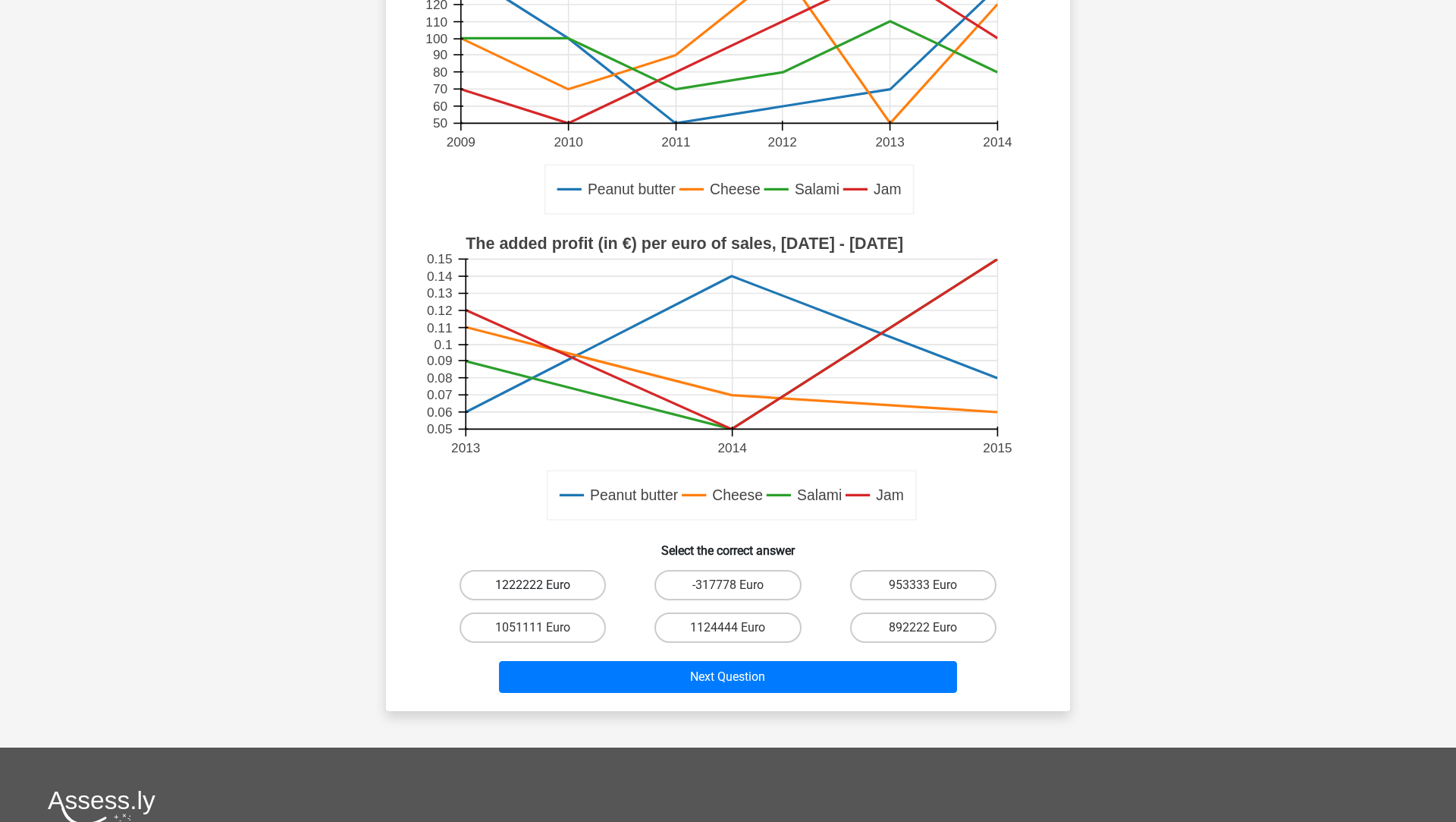
click at [488, 595] on label "1222222 Euro" at bounding box center [533, 585] width 147 height 31
click at [533, 595] on input "1222222 Euro" at bounding box center [538, 590] width 10 height 10
radio input "true"
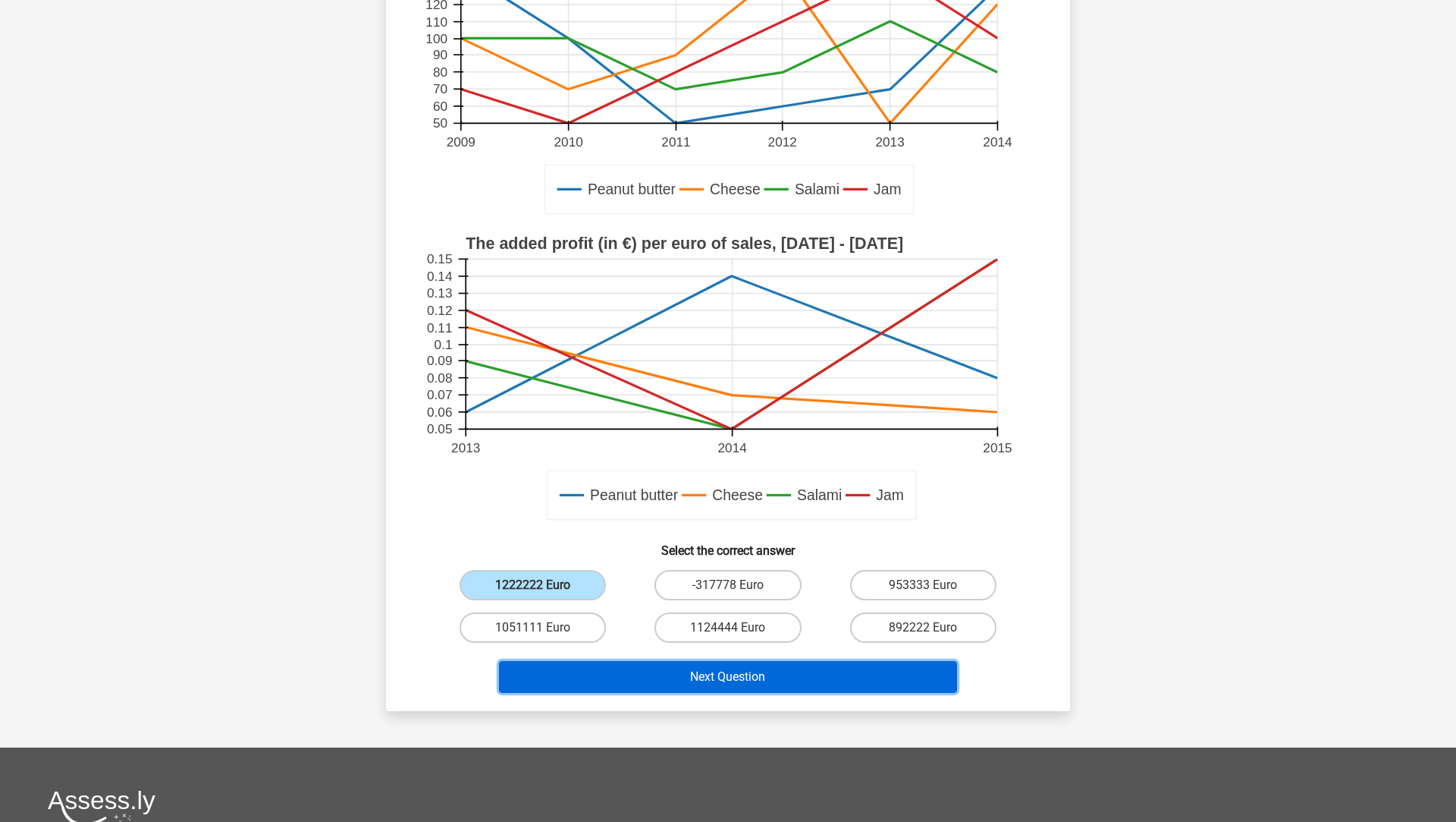
click at [569, 675] on button "Next Question" at bounding box center [728, 677] width 459 height 32
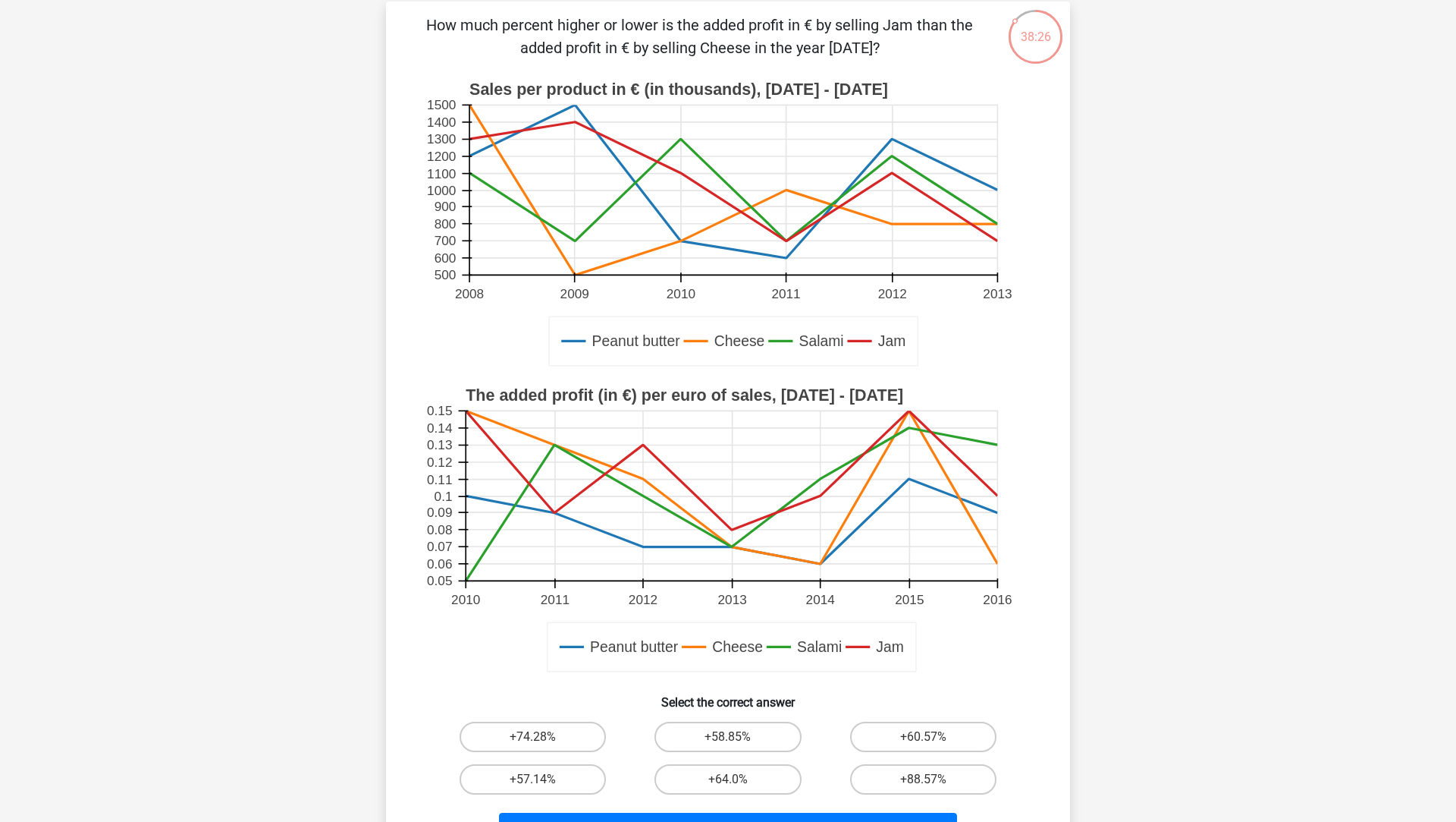
scroll to position [109, 0]
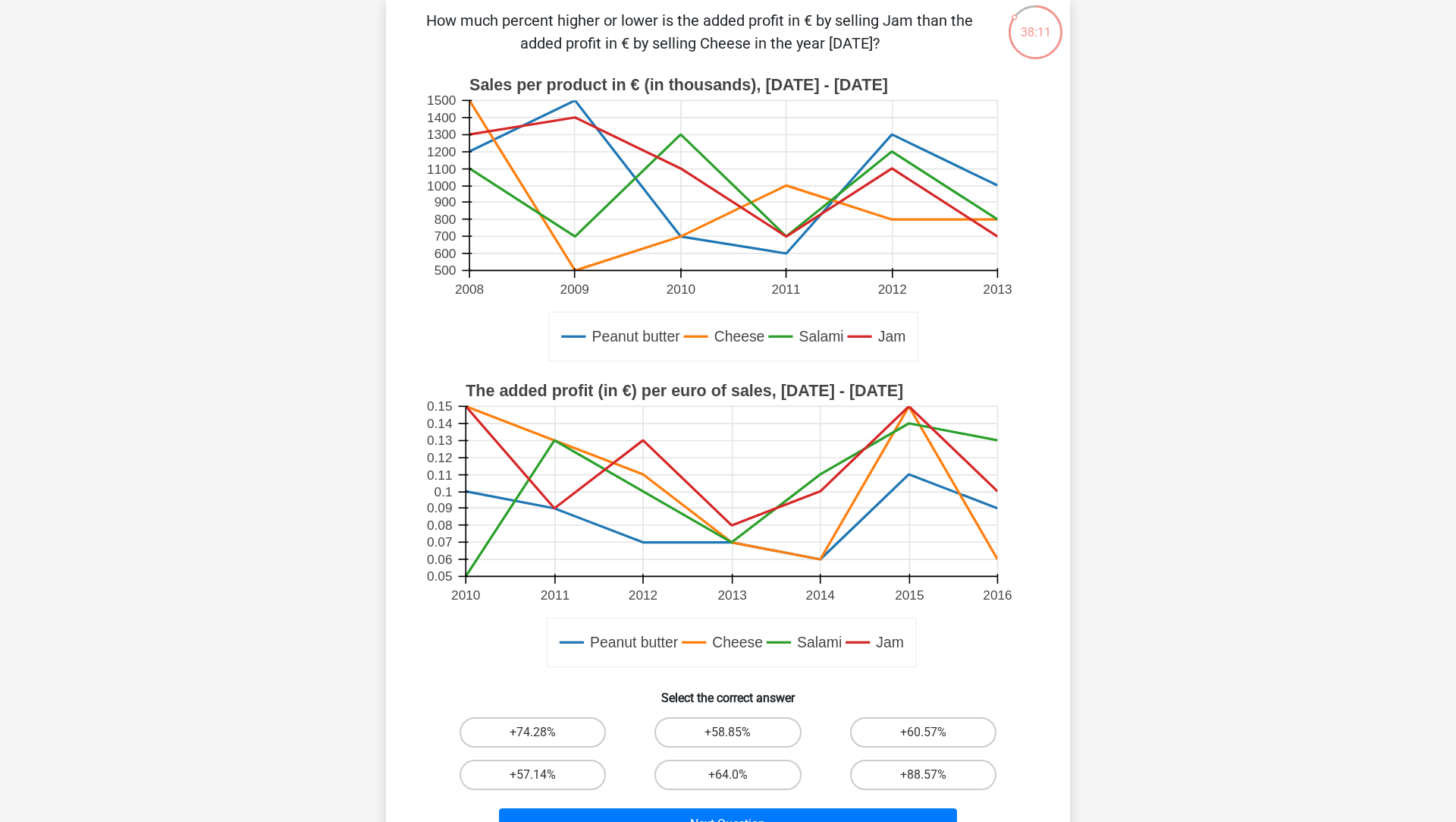
click at [1289, 399] on div "Go premium Qwe heelxs123@gmail.com" at bounding box center [728, 593] width 1456 height 1405
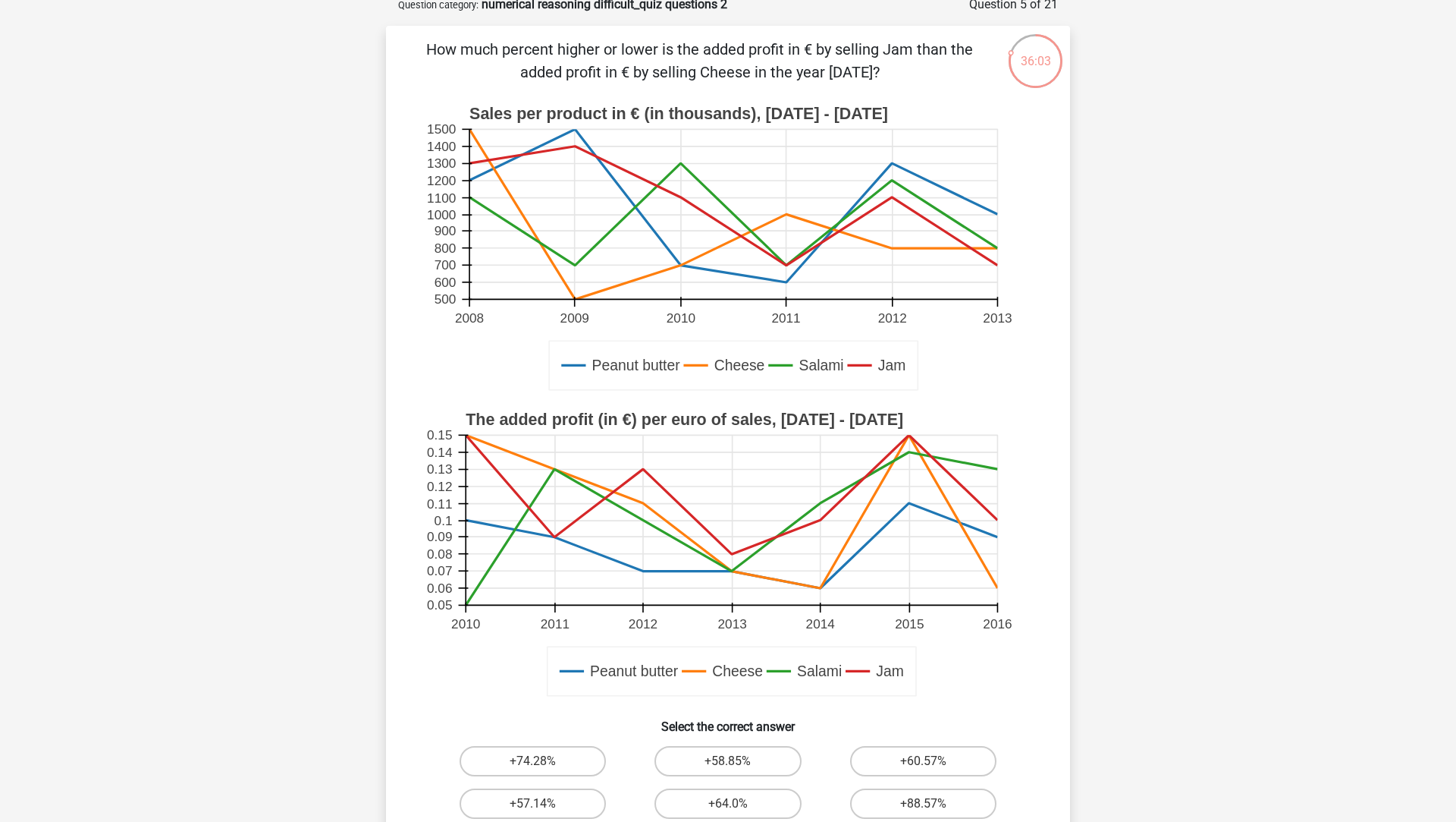
scroll to position [148, 0]
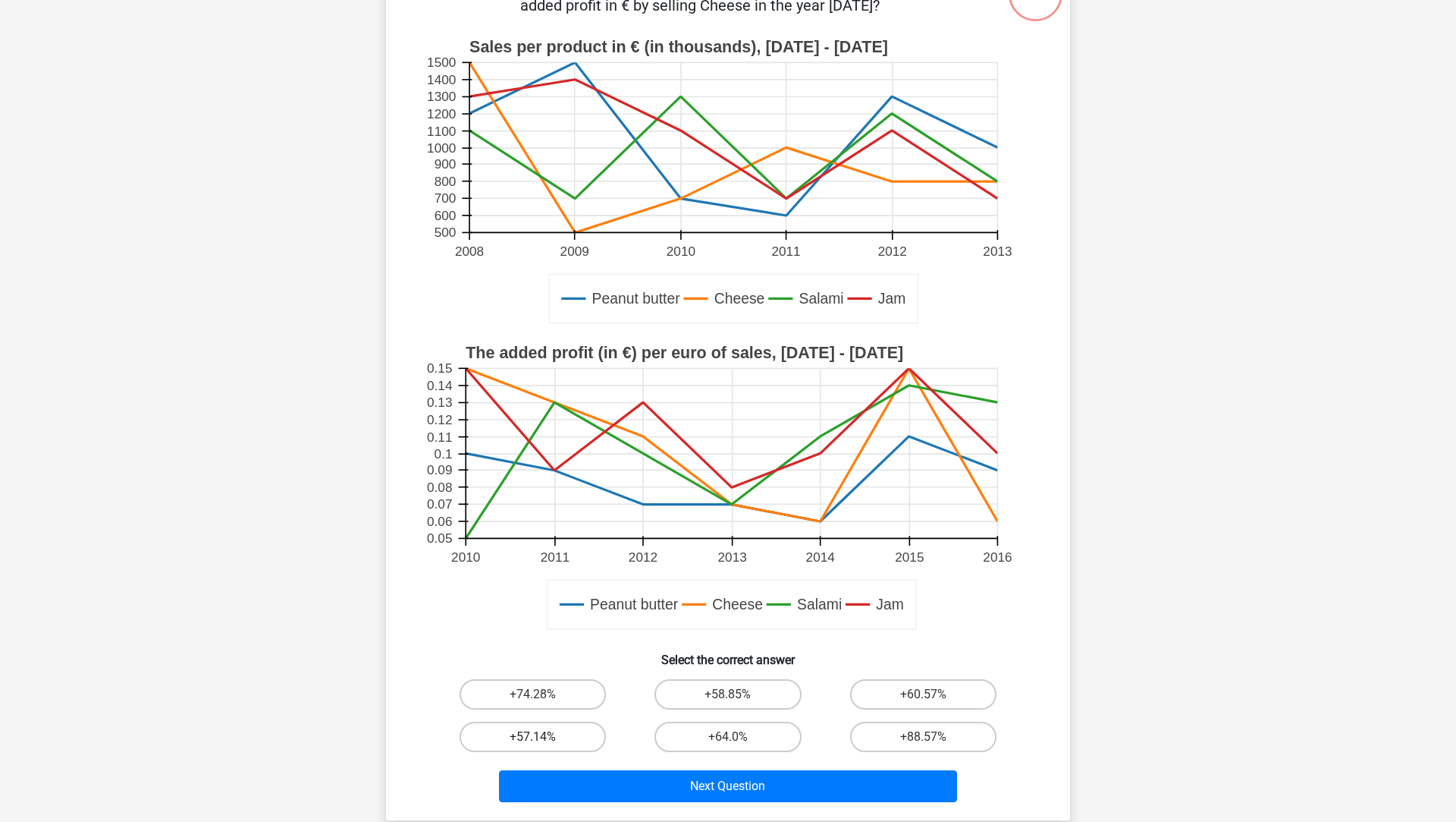
click at [580, 730] on label "+57.14%" at bounding box center [533, 737] width 147 height 31
click at [543, 737] on input "+57.14%" at bounding box center [538, 742] width 10 height 10
radio input "true"
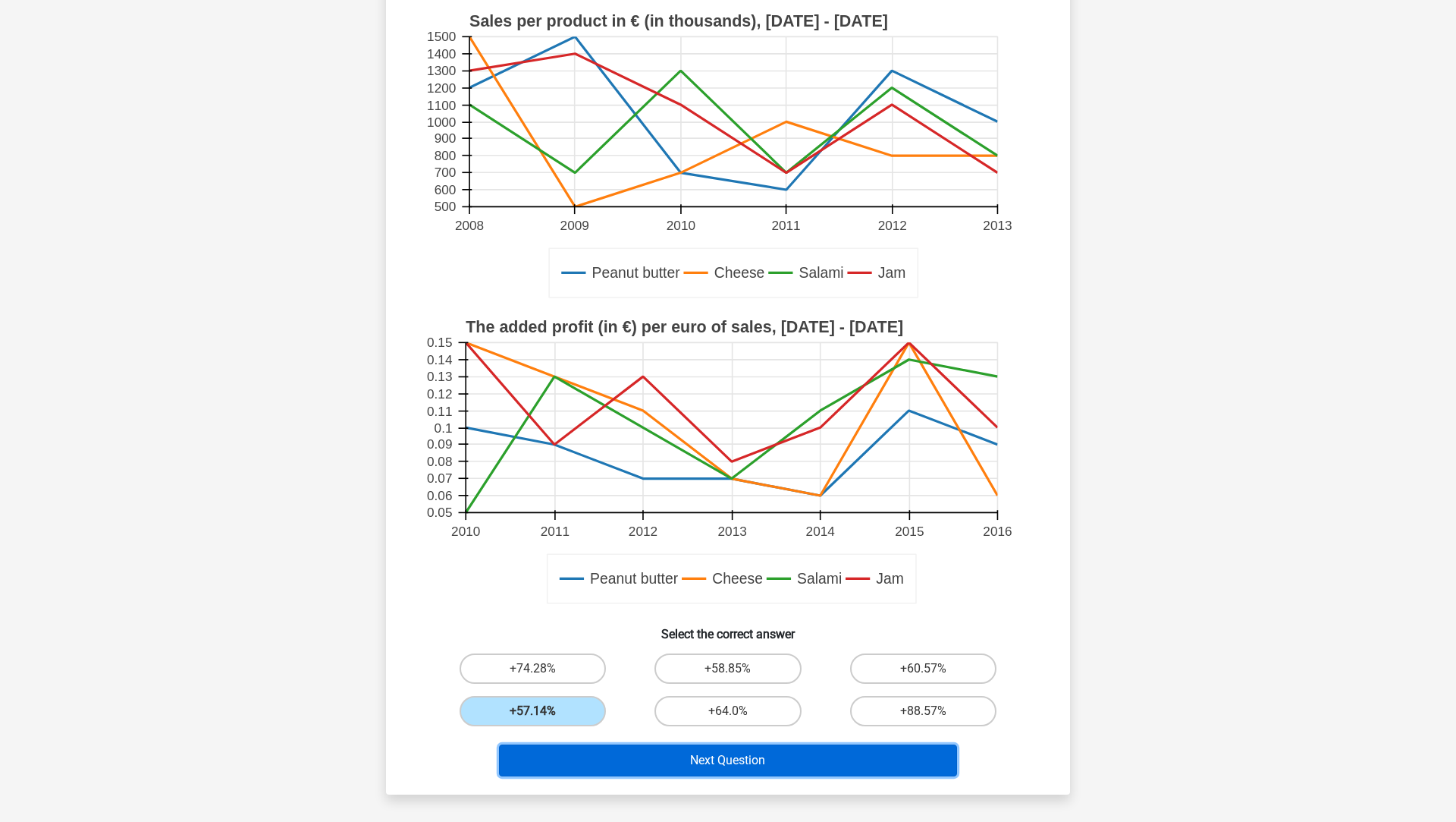
click at [619, 751] on button "Next Question" at bounding box center [728, 760] width 459 height 32
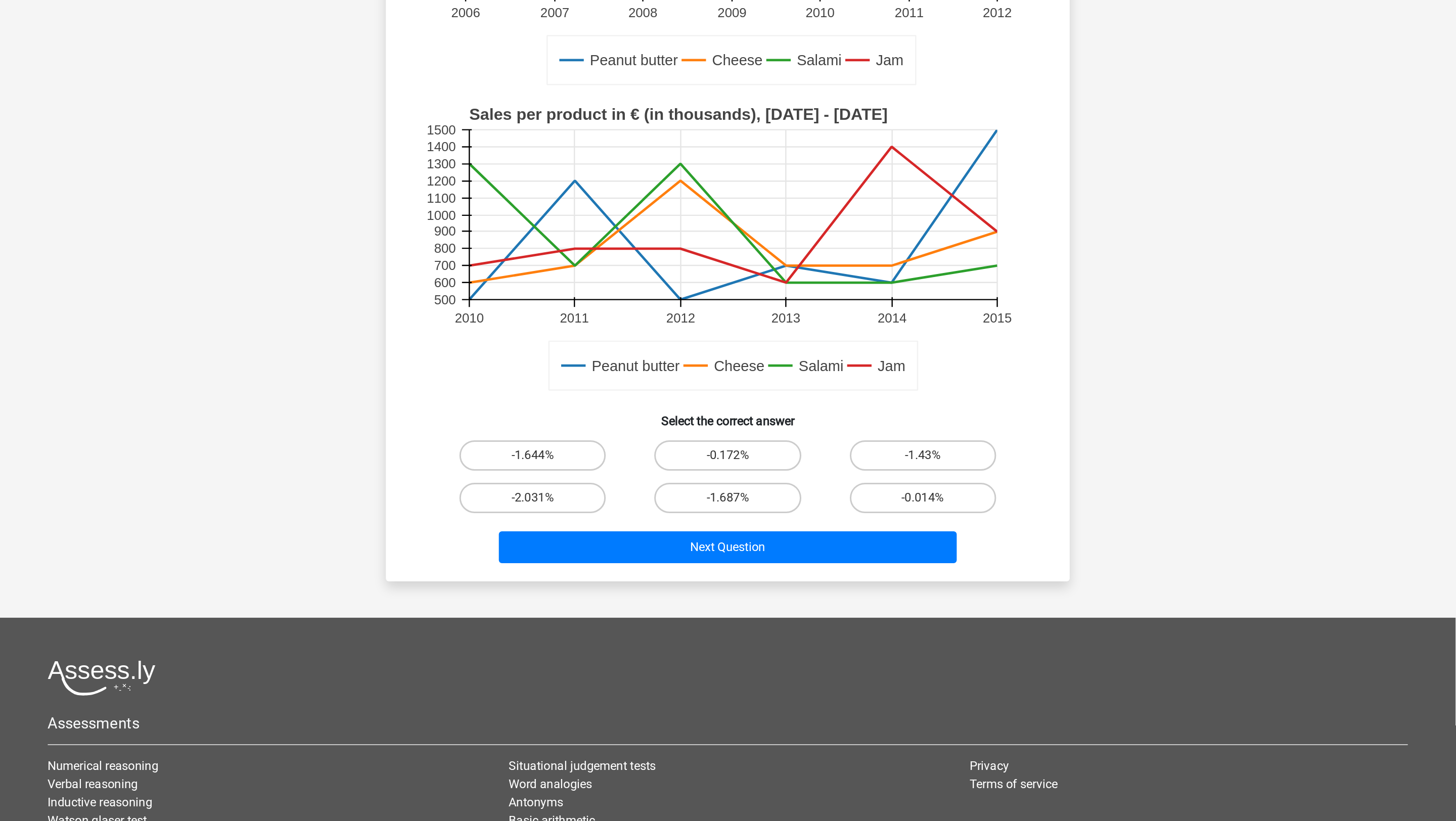
scroll to position [145, 0]
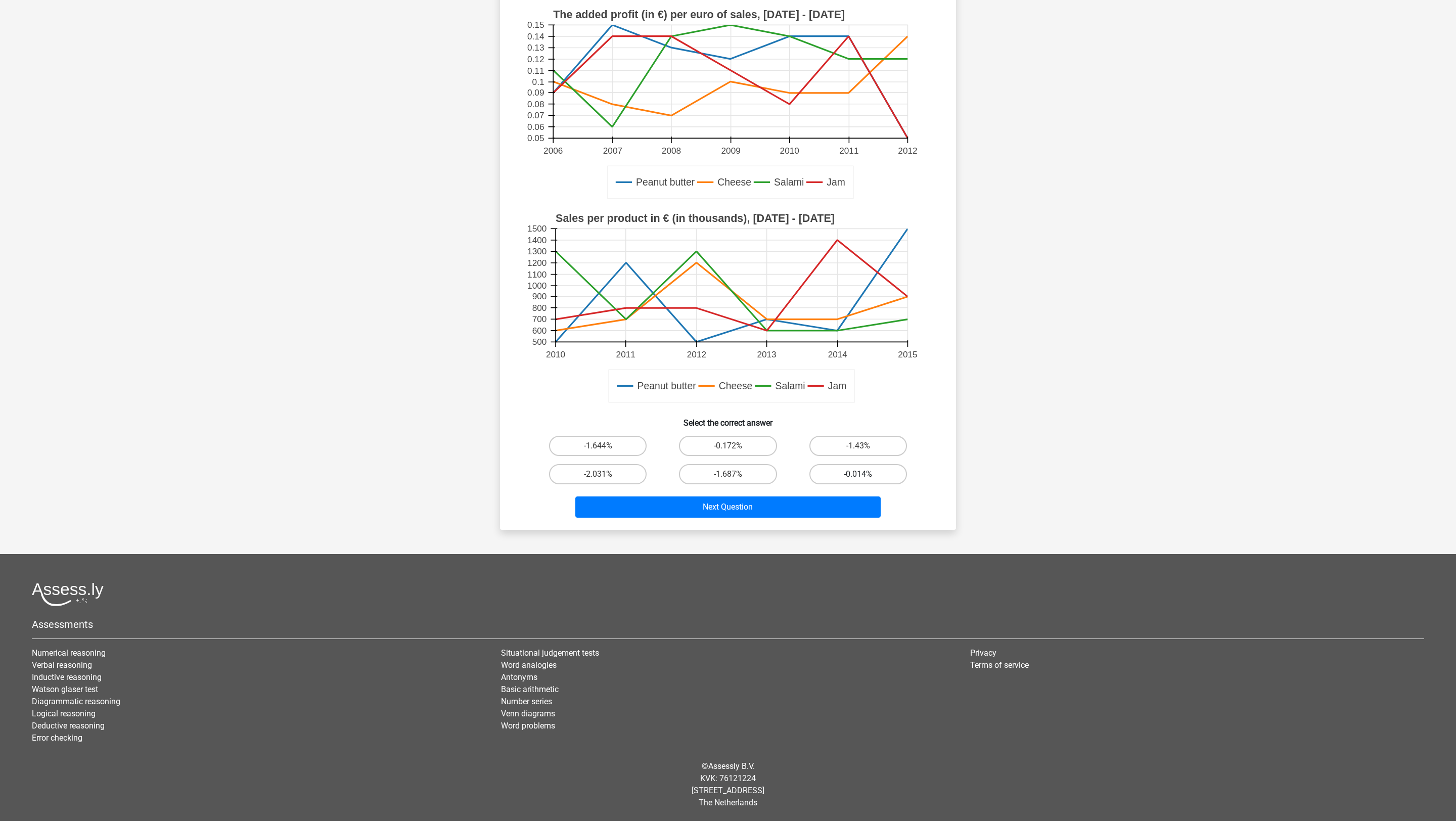
click at [889, 477] on label "-0.014%" at bounding box center [858, 474] width 98 height 20
click at [865, 477] on input "-0.014%" at bounding box center [861, 477] width 7 height 7
radio input "true"
click at [864, 505] on button "Next Question" at bounding box center [728, 507] width 306 height 21
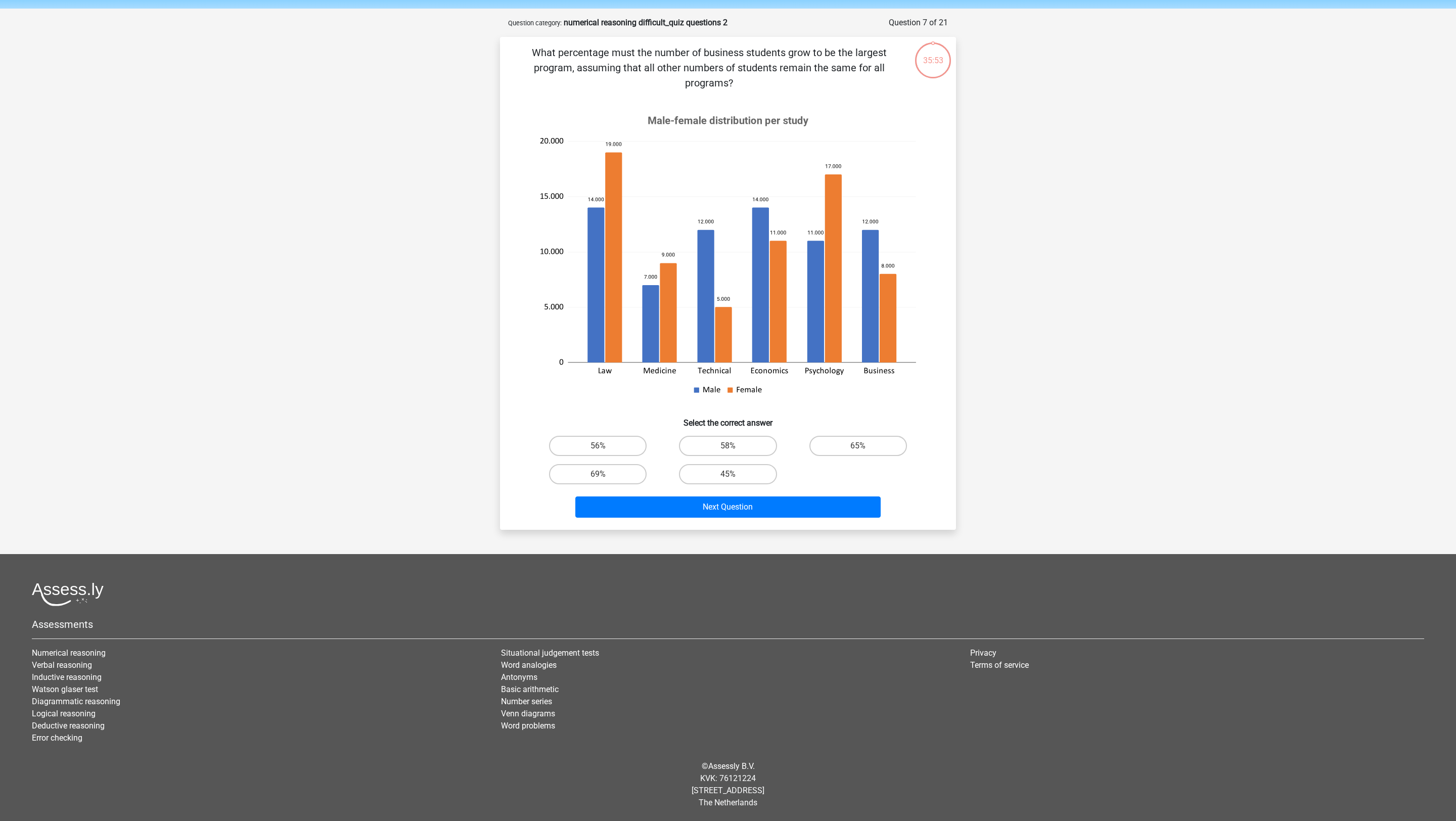
scroll to position [34, 0]
click at [853, 429] on div "What percentage must the number of business students grow to be the largest pro…" at bounding box center [728, 283] width 448 height 476
click at [855, 438] on label "65%" at bounding box center [858, 446] width 98 height 20
click at [858, 446] on input "65%" at bounding box center [861, 449] width 7 height 7
radio input "true"
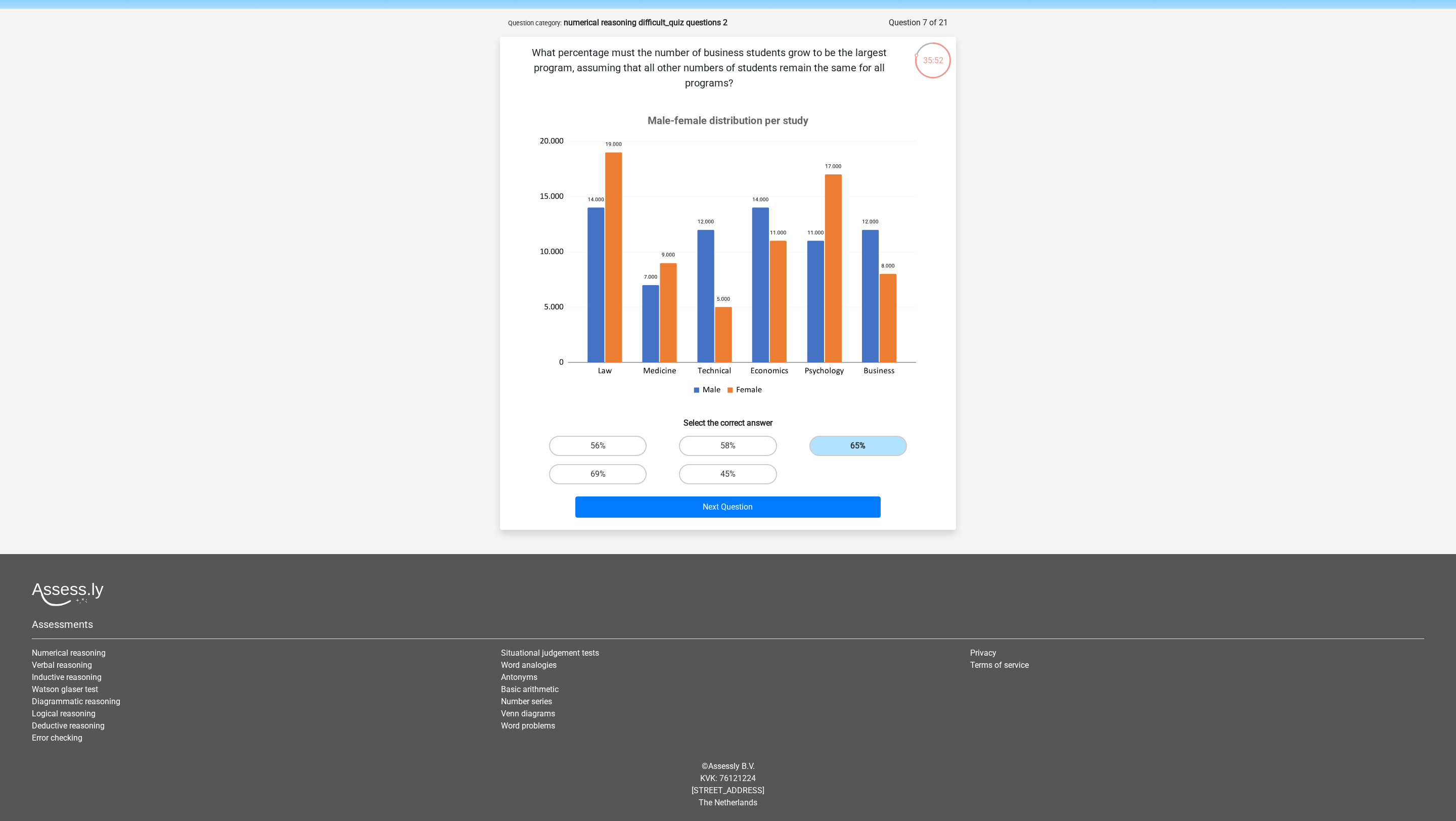
click at [850, 518] on div "Next Question" at bounding box center [728, 509] width 391 height 25
click at [848, 513] on button "Next Question" at bounding box center [728, 507] width 306 height 21
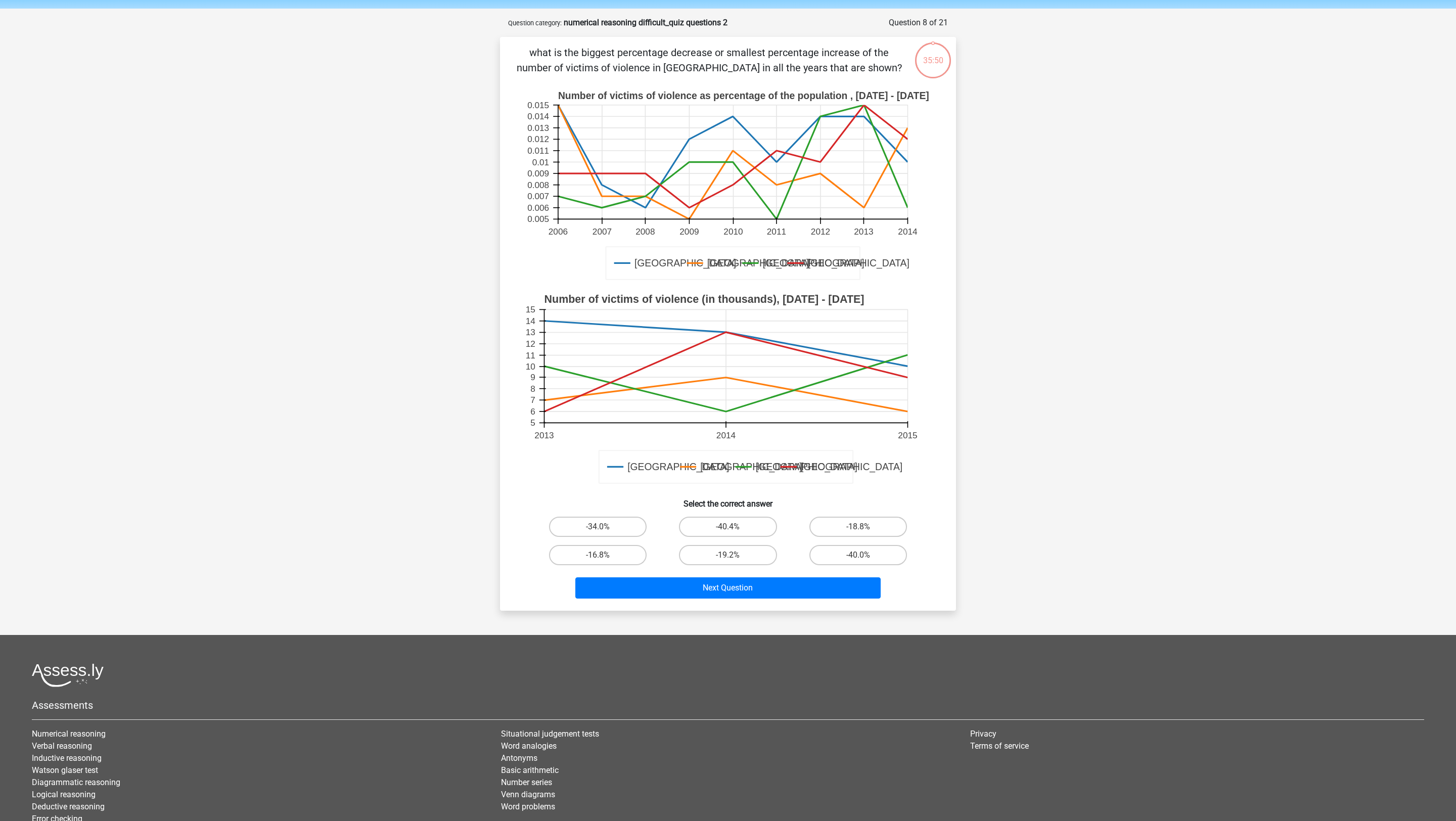
scroll to position [50, 0]
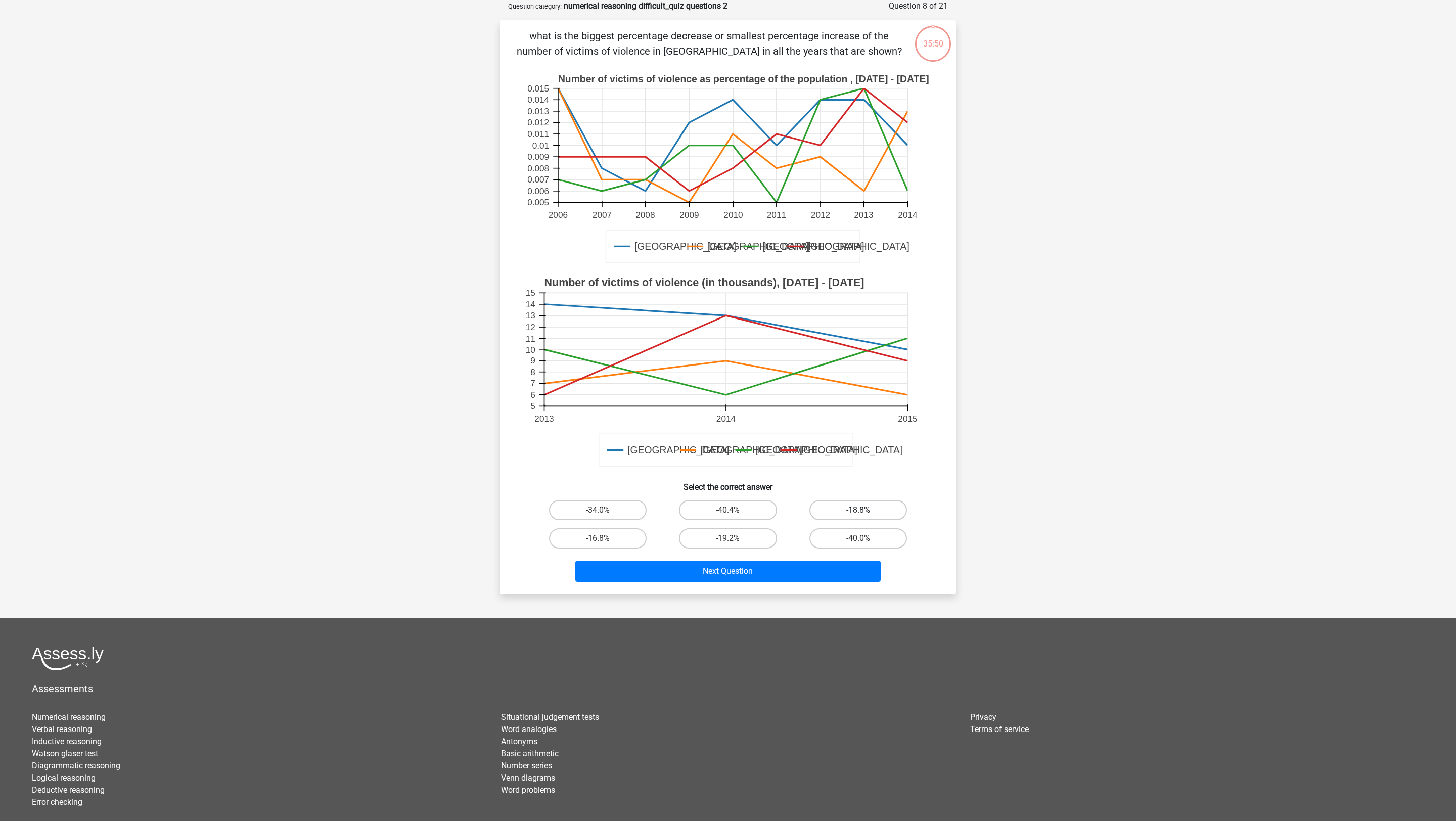
click at [854, 505] on label "-18.8%" at bounding box center [858, 510] width 98 height 20
click at [858, 510] on input "-18.8%" at bounding box center [861, 513] width 7 height 7
radio input "true"
click at [836, 547] on div "Next Question" at bounding box center [728, 573] width 391 height 25
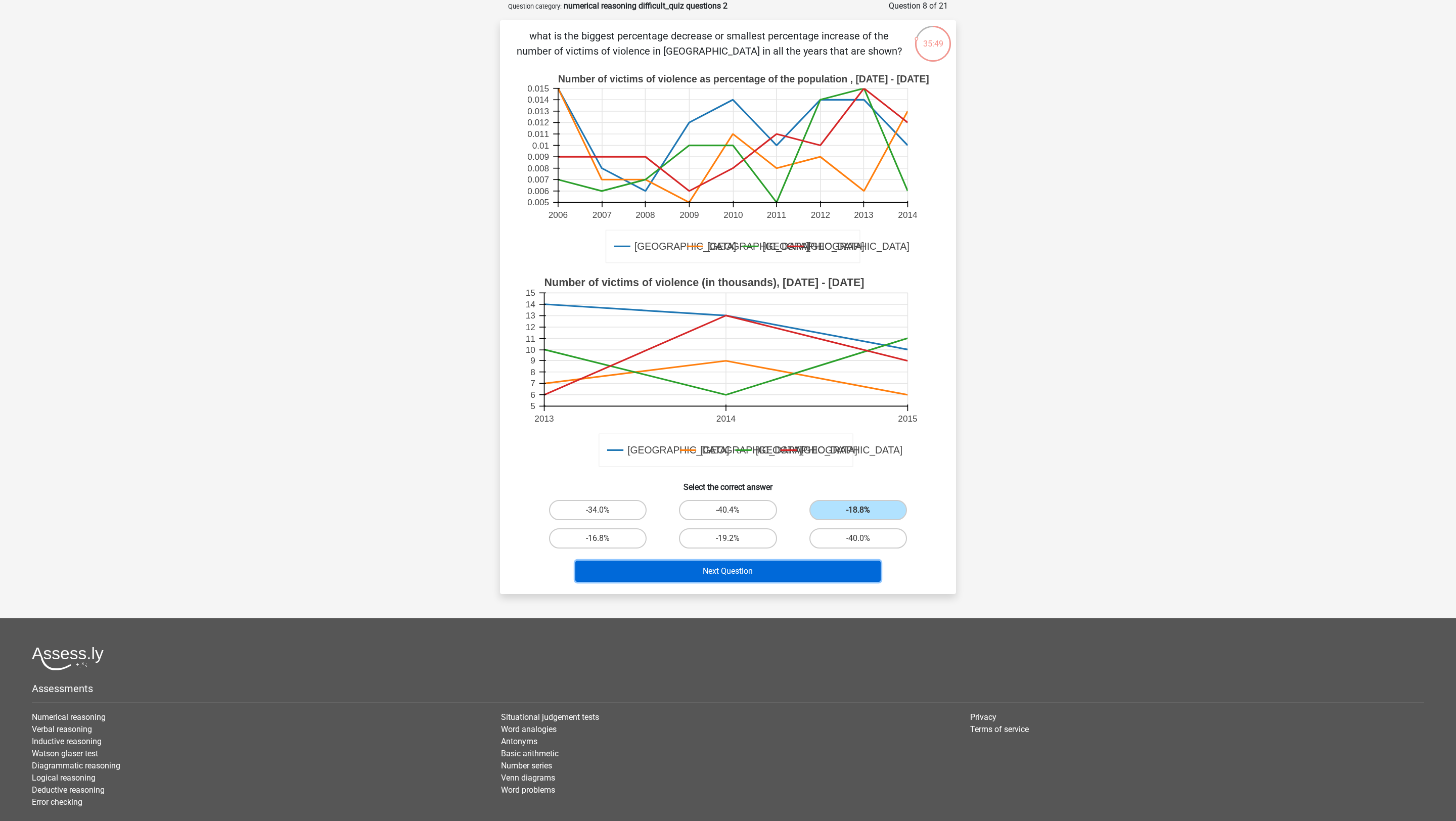
click at [836, 547] on button "Next Question" at bounding box center [728, 571] width 306 height 21
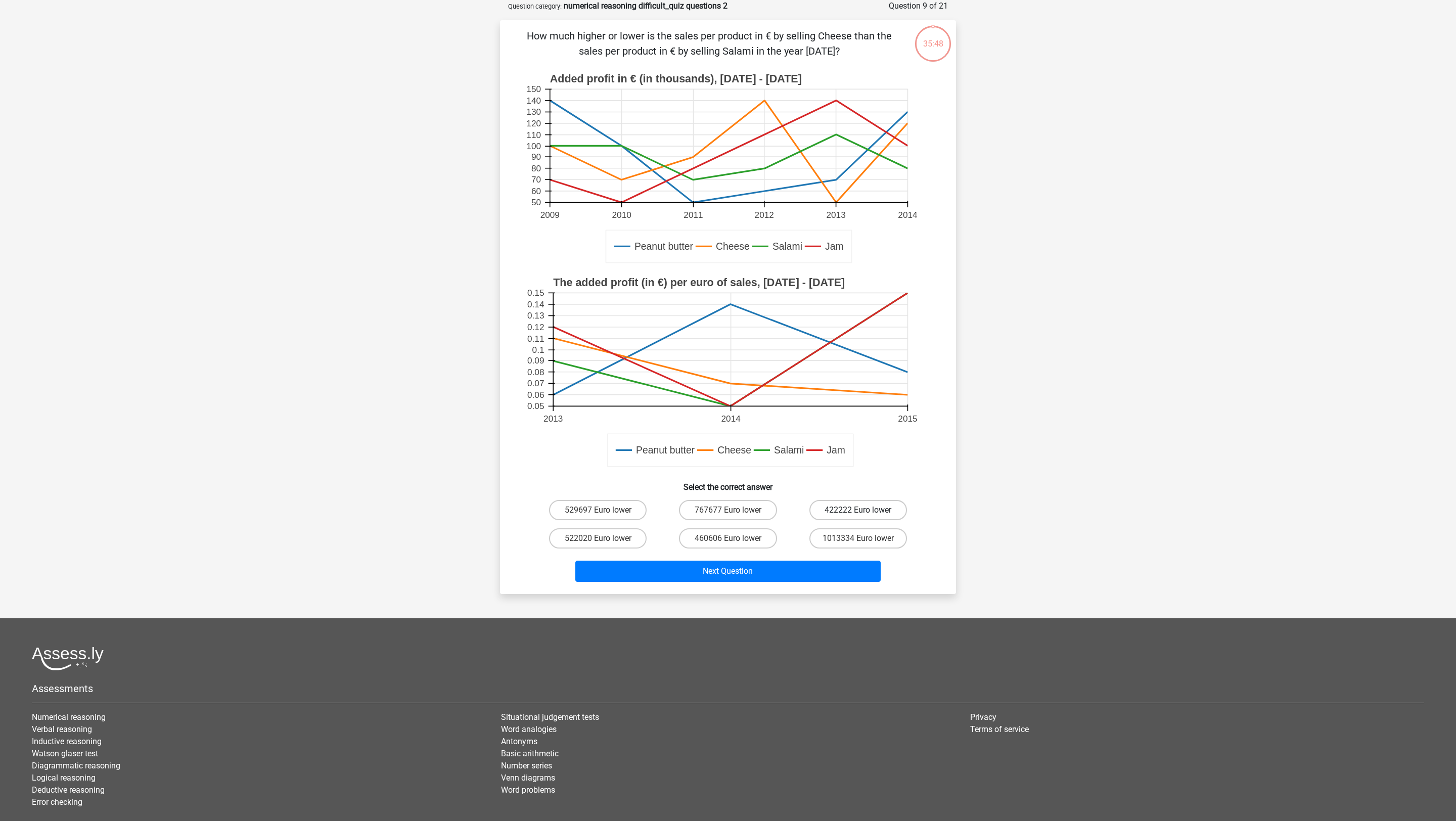
click at [850, 502] on label "422222 Euro lower" at bounding box center [858, 510] width 98 height 20
click at [858, 510] on input "422222 Euro lower" at bounding box center [861, 513] width 7 height 7
radio input "true"
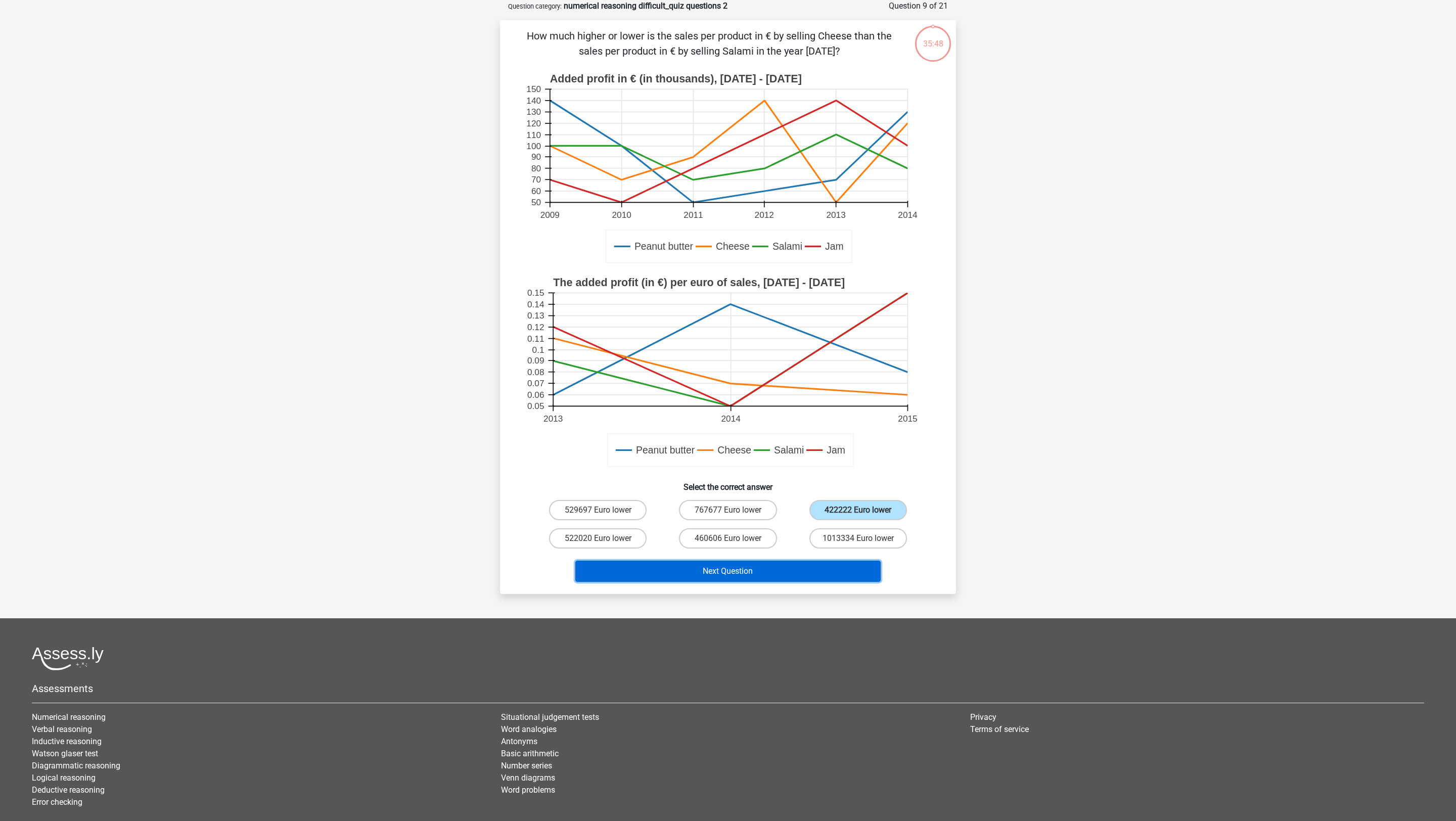
click at [850, 547] on button "Next Question" at bounding box center [728, 571] width 306 height 21
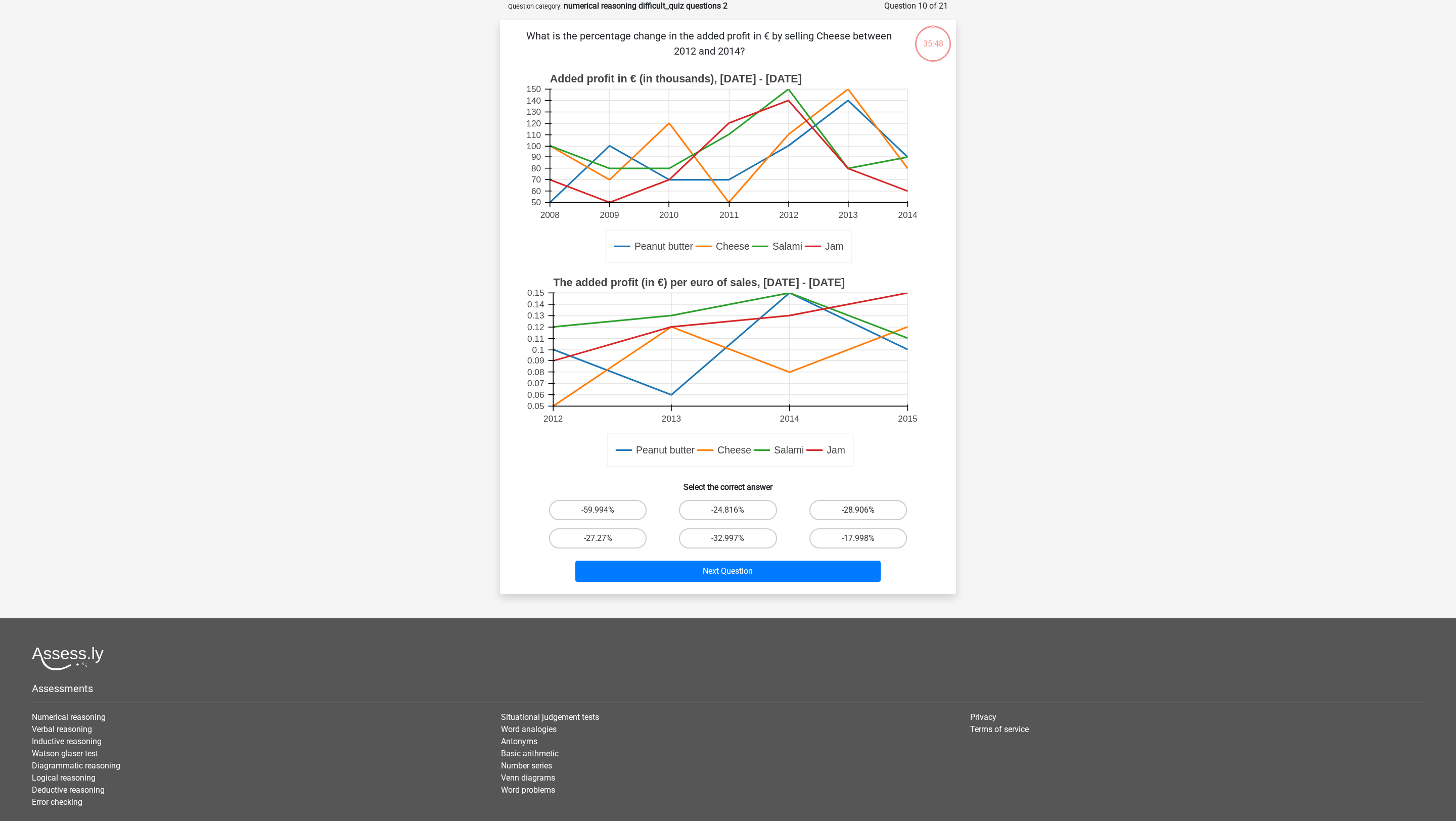
click at [857, 514] on label "-28.906%" at bounding box center [858, 510] width 98 height 20
click at [858, 514] on input "-28.906%" at bounding box center [861, 513] width 7 height 7
radio input "true"
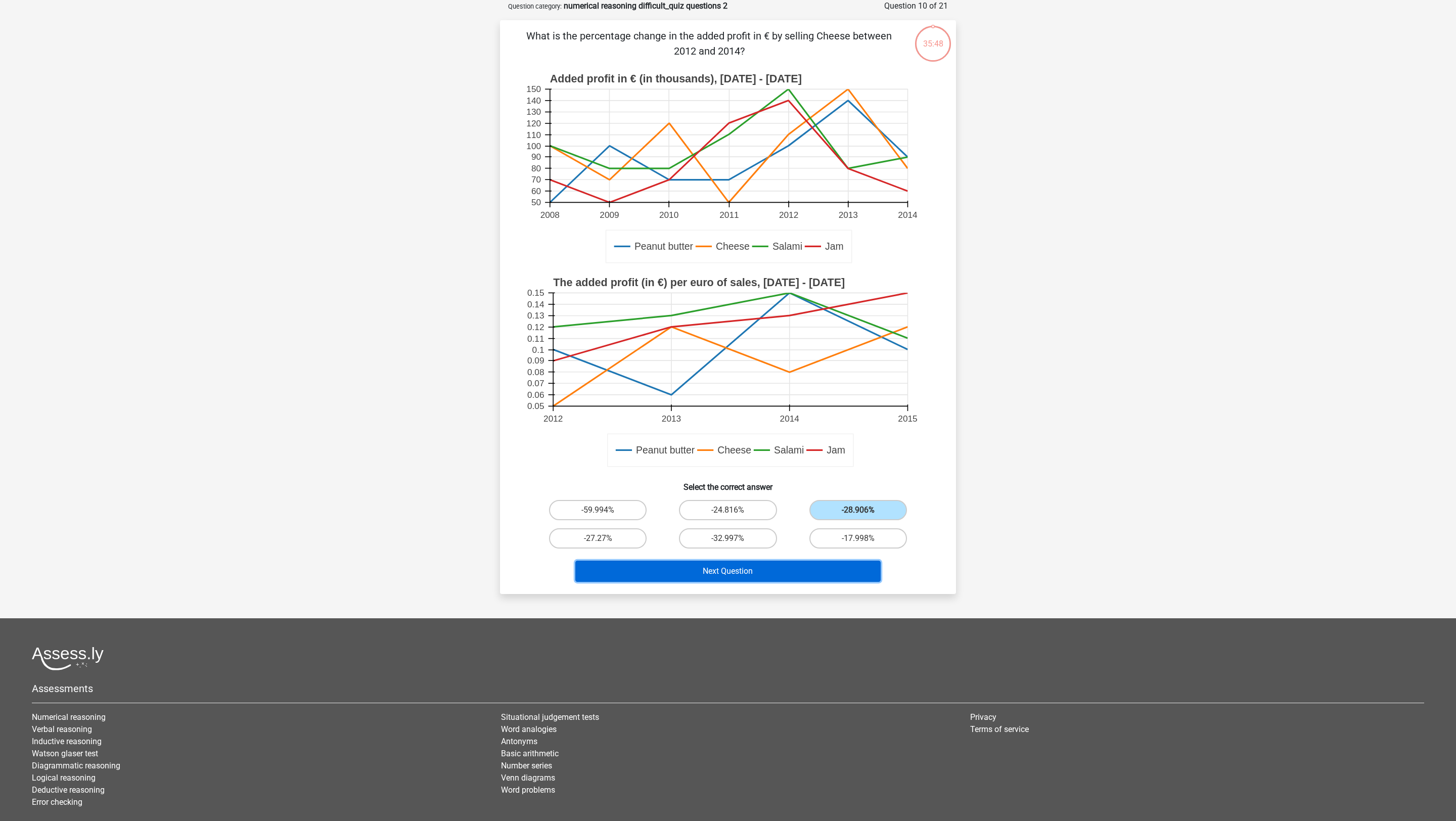
click at [855, 547] on button "Next Question" at bounding box center [728, 571] width 306 height 21
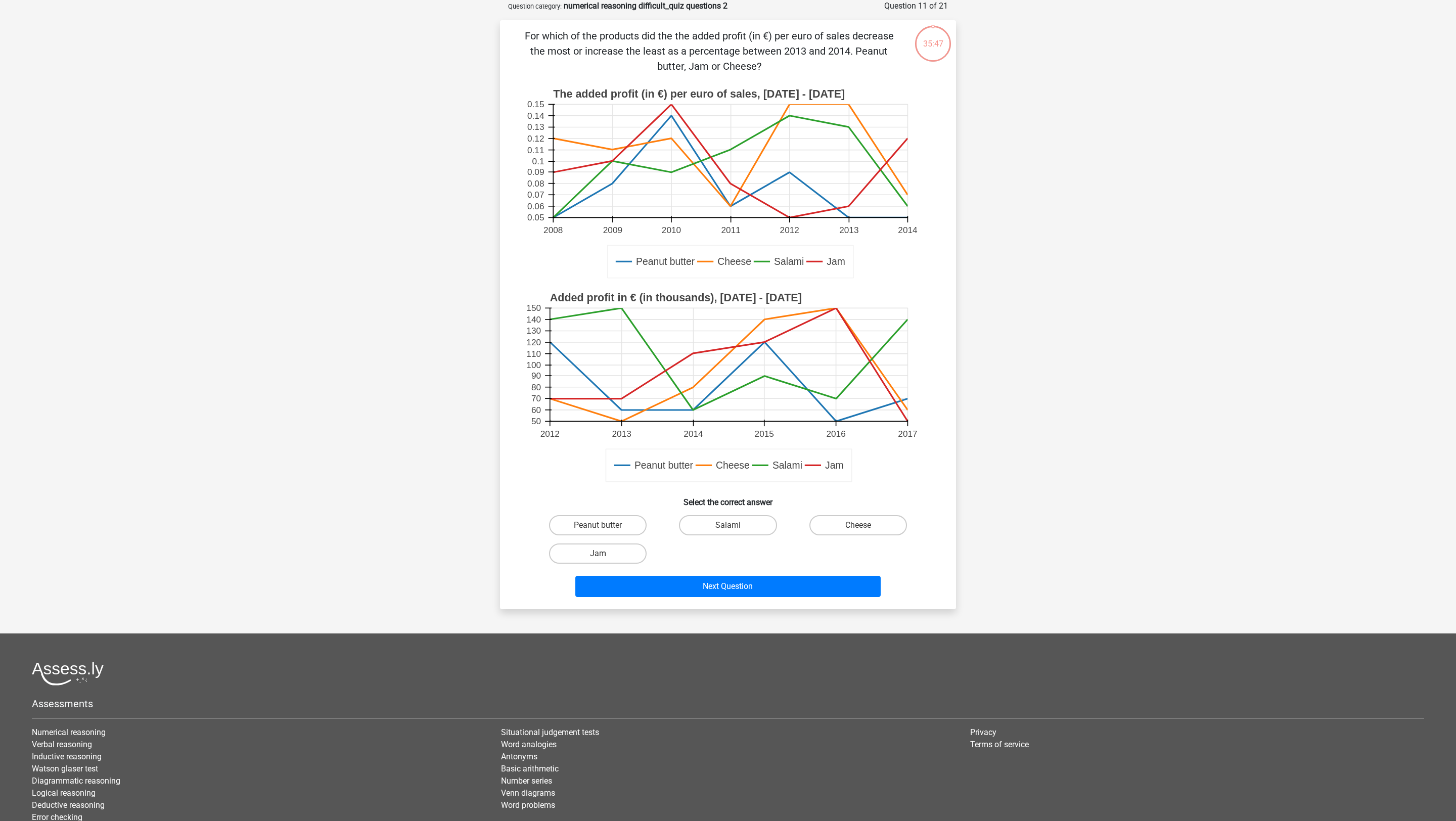
click at [855, 495] on h6 "Select the correct answer" at bounding box center [728, 498] width 424 height 18
click at [855, 538] on div "Cheese" at bounding box center [858, 525] width 130 height 28
click at [855, 531] on label "Cheese" at bounding box center [858, 525] width 98 height 20
click at [858, 531] on input "Cheese" at bounding box center [861, 528] width 7 height 7
radio input "true"
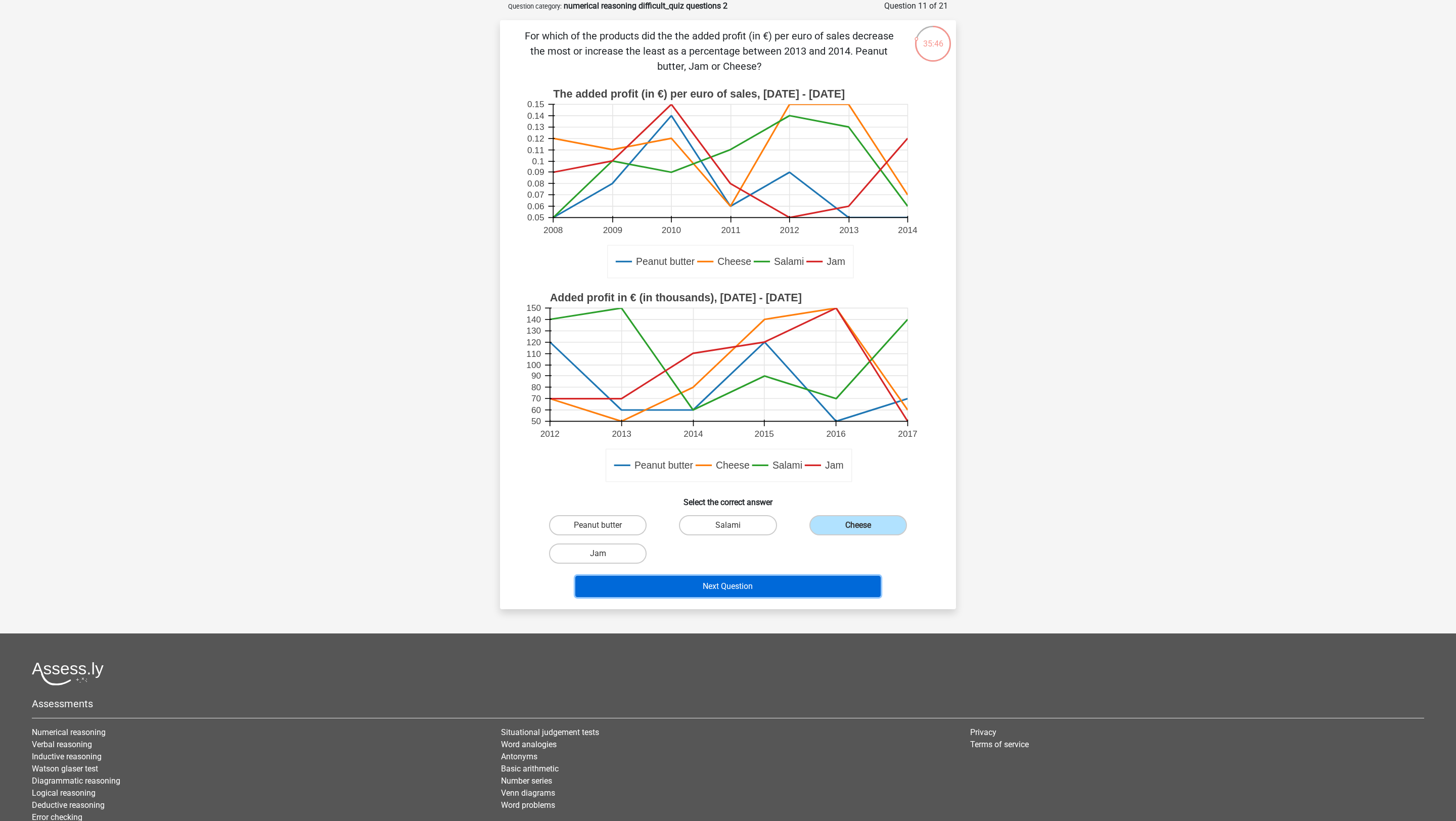
click at [855, 547] on button "Next Question" at bounding box center [728, 587] width 306 height 21
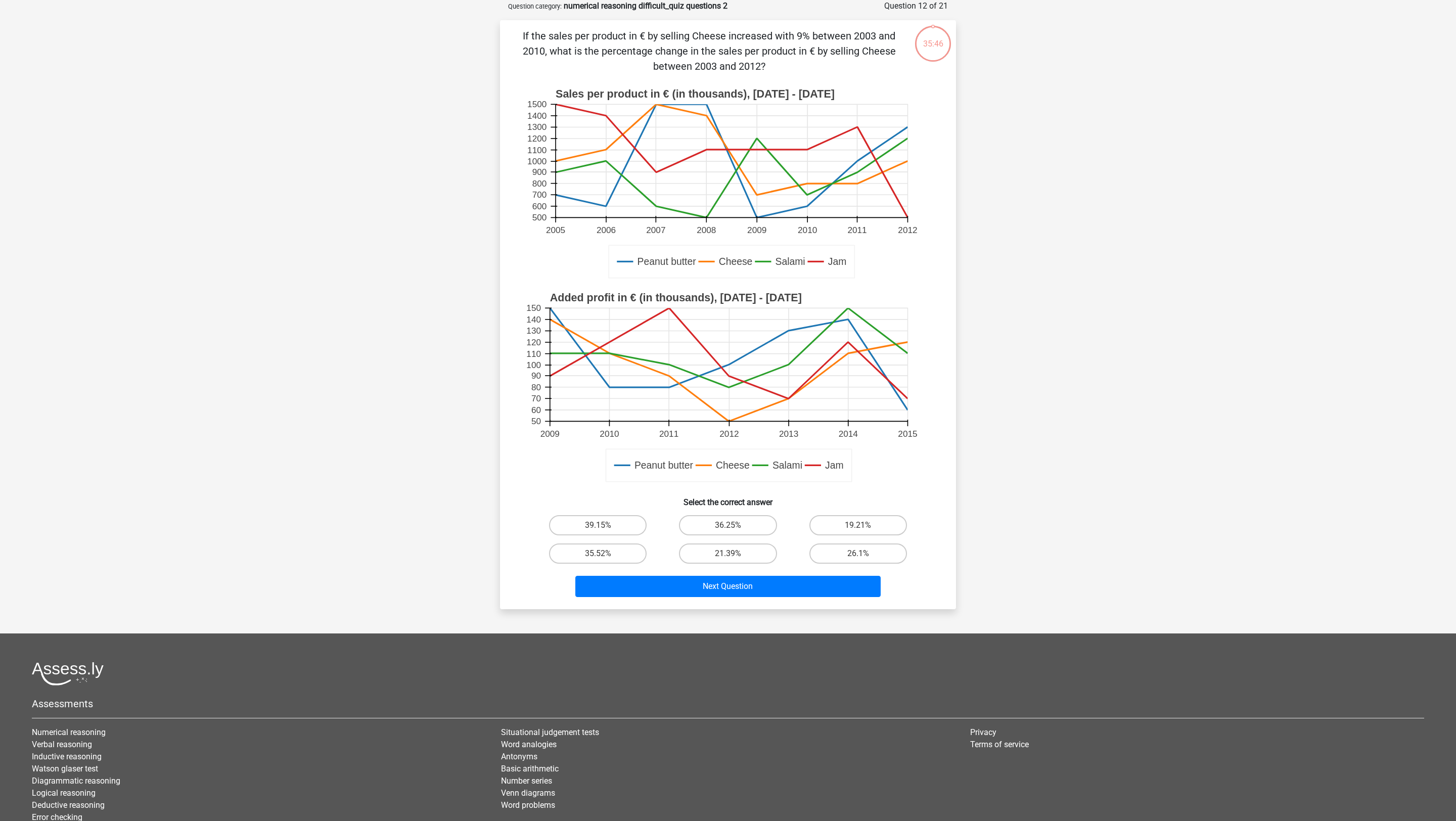
click at [860, 528] on input "19.21%" at bounding box center [861, 528] width 7 height 7
radio input "true"
click at [859, 547] on div "Go premium Qwe heelxs123@gmail.com" at bounding box center [728, 425] width 1456 height 950
click at [859, 547] on div "Next Question" at bounding box center [728, 588] width 391 height 25
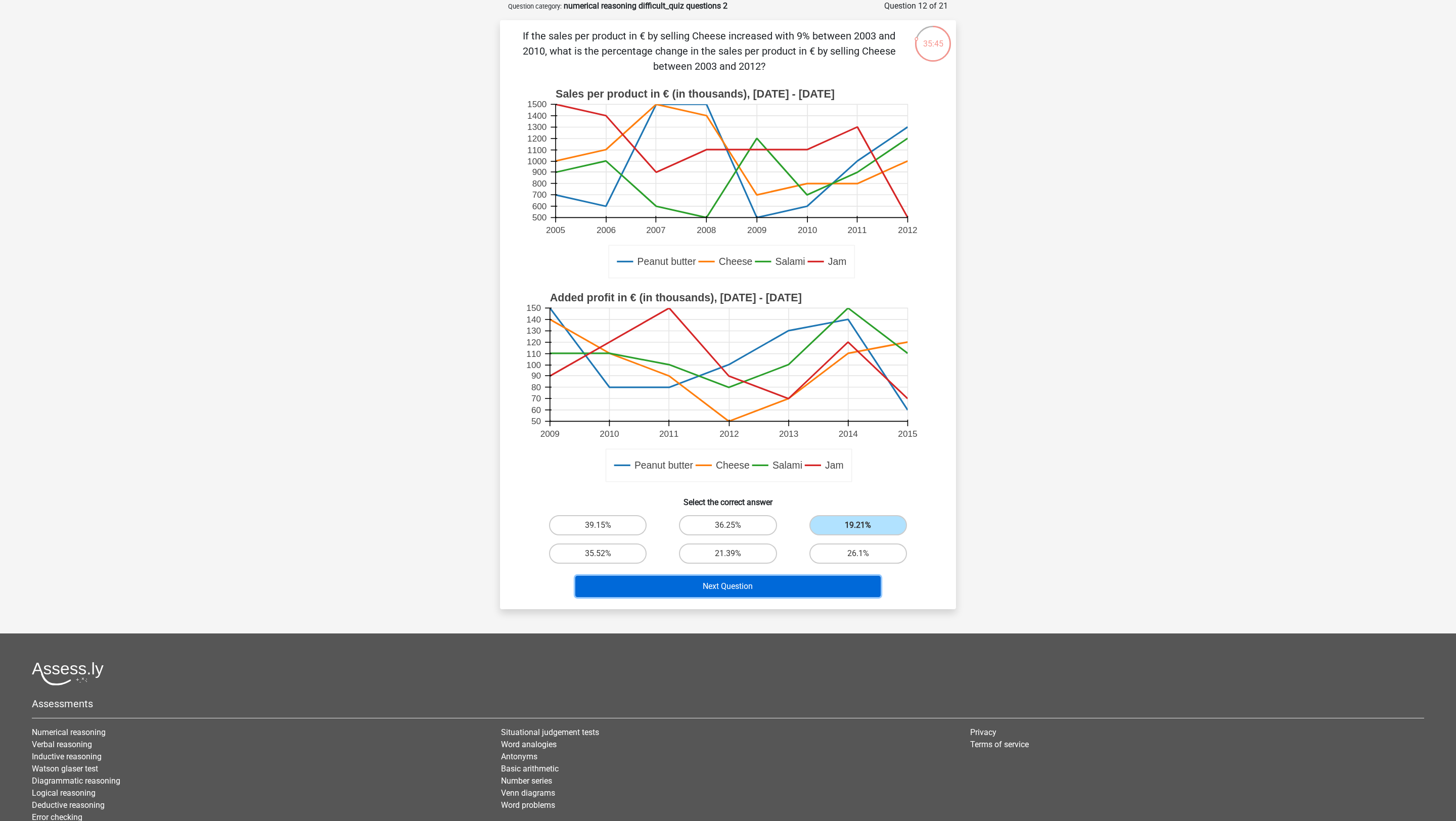
click at [859, 547] on button "Next Question" at bounding box center [728, 587] width 306 height 21
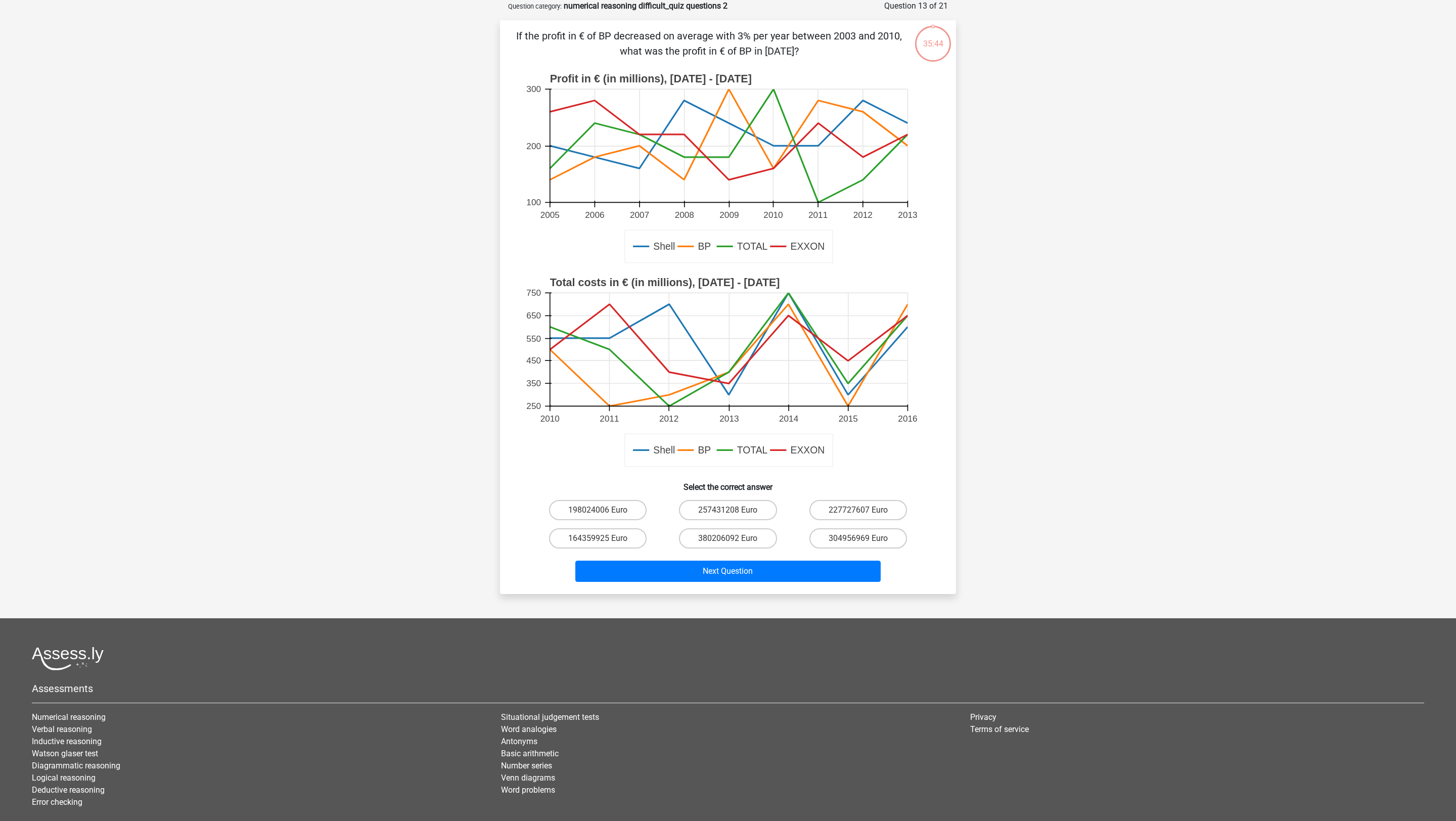
click at [859, 512] on input "227727607 Euro" at bounding box center [861, 513] width 7 height 7
radio input "true"
click at [859, 547] on div "Next Question" at bounding box center [728, 569] width 424 height 33
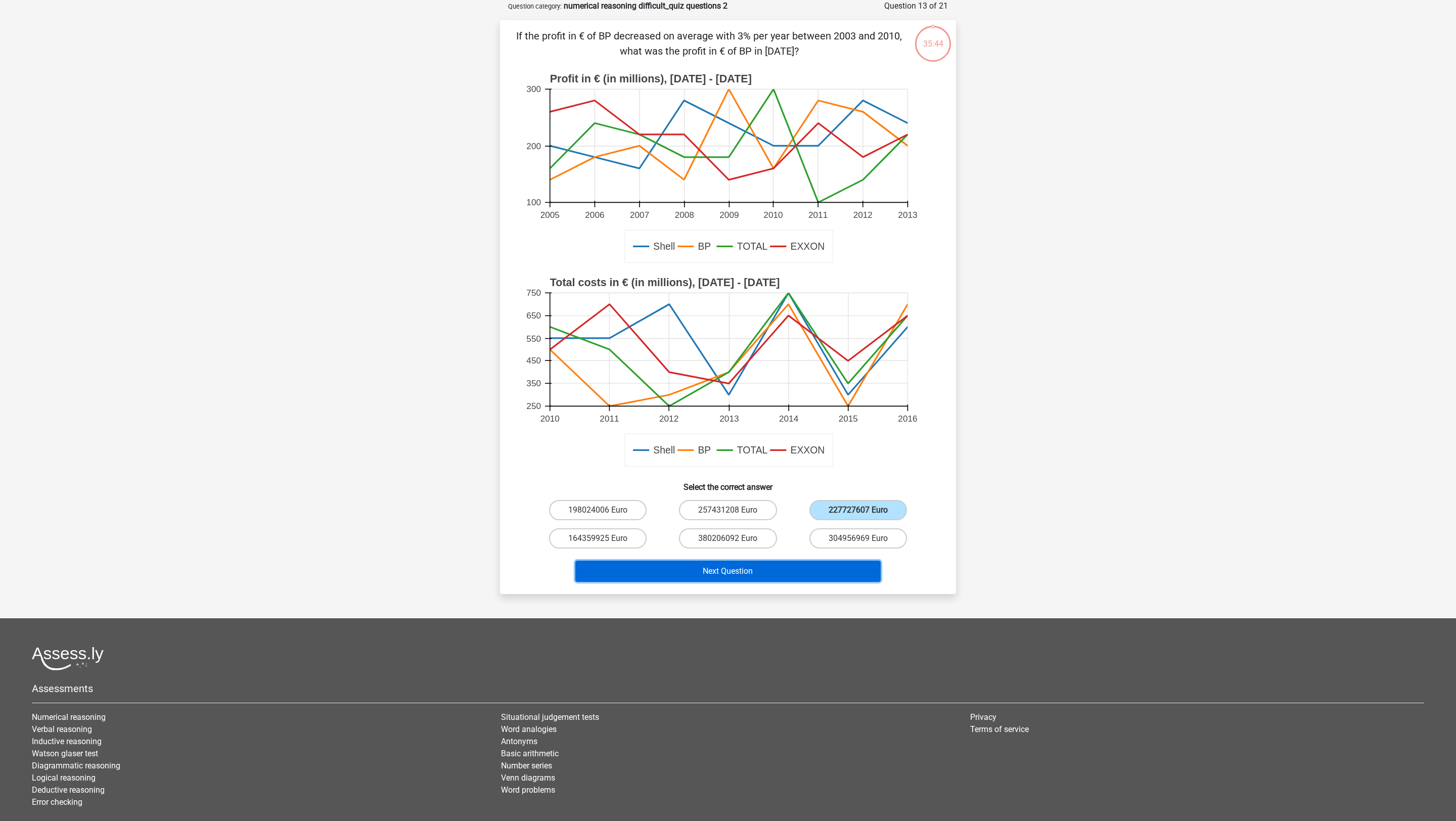
click at [859, 547] on button "Next Question" at bounding box center [728, 571] width 306 height 21
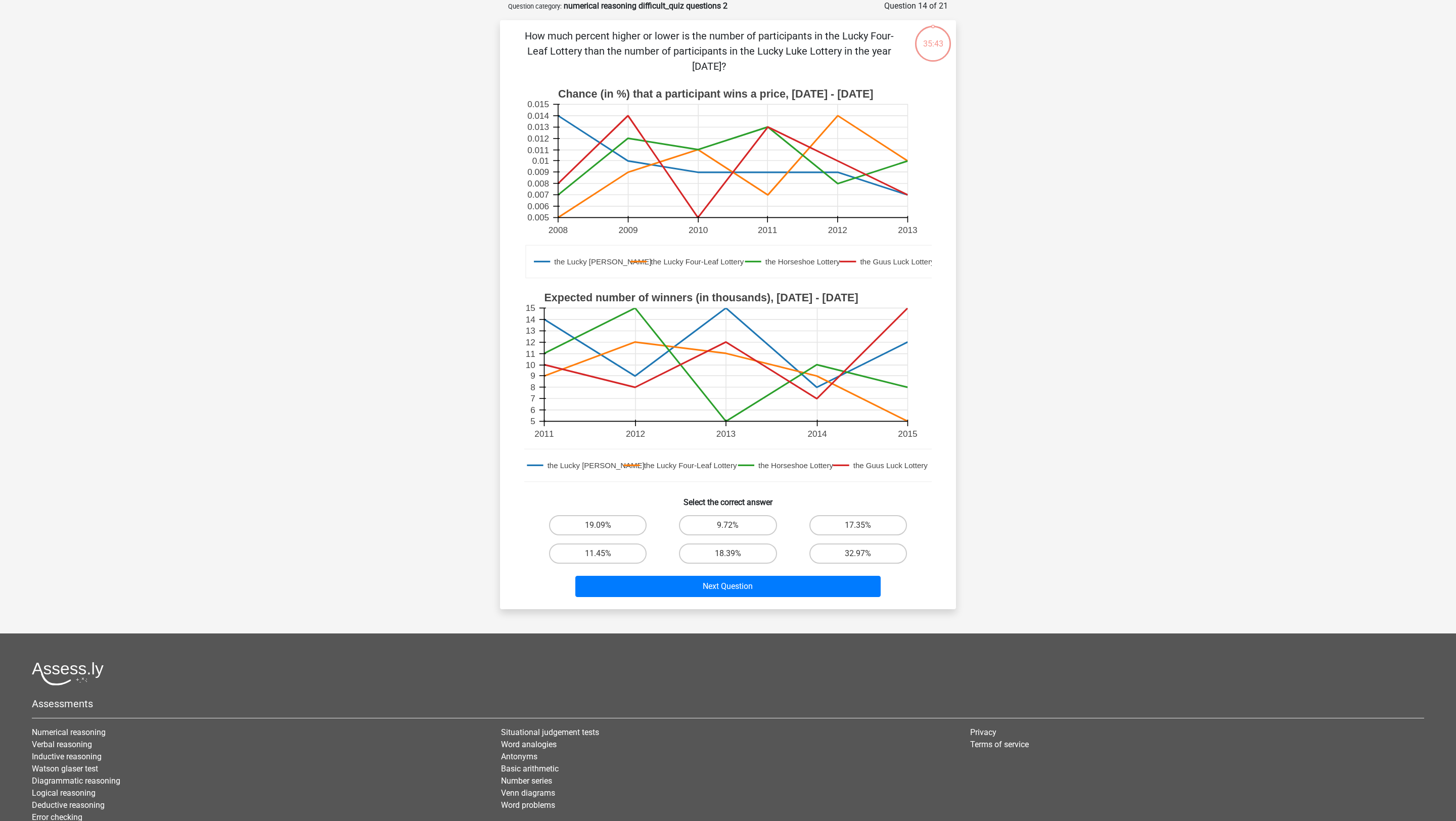
click at [859, 521] on label "17.35%" at bounding box center [858, 525] width 98 height 20
click at [859, 525] on input "17.35%" at bounding box center [861, 528] width 7 height 7
radio input "true"
click at [855, 547] on div "Go premium Qwe heelxs123@gmail.com" at bounding box center [728, 425] width 1456 height 950
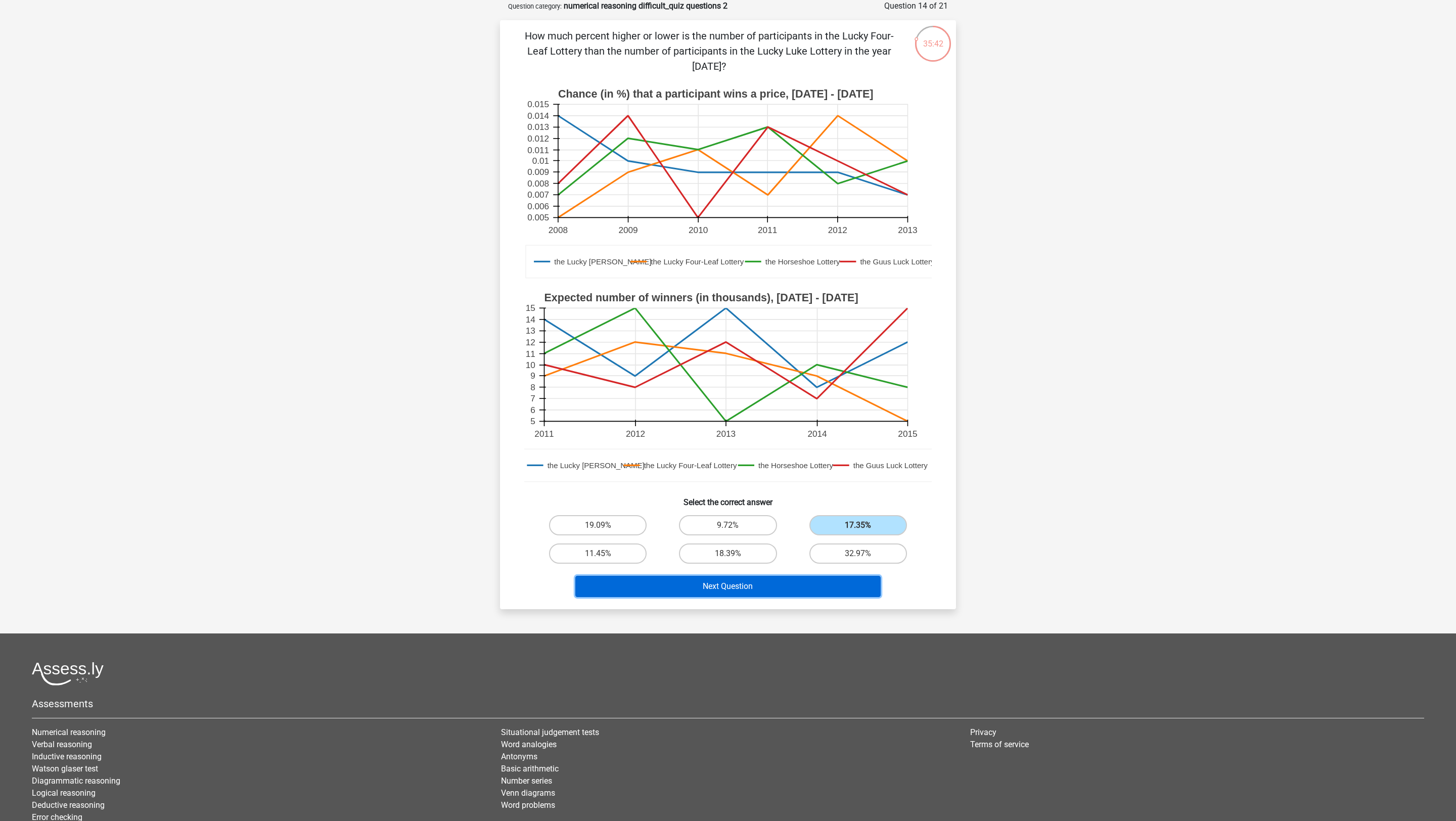
click at [857, 547] on button "Next Question" at bounding box center [728, 587] width 306 height 21
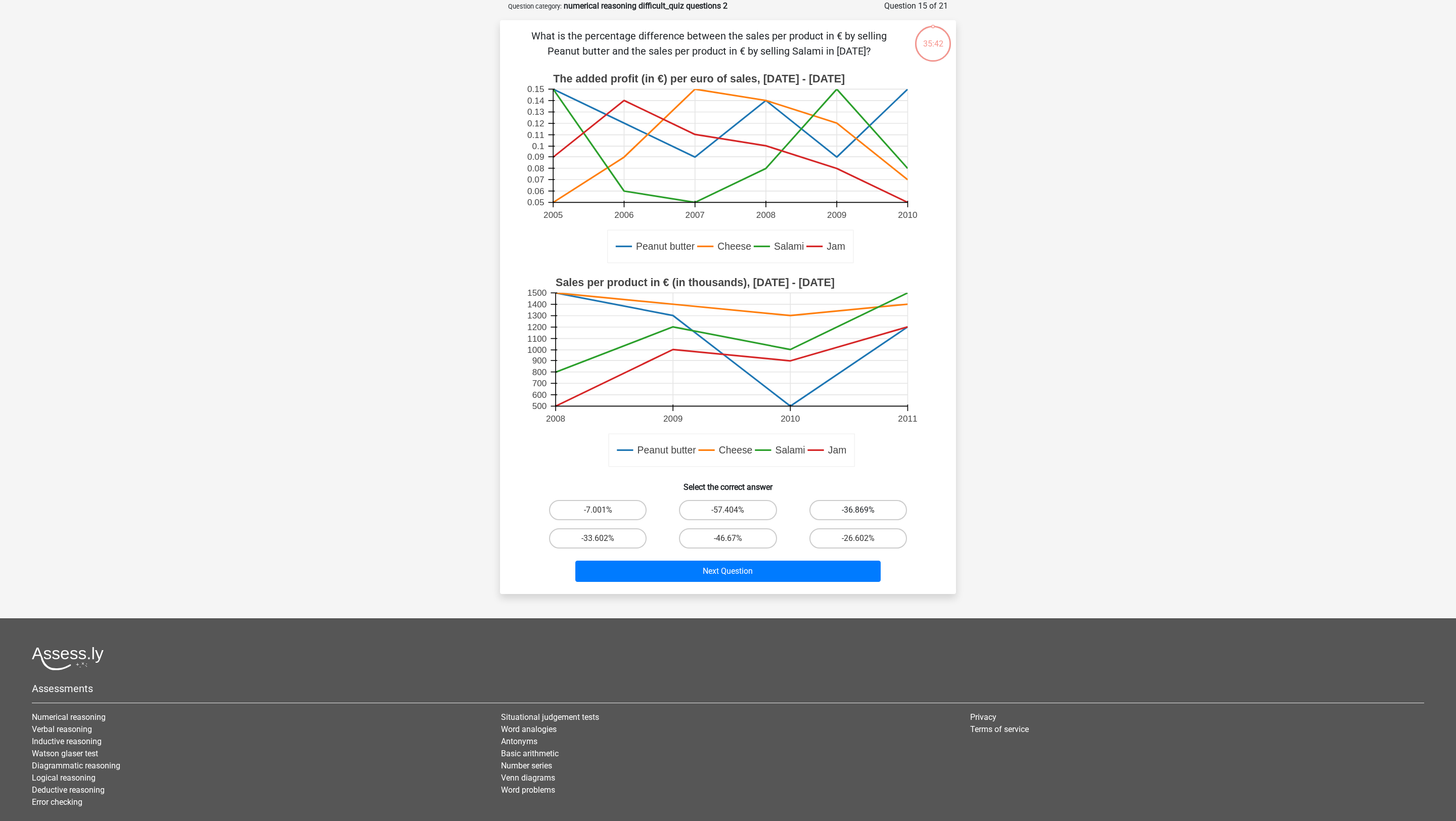
click at [856, 512] on label "-36.869%" at bounding box center [858, 510] width 98 height 20
click at [858, 512] on input "-36.869%" at bounding box center [861, 513] width 7 height 7
radio input "true"
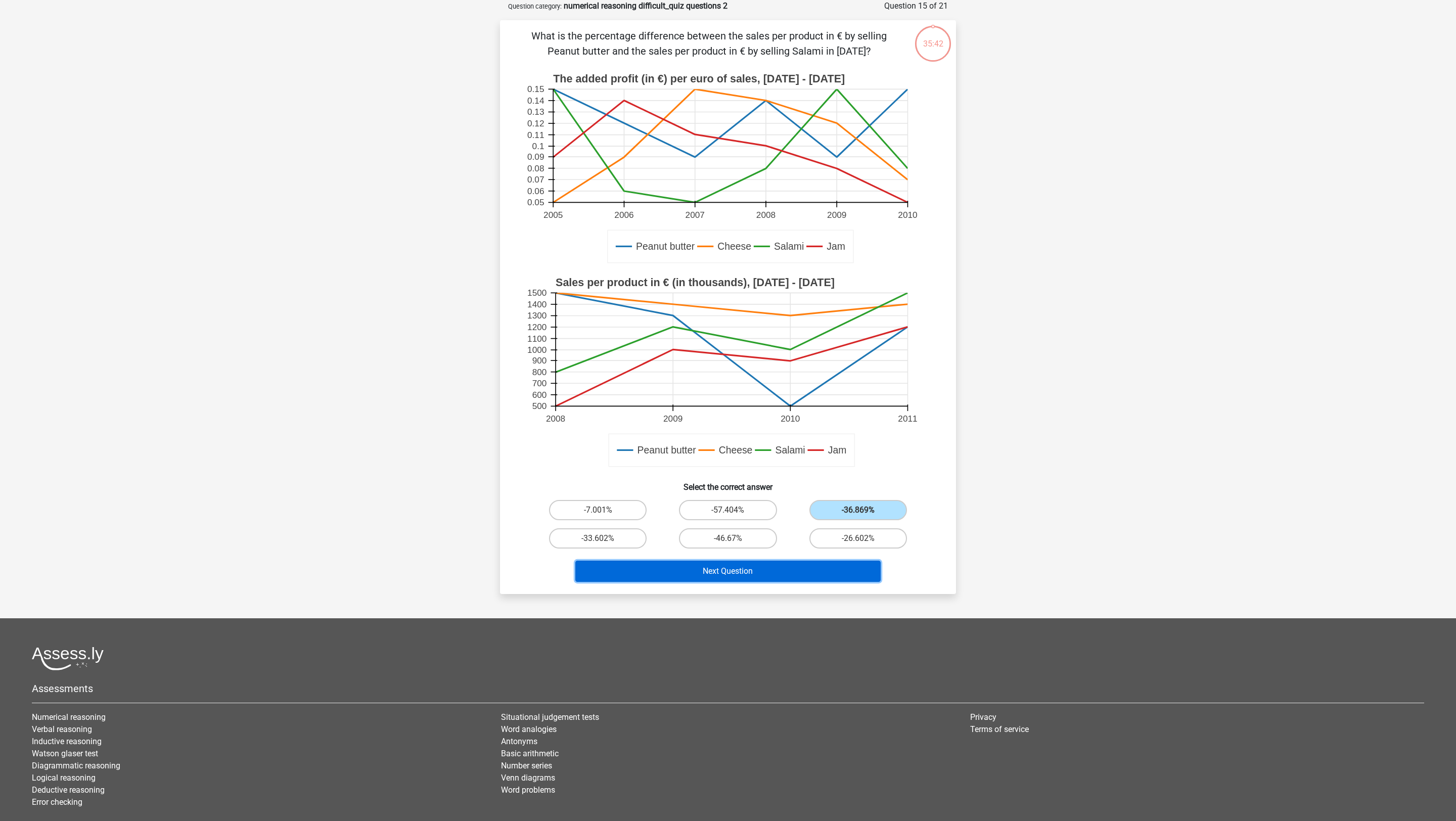
click at [856, 547] on button "Next Question" at bounding box center [728, 571] width 306 height 21
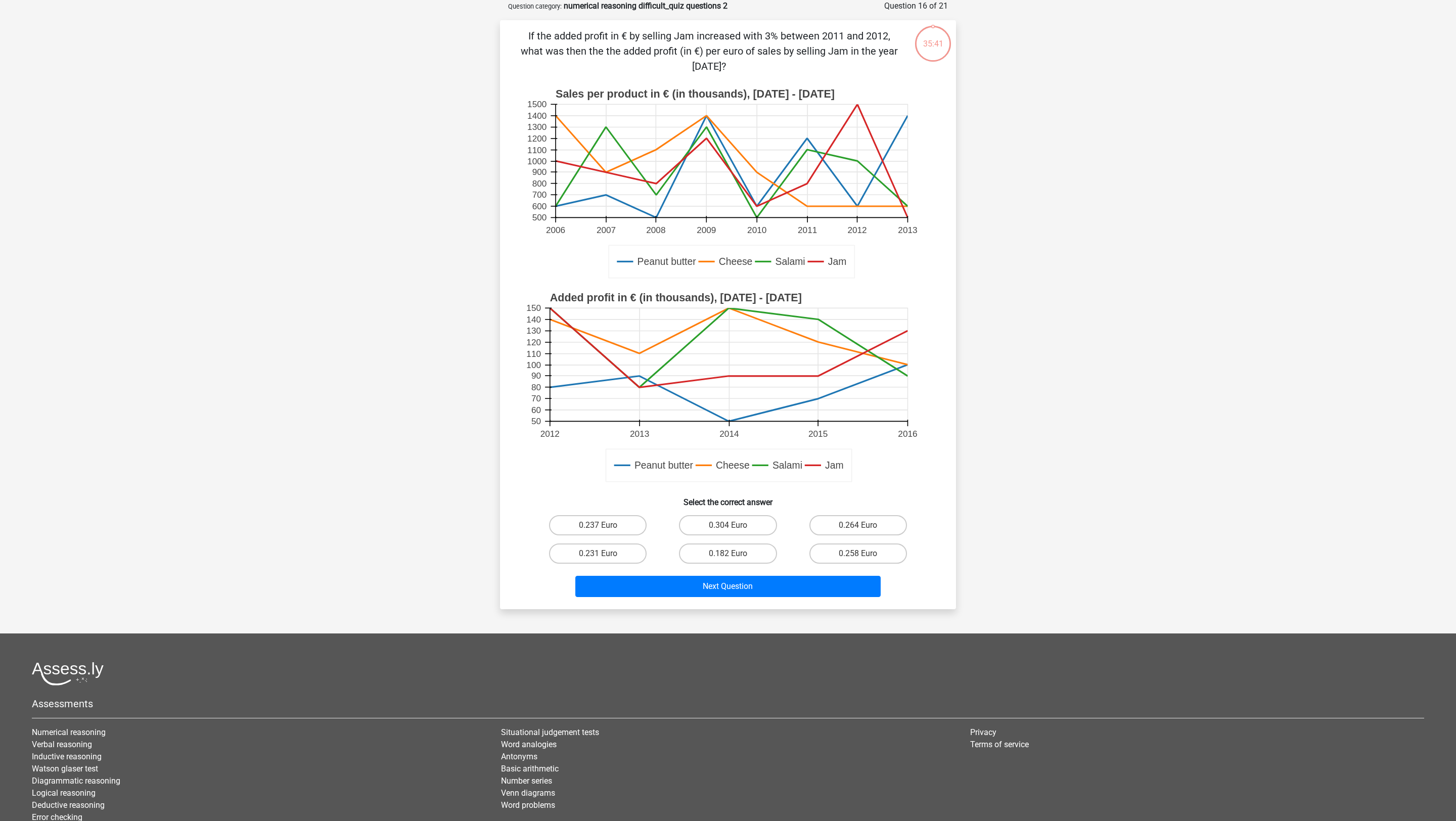
click at [858, 529] on input "0.264 Euro" at bounding box center [861, 528] width 7 height 7
radio input "true"
click at [852, 547] on div "If the added profit in € by selling Jam increased with 3% between 2011 and 2012…" at bounding box center [728, 315] width 456 height 589
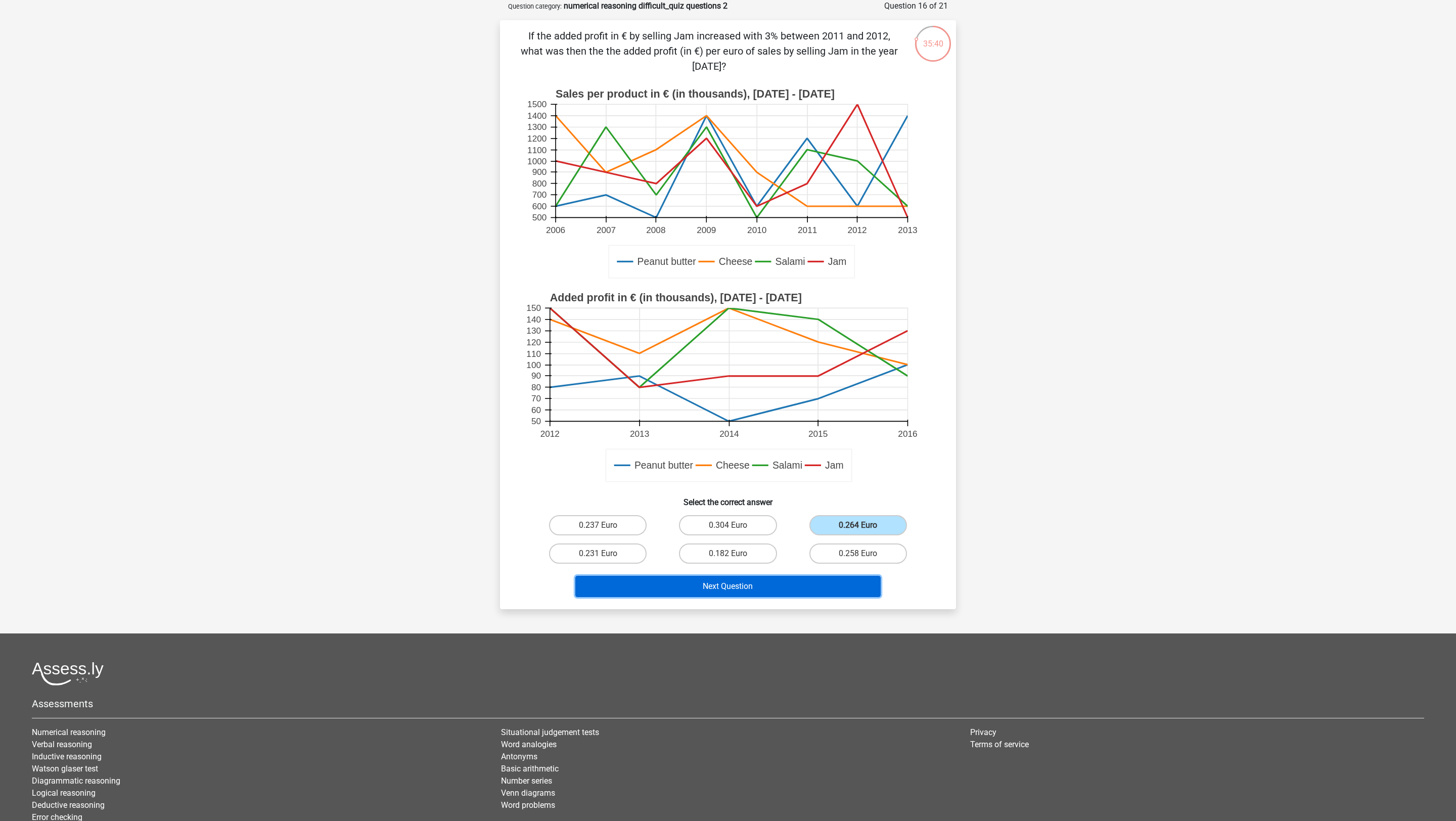
click at [852, 547] on button "Next Question" at bounding box center [728, 587] width 306 height 21
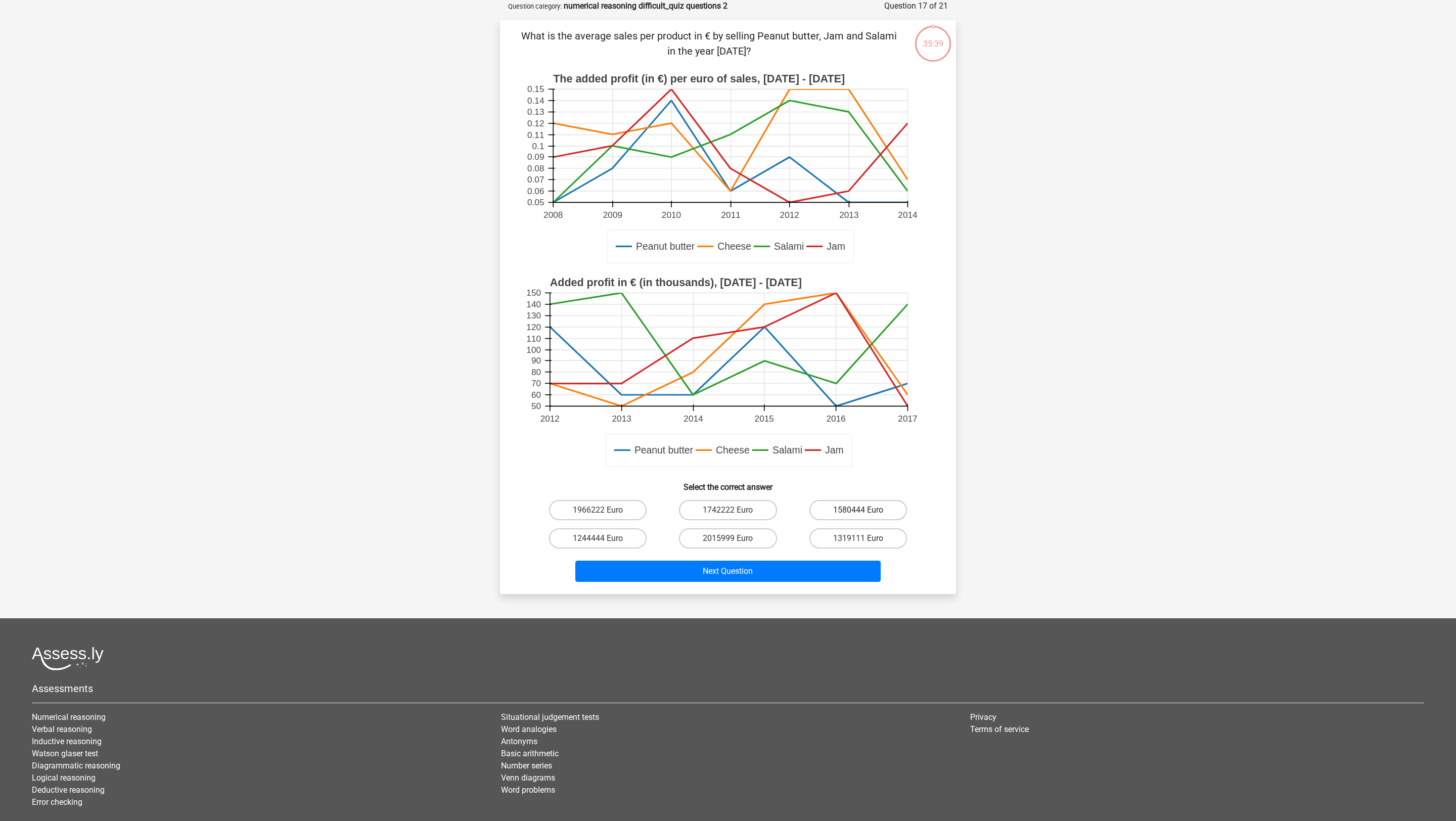
click at [854, 512] on label "1580444 Euro" at bounding box center [858, 510] width 98 height 20
click at [858, 512] on input "1580444 Euro" at bounding box center [861, 513] width 7 height 7
radio input "true"
click at [854, 547] on div "Go premium Qwe heelxs123@gmail.com" at bounding box center [728, 418] width 1456 height 936
click at [854, 547] on div "Next Question" at bounding box center [728, 573] width 391 height 25
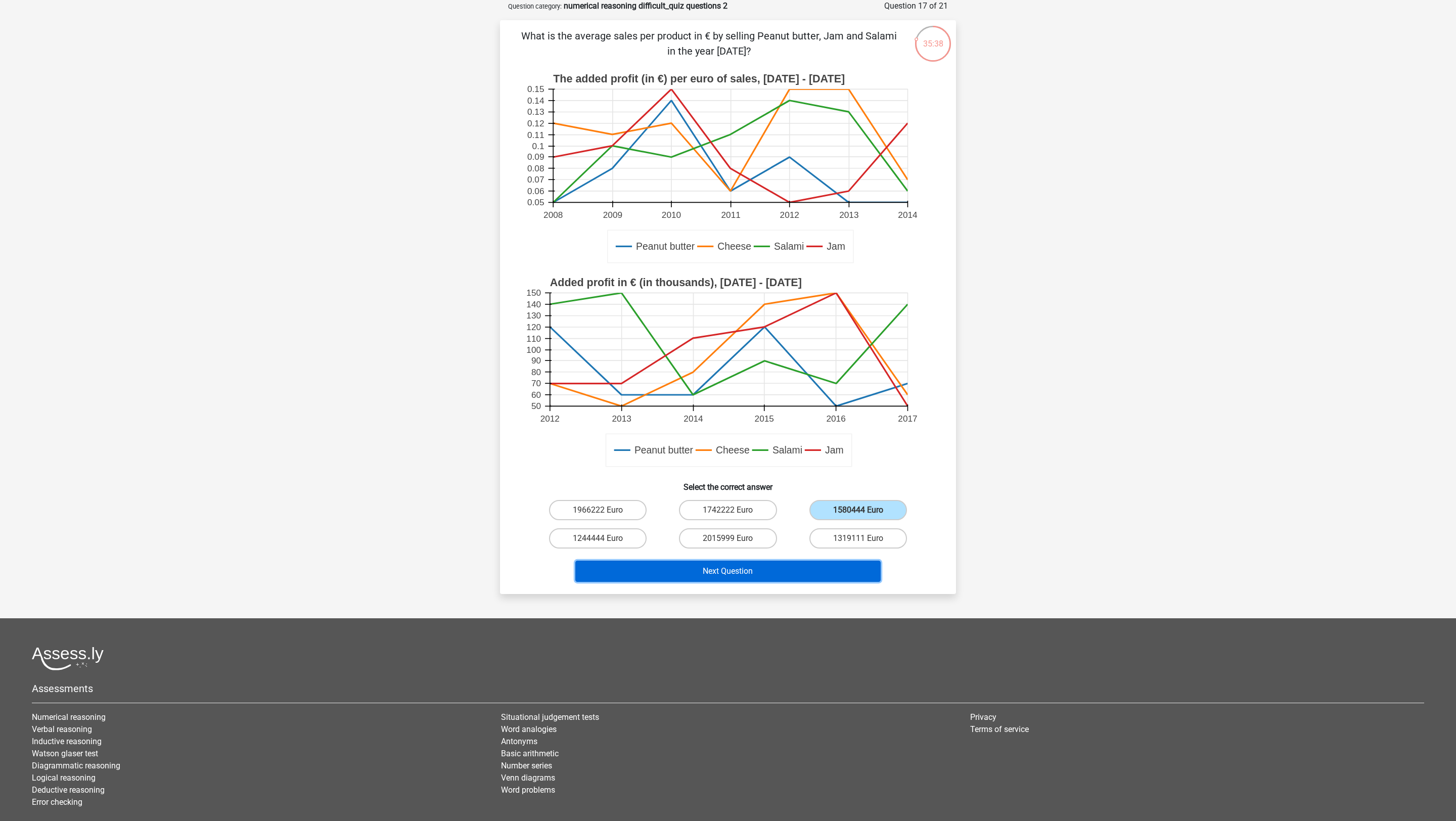
click at [854, 547] on button "Next Question" at bounding box center [728, 571] width 306 height 21
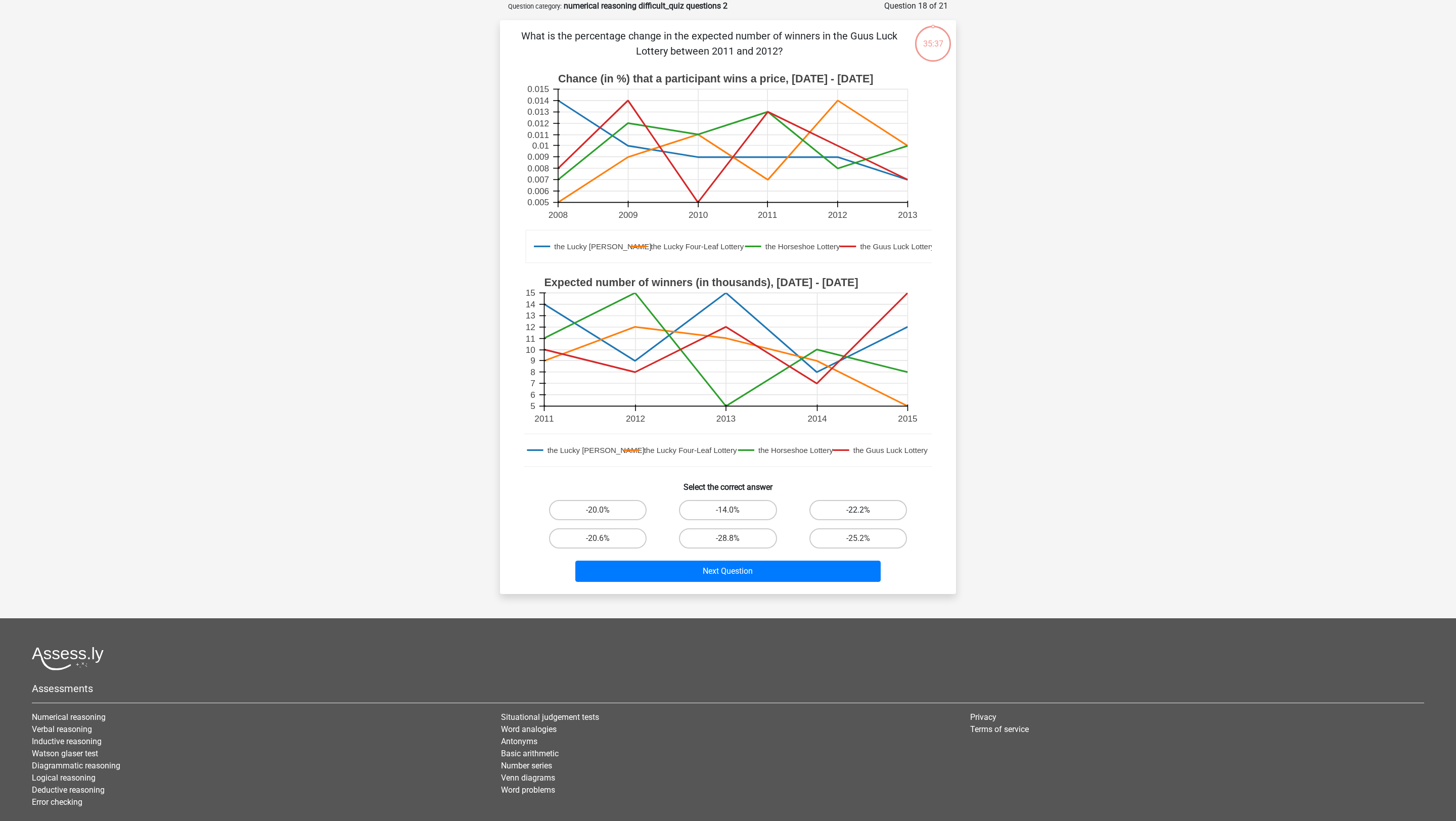
click at [853, 509] on label "-22.2%" at bounding box center [858, 510] width 98 height 20
click at [858, 510] on input "-22.2%" at bounding box center [861, 513] width 7 height 7
radio input "true"
click at [853, 547] on div "What is the percentage change in the expected number of winners in the Guus Luc…" at bounding box center [728, 307] width 456 height 574
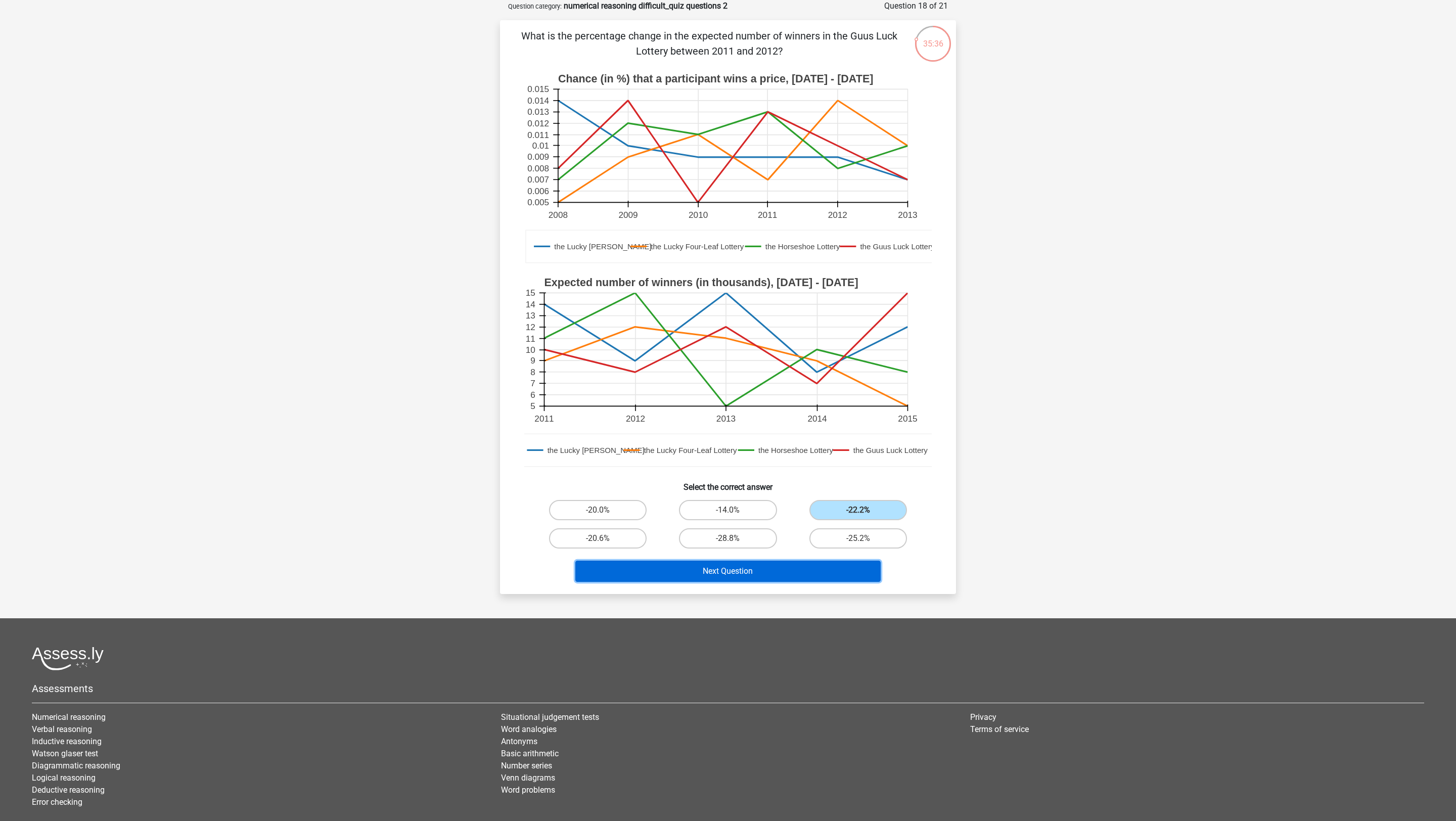
click at [853, 547] on button "Next Question" at bounding box center [728, 571] width 306 height 21
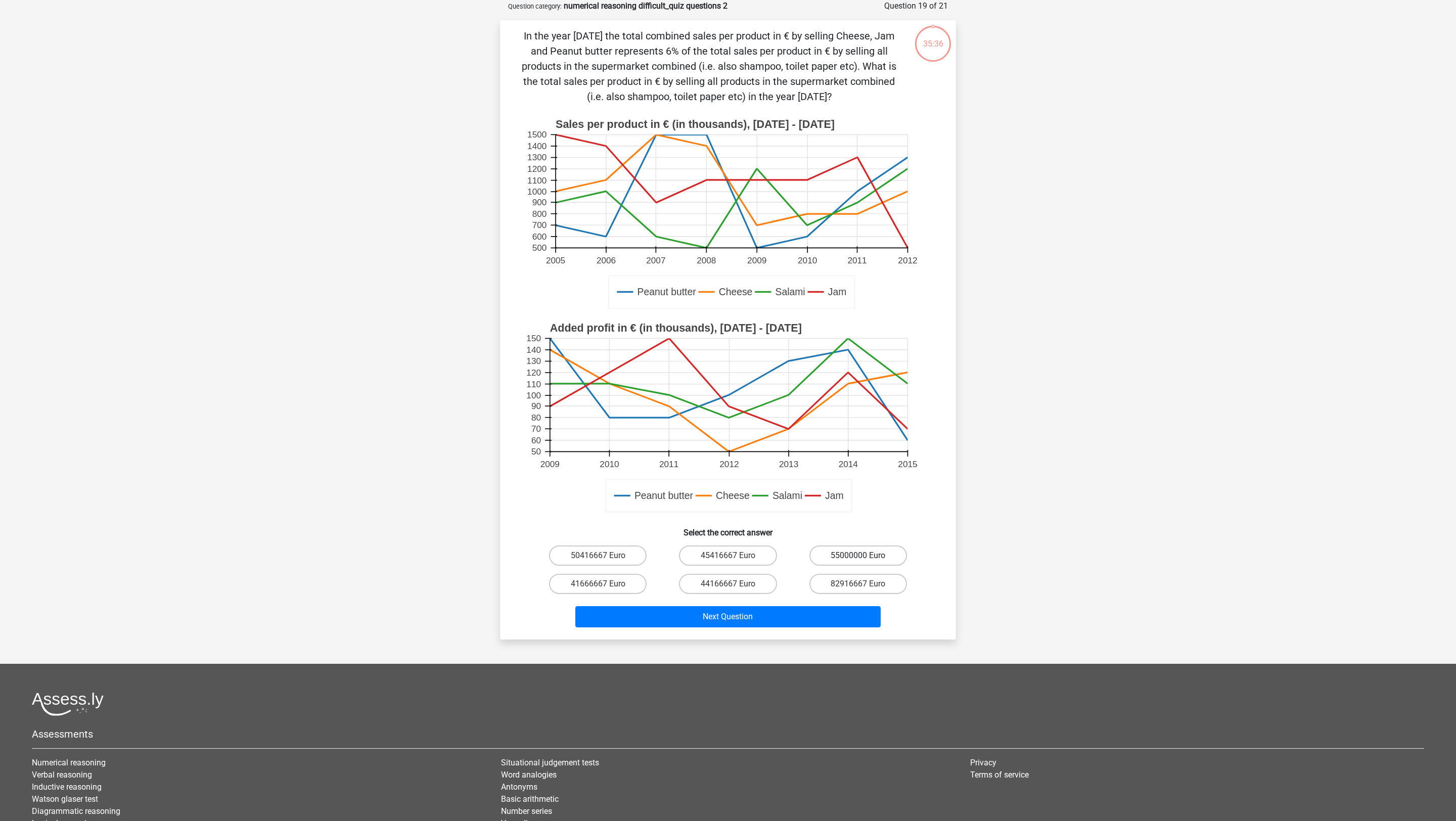
click at [858, 547] on label "55000000 Euro" at bounding box center [858, 555] width 98 height 20
click at [858, 547] on input "55000000 Euro" at bounding box center [861, 559] width 7 height 7
radio input "true"
click at [858, 547] on div "82916667 Euro" at bounding box center [858, 584] width 130 height 28
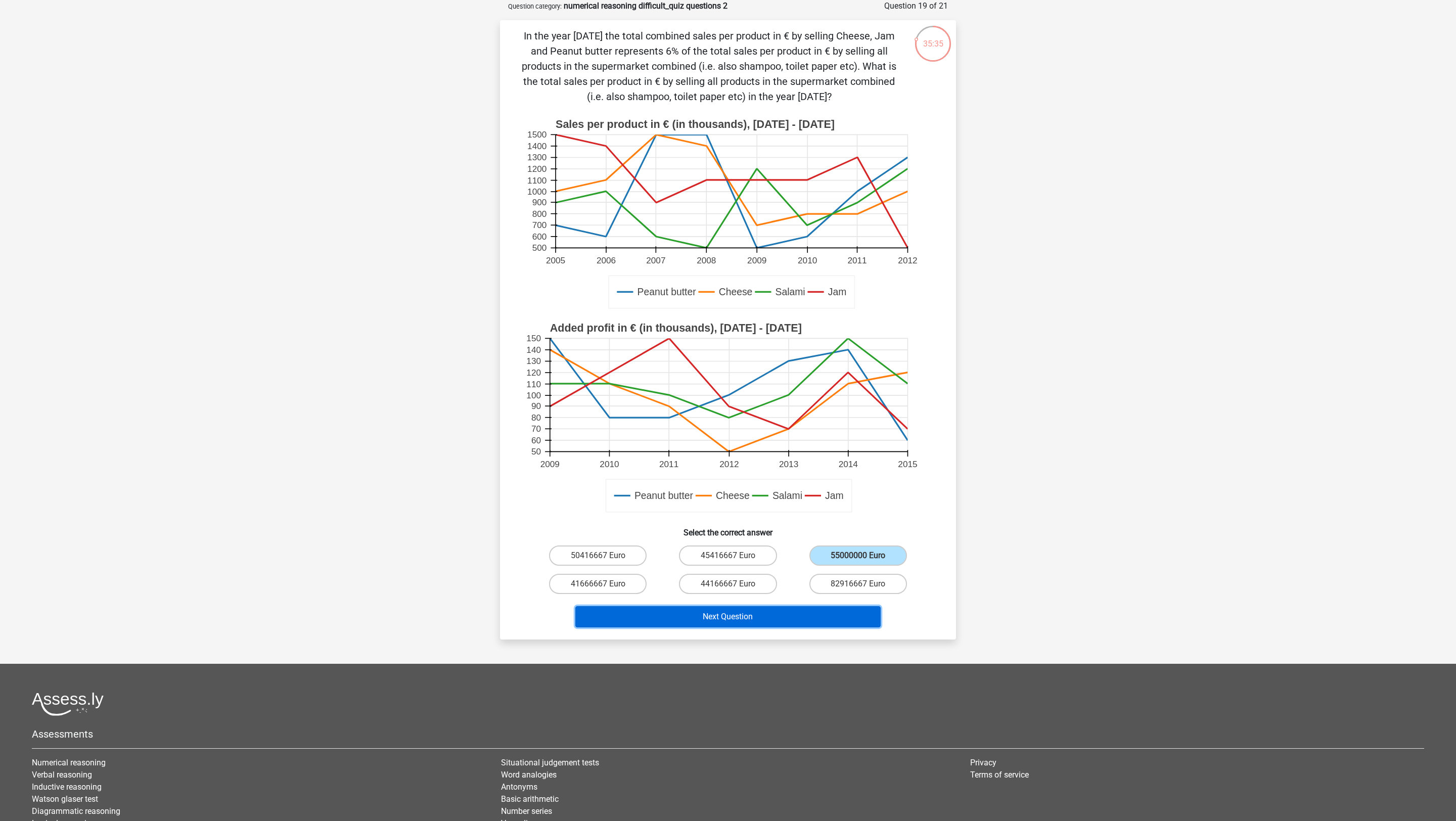
click at [858, 547] on button "Next Question" at bounding box center [728, 616] width 306 height 21
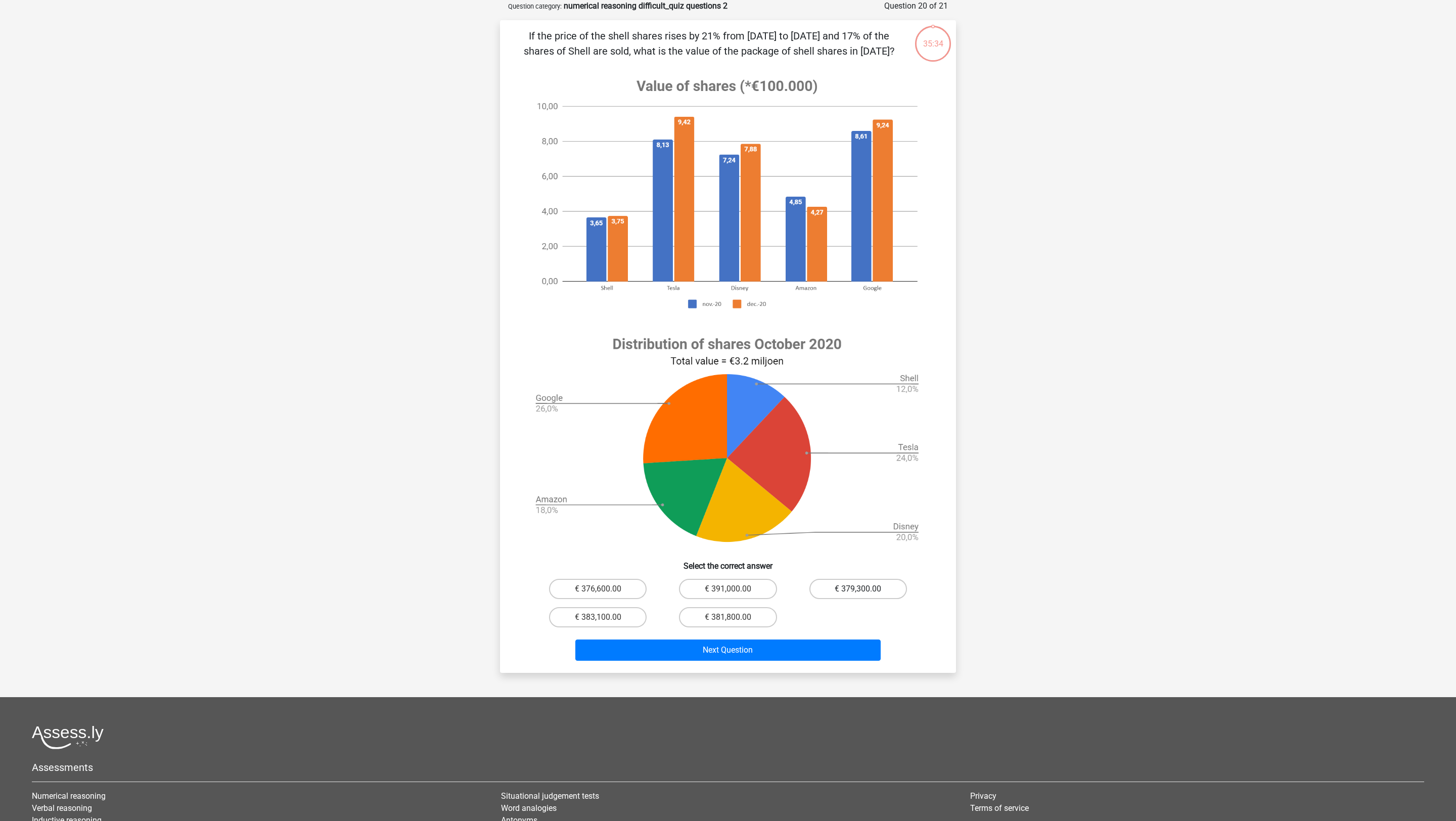
click at [856, 547] on label "€ 379,300.00" at bounding box center [858, 589] width 98 height 20
click at [858, 547] on input "€ 379,300.00" at bounding box center [861, 592] width 7 height 7
radio input "true"
click at [856, 547] on div "Next Question" at bounding box center [728, 648] width 424 height 33
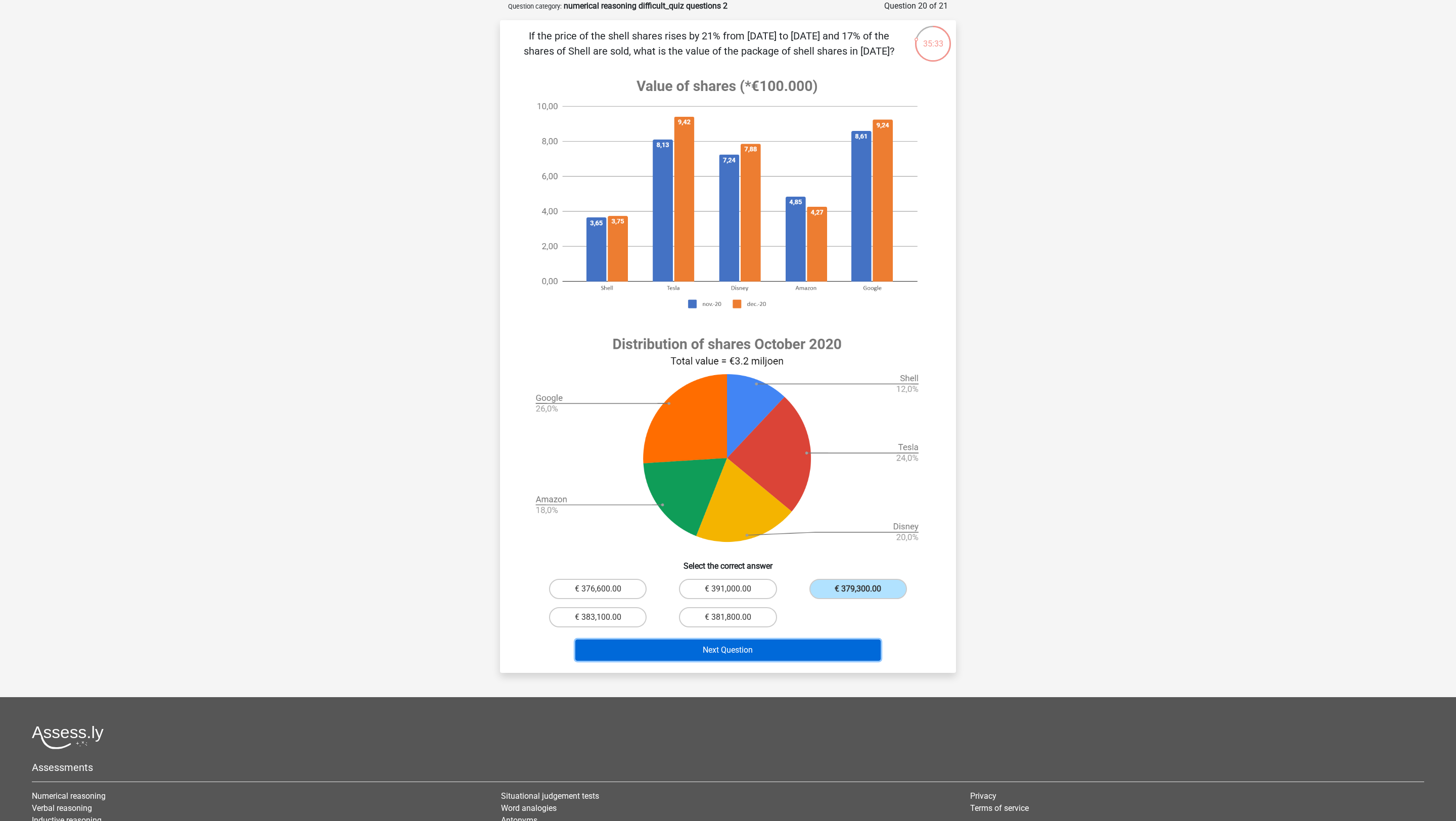
click at [856, 547] on button "Next Question" at bounding box center [728, 650] width 306 height 21
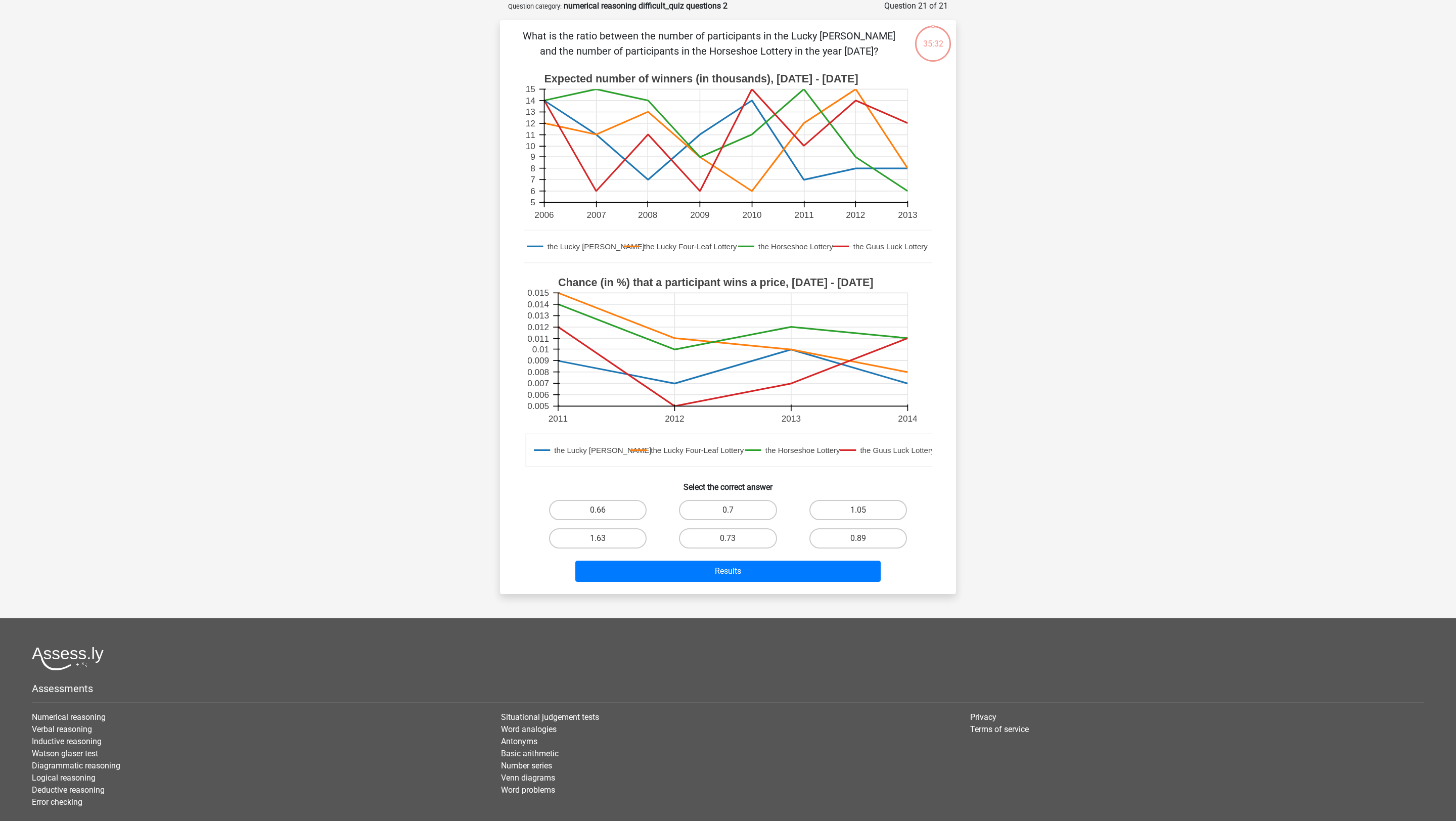
click at [848, 547] on div "0.89" at bounding box center [858, 538] width 130 height 28
click at [848, 538] on label "0.89" at bounding box center [858, 538] width 98 height 20
click at [858, 538] on input "0.89" at bounding box center [861, 542] width 7 height 7
radio input "true"
click at [848, 547] on button "Results" at bounding box center [728, 571] width 306 height 21
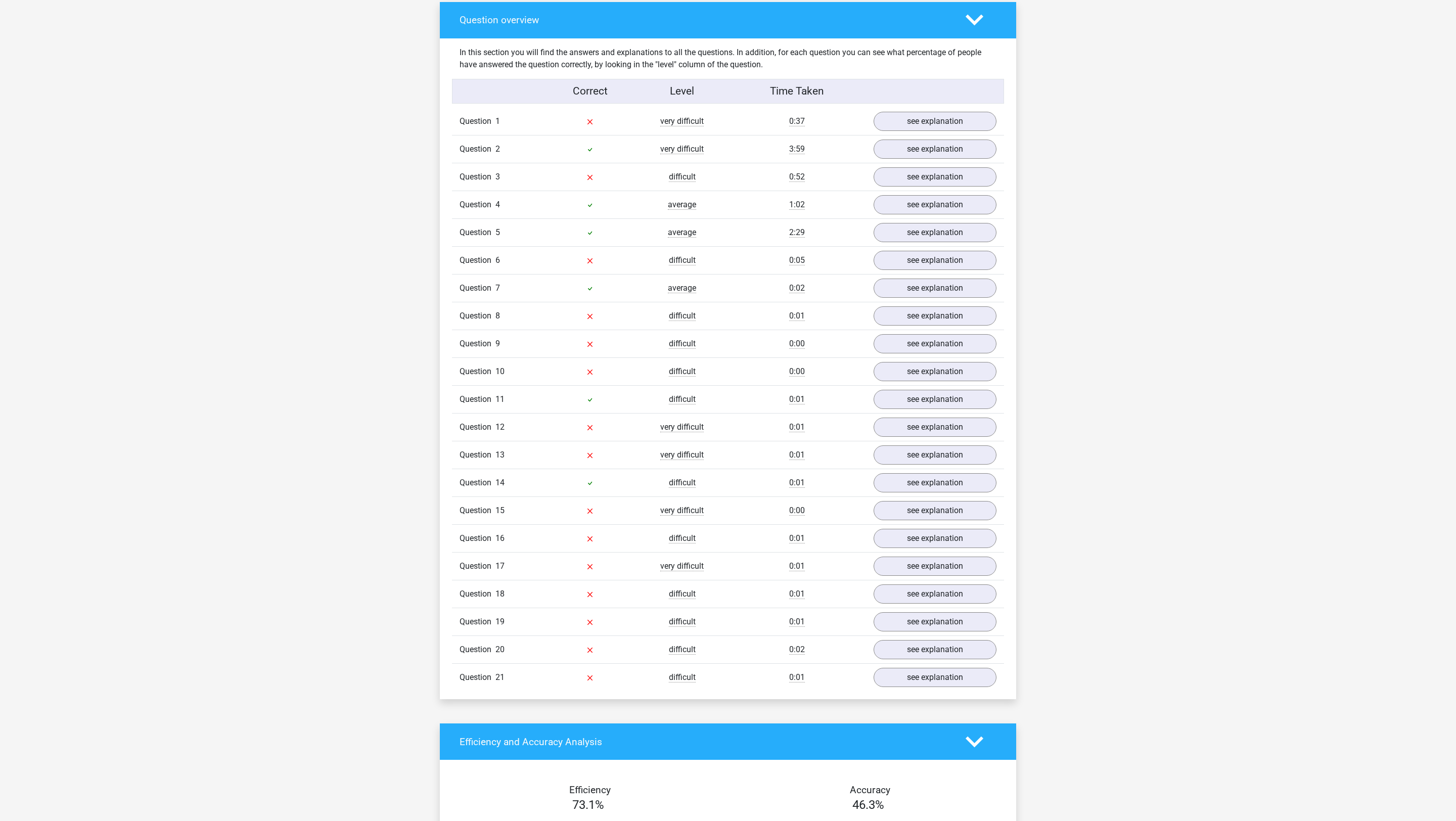
scroll to position [751, 0]
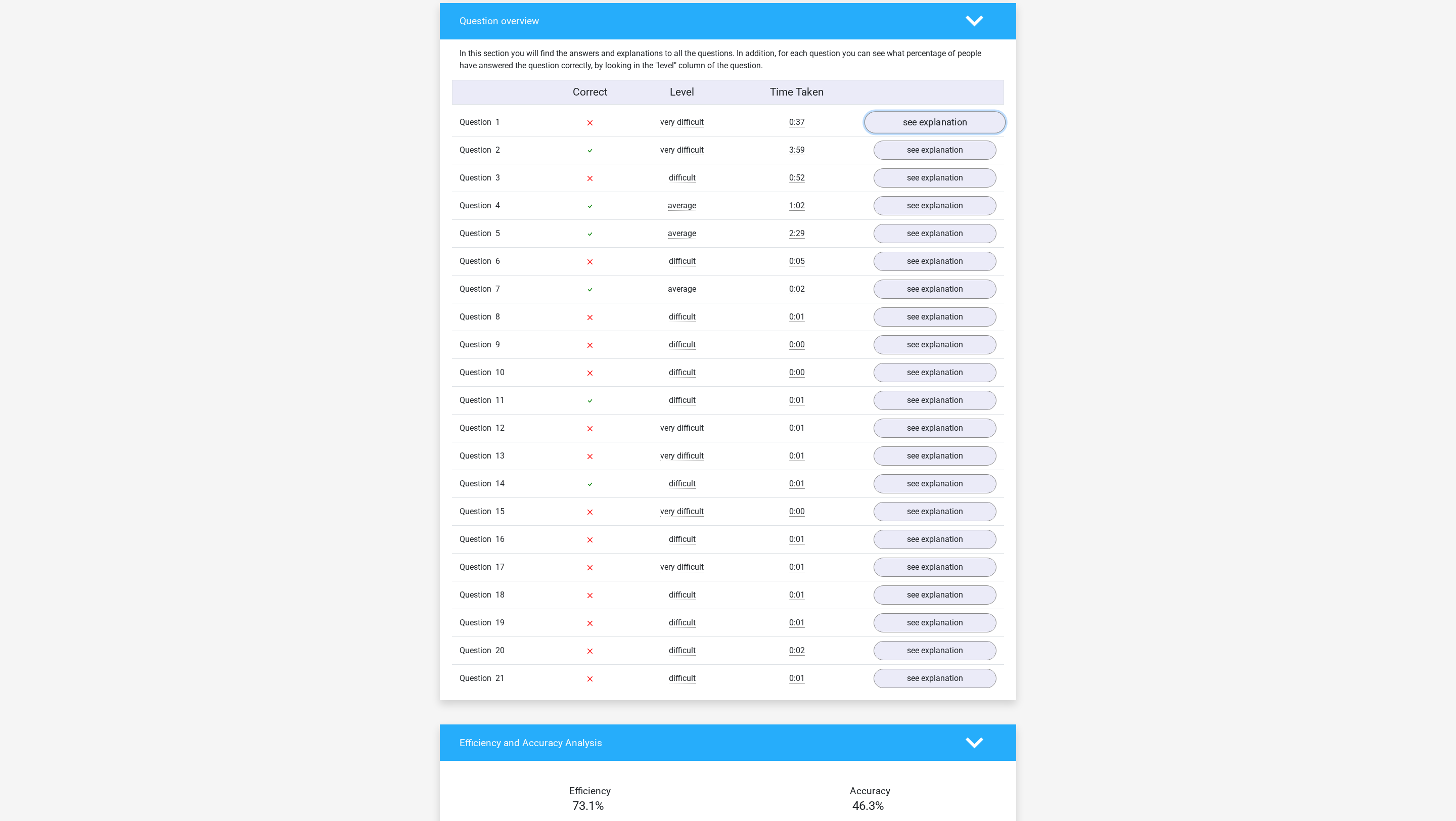
click at [891, 124] on link "see explanation" at bounding box center [935, 122] width 141 height 22
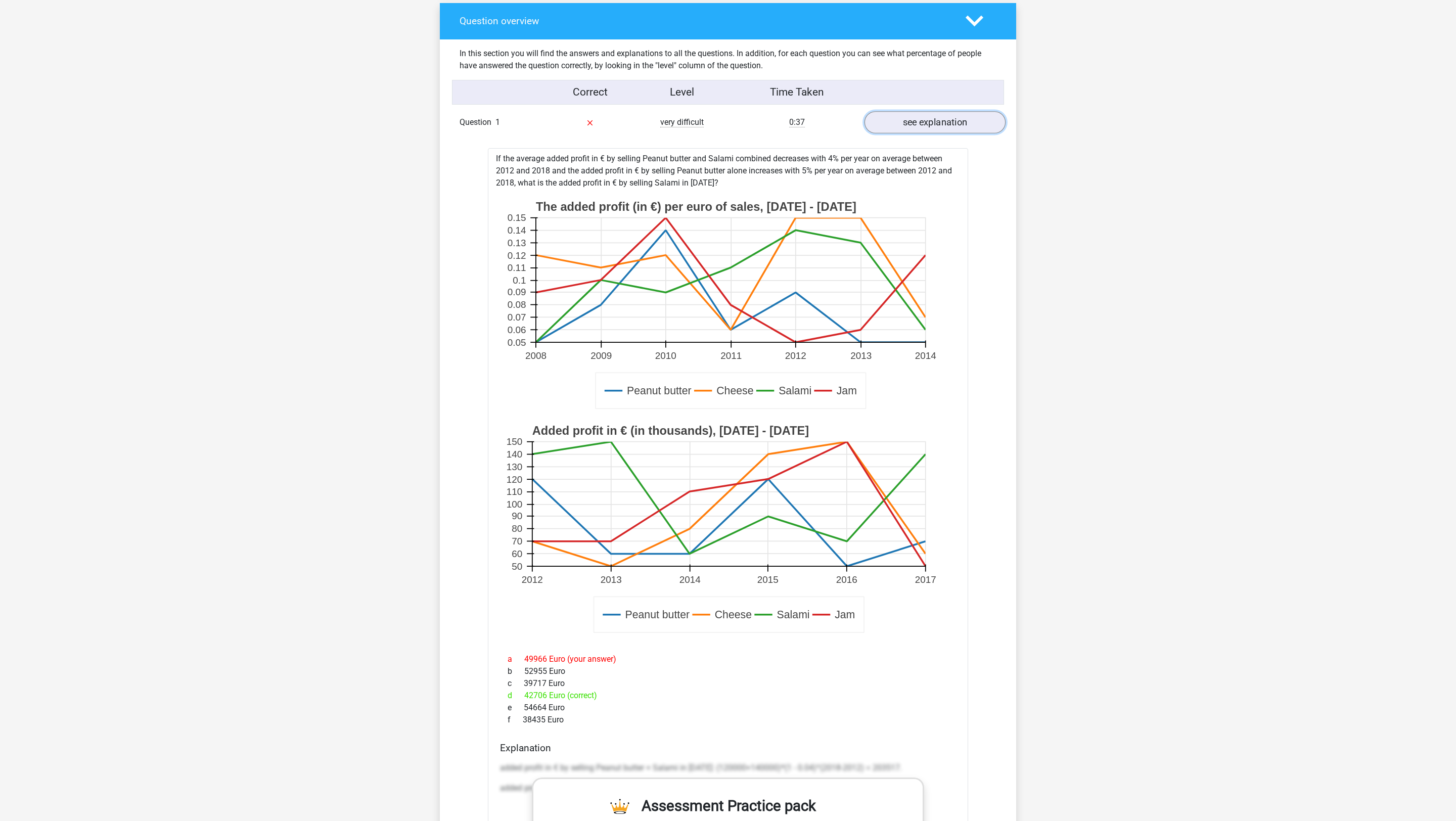
click at [893, 121] on link "see explanation" at bounding box center [935, 122] width 141 height 22
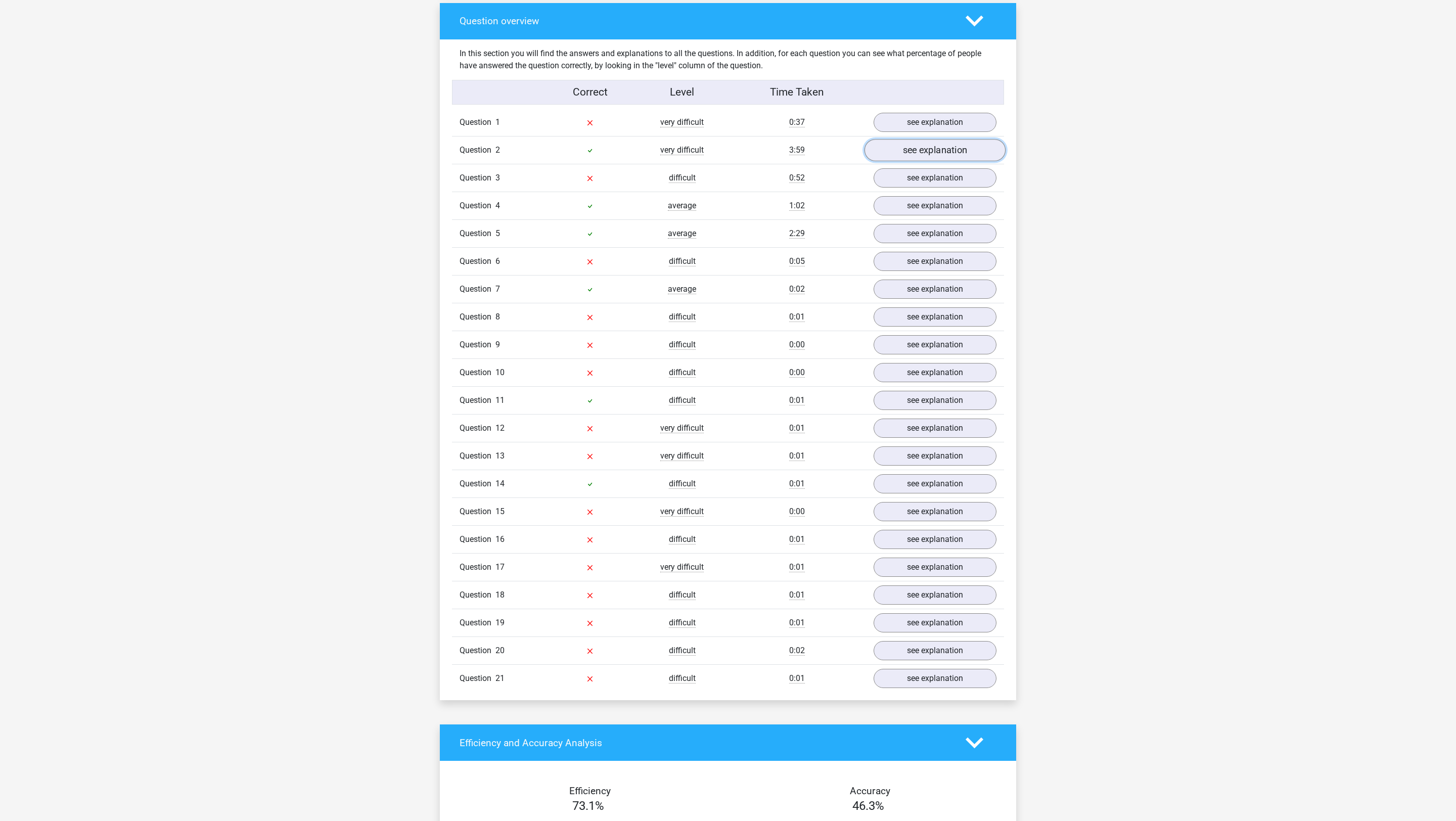
click at [895, 153] on link "see explanation" at bounding box center [935, 150] width 141 height 22
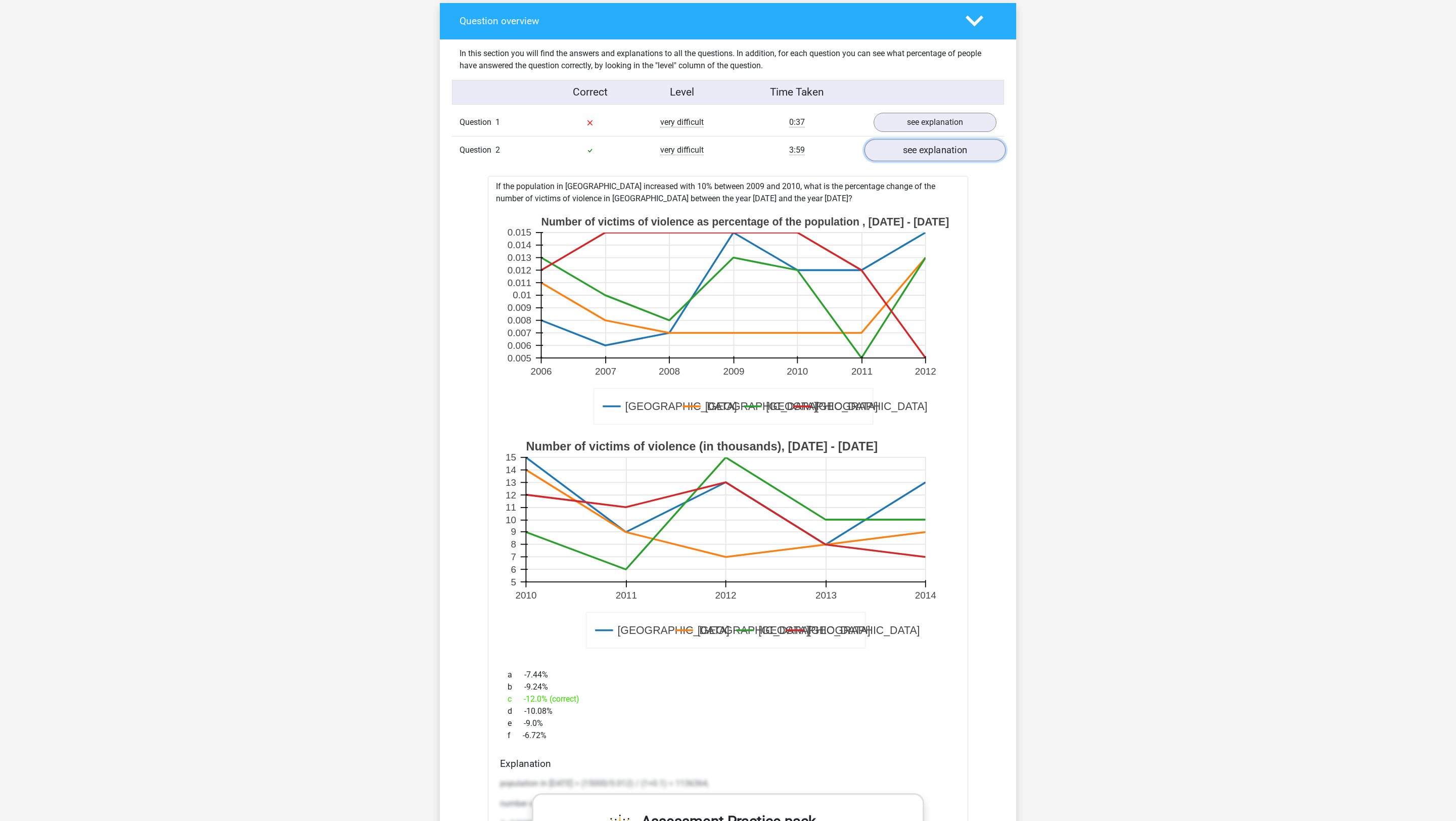
click at [898, 159] on link "see explanation" at bounding box center [935, 150] width 141 height 22
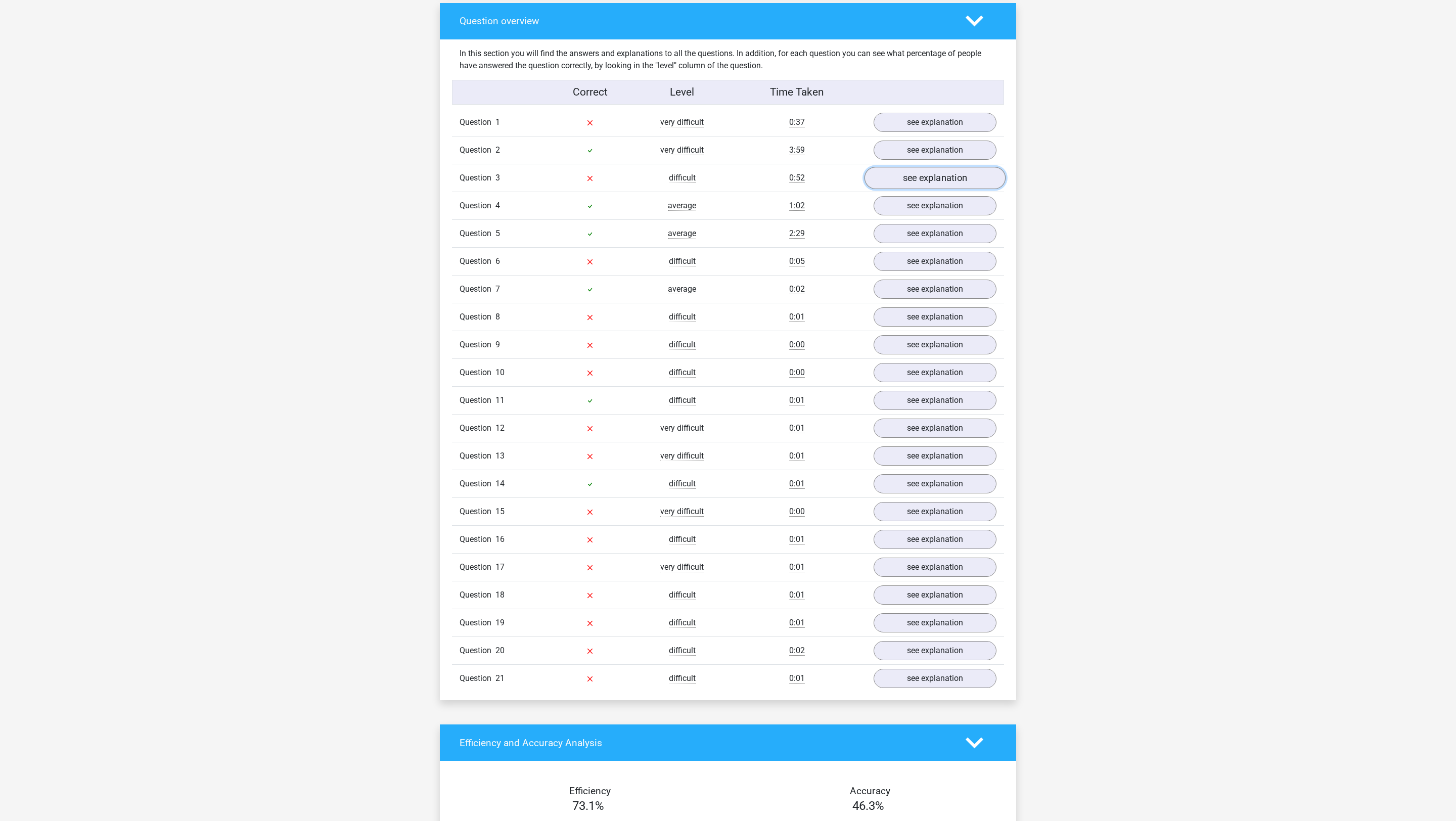
click at [901, 184] on link "see explanation" at bounding box center [935, 177] width 141 height 22
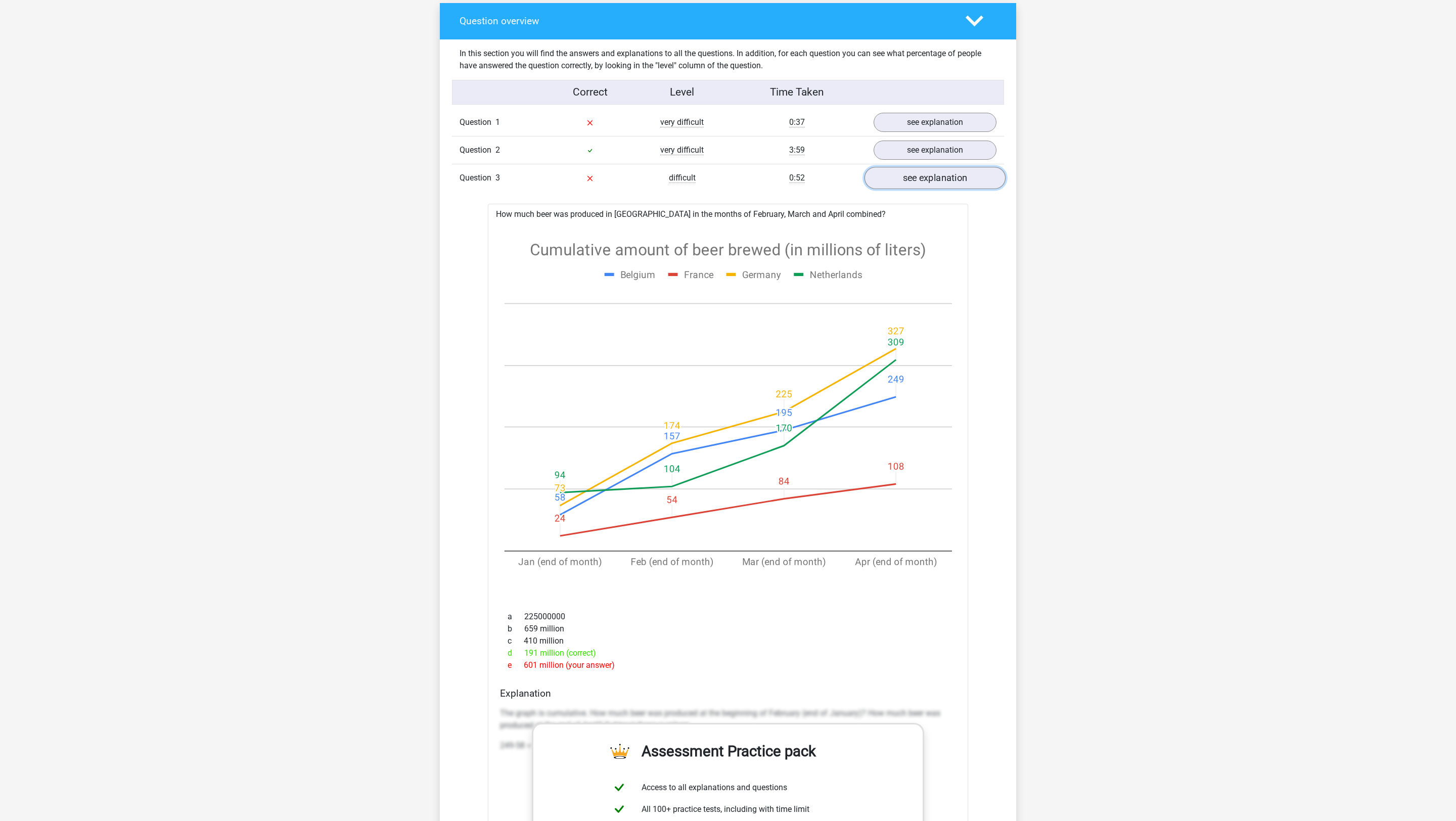
click at [895, 174] on link "see explanation" at bounding box center [935, 177] width 141 height 22
